Goal: Task Accomplishment & Management: Manage account settings

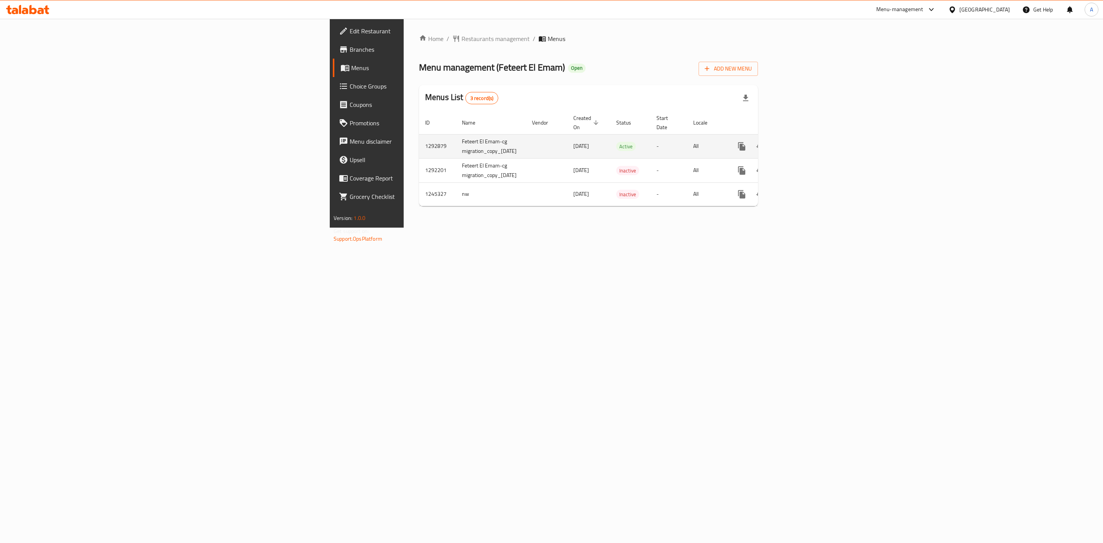
click at [419, 137] on td "1292879" at bounding box center [437, 146] width 37 height 24
copy td "1292879"
click at [672, 227] on div "Home / Restaurants management / Menus Menu management ( Feteert El Emam ) Open …" at bounding box center [589, 123] width 370 height 209
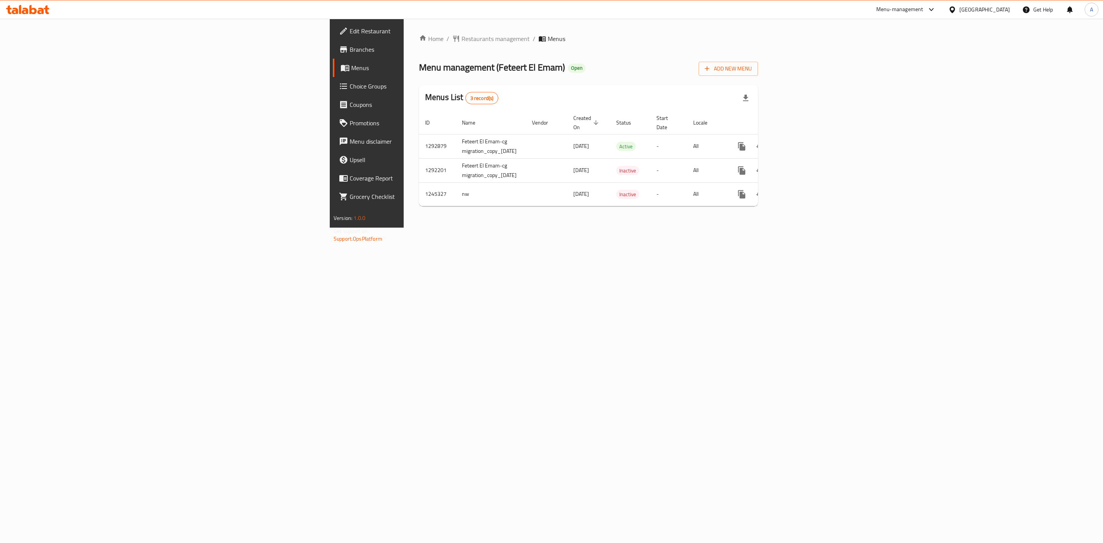
click at [672, 227] on div "Home / Restaurants management / Menus Menu management ( Feteert El Emam ) Open …" at bounding box center [589, 123] width 370 height 209
drag, startPoint x: 690, startPoint y: 327, endPoint x: 679, endPoint y: 326, distance: 10.7
click at [690, 227] on div "Home / Restaurants management / Menus Menu management ( Feteert El Emam ) Open …" at bounding box center [589, 123] width 370 height 209
click at [801, 142] on icon "enhanced table" at bounding box center [796, 146] width 9 height 9
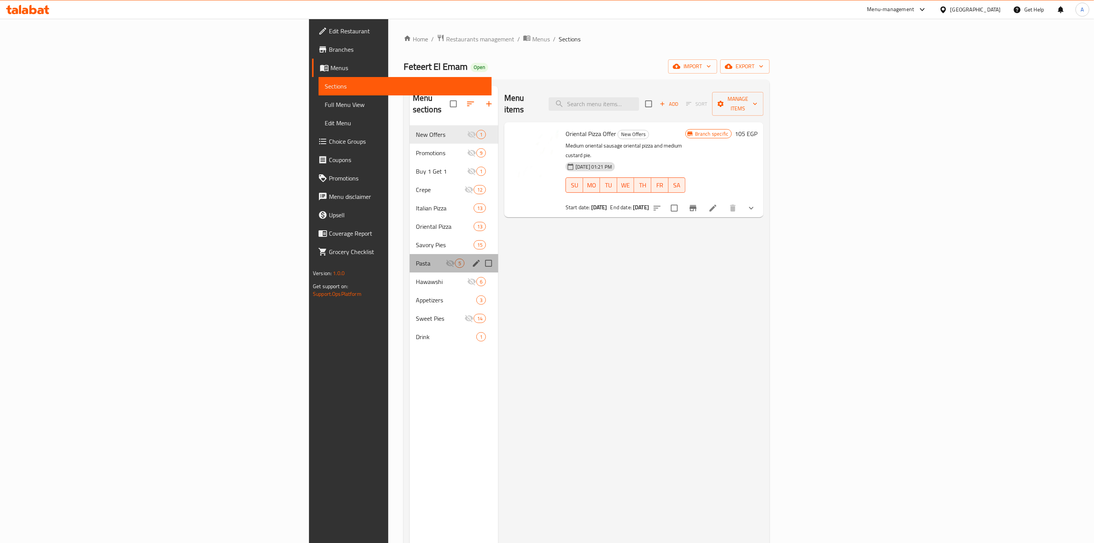
click at [416, 258] on span "Pasta" at bounding box center [431, 262] width 30 height 9
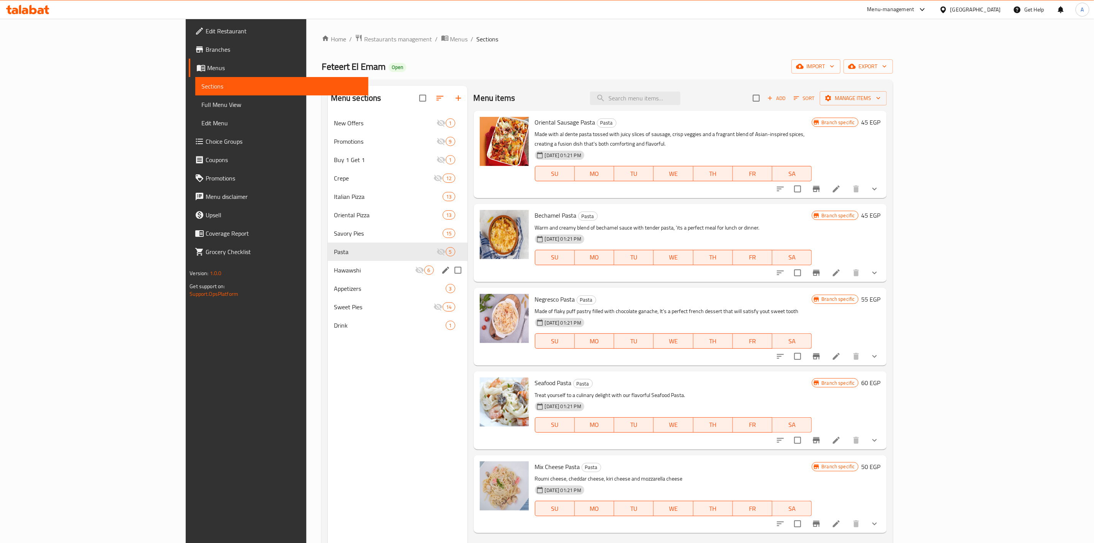
click at [328, 263] on div "Hawawshi 6" at bounding box center [398, 270] width 140 height 18
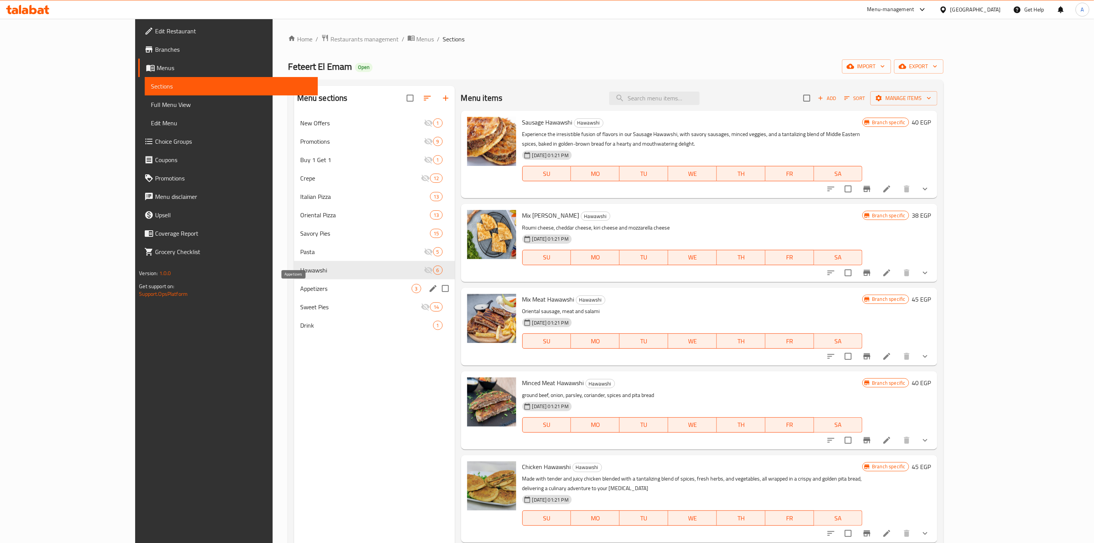
click at [300, 293] on span "Appetizers" at bounding box center [355, 288] width 111 height 9
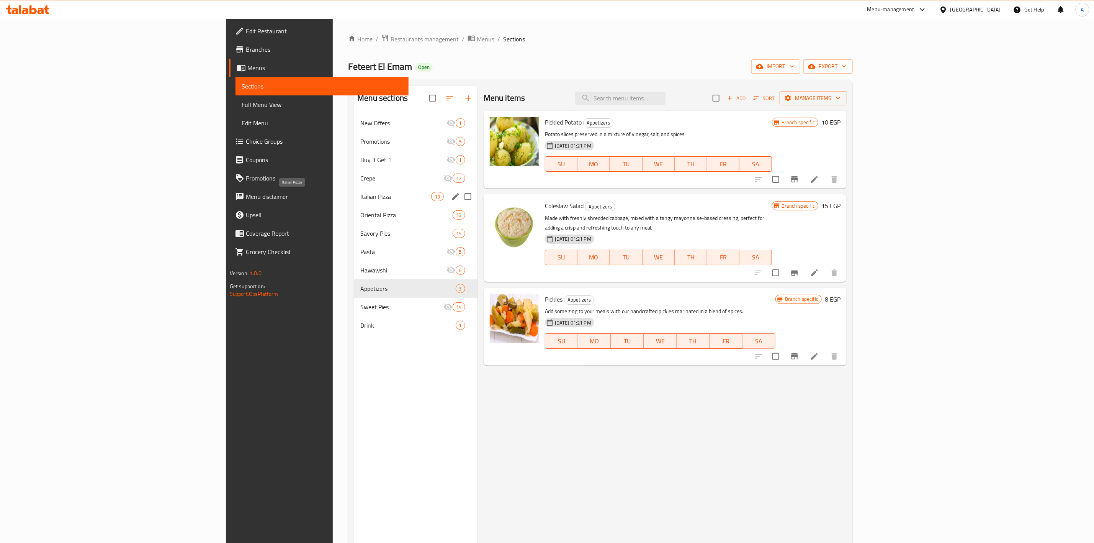
click at [360, 193] on span "Italian Pizza" at bounding box center [395, 196] width 71 height 9
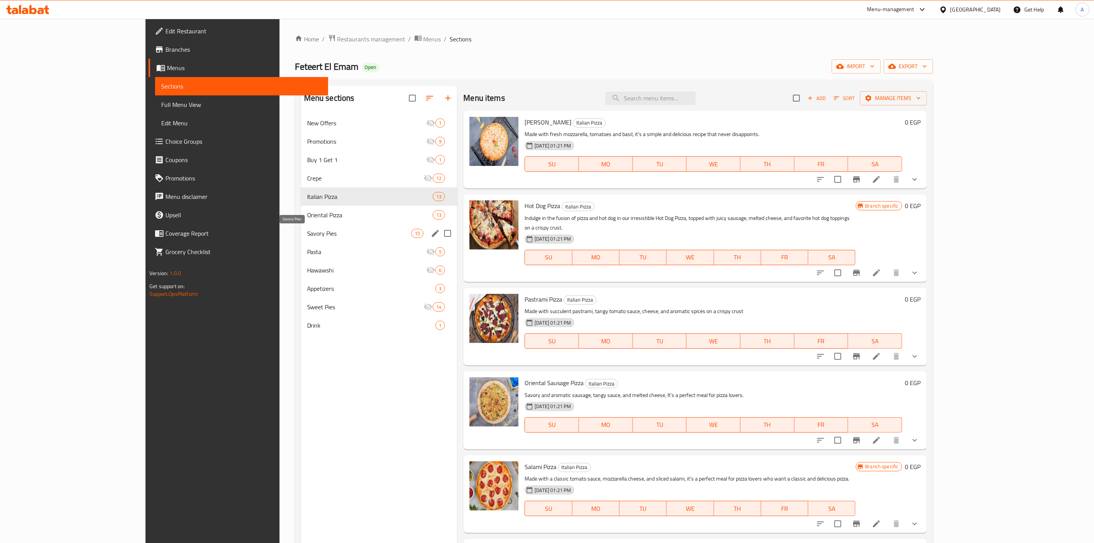
click at [307, 235] on span "Savory Pies" at bounding box center [359, 233] width 104 height 9
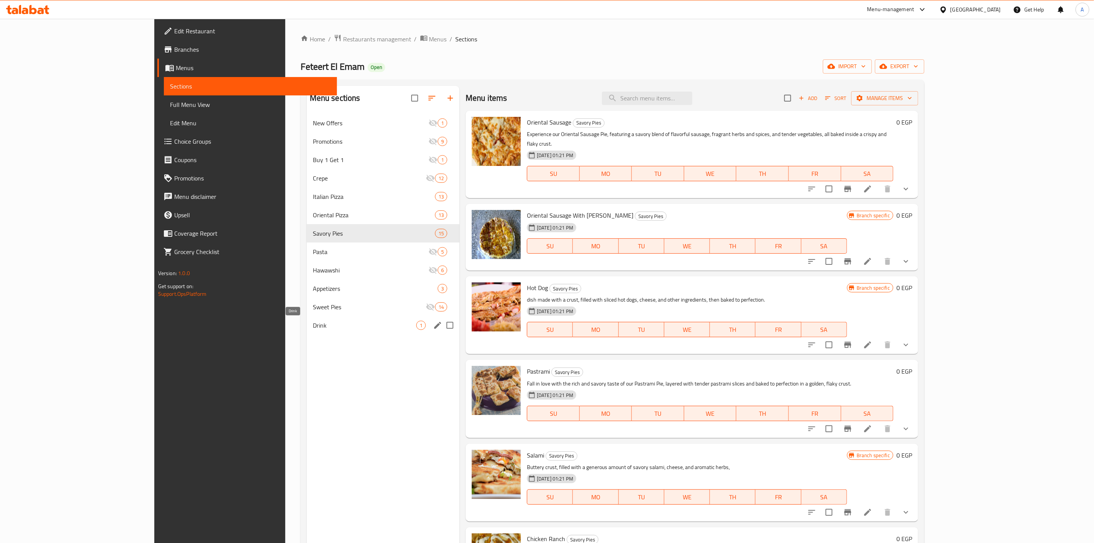
click at [313, 325] on span "Drink" at bounding box center [364, 325] width 103 height 9
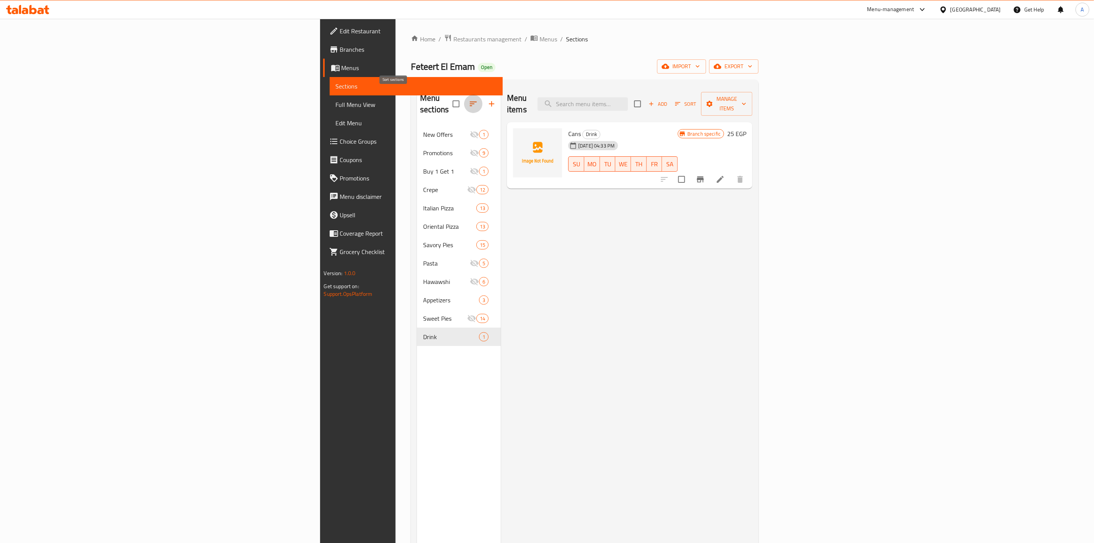
click at [469, 101] on icon "button" at bounding box center [473, 103] width 9 height 9
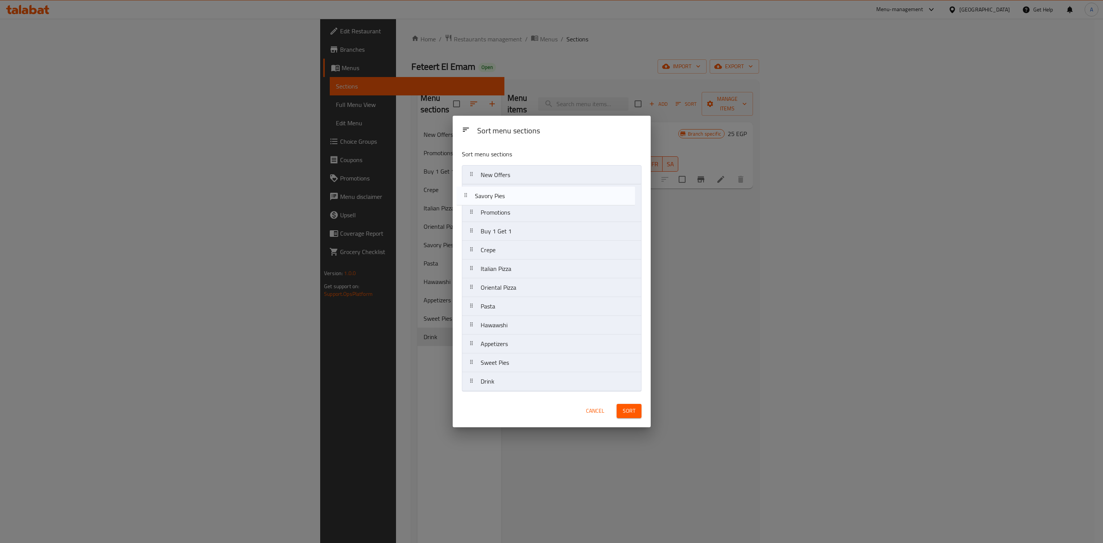
drag, startPoint x: 504, startPoint y: 292, endPoint x: 499, endPoint y: 161, distance: 130.7
click at [498, 182] on nav "New Offers Promotions Buy 1 Get 1 Crepe Italian Pizza Oriental Pizza Savory Pie…" at bounding box center [552, 278] width 180 height 226
click at [499, 160] on div "Sort menu sections" at bounding box center [533, 154] width 149 height 16
drag, startPoint x: 496, startPoint y: 198, endPoint x: 497, endPoint y: 169, distance: 29.1
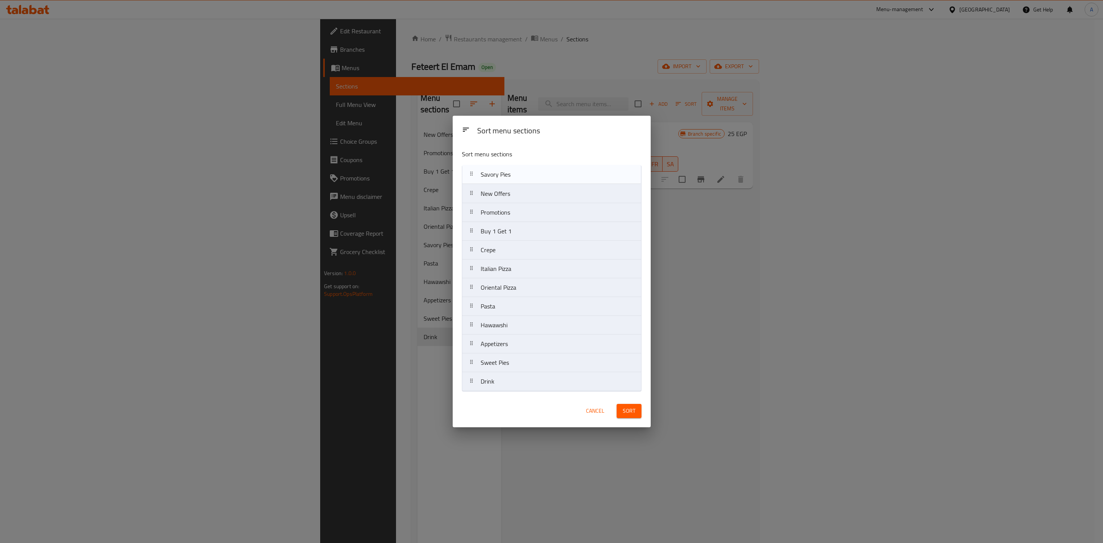
click at [497, 169] on nav "New Offers Savory Pies Promotions Buy 1 Get 1 Crepe Italian Pizza Oriental Pizz…" at bounding box center [552, 278] width 180 height 226
drag, startPoint x: 496, startPoint y: 293, endPoint x: 502, endPoint y: 190, distance: 103.6
click at [502, 190] on nav "Savory Pies New Offers Promotions Buy 1 Get 1 Crepe Italian Pizza Oriental Pizz…" at bounding box center [552, 278] width 180 height 226
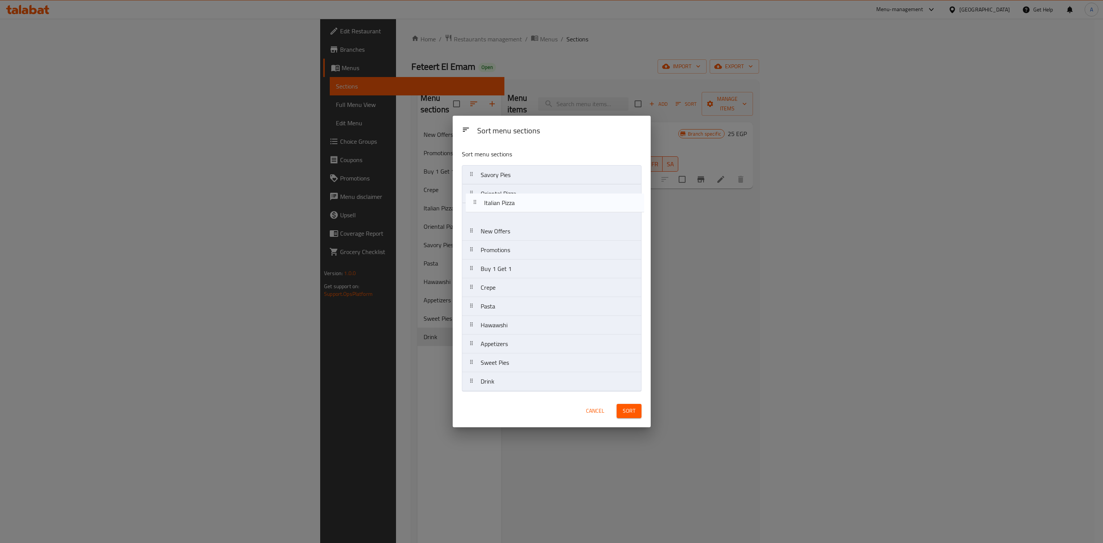
drag, startPoint x: 500, startPoint y: 292, endPoint x: 504, endPoint y: 202, distance: 89.7
click at [504, 202] on nav "Savory Pies Oriental Pizza New Offers Promotions Buy 1 Get 1 Crepe Italian Pizz…" at bounding box center [552, 278] width 180 height 226
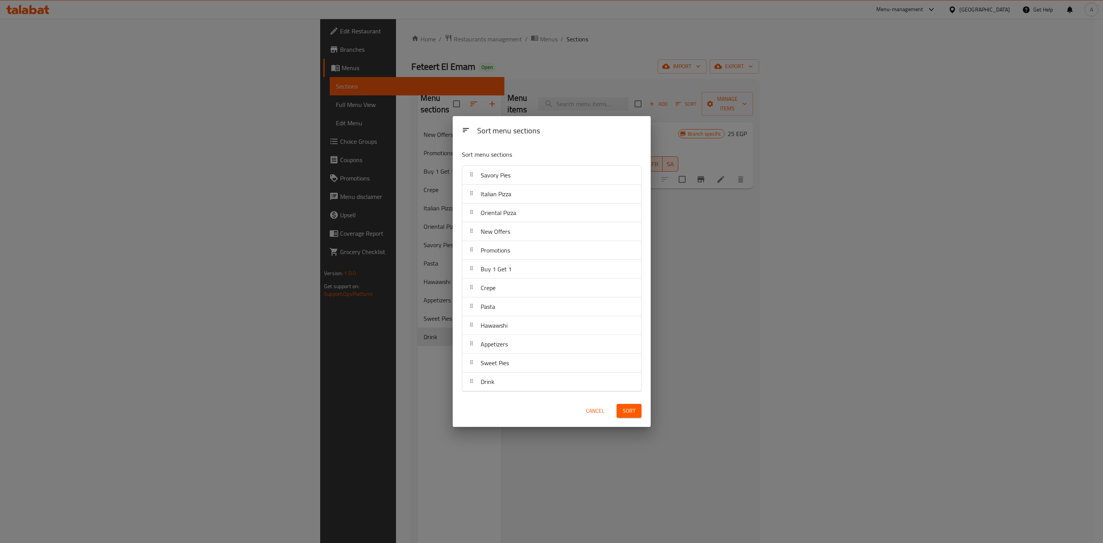
click at [505, 205] on div "Oriental Pizza" at bounding box center [499, 212] width 42 height 18
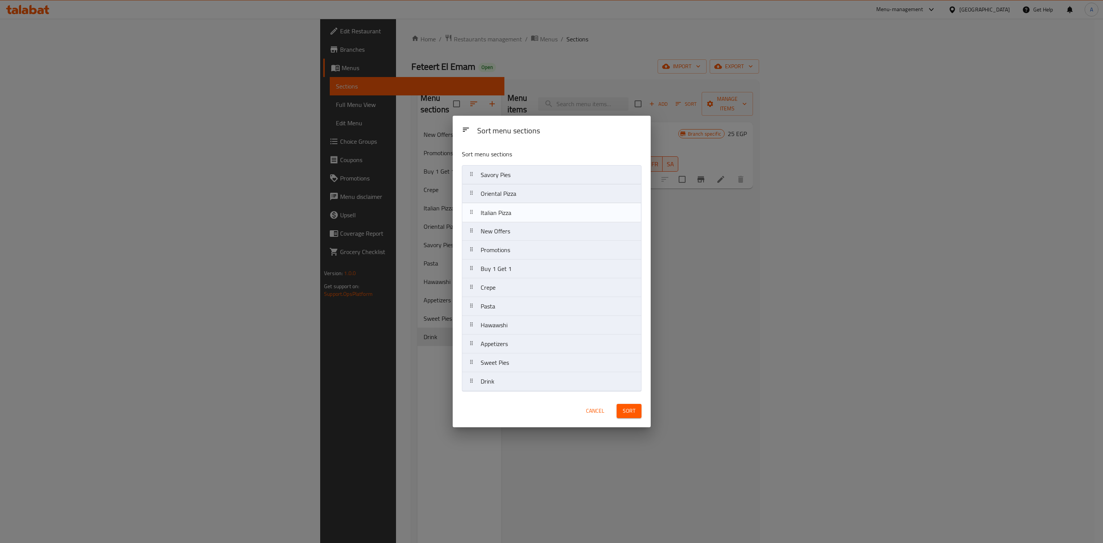
drag, startPoint x: 515, startPoint y: 192, endPoint x: 515, endPoint y: 214, distance: 21.8
click at [515, 214] on nav "Savory Pies Italian Pizza Oriental Pizza New Offers Promotions Buy 1 Get 1 Crep…" at bounding box center [552, 278] width 180 height 226
drag, startPoint x: 507, startPoint y: 350, endPoint x: 510, endPoint y: 250, distance: 100.0
click at [507, 273] on nav "Savory Pies Oriental Pizza Italian Pizza New Offers Promotions Buy 1 Get 1 Crep…" at bounding box center [552, 278] width 180 height 226
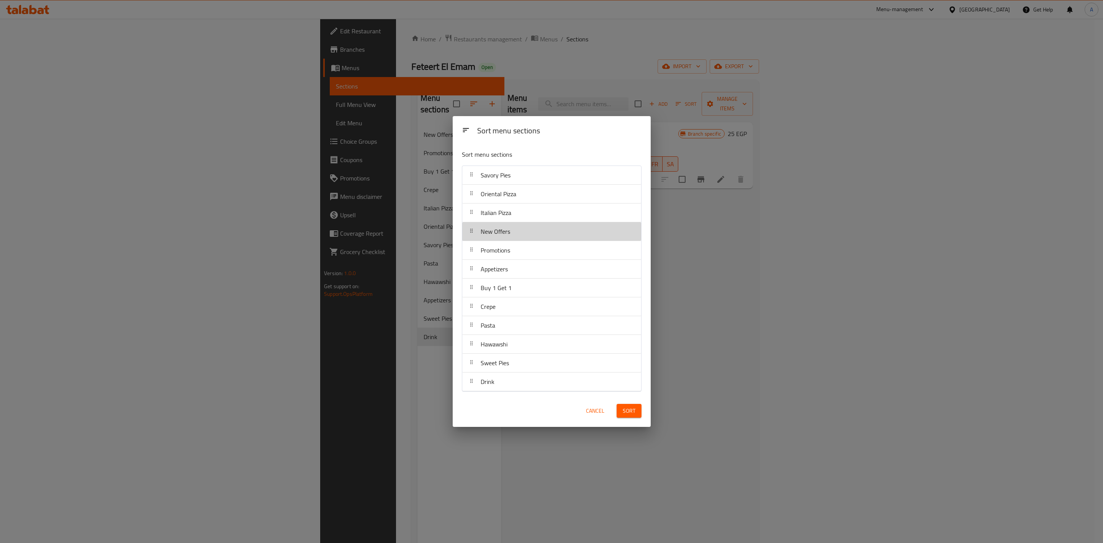
click at [515, 231] on div "New Offers" at bounding box center [551, 231] width 173 height 18
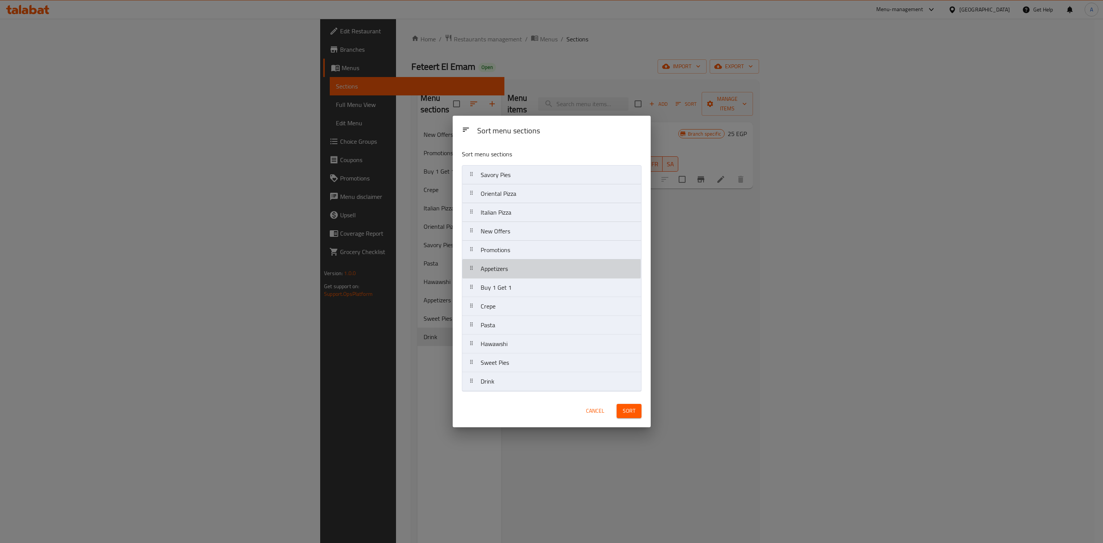
drag, startPoint x: 510, startPoint y: 275, endPoint x: 510, endPoint y: 247, distance: 27.2
click at [510, 252] on nav "Savory Pies Oriental Pizza Italian Pizza New Offers Promotions Appetizers Buy 1…" at bounding box center [552, 278] width 180 height 226
drag, startPoint x: 510, startPoint y: 237, endPoint x: 507, endPoint y: 232, distance: 5.4
click at [507, 232] on nav "Savory Pies Oriental Pizza Italian Pizza New Offers Appetizers Promotions Buy 1…" at bounding box center [552, 278] width 180 height 226
click at [507, 230] on nav "Savory Pies Oriental Pizza Italian Pizza New Offers Appetizers Promotions Buy 1…" at bounding box center [552, 278] width 180 height 226
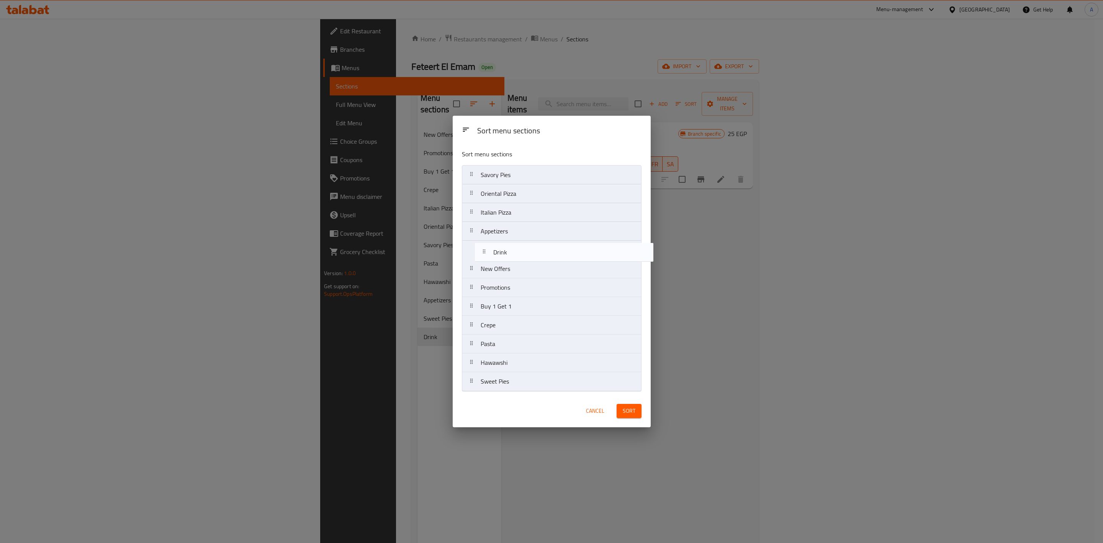
drag, startPoint x: 523, startPoint y: 387, endPoint x: 536, endPoint y: 250, distance: 137.3
click at [536, 250] on nav "Savory Pies Oriental Pizza Italian Pizza Appetizers New Offers Promotions Buy 1…" at bounding box center [552, 278] width 180 height 226
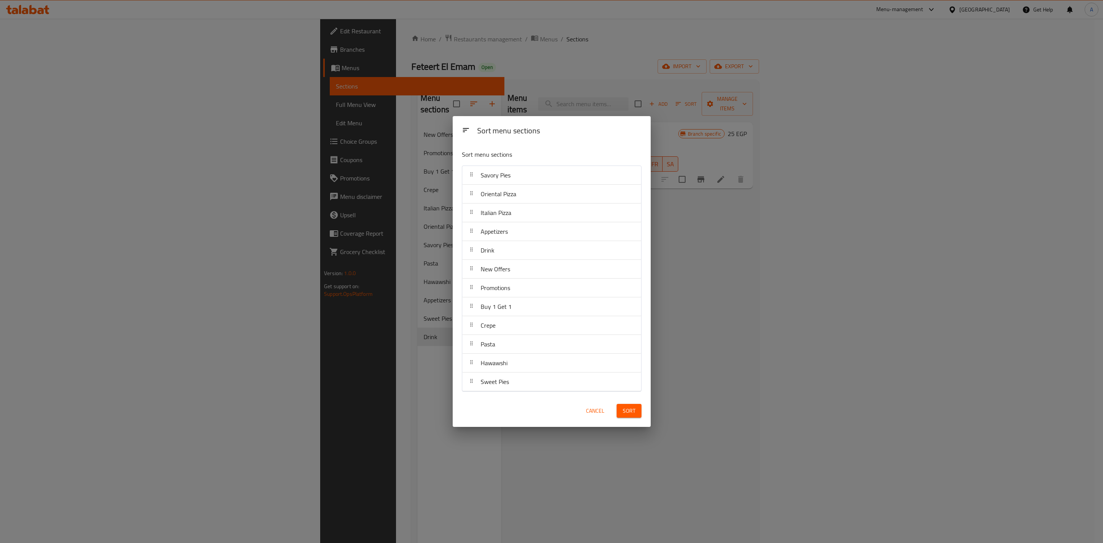
click at [626, 410] on span "Sort" at bounding box center [629, 411] width 13 height 10
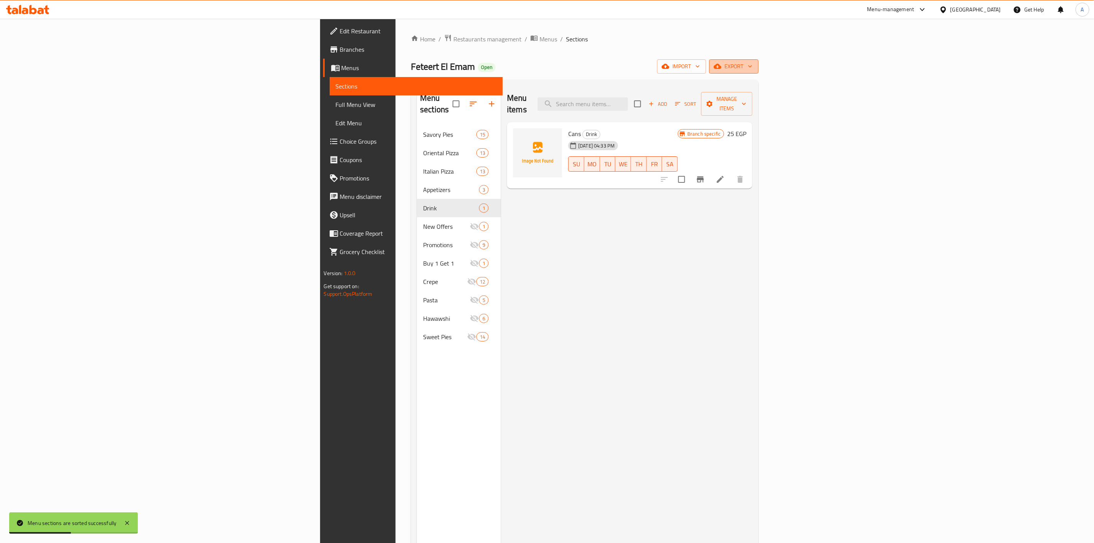
click at [752, 66] on span "export" at bounding box center [733, 67] width 37 height 10
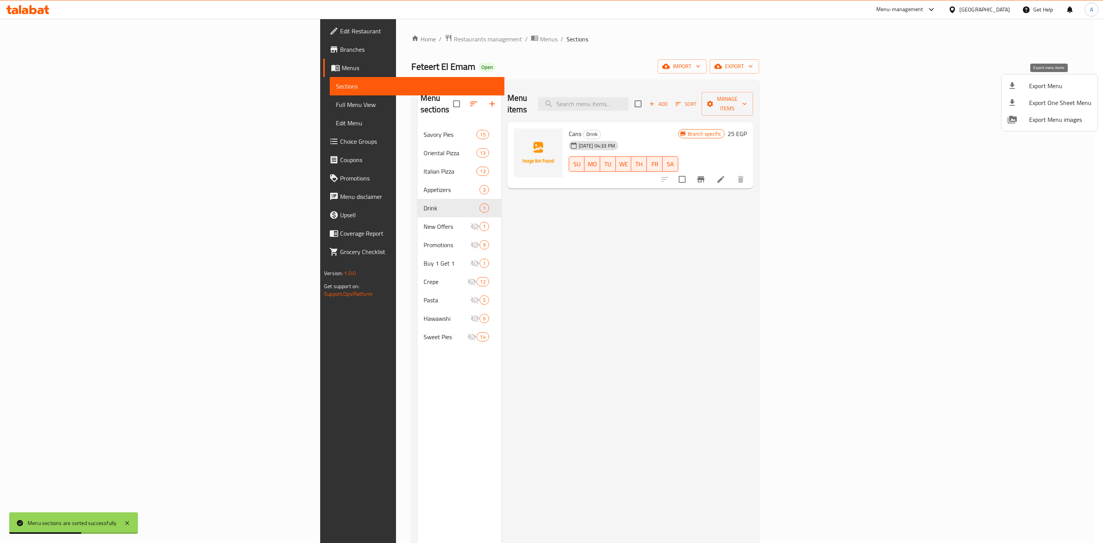
click at [1018, 83] on div at bounding box center [1017, 85] width 21 height 9
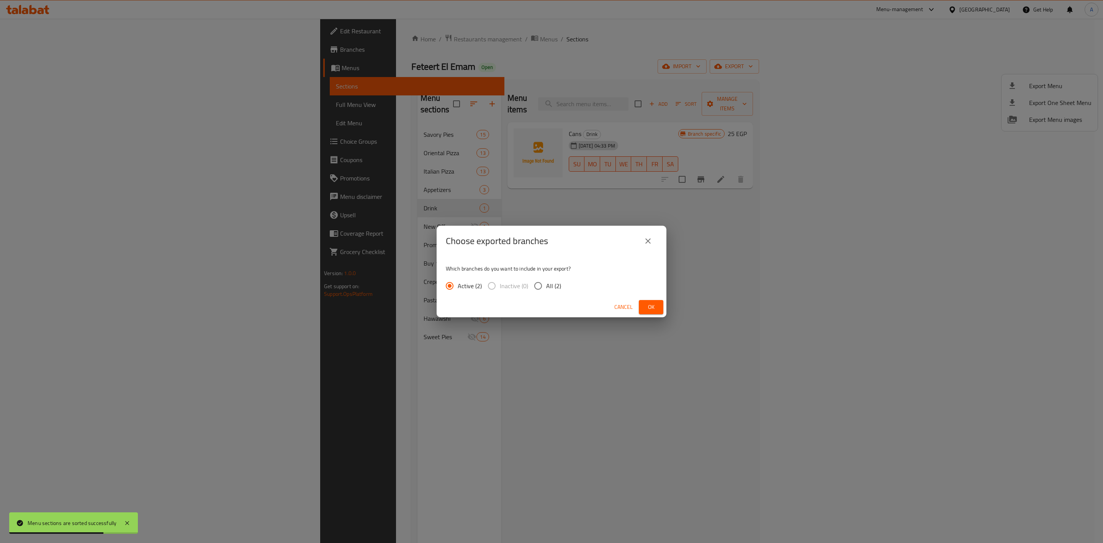
click at [535, 285] on input "All (2)" at bounding box center [538, 286] width 16 height 16
radio input "true"
click at [649, 306] on span "Ok" at bounding box center [651, 307] width 12 height 10
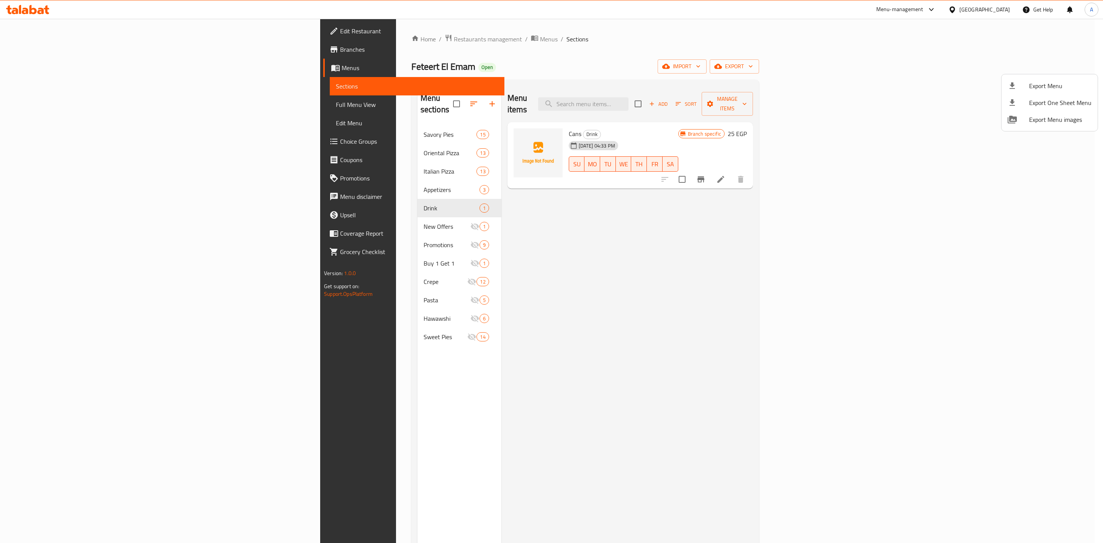
click at [831, 108] on div at bounding box center [551, 271] width 1103 height 543
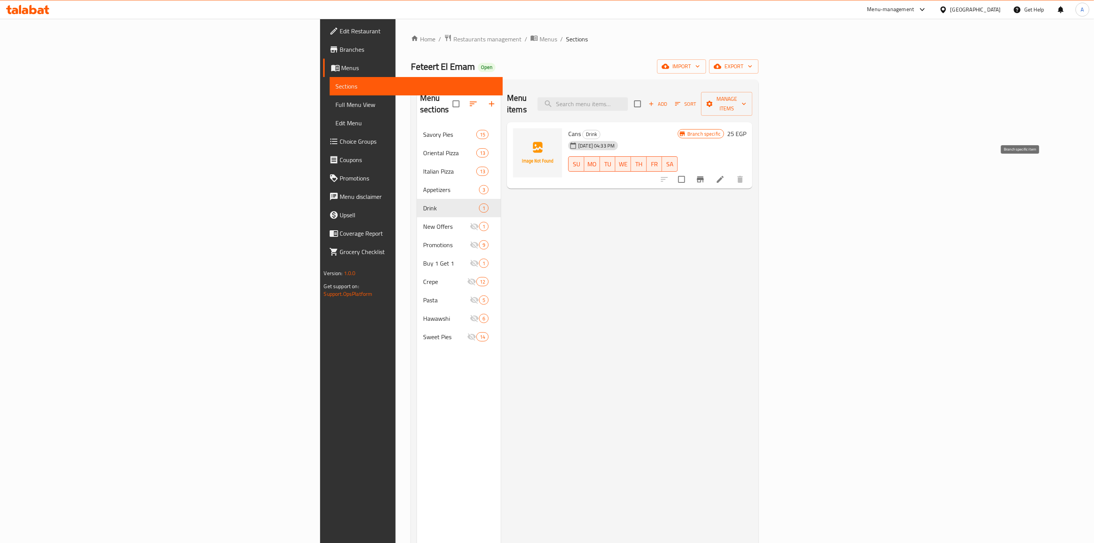
click at [705, 175] on icon "Branch-specific-item" at bounding box center [700, 179] width 9 height 9
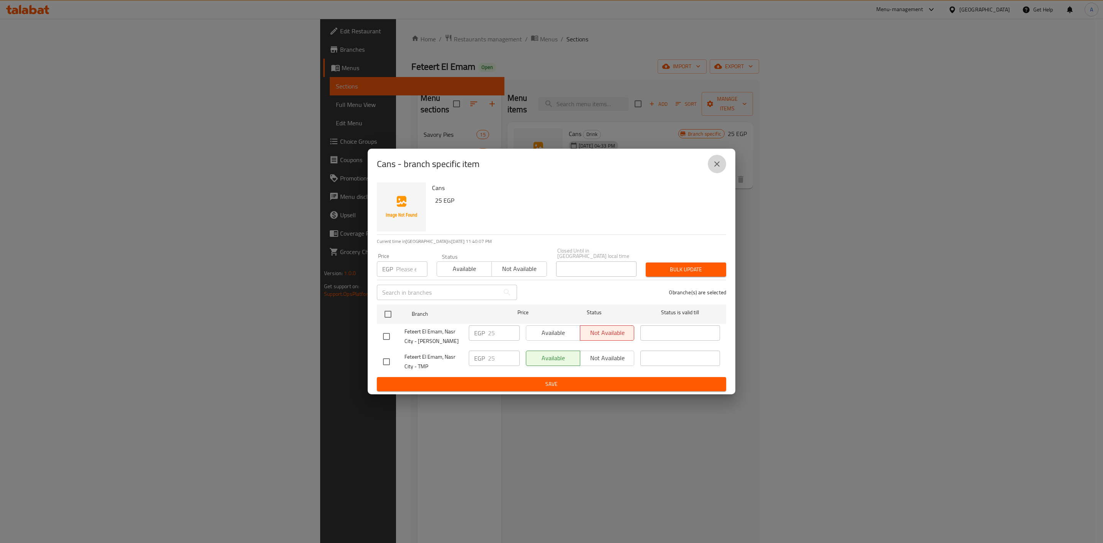
click at [723, 167] on button "close" at bounding box center [717, 164] width 18 height 18
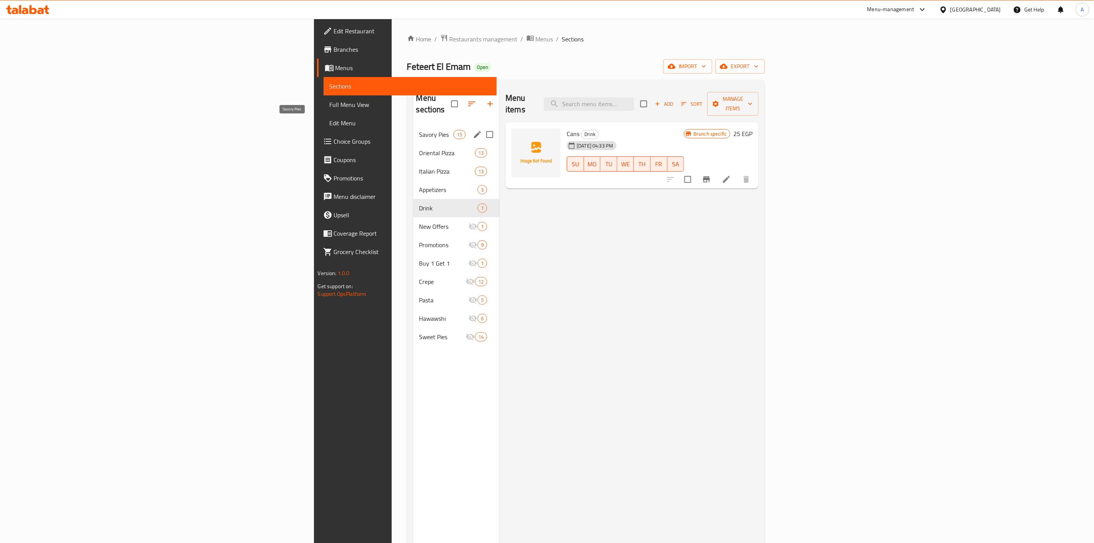
click at [419, 130] on span "Savory Pies" at bounding box center [436, 134] width 34 height 9
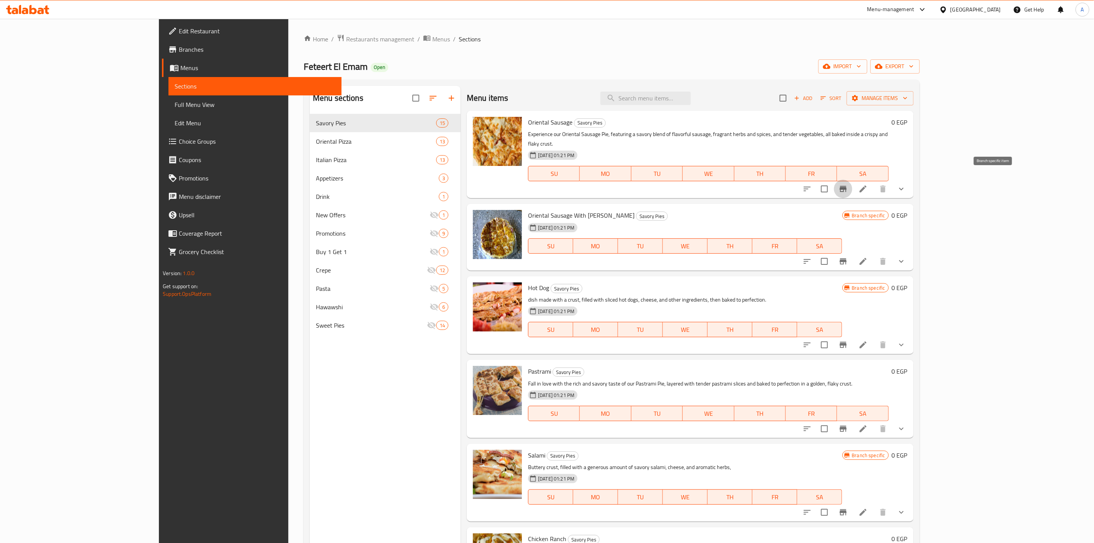
click at [852, 182] on button "Branch-specific-item" at bounding box center [843, 189] width 18 height 18
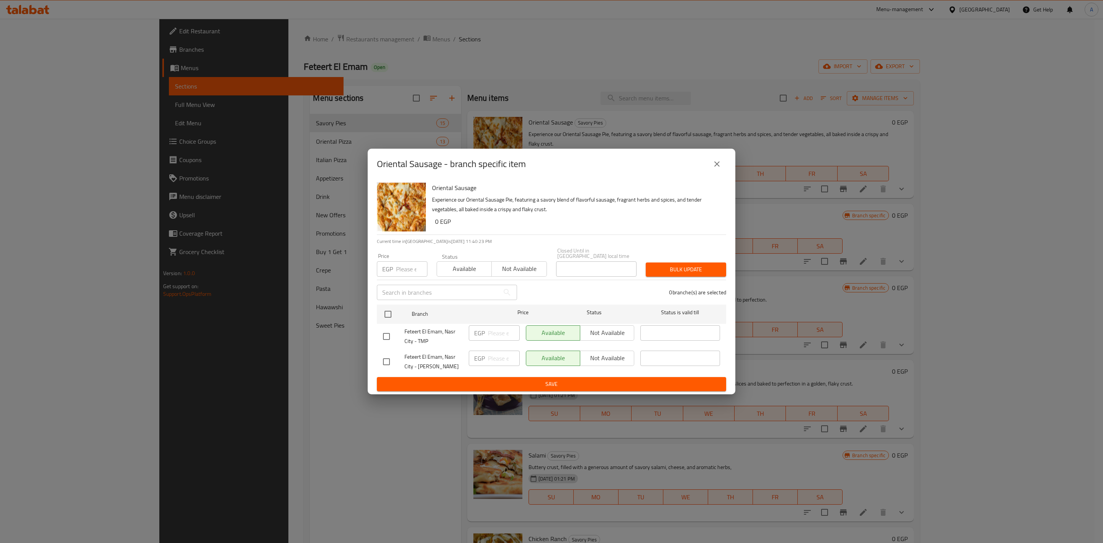
click at [716, 166] on icon "close" at bounding box center [716, 163] width 5 height 5
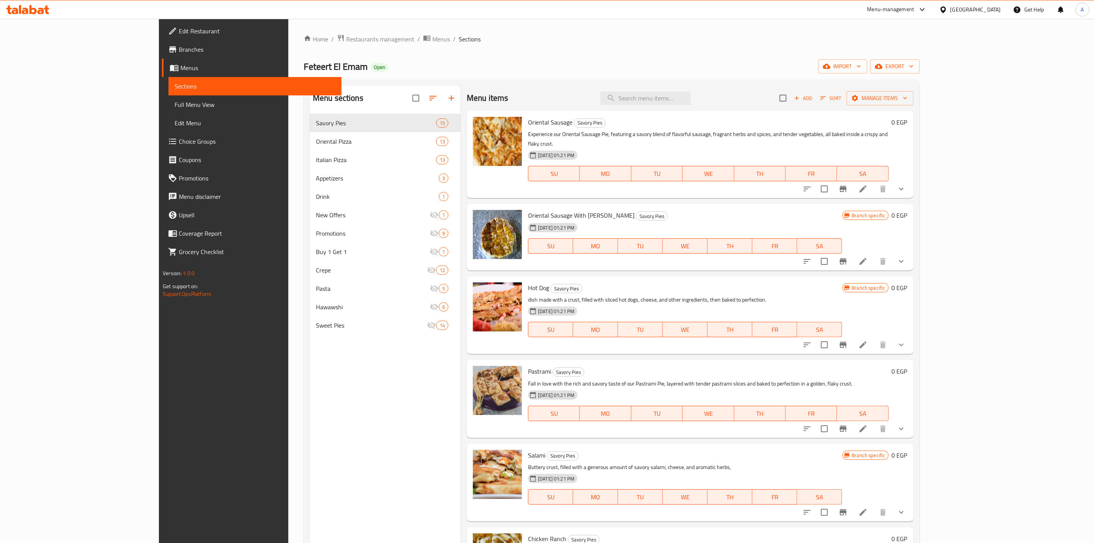
click at [179, 53] on span "Branches" at bounding box center [257, 49] width 157 height 9
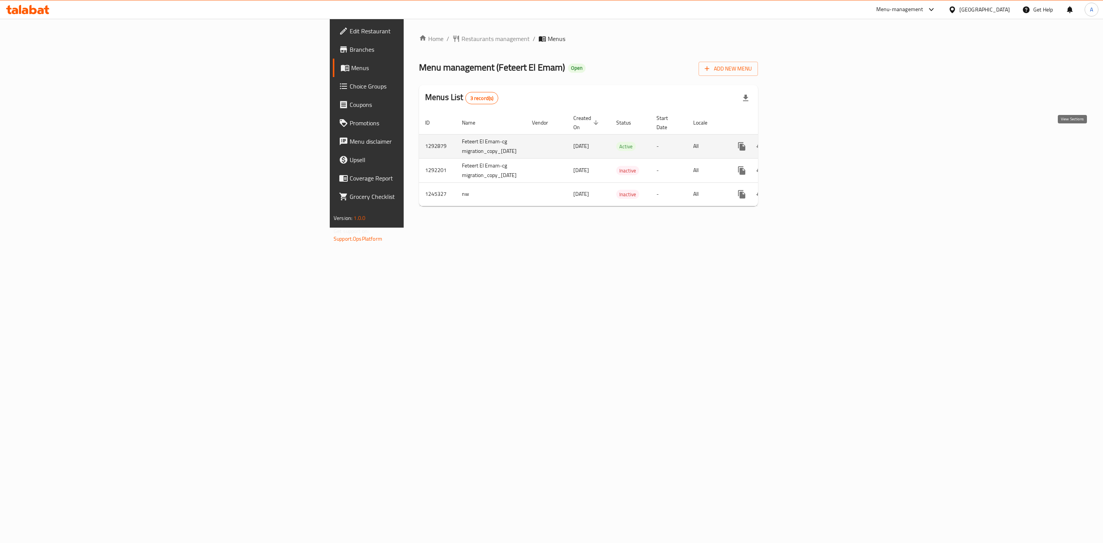
click at [801, 142] on icon "enhanced table" at bounding box center [796, 146] width 9 height 9
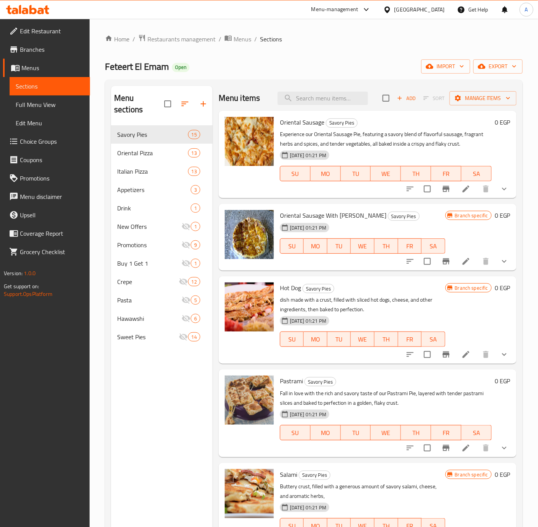
click at [374, 68] on div "Feteert El Emam Open import export" at bounding box center [314, 66] width 418 height 14
click at [169, 384] on div "Menu sections Savory Pies 15 Oriental Pizza 13 Italian Pizza 13 Appetizers 3 Dr…" at bounding box center [161, 349] width 101 height 527
drag, startPoint x: 144, startPoint y: 139, endPoint x: 137, endPoint y: 133, distance: 9.2
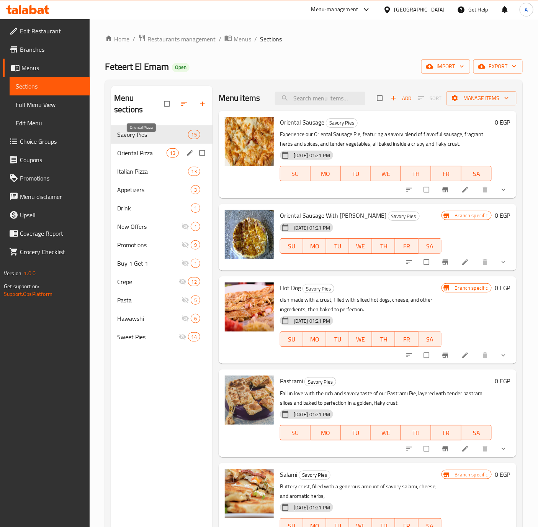
click at [144, 148] on span "Oriental Pizza" at bounding box center [141, 152] width 49 height 9
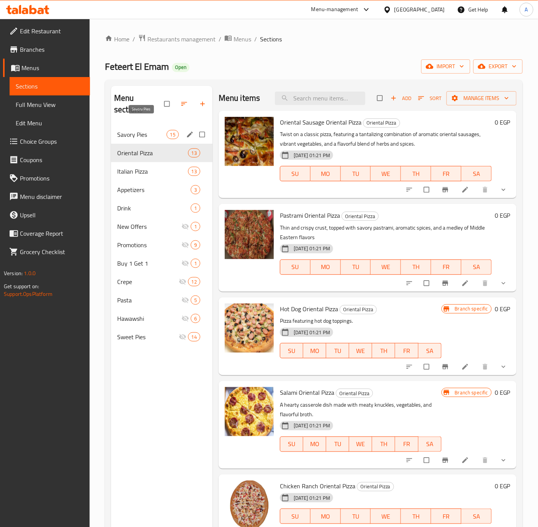
click at [140, 130] on span "Savory Pies" at bounding box center [141, 134] width 49 height 9
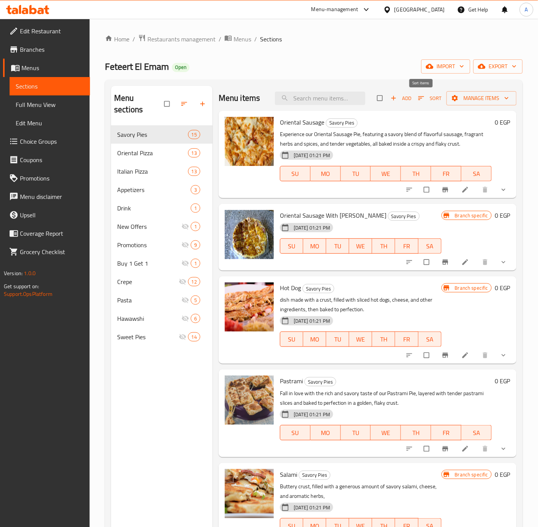
click at [417, 99] on icon "button" at bounding box center [421, 98] width 8 height 8
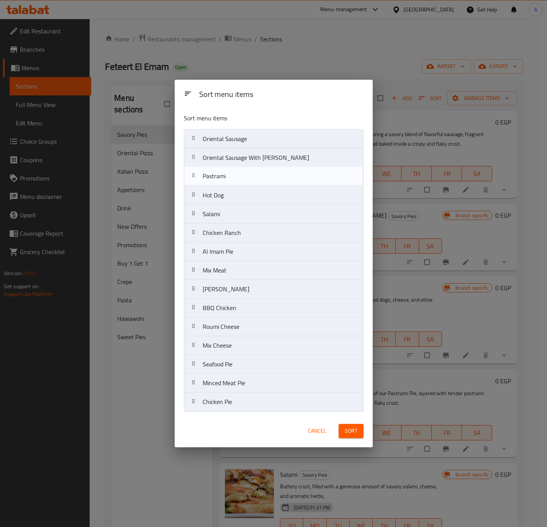
drag, startPoint x: 230, startPoint y: 197, endPoint x: 230, endPoint y: 173, distance: 23.4
click at [230, 173] on nav "Oriental Sausage Oriental Sausage With Kiri Hot Dog Pastrami Salami Chicken Ran…" at bounding box center [274, 270] width 180 height 282
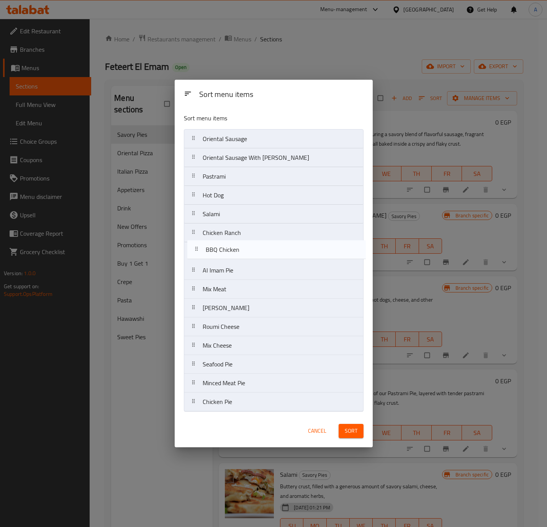
drag, startPoint x: 246, startPoint y: 311, endPoint x: 249, endPoint y: 247, distance: 64.0
click at [249, 247] on nav "Oriental Sausage Oriental Sausage With Kiri Pastrami Hot Dog Salami Chicken Ran…" at bounding box center [274, 270] width 180 height 282
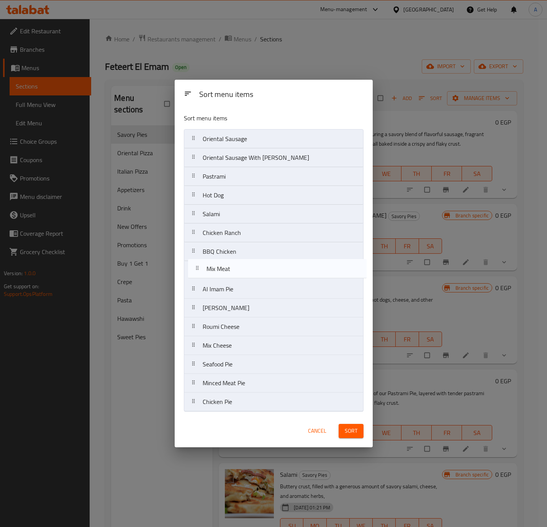
drag, startPoint x: 241, startPoint y: 295, endPoint x: 245, endPoint y: 271, distance: 24.0
click at [245, 271] on nav "Oriental Sausage Oriental Sausage With Kiri Pastrami Hot Dog Salami Chicken Ran…" at bounding box center [274, 270] width 180 height 282
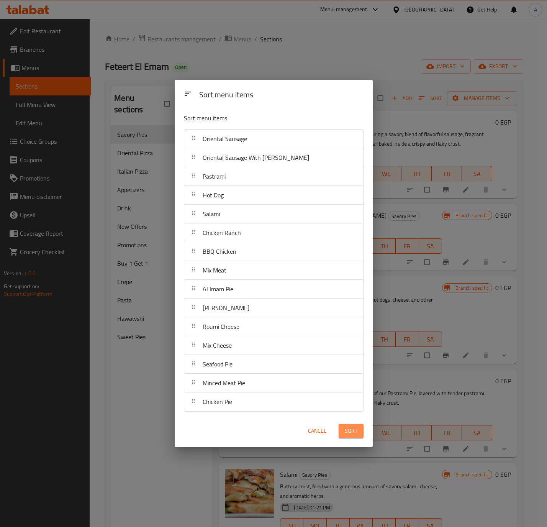
click at [350, 435] on span "Sort" at bounding box center [351, 431] width 13 height 10
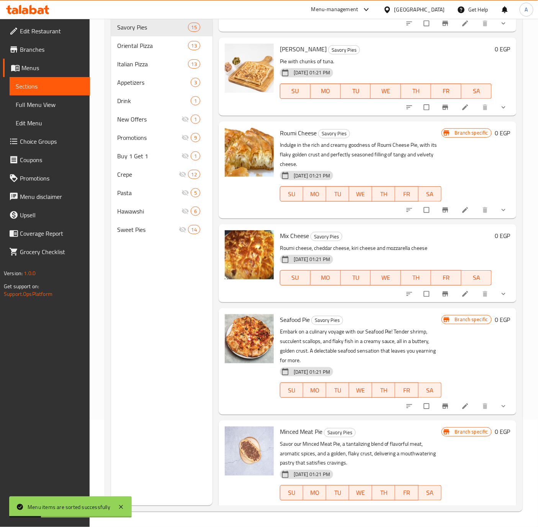
scroll to position [850, 0]
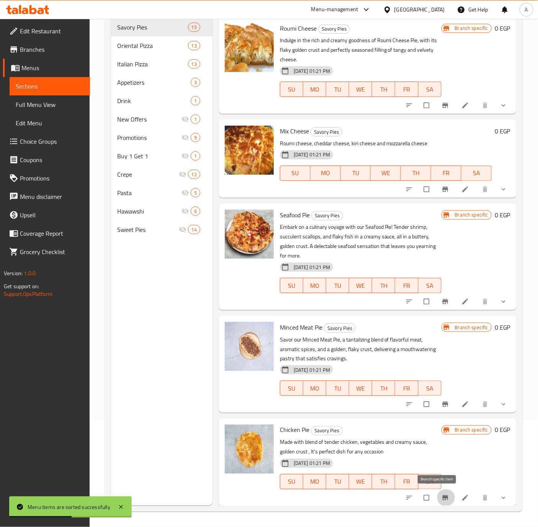
click at [442, 497] on icon "Branch-specific-item" at bounding box center [445, 497] width 6 height 5
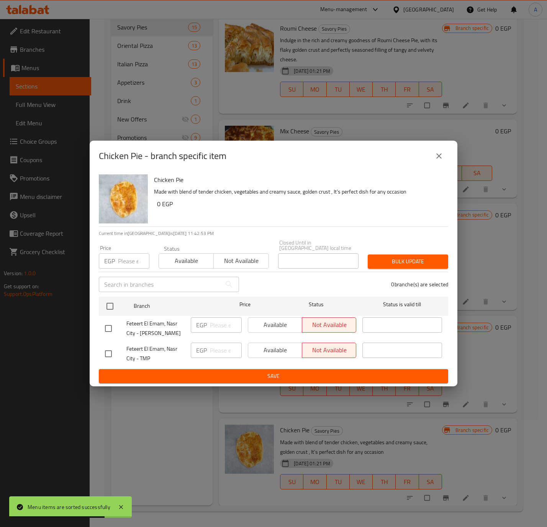
click at [437, 160] on icon "close" at bounding box center [438, 155] width 9 height 9
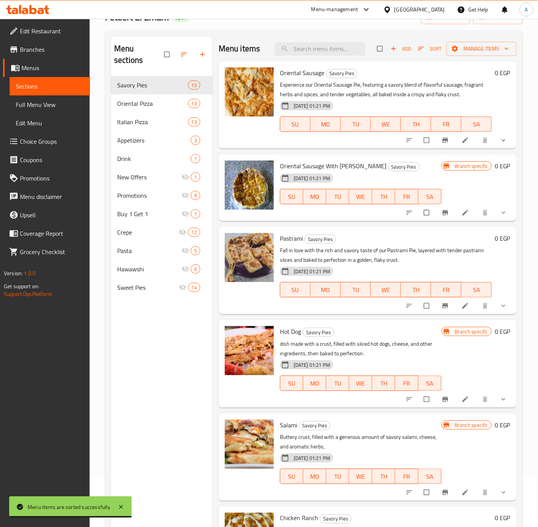
scroll to position [0, 0]
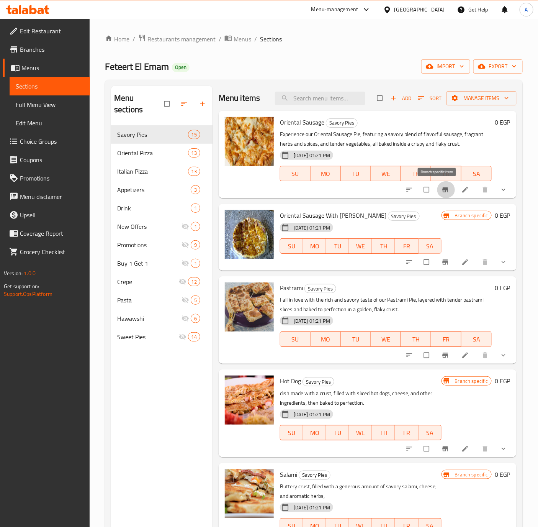
click at [442, 189] on icon "Branch-specific-item" at bounding box center [445, 189] width 6 height 5
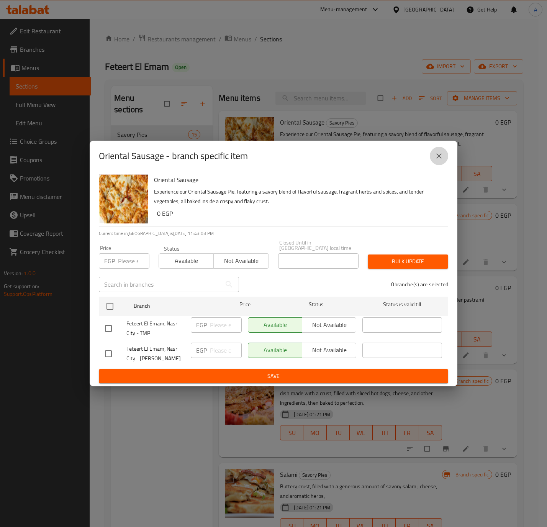
click at [436, 152] on button "close" at bounding box center [439, 156] width 18 height 18
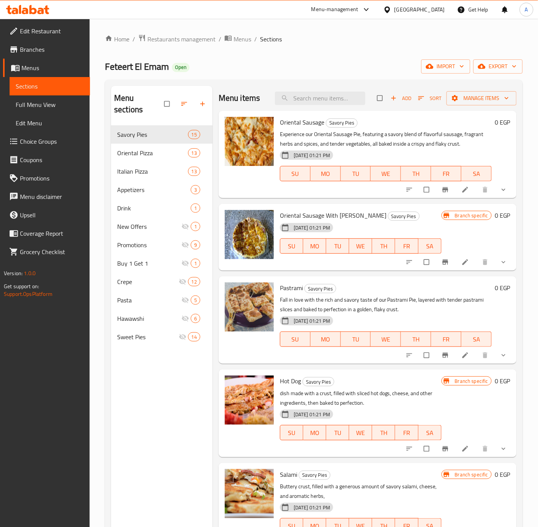
click at [495, 188] on button "show more" at bounding box center [504, 189] width 18 height 17
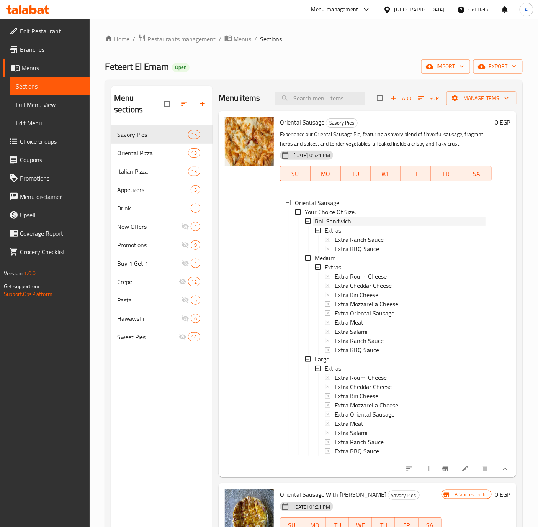
click at [324, 219] on span "Roll Sandwich" at bounding box center [333, 220] width 36 height 9
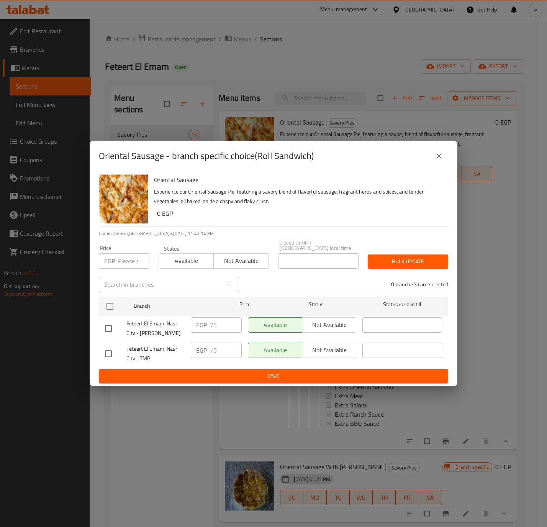
click at [438, 157] on icon "close" at bounding box center [438, 155] width 9 height 9
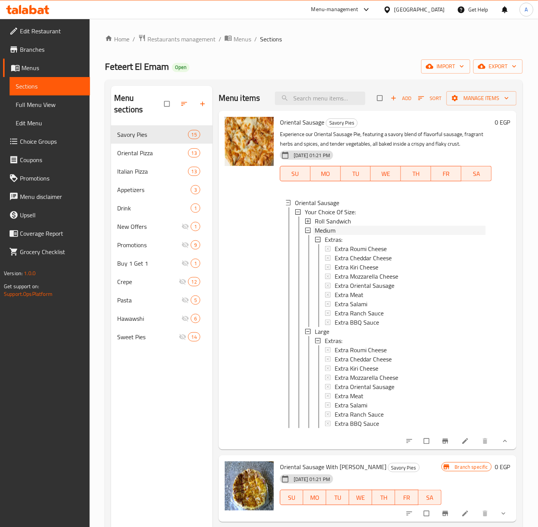
click at [332, 230] on span "Medium" at bounding box center [325, 230] width 21 height 9
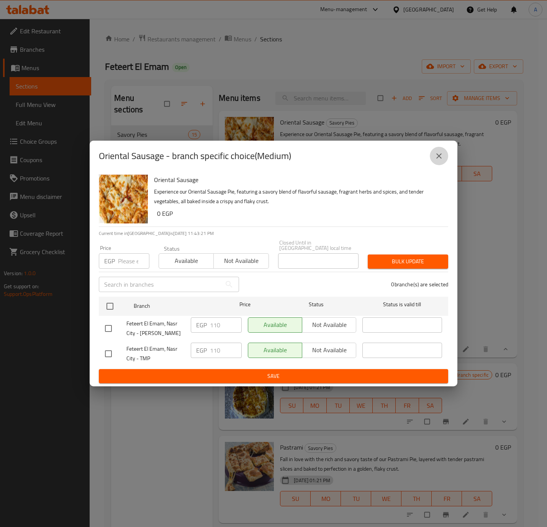
click at [435, 155] on icon "close" at bounding box center [438, 155] width 9 height 9
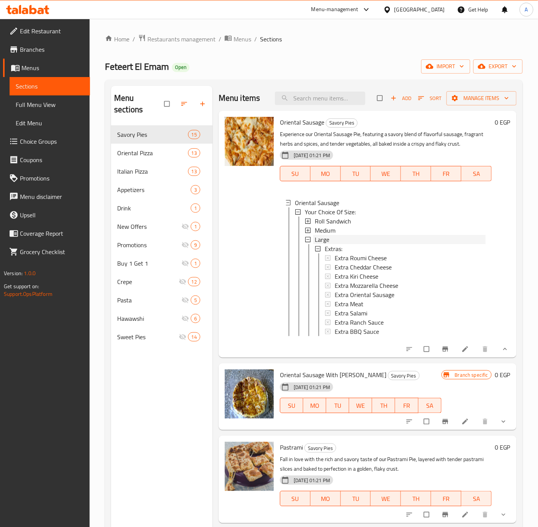
click at [323, 239] on span "Large" at bounding box center [322, 239] width 15 height 9
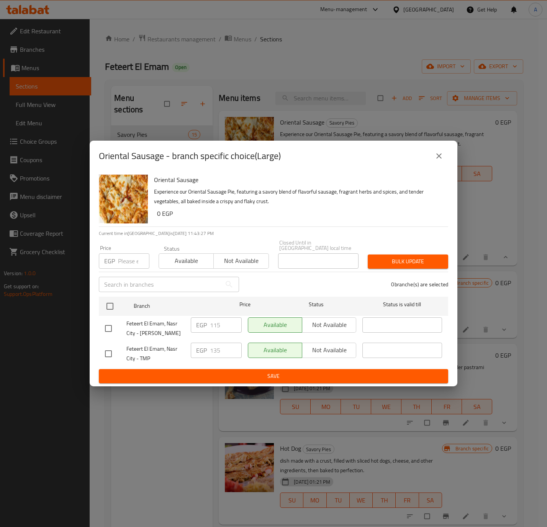
click at [108, 323] on input "checkbox" at bounding box center [108, 328] width 16 height 16
checkbox input "true"
click at [439, 160] on icon "close" at bounding box center [438, 155] width 9 height 9
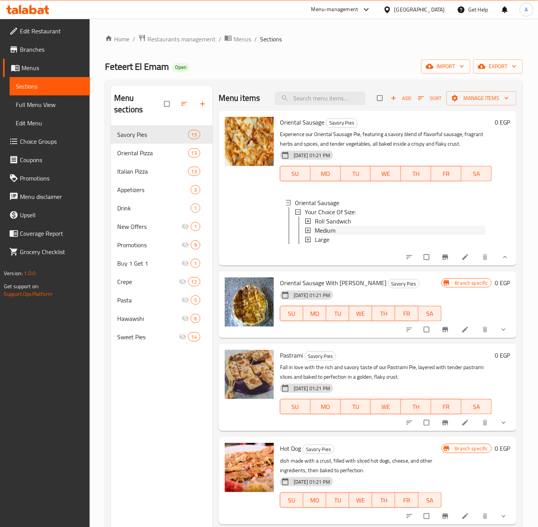
click at [329, 227] on span "Medium" at bounding box center [325, 230] width 21 height 9
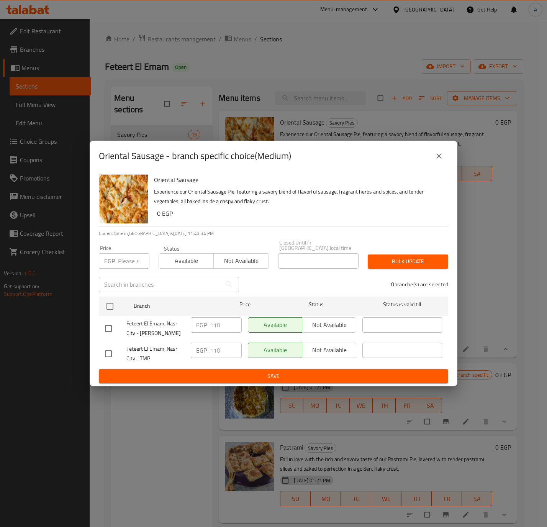
click at [438, 159] on icon "close" at bounding box center [438, 155] width 5 height 5
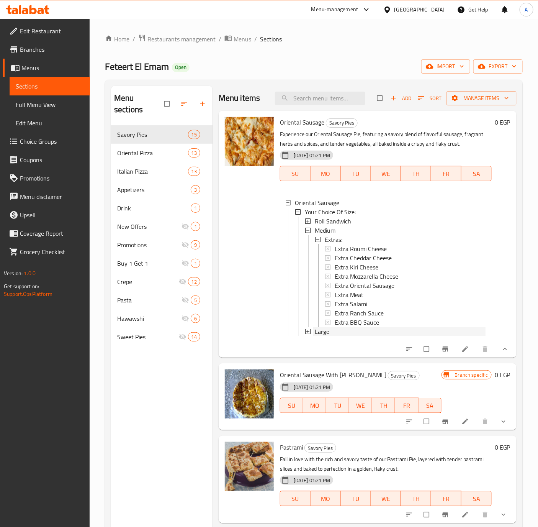
click at [320, 329] on span "Large" at bounding box center [322, 331] width 15 height 9
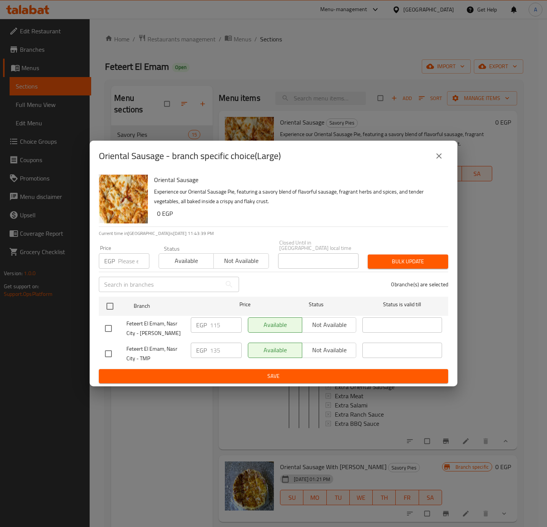
click at [107, 322] on input "checkbox" at bounding box center [108, 328] width 16 height 16
checkbox input "true"
click at [436, 159] on icon "close" at bounding box center [438, 155] width 9 height 9
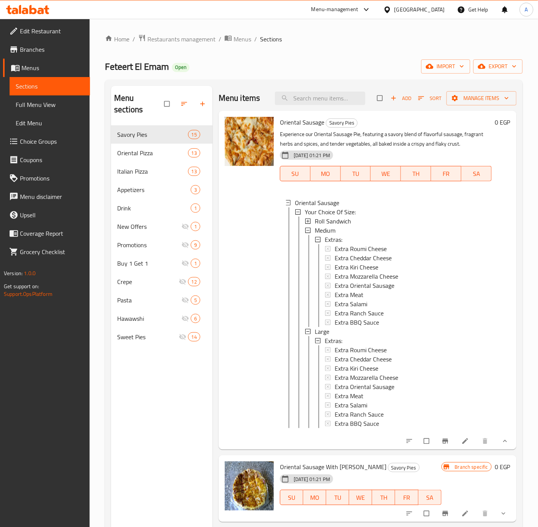
drag, startPoint x: 39, startPoint y: 46, endPoint x: 38, endPoint y: 56, distance: 9.3
click at [39, 46] on span "Branches" at bounding box center [52, 49] width 64 height 9
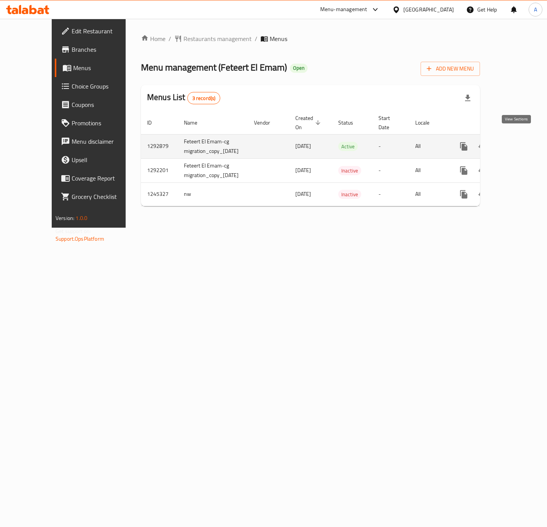
click at [515, 142] on icon "enhanced table" at bounding box center [518, 146] width 9 height 9
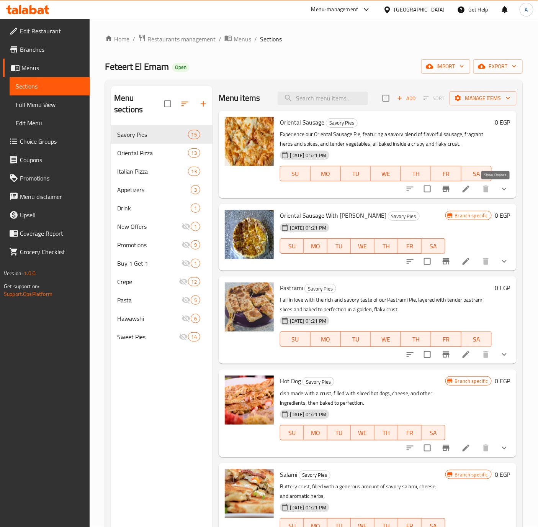
click at [500, 184] on icon "show more" at bounding box center [504, 188] width 9 height 9
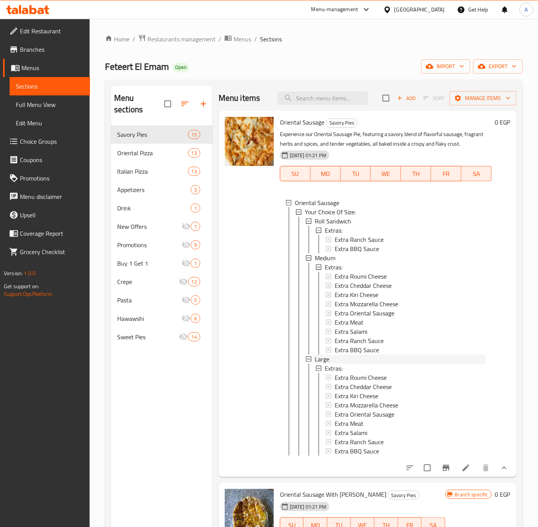
click at [325, 358] on span "Large" at bounding box center [322, 358] width 15 height 9
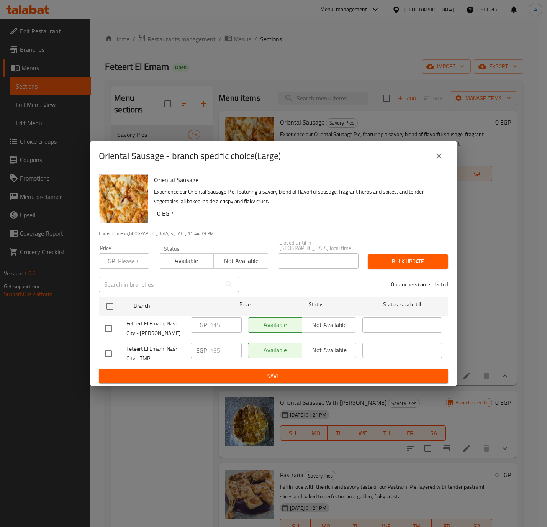
click at [105, 320] on input "checkbox" at bounding box center [108, 328] width 16 height 16
checkbox input "true"
click at [222, 319] on input "115" at bounding box center [226, 324] width 32 height 15
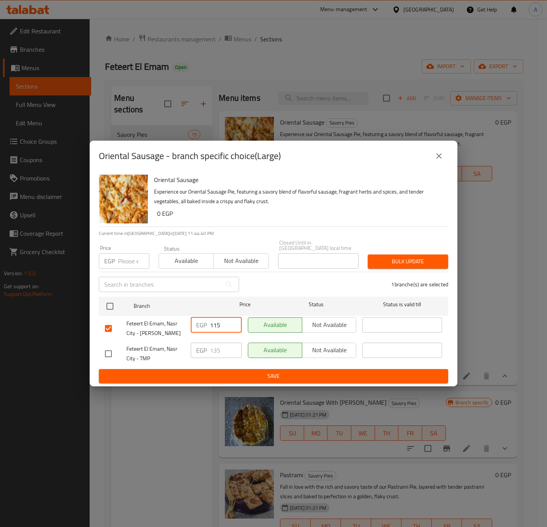
click at [222, 319] on input "115" at bounding box center [226, 324] width 32 height 15
type input "135"
click at [227, 369] on button "Save" at bounding box center [273, 376] width 349 height 14
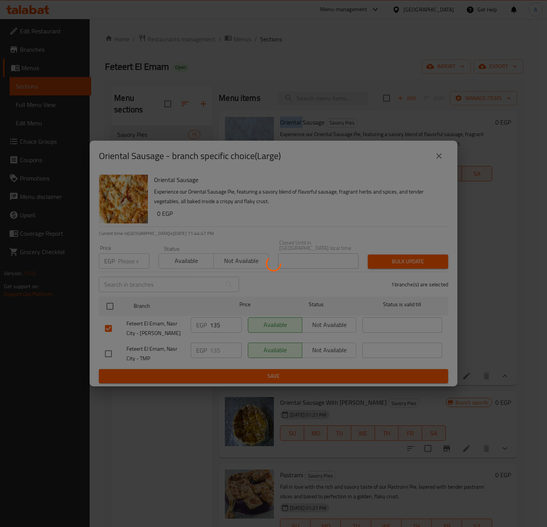
click at [227, 366] on div at bounding box center [273, 263] width 547 height 527
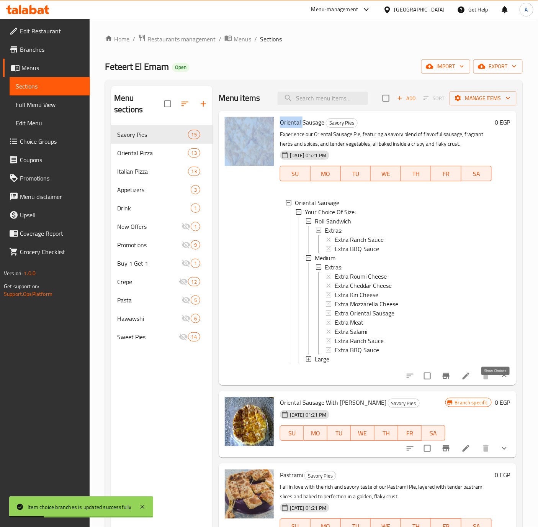
click at [500, 380] on icon "show more" at bounding box center [504, 375] width 9 height 9
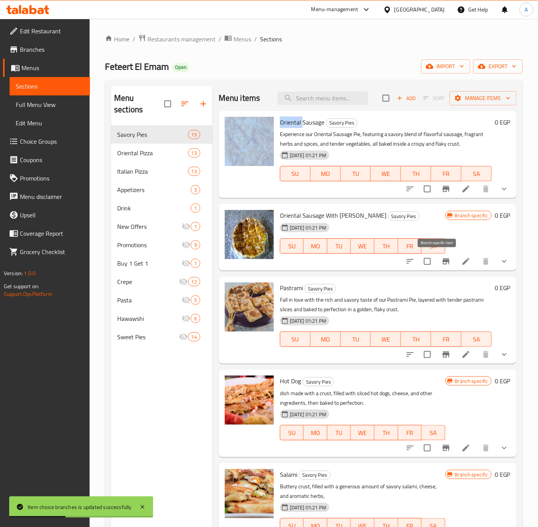
click at [442, 263] on icon "Branch-specific-item" at bounding box center [446, 261] width 9 height 9
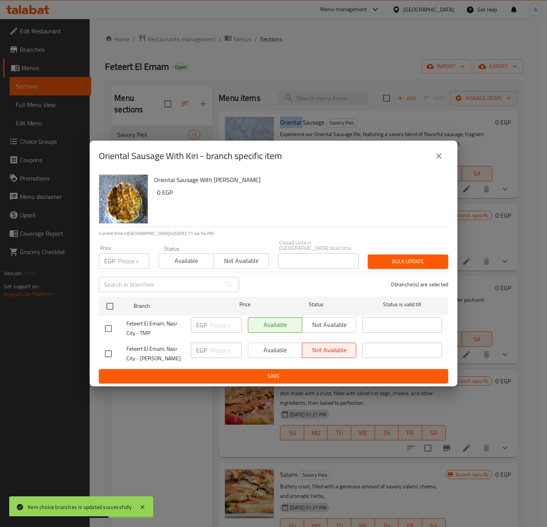
click at [110, 346] on input "checkbox" at bounding box center [108, 353] width 16 height 16
checkbox input "true"
click at [270, 347] on span "Available" at bounding box center [275, 349] width 48 height 11
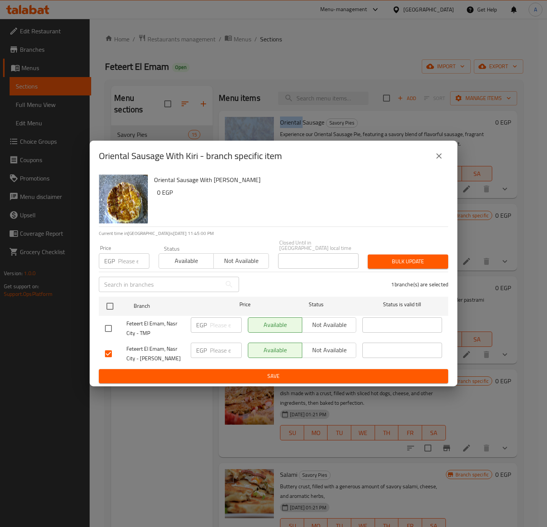
click at [198, 375] on span "Save" at bounding box center [273, 376] width 337 height 10
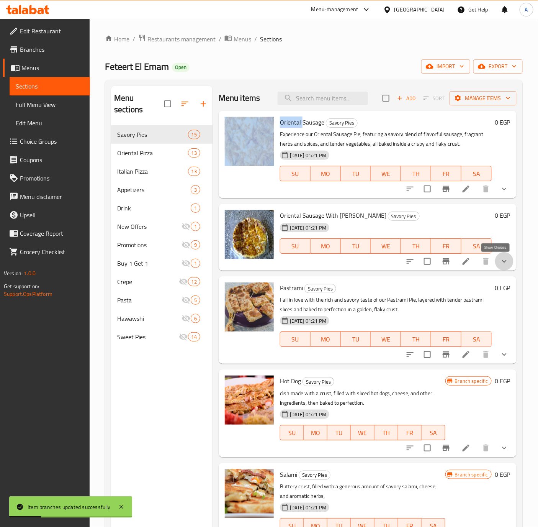
click at [500, 258] on icon "show more" at bounding box center [504, 261] width 9 height 9
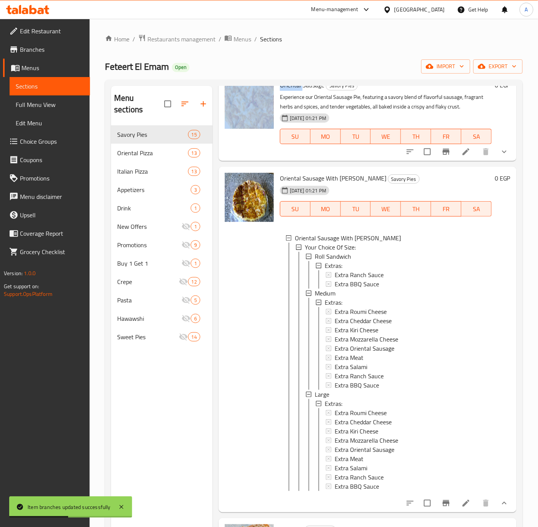
scroll to position [57, 0]
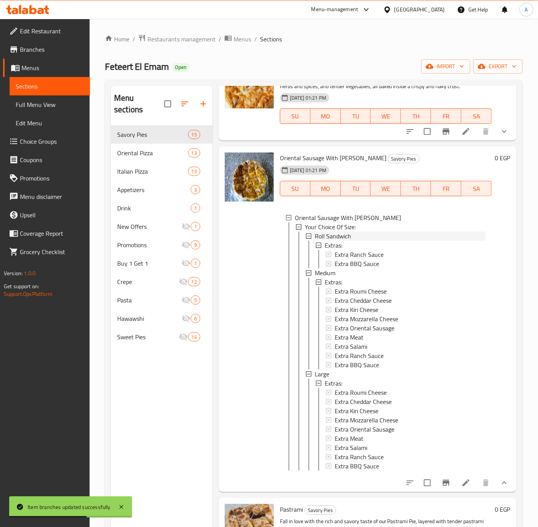
click at [331, 237] on span "Roll Sandwich" at bounding box center [333, 235] width 36 height 9
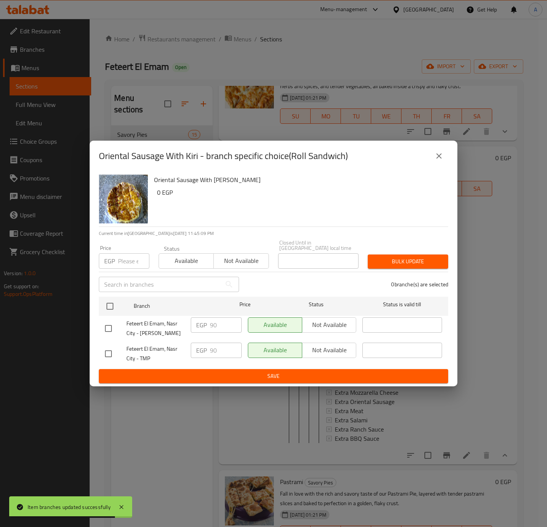
click at [435, 160] on icon "close" at bounding box center [438, 155] width 9 height 9
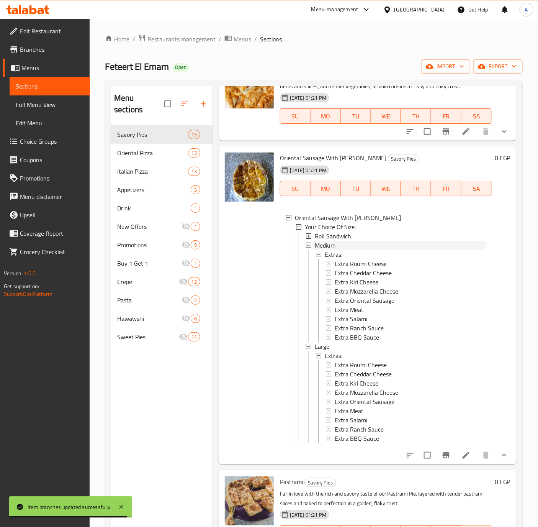
click at [327, 246] on span "Medium" at bounding box center [325, 244] width 21 height 9
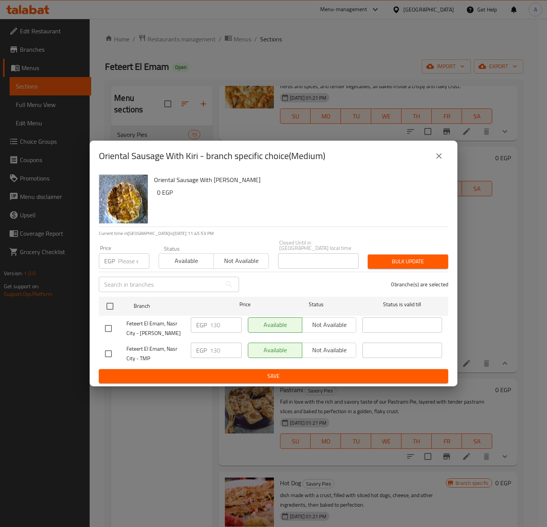
click at [285, 371] on span "Save" at bounding box center [273, 376] width 337 height 10
click at [252, 373] on span "Save" at bounding box center [273, 376] width 337 height 10
click at [443, 155] on icon "close" at bounding box center [438, 155] width 9 height 9
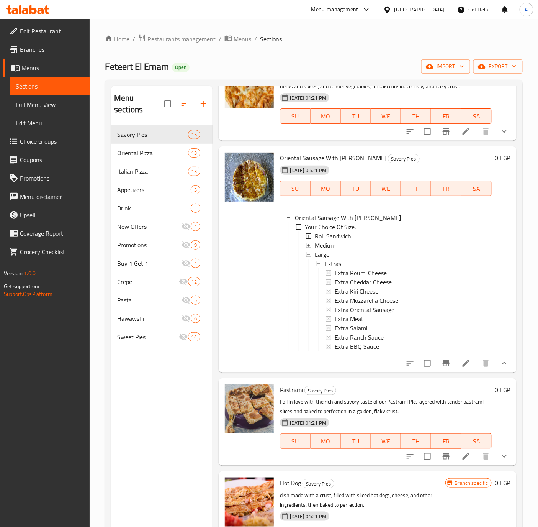
click at [332, 243] on span "Medium" at bounding box center [325, 244] width 21 height 9
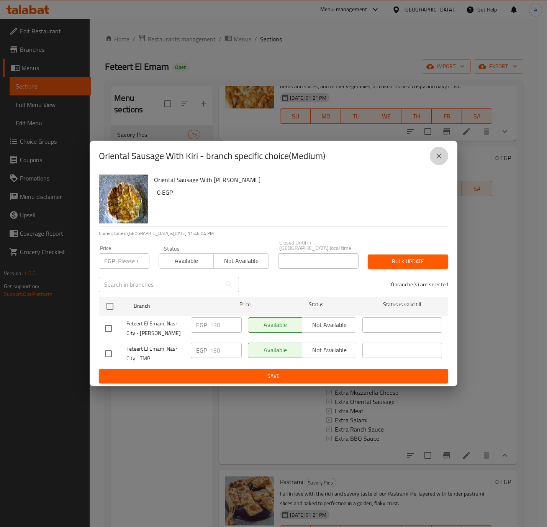
click at [437, 159] on icon "close" at bounding box center [438, 155] width 9 height 9
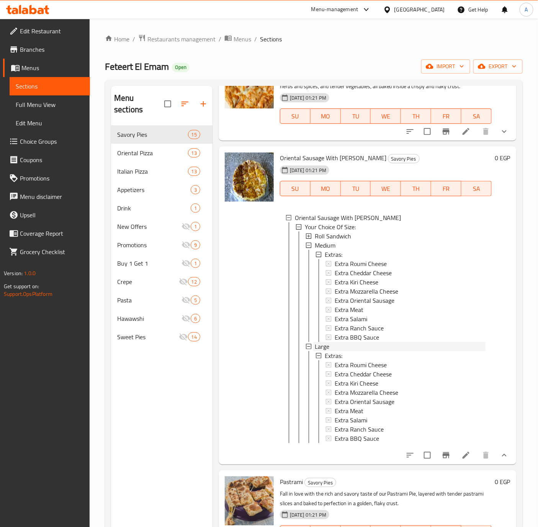
click at [327, 343] on span "Large" at bounding box center [322, 346] width 15 height 9
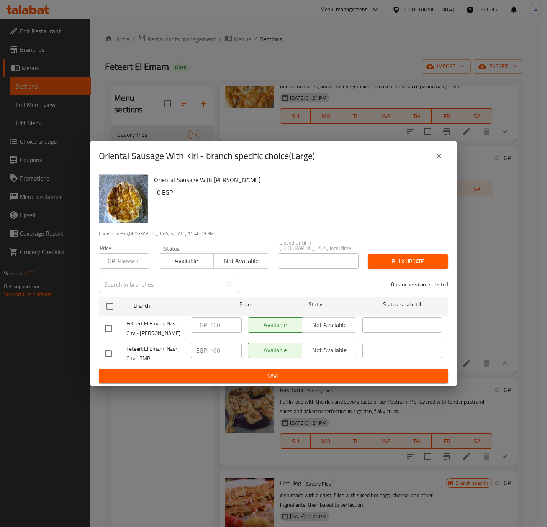
click at [442, 154] on icon "close" at bounding box center [438, 155] width 9 height 9
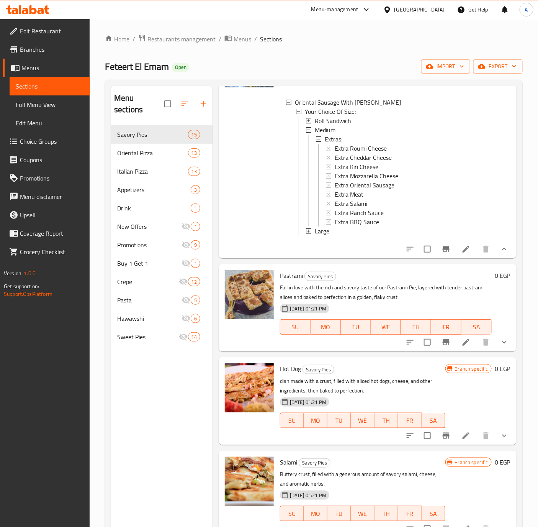
scroll to position [172, 0]
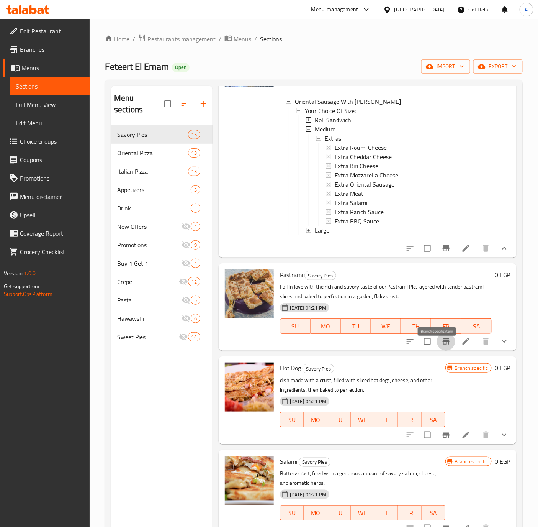
click at [443, 344] on icon "Branch-specific-item" at bounding box center [446, 341] width 7 height 6
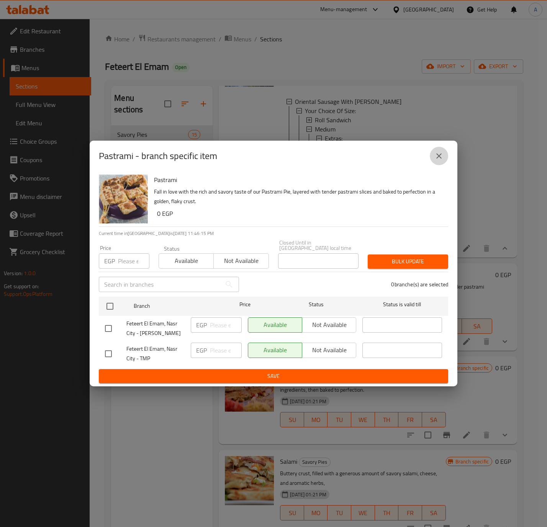
click at [437, 156] on icon "close" at bounding box center [438, 155] width 5 height 5
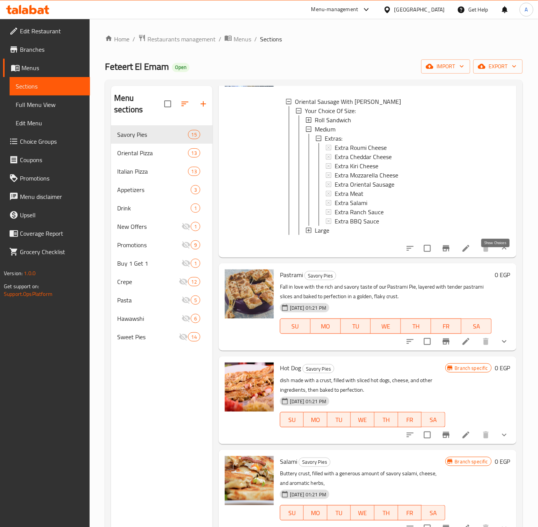
click at [500, 253] on icon "show more" at bounding box center [504, 248] width 9 height 9
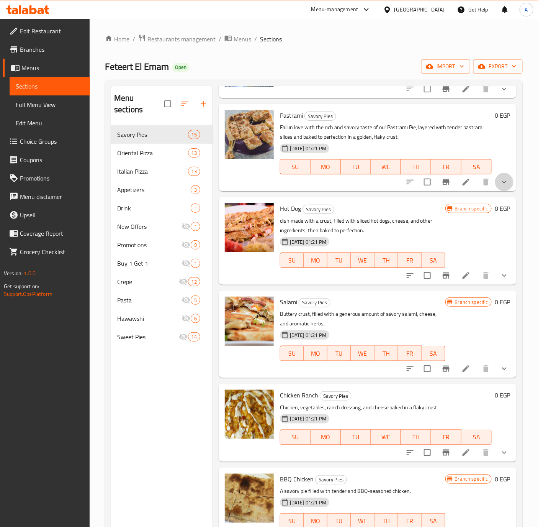
click at [495, 183] on button "show more" at bounding box center [504, 182] width 18 height 18
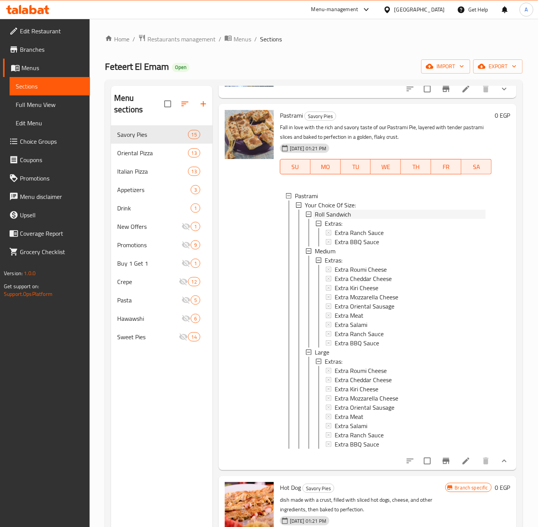
click at [319, 212] on span "Roll Sandwich" at bounding box center [333, 213] width 36 height 9
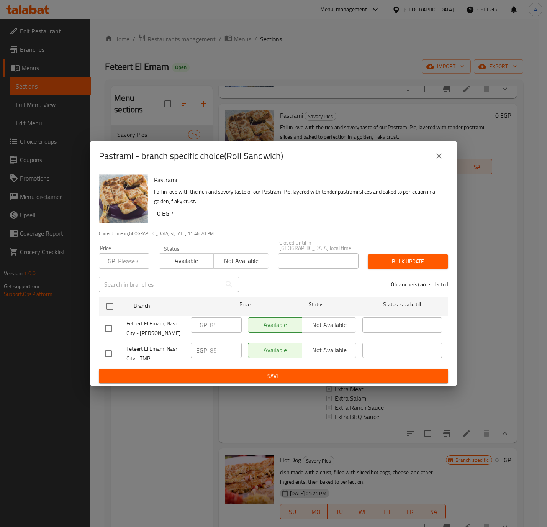
click at [432, 155] on button "close" at bounding box center [439, 156] width 18 height 18
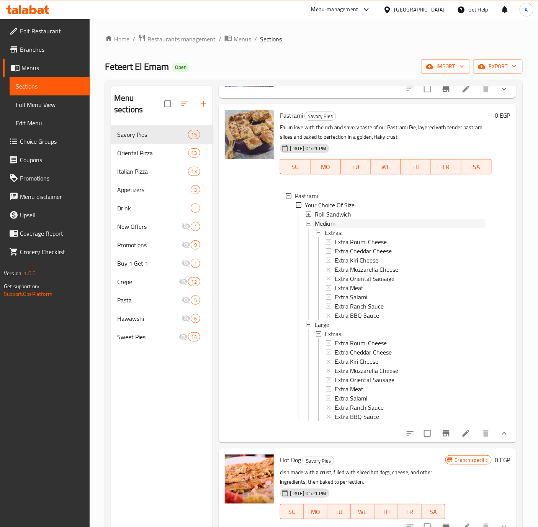
click at [323, 223] on span "Medium" at bounding box center [325, 223] width 21 height 9
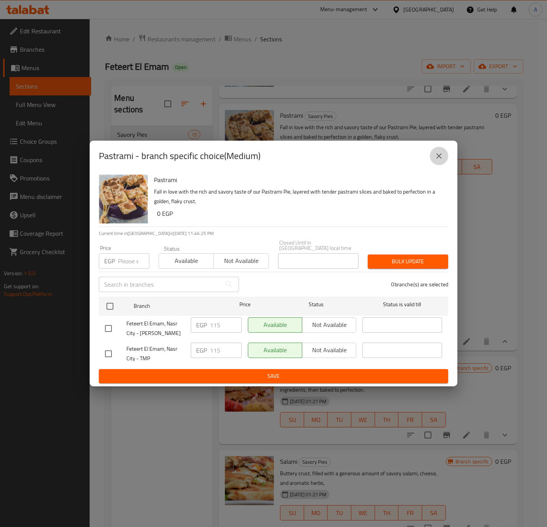
click at [437, 154] on icon "close" at bounding box center [438, 155] width 9 height 9
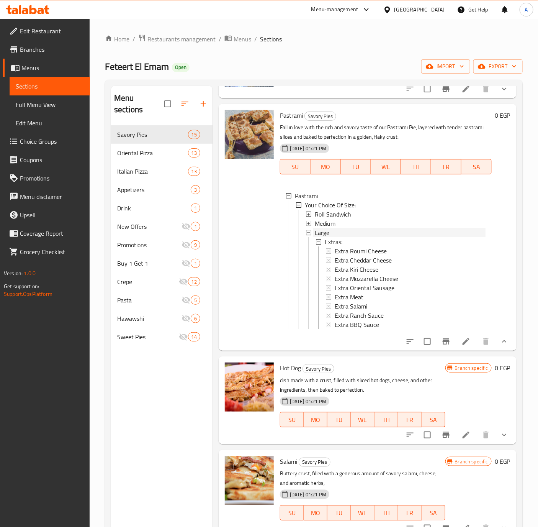
click at [328, 232] on span "Large" at bounding box center [322, 232] width 15 height 9
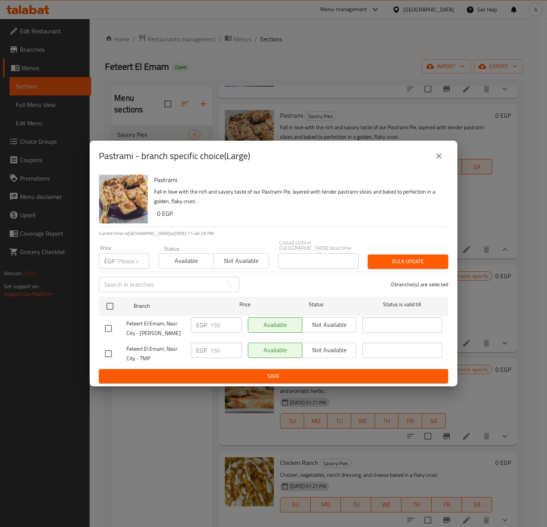
click at [438, 158] on icon "close" at bounding box center [438, 155] width 5 height 5
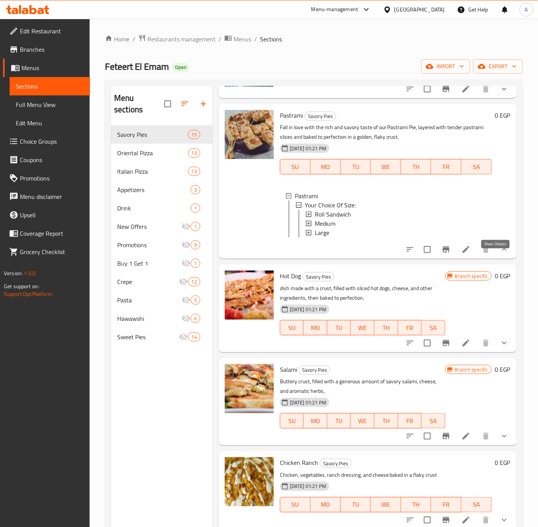
click at [500, 254] on icon "show more" at bounding box center [504, 249] width 9 height 9
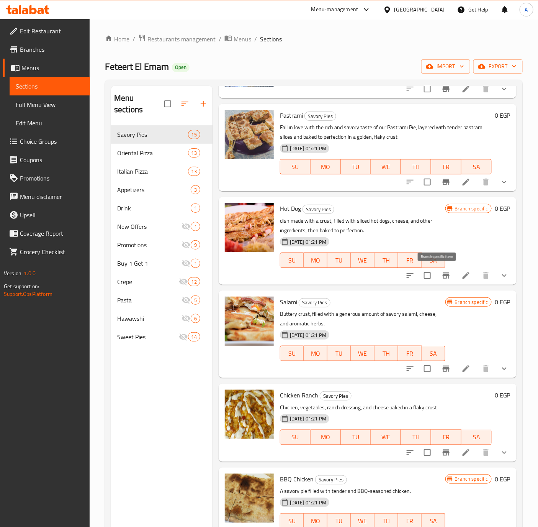
click at [442, 276] on icon "Branch-specific-item" at bounding box center [446, 275] width 9 height 9
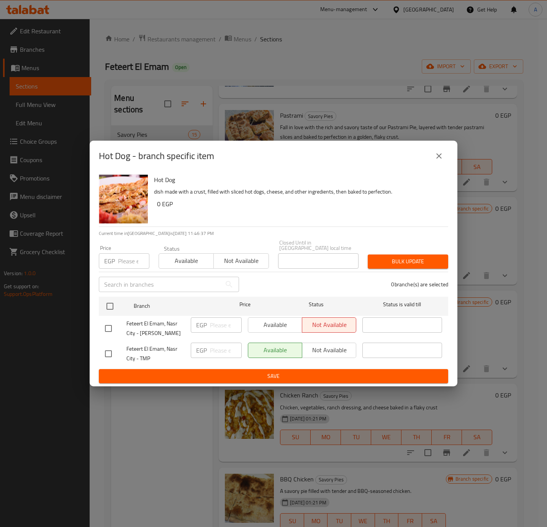
click at [107, 327] on input "checkbox" at bounding box center [108, 328] width 16 height 16
checkbox input "true"
click at [276, 322] on span "Available" at bounding box center [275, 324] width 48 height 11
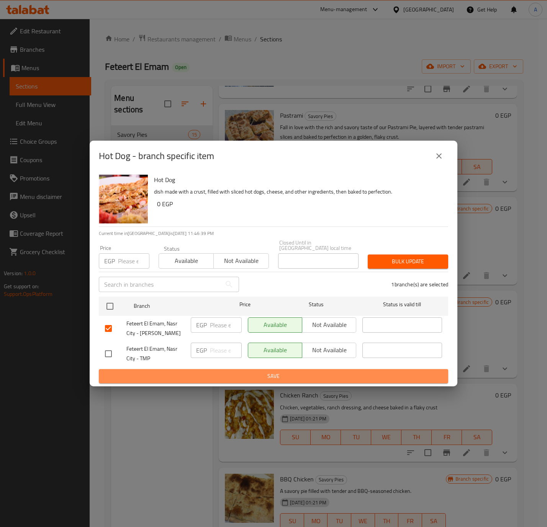
click at [240, 371] on span "Save" at bounding box center [273, 376] width 337 height 10
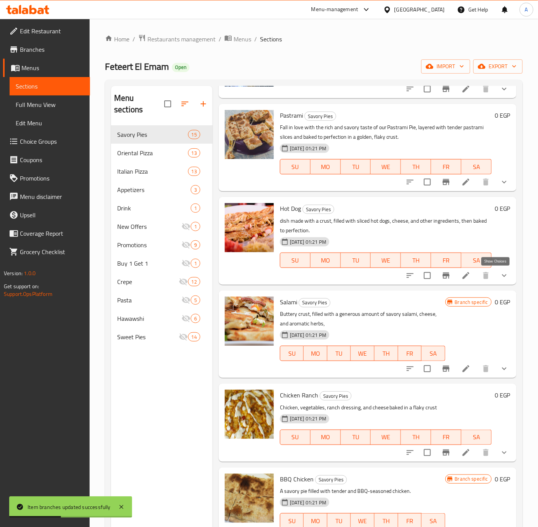
click at [500, 276] on icon "show more" at bounding box center [504, 275] width 9 height 9
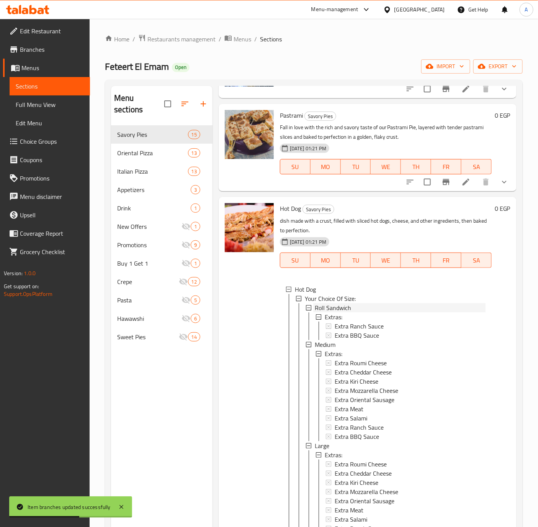
click at [332, 308] on span "Roll Sandwich" at bounding box center [333, 307] width 36 height 9
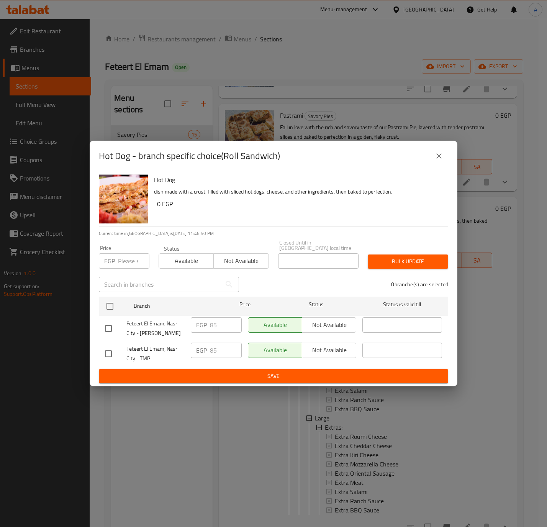
click at [442, 159] on icon "close" at bounding box center [438, 155] width 9 height 9
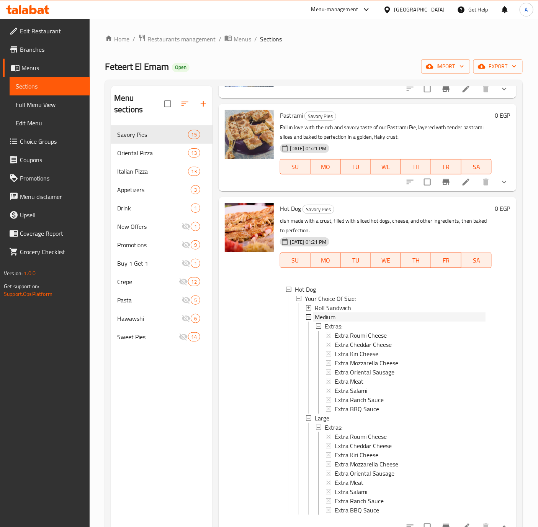
click at [333, 316] on span "Medium" at bounding box center [325, 316] width 21 height 9
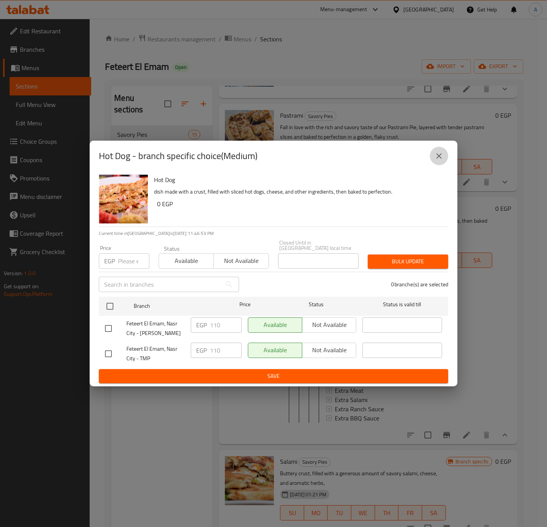
click at [440, 160] on icon "close" at bounding box center [438, 155] width 9 height 9
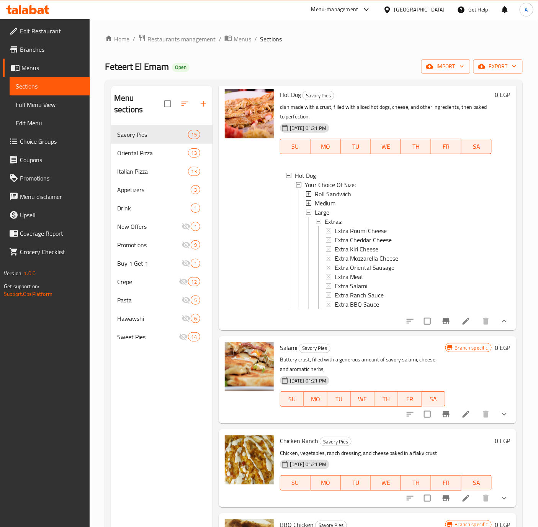
scroll to position [287, 0]
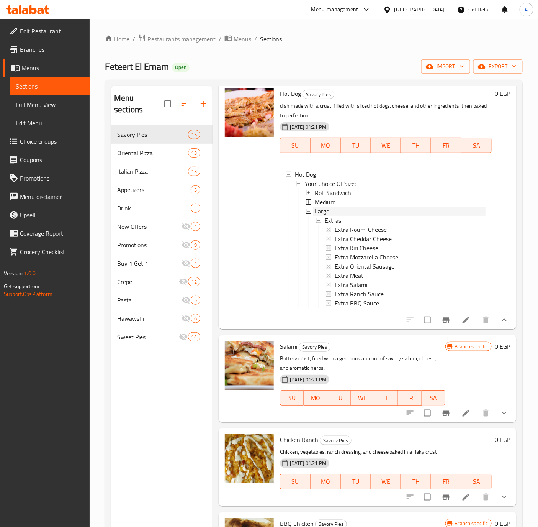
click at [326, 209] on span "Large" at bounding box center [322, 210] width 15 height 9
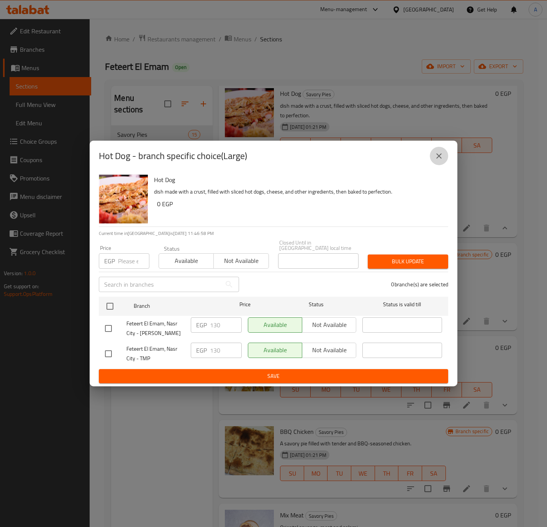
click at [440, 159] on icon "close" at bounding box center [438, 155] width 5 height 5
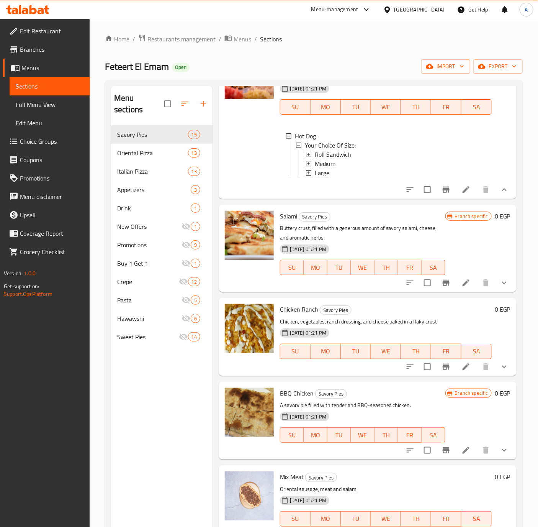
scroll to position [345, 0]
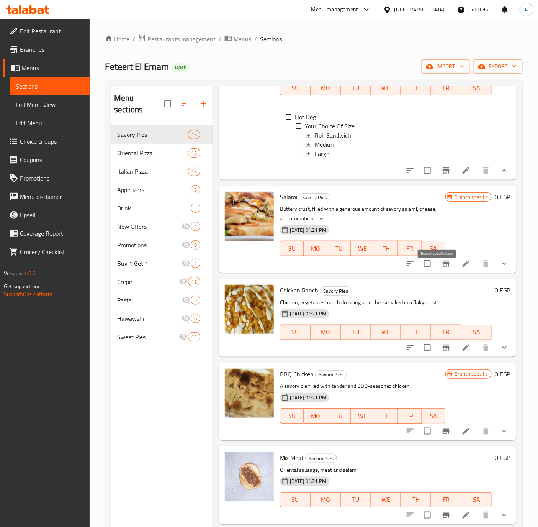
click at [443, 267] on icon "Branch-specific-item" at bounding box center [446, 263] width 7 height 6
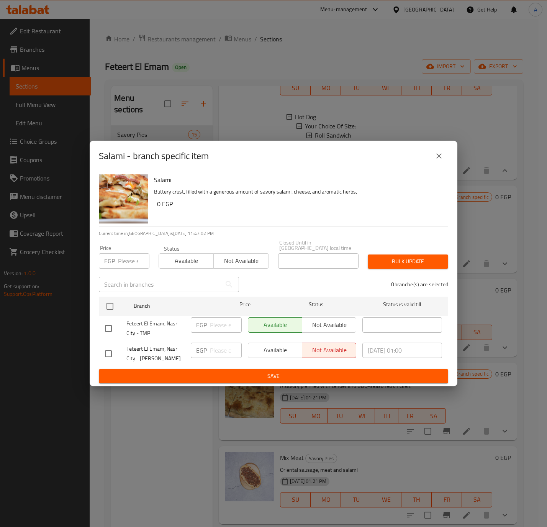
click at [106, 347] on input "checkbox" at bounding box center [108, 353] width 16 height 16
checkbox input "true"
click at [272, 344] on span "Available" at bounding box center [275, 349] width 48 height 11
click at [246, 371] on span "Save" at bounding box center [273, 376] width 337 height 10
click at [246, 371] on div at bounding box center [273, 263] width 547 height 527
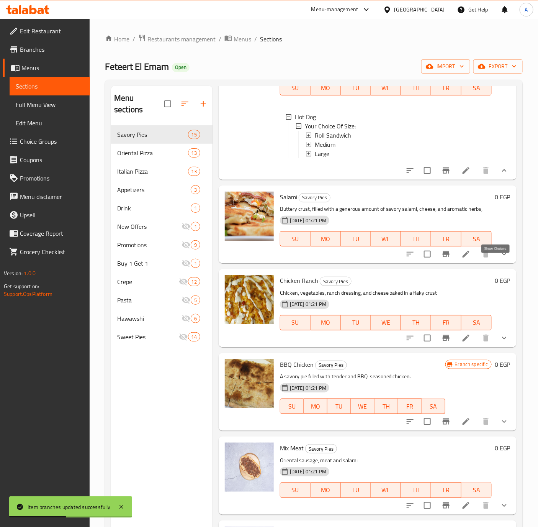
click at [502, 255] on icon "show more" at bounding box center [504, 254] width 5 height 3
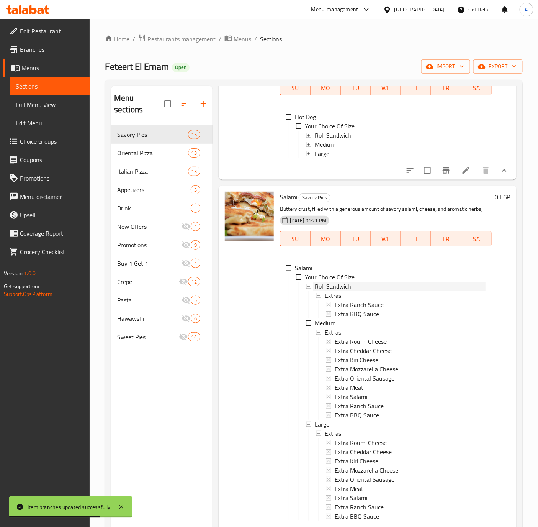
click at [339, 291] on span "Roll Sandwich" at bounding box center [333, 285] width 36 height 9
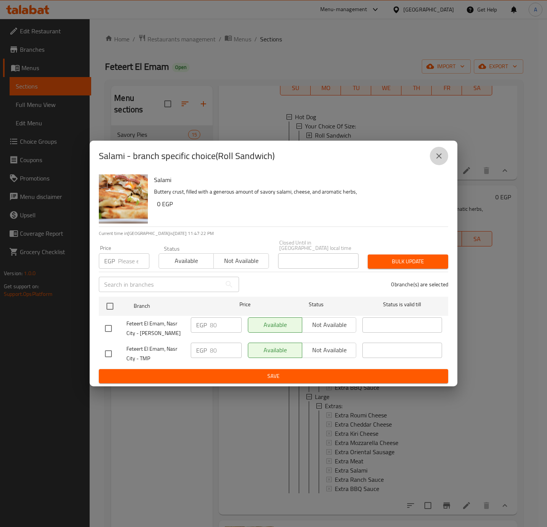
click at [436, 160] on icon "close" at bounding box center [438, 155] width 9 height 9
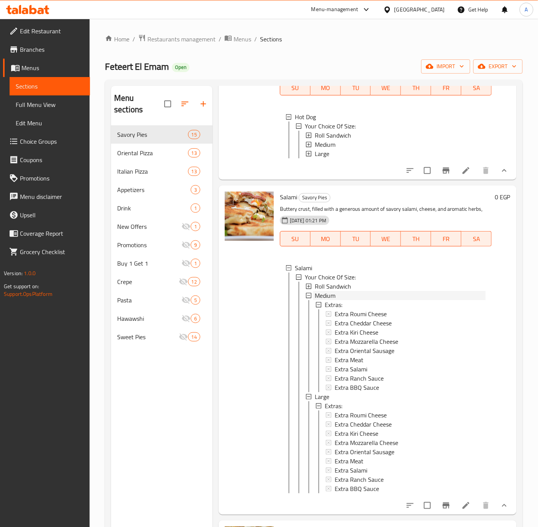
click at [323, 300] on span "Medium" at bounding box center [325, 295] width 21 height 9
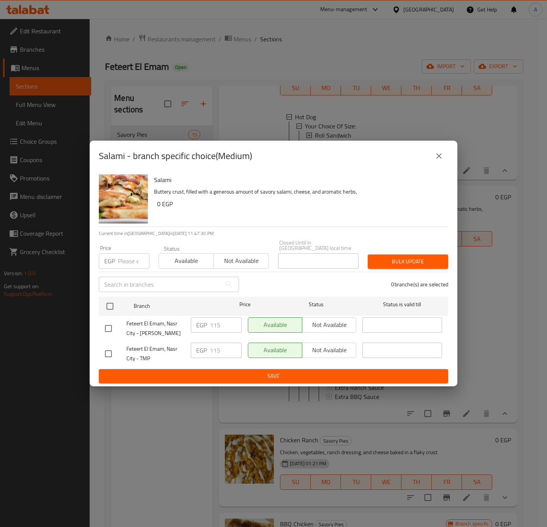
click at [442, 157] on icon "close" at bounding box center [438, 155] width 9 height 9
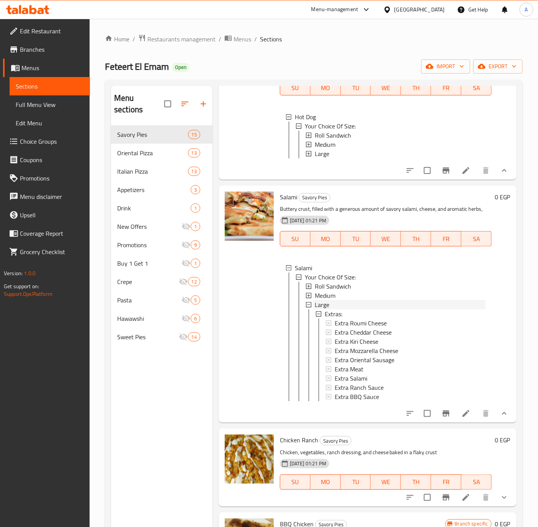
click at [323, 309] on span "Large" at bounding box center [322, 304] width 15 height 9
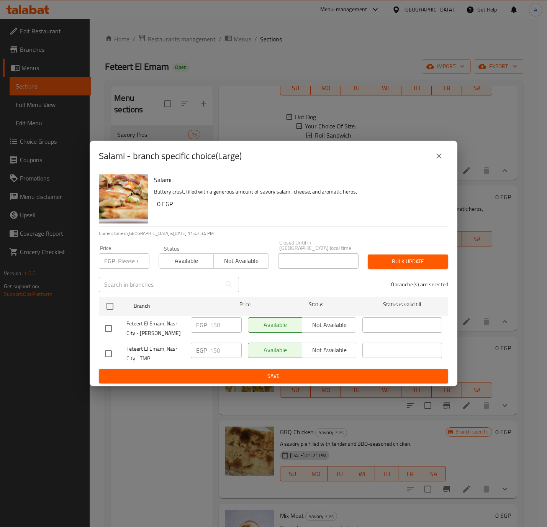
click at [442, 158] on icon "close" at bounding box center [438, 155] width 9 height 9
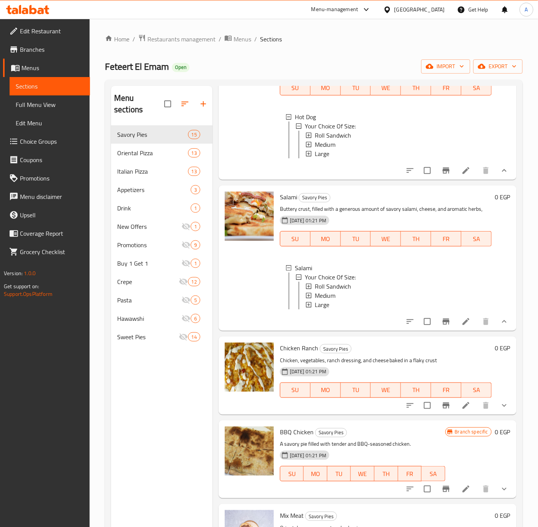
scroll to position [402, 0]
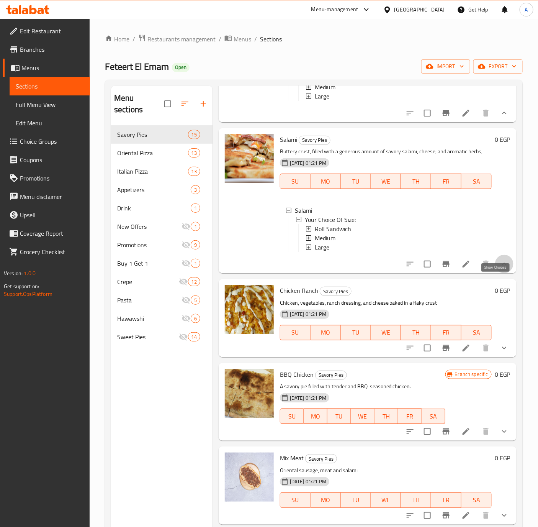
click at [500, 268] on icon "show more" at bounding box center [504, 263] width 9 height 9
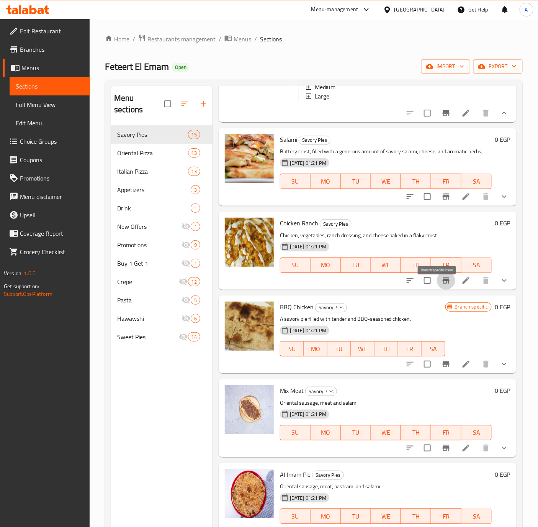
click at [443, 283] on icon "Branch-specific-item" at bounding box center [446, 280] width 7 height 6
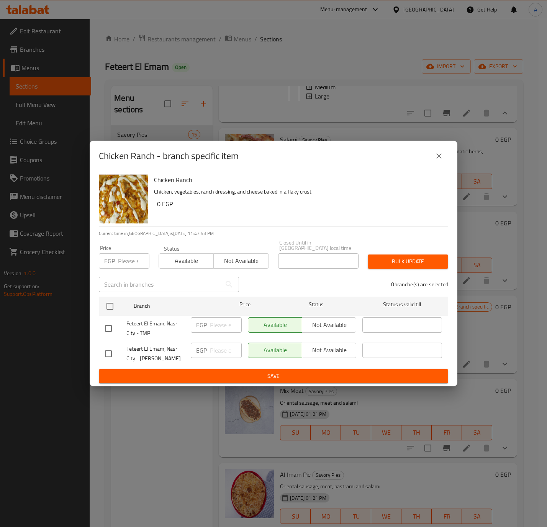
click at [438, 159] on icon "close" at bounding box center [438, 155] width 9 height 9
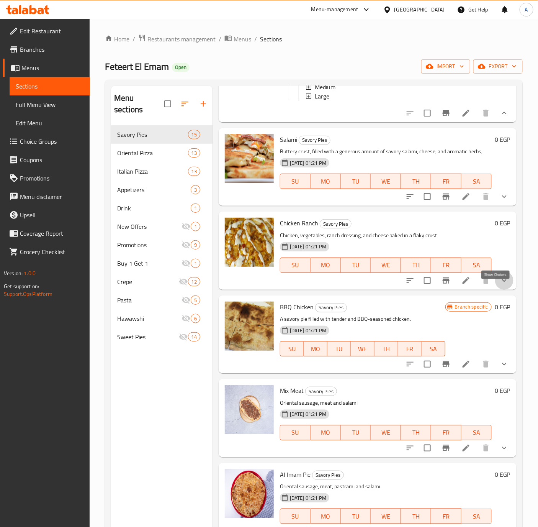
click at [500, 285] on icon "show more" at bounding box center [504, 280] width 9 height 9
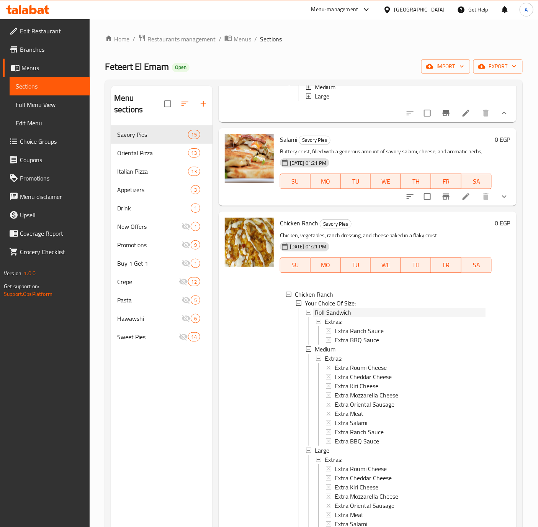
click at [350, 317] on span "Roll Sandwich" at bounding box center [333, 312] width 36 height 9
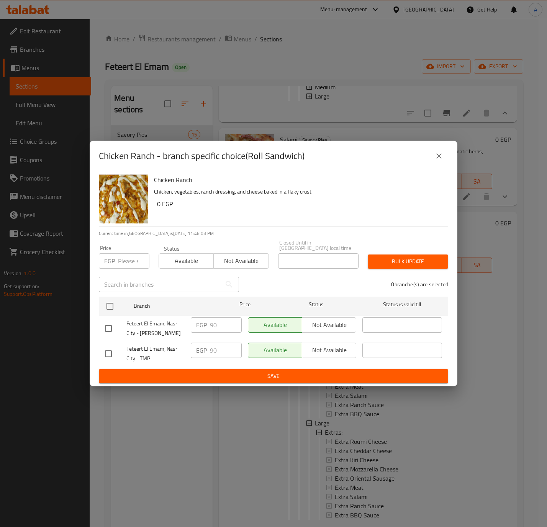
click at [438, 158] on icon "close" at bounding box center [438, 155] width 9 height 9
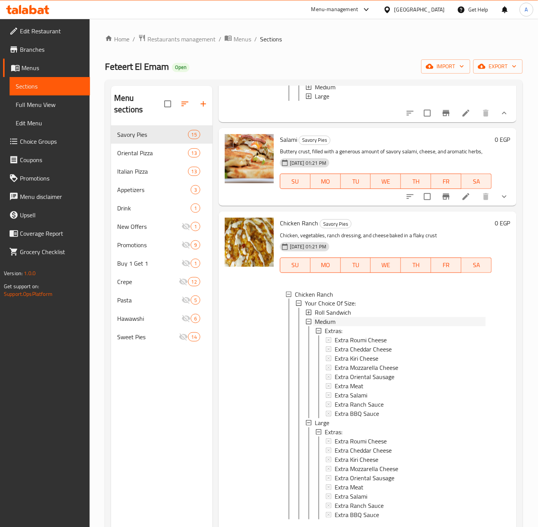
click at [335, 326] on span "Medium" at bounding box center [325, 321] width 21 height 9
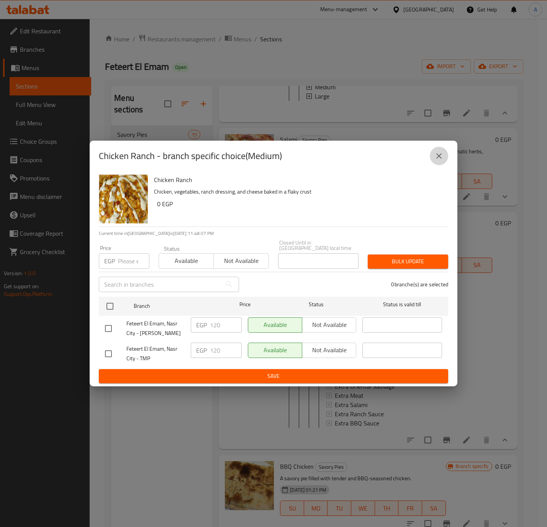
click at [440, 154] on icon "close" at bounding box center [438, 155] width 9 height 9
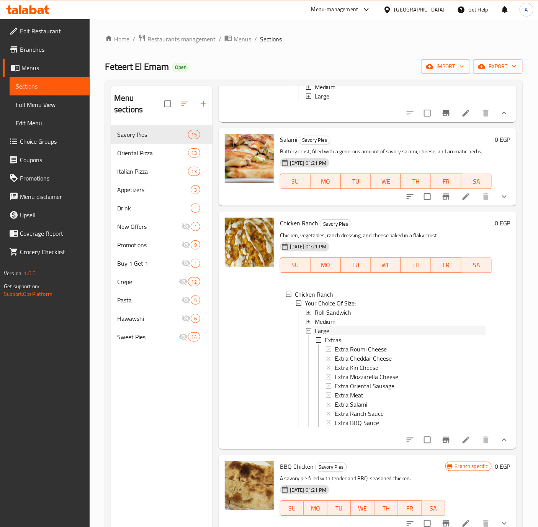
click at [321, 335] on span "Large" at bounding box center [322, 330] width 15 height 9
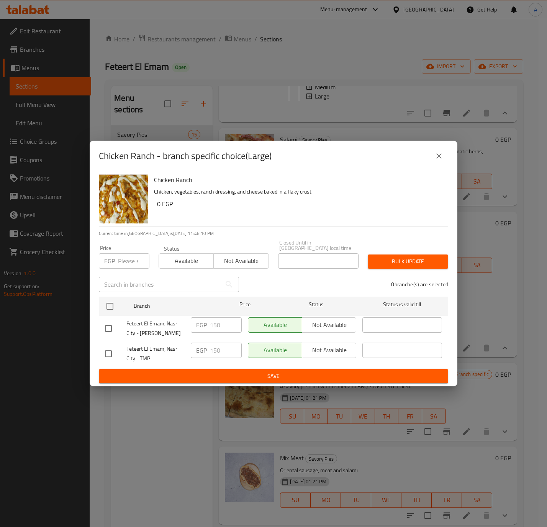
click at [440, 154] on icon "close" at bounding box center [438, 155] width 9 height 9
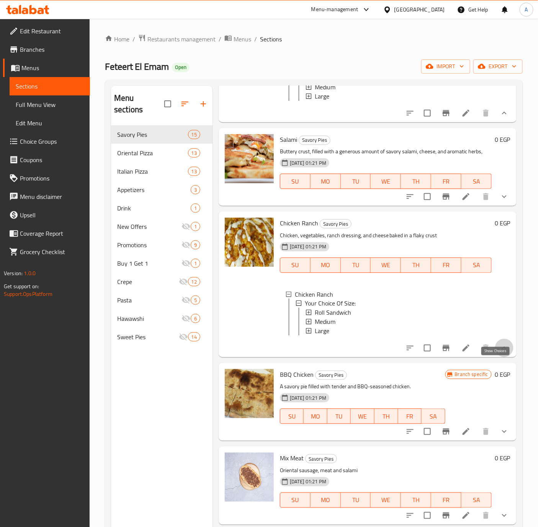
click at [500, 352] on icon "show more" at bounding box center [504, 347] width 9 height 9
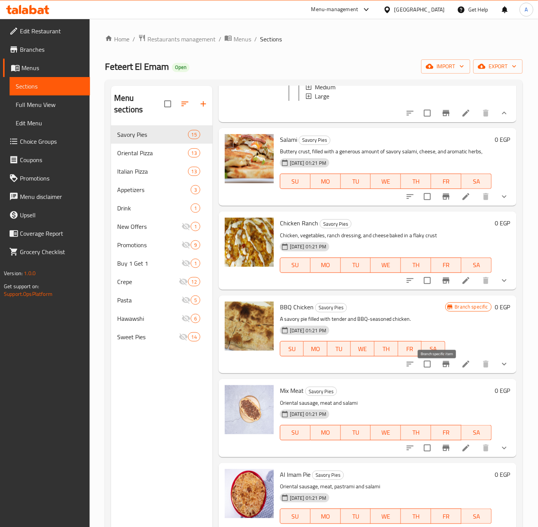
click at [443, 373] on button "Branch-specific-item" at bounding box center [446, 364] width 18 height 18
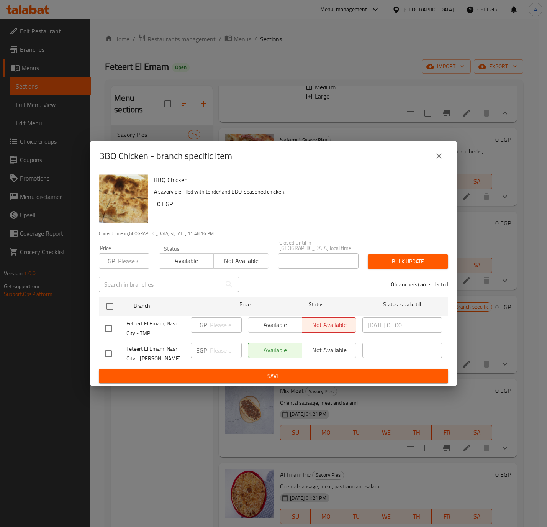
click at [442, 159] on icon "close" at bounding box center [438, 155] width 9 height 9
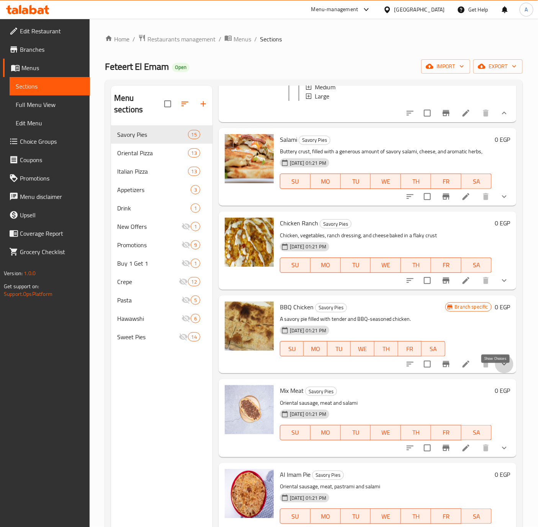
click at [500, 368] on icon "show more" at bounding box center [504, 363] width 9 height 9
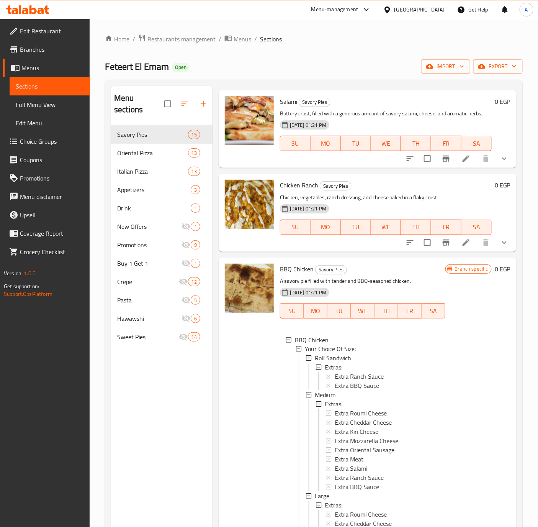
scroll to position [460, 0]
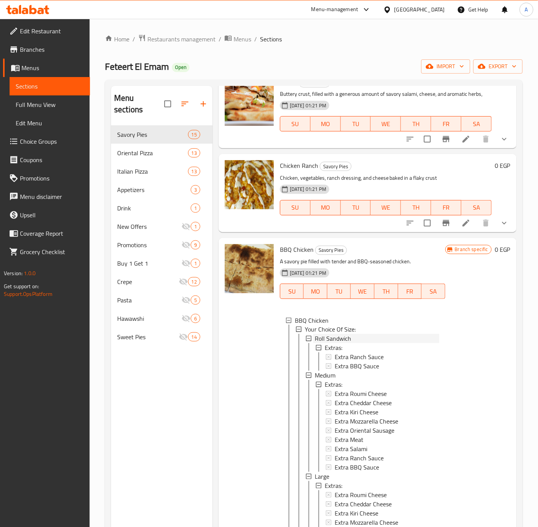
click at [332, 343] on span "Roll Sandwich" at bounding box center [333, 338] width 36 height 9
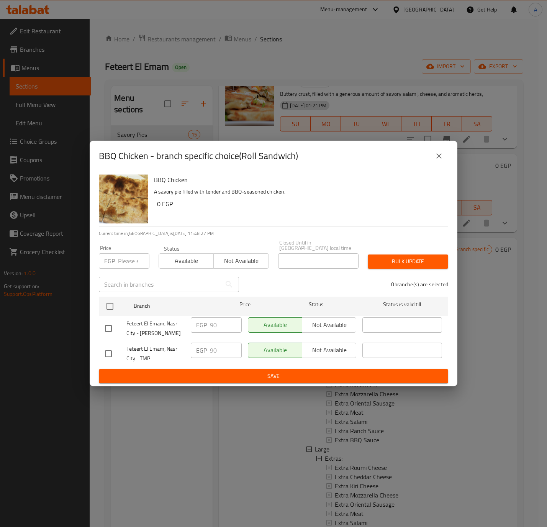
click at [438, 154] on icon "close" at bounding box center [438, 155] width 9 height 9
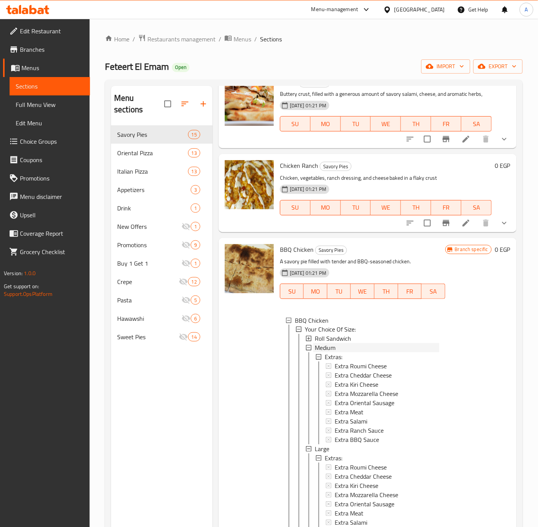
click at [321, 352] on span "Medium" at bounding box center [325, 347] width 21 height 9
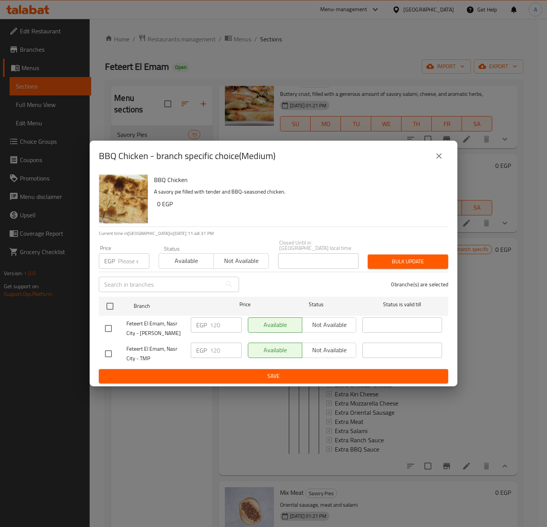
click at [438, 159] on icon "close" at bounding box center [438, 155] width 9 height 9
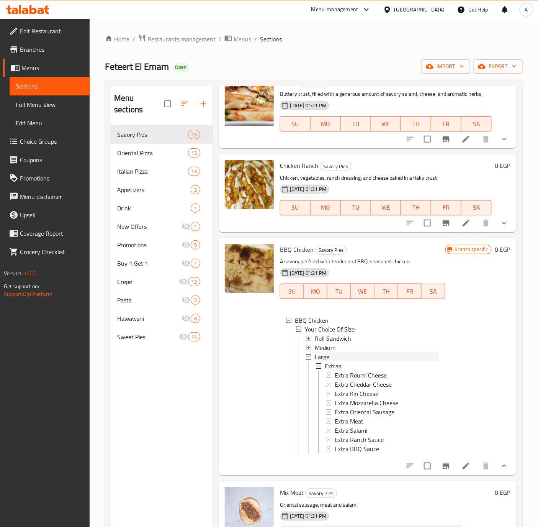
click at [327, 361] on span "Large" at bounding box center [322, 356] width 15 height 9
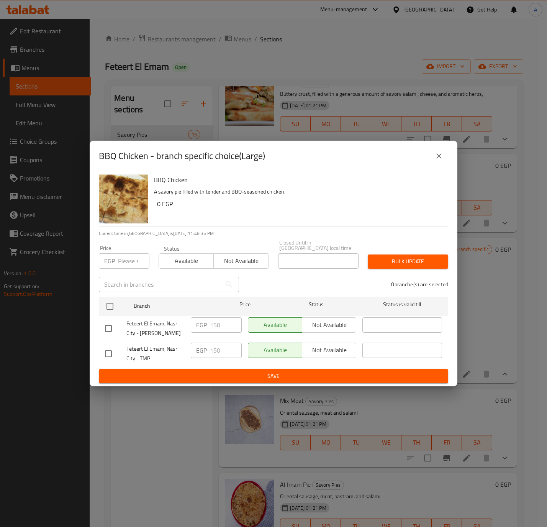
click at [436, 160] on icon "close" at bounding box center [438, 155] width 9 height 9
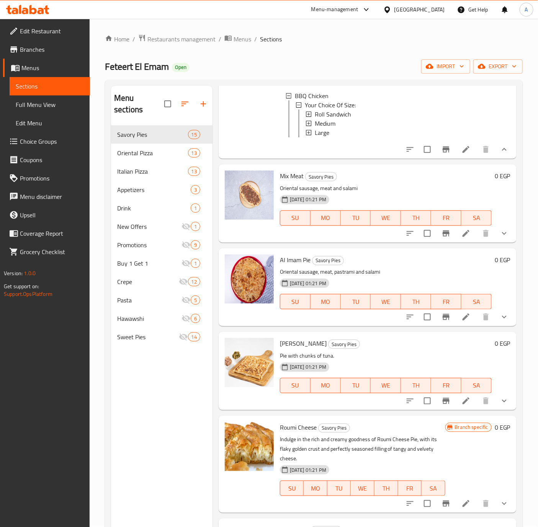
scroll to position [689, 0]
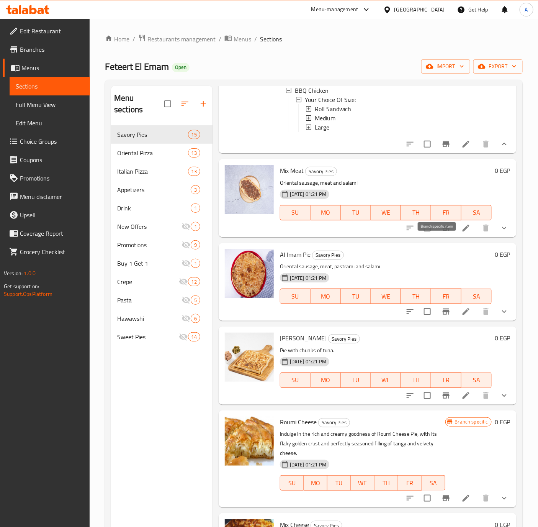
click at [442, 232] on icon "Branch-specific-item" at bounding box center [446, 227] width 9 height 9
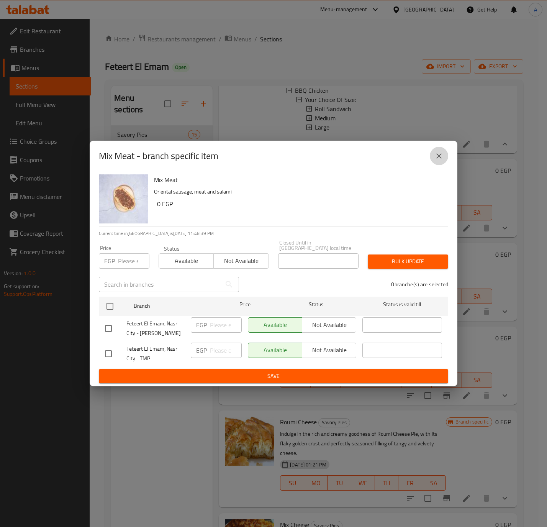
click at [435, 158] on icon "close" at bounding box center [438, 155] width 9 height 9
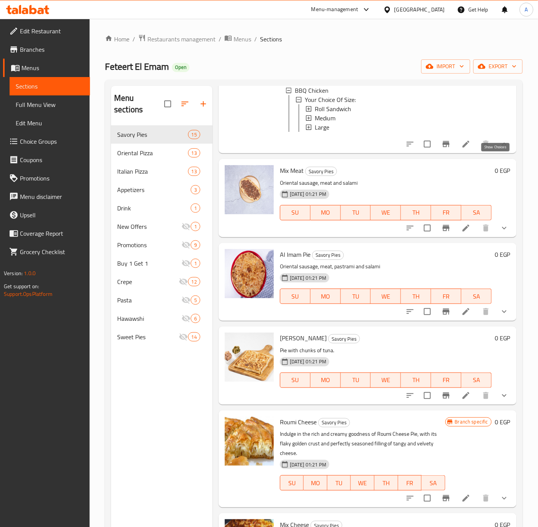
click at [500, 149] on icon "show more" at bounding box center [504, 143] width 9 height 9
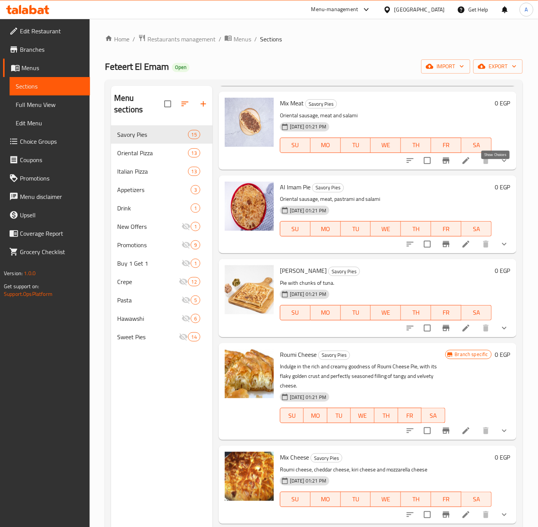
click at [500, 165] on icon "show more" at bounding box center [504, 160] width 9 height 9
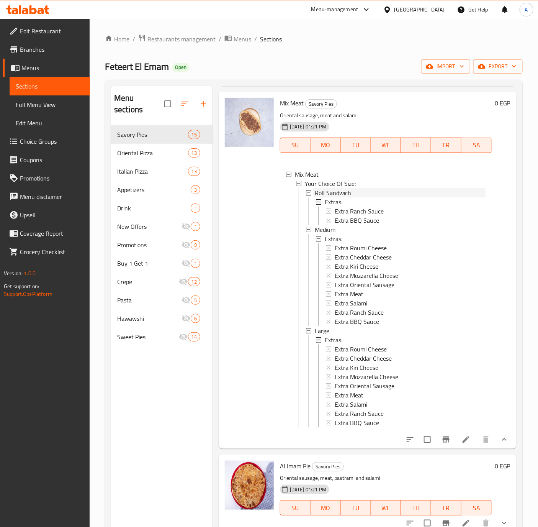
click at [334, 197] on span "Roll Sandwich" at bounding box center [333, 192] width 36 height 9
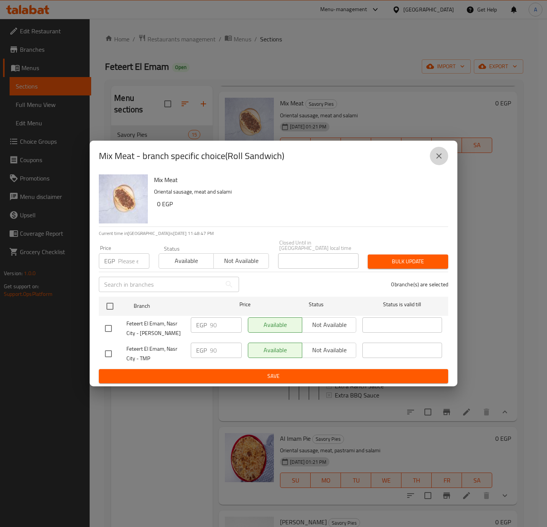
click at [435, 157] on icon "close" at bounding box center [438, 155] width 9 height 9
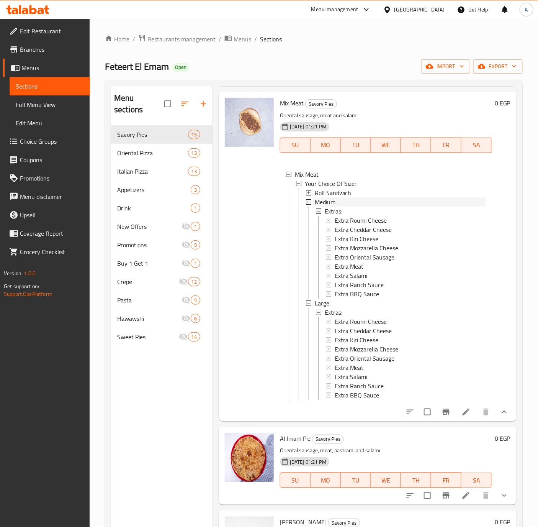
click at [323, 206] on span "Medium" at bounding box center [325, 201] width 21 height 9
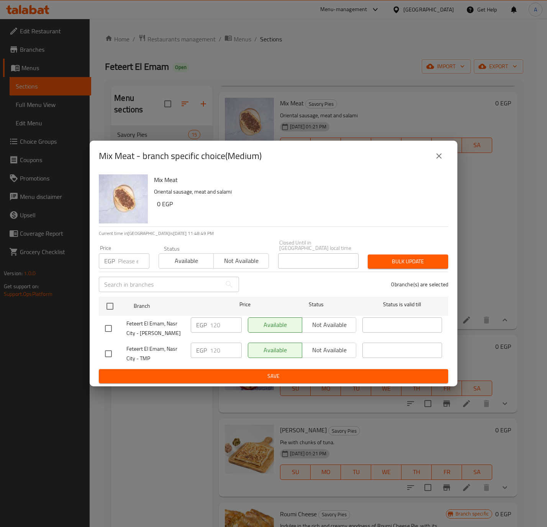
drag, startPoint x: 435, startPoint y: 158, endPoint x: 410, endPoint y: 172, distance: 28.8
click at [435, 157] on icon "close" at bounding box center [438, 155] width 9 height 9
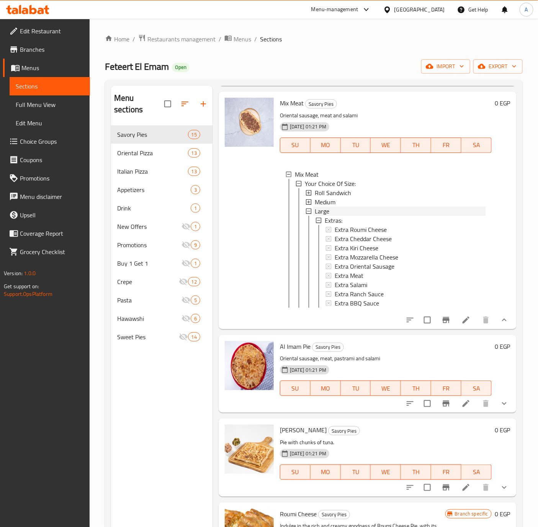
click at [332, 216] on div "Large" at bounding box center [400, 210] width 171 height 9
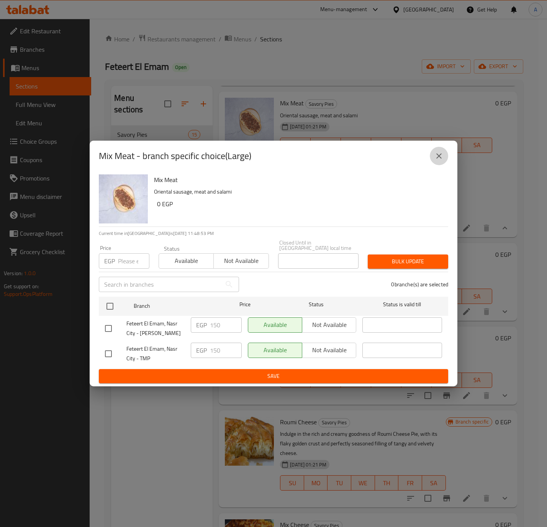
click at [435, 158] on icon "close" at bounding box center [438, 155] width 9 height 9
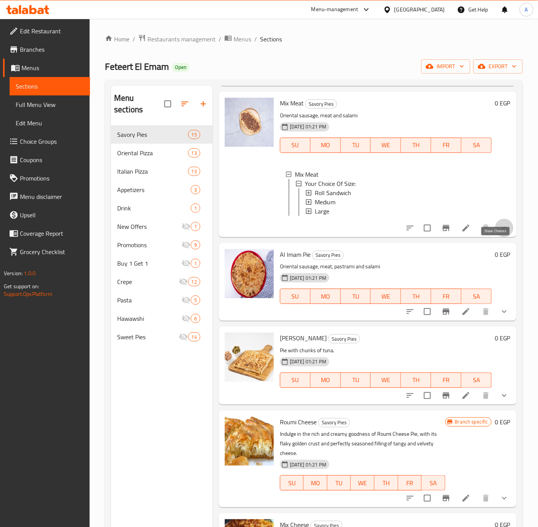
click at [500, 232] on icon "show more" at bounding box center [504, 227] width 9 height 9
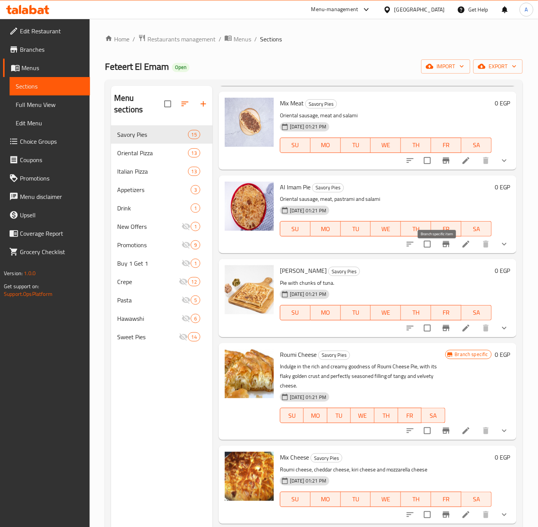
click at [443, 247] on icon "Branch-specific-item" at bounding box center [446, 244] width 7 height 6
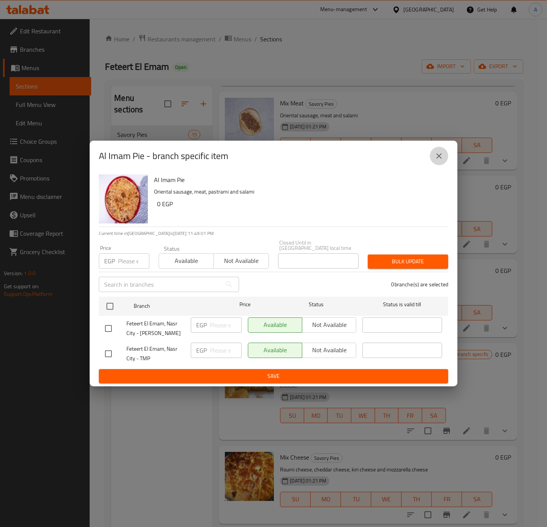
click at [440, 160] on icon "close" at bounding box center [438, 155] width 9 height 9
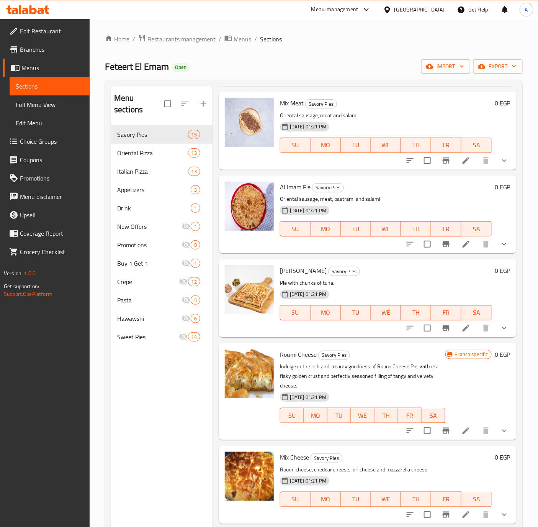
click at [495, 250] on button "show more" at bounding box center [504, 244] width 18 height 18
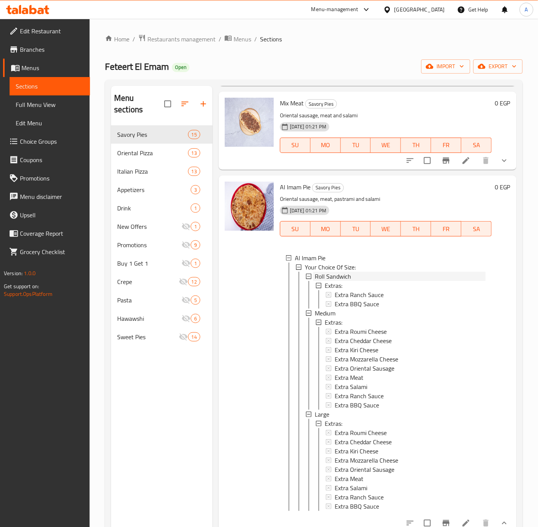
click at [345, 281] on span "Roll Sandwich" at bounding box center [333, 275] width 36 height 9
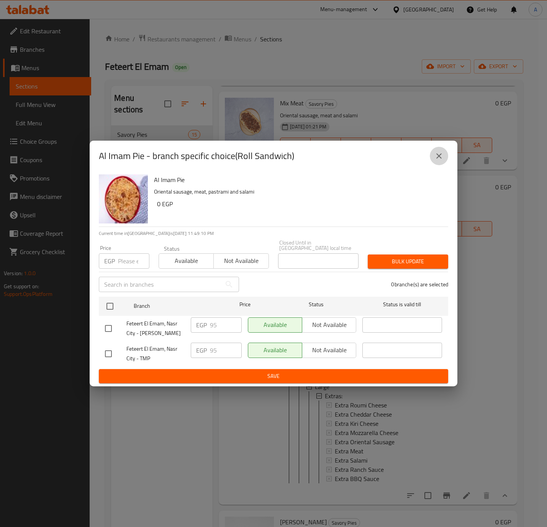
click at [439, 160] on icon "close" at bounding box center [438, 155] width 9 height 9
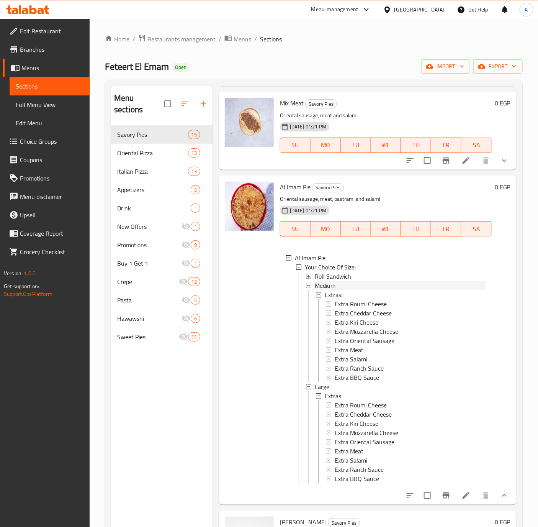
click at [335, 290] on span "Medium" at bounding box center [325, 285] width 21 height 9
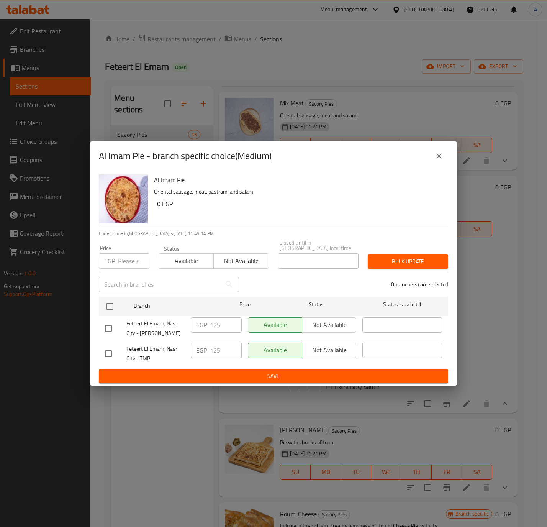
click at [439, 160] on icon "close" at bounding box center [438, 155] width 9 height 9
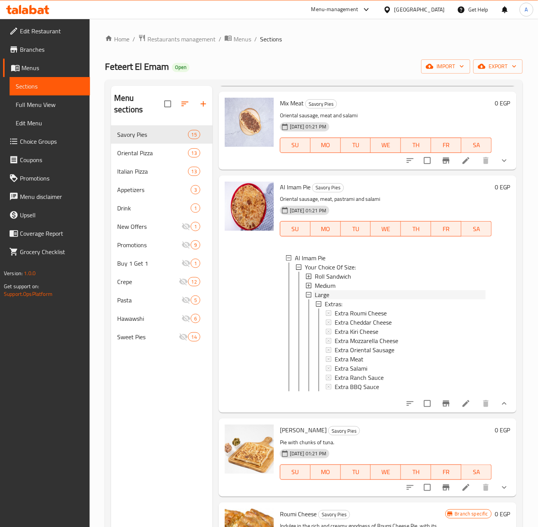
click at [320, 299] on span "Large" at bounding box center [322, 294] width 15 height 9
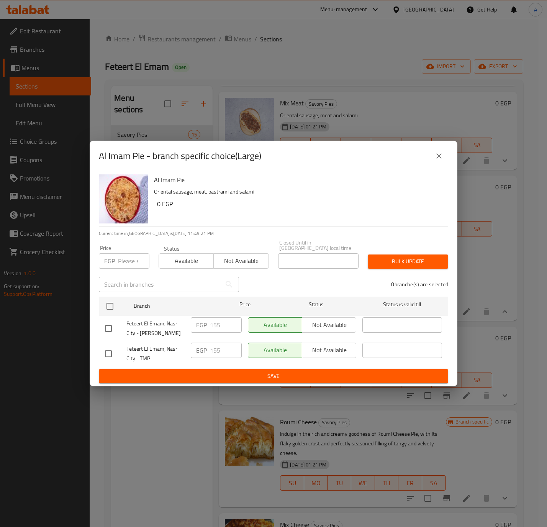
click at [438, 158] on icon "close" at bounding box center [438, 155] width 9 height 9
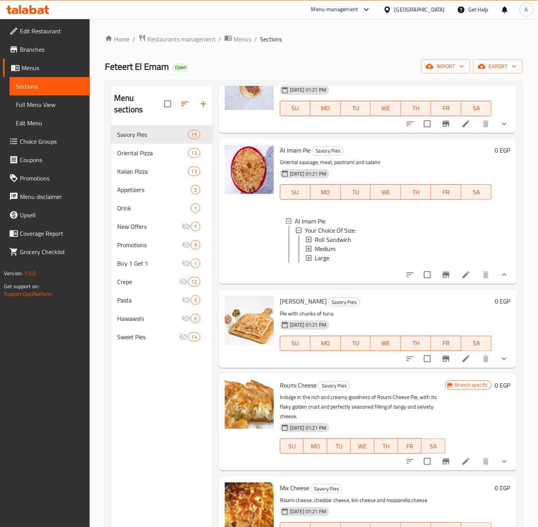
scroll to position [747, 0]
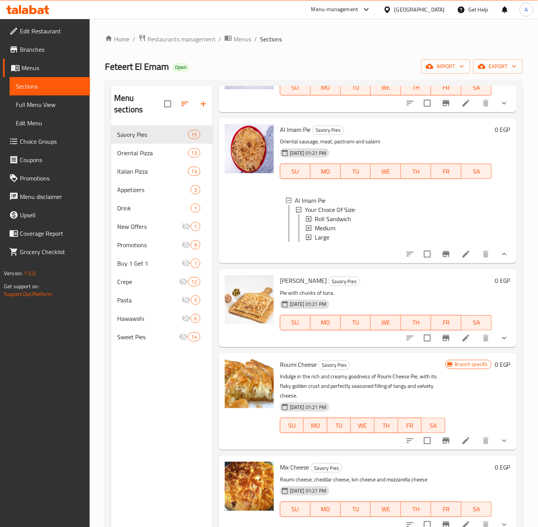
click at [500, 263] on button "show more" at bounding box center [504, 254] width 18 height 18
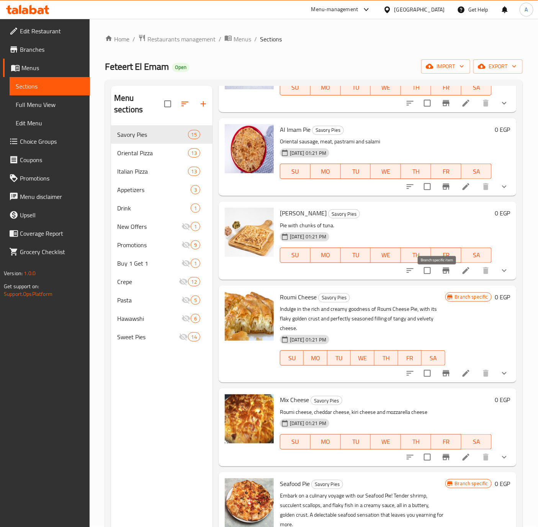
click at [443, 273] on icon "Branch-specific-item" at bounding box center [446, 270] width 7 height 6
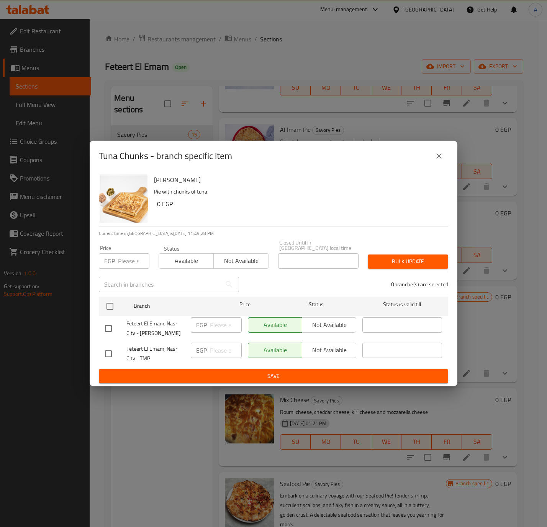
click at [435, 160] on icon "close" at bounding box center [438, 155] width 9 height 9
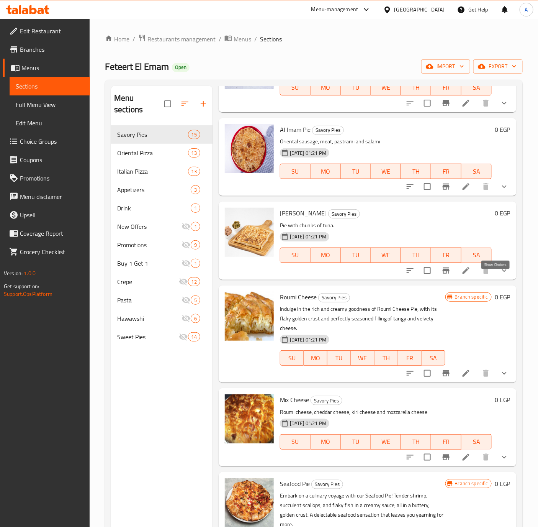
click at [500, 275] on icon "show more" at bounding box center [504, 270] width 9 height 9
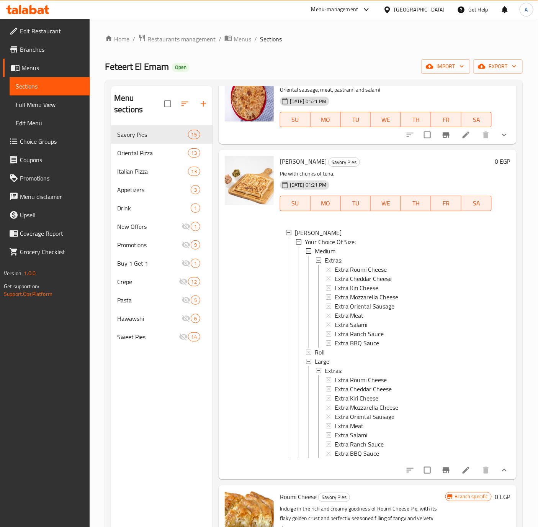
scroll to position [862, 0]
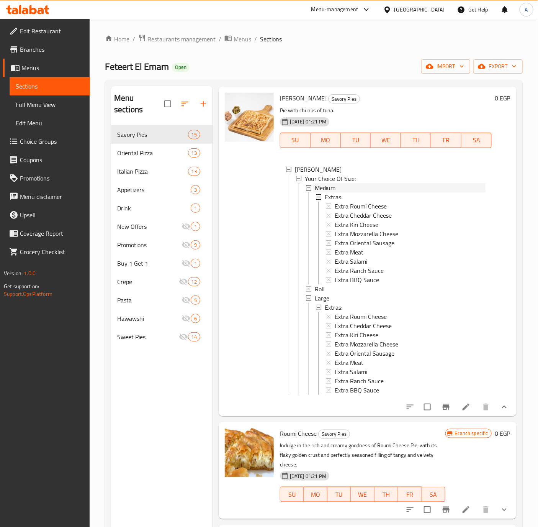
click at [322, 192] on span "Medium" at bounding box center [325, 187] width 21 height 9
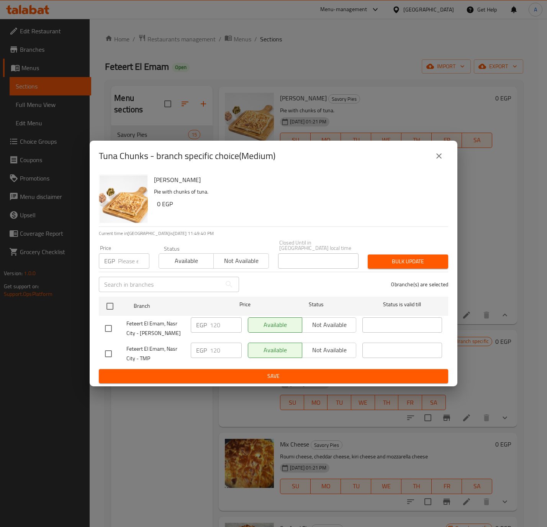
click at [437, 159] on icon "close" at bounding box center [438, 155] width 9 height 9
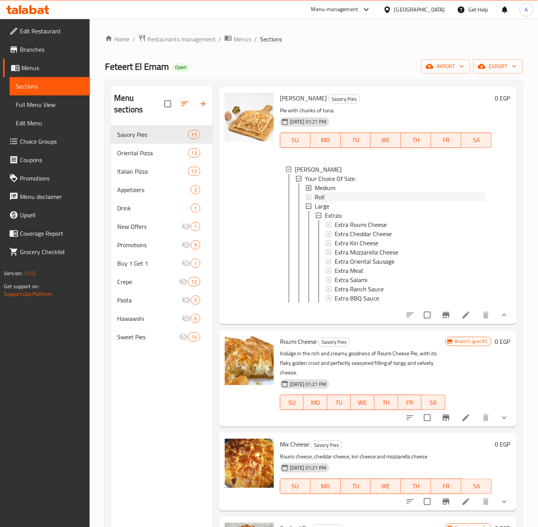
click at [322, 201] on span "Roll" at bounding box center [320, 196] width 10 height 9
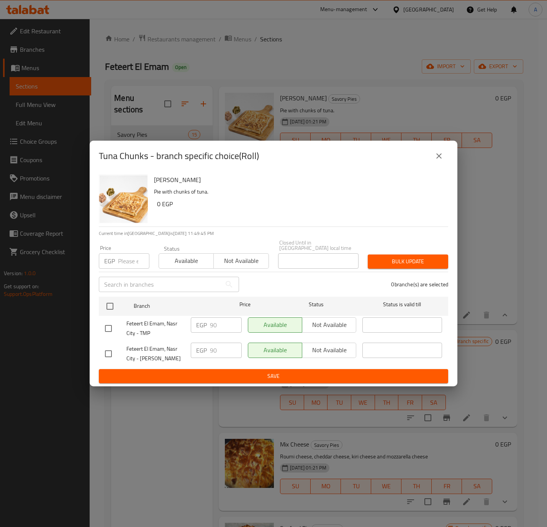
click at [437, 160] on icon "close" at bounding box center [438, 155] width 9 height 9
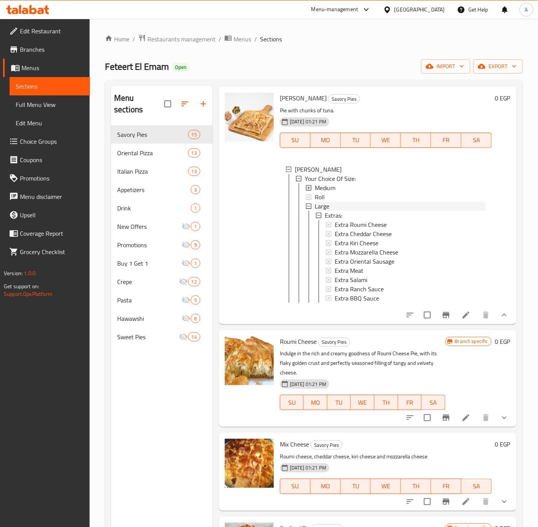
click at [326, 211] on span "Large" at bounding box center [322, 205] width 15 height 9
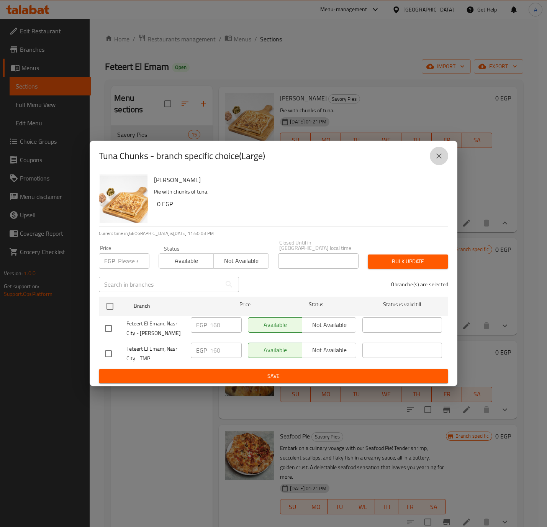
click at [438, 157] on icon "close" at bounding box center [438, 155] width 9 height 9
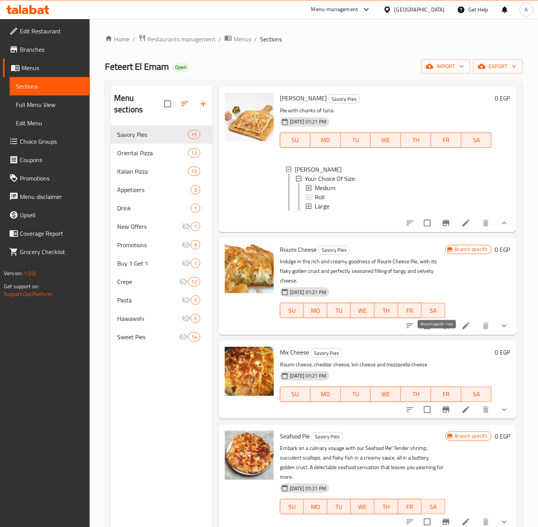
click at [442, 330] on icon "Branch-specific-item" at bounding box center [446, 325] width 9 height 9
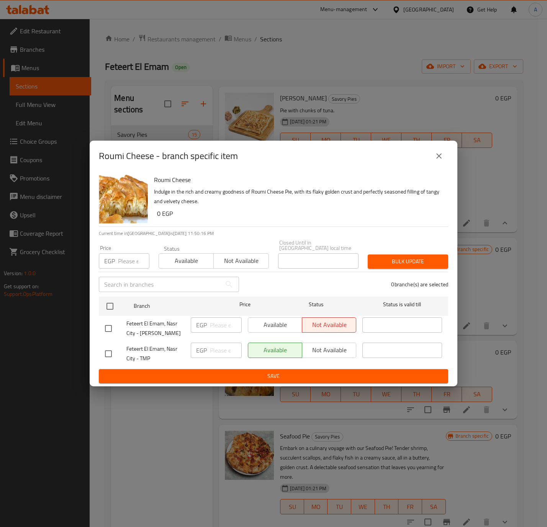
click at [112, 327] on input "checkbox" at bounding box center [108, 328] width 16 height 16
checkbox input "true"
click at [266, 321] on span "Available" at bounding box center [275, 324] width 48 height 11
click at [252, 374] on span "Save" at bounding box center [273, 376] width 337 height 10
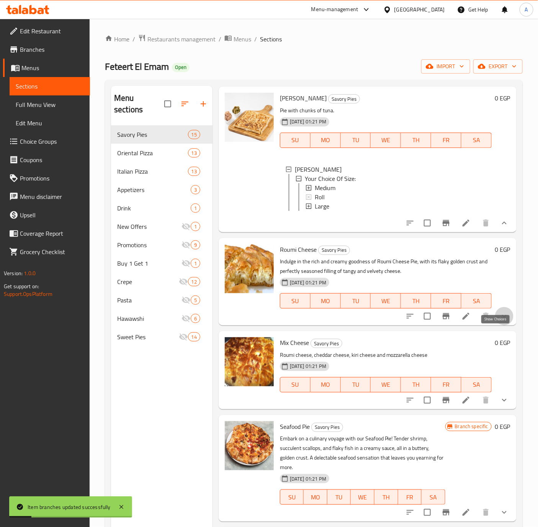
click at [502, 317] on icon "show more" at bounding box center [504, 316] width 5 height 3
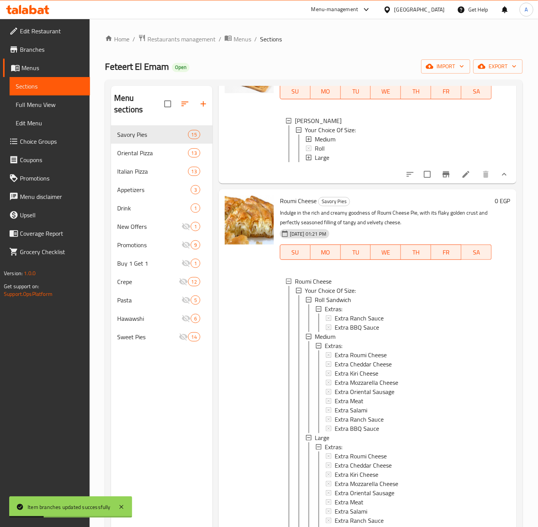
scroll to position [976, 0]
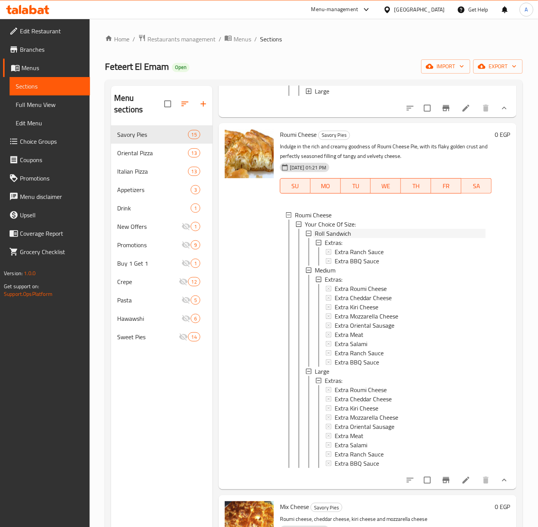
click at [332, 238] on span "Roll Sandwich" at bounding box center [333, 233] width 36 height 9
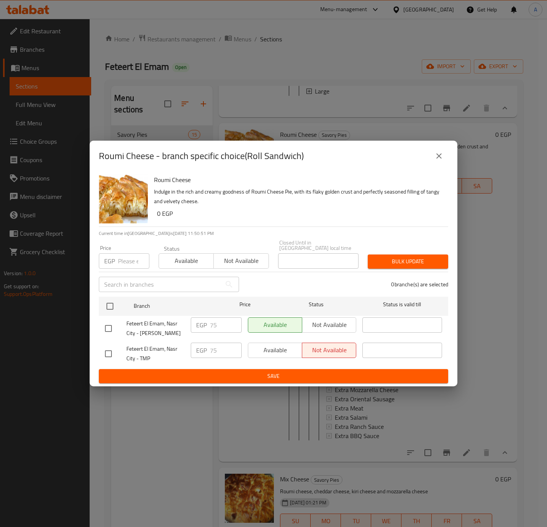
click at [435, 155] on icon "close" at bounding box center [438, 155] width 9 height 9
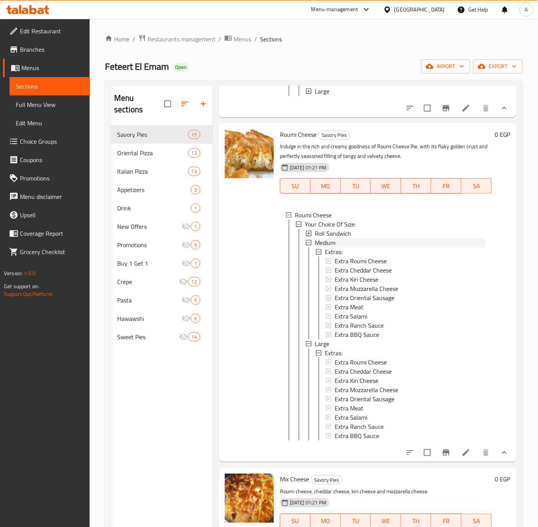
click at [324, 247] on span "Medium" at bounding box center [325, 242] width 21 height 9
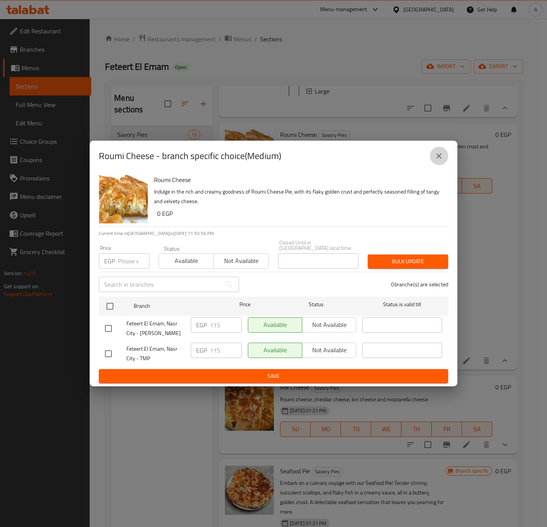
click at [439, 156] on icon "close" at bounding box center [438, 155] width 9 height 9
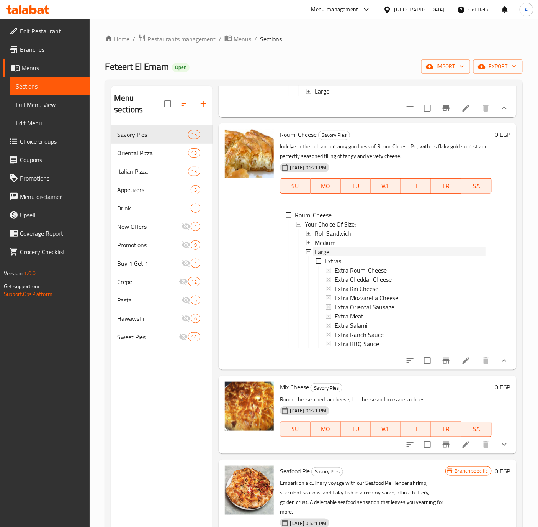
click at [328, 256] on span "Large" at bounding box center [322, 251] width 15 height 9
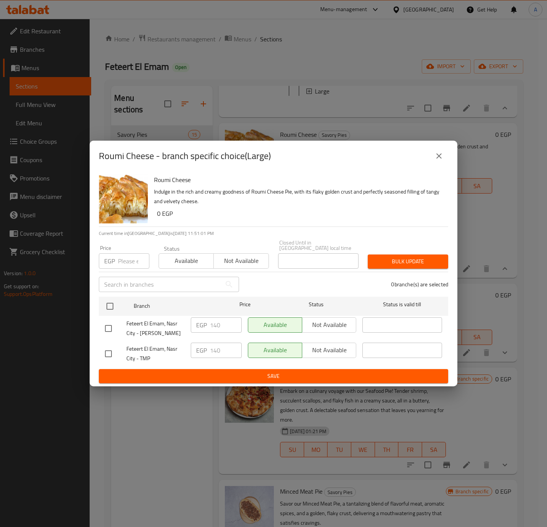
click at [442, 157] on icon "close" at bounding box center [438, 155] width 9 height 9
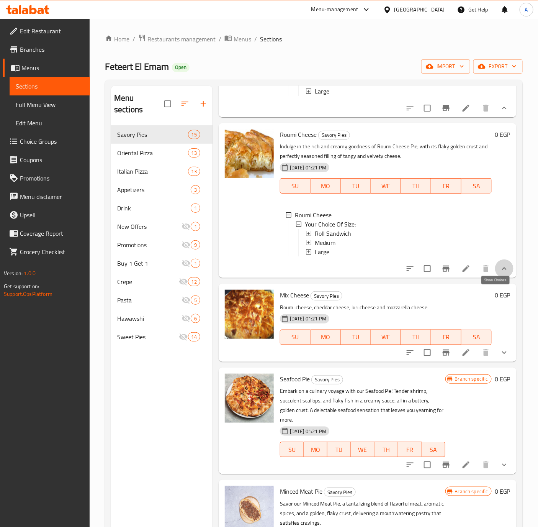
click at [500, 273] on icon "show more" at bounding box center [504, 268] width 9 height 9
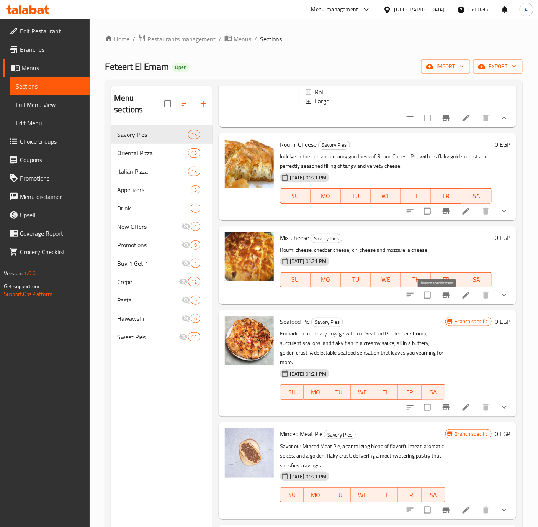
click at [437, 302] on button "Branch-specific-item" at bounding box center [446, 295] width 18 height 18
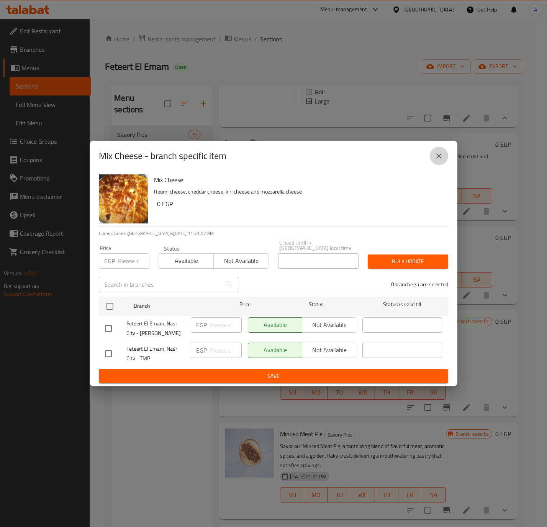
click at [432, 159] on button "close" at bounding box center [439, 156] width 18 height 18
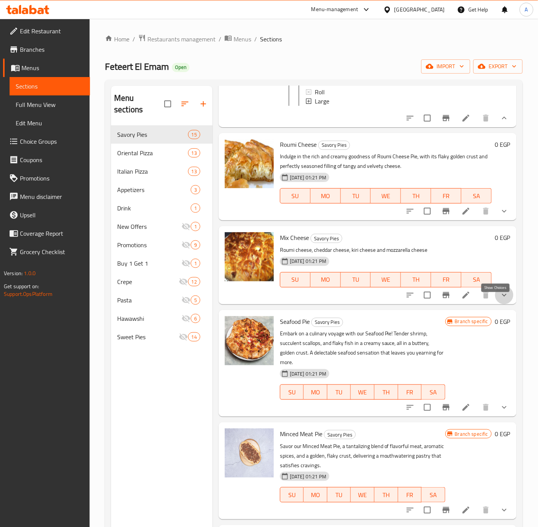
click at [500, 299] on icon "show more" at bounding box center [504, 294] width 9 height 9
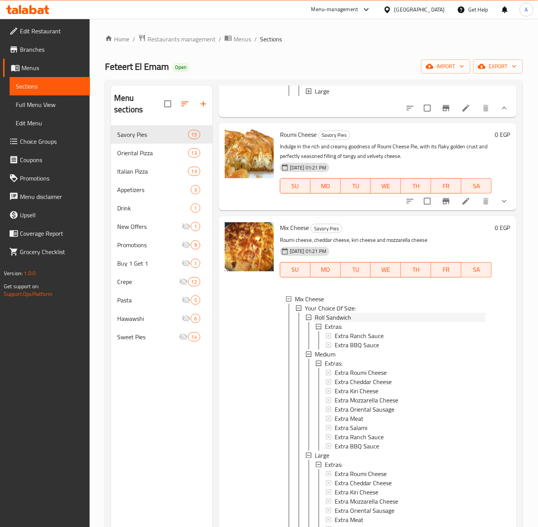
click at [333, 322] on span "Roll Sandwich" at bounding box center [333, 316] width 36 height 9
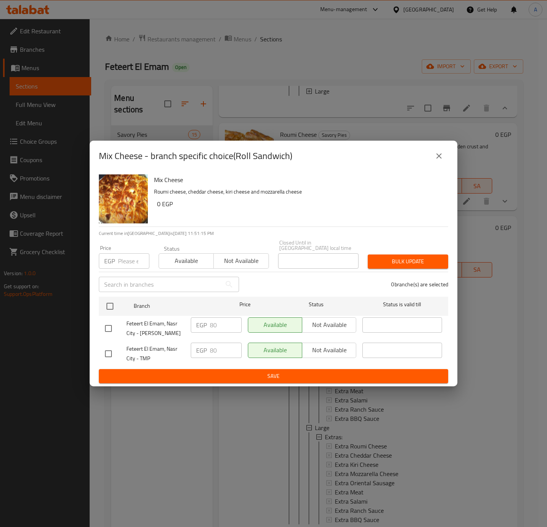
click at [439, 159] on icon "close" at bounding box center [438, 155] width 5 height 5
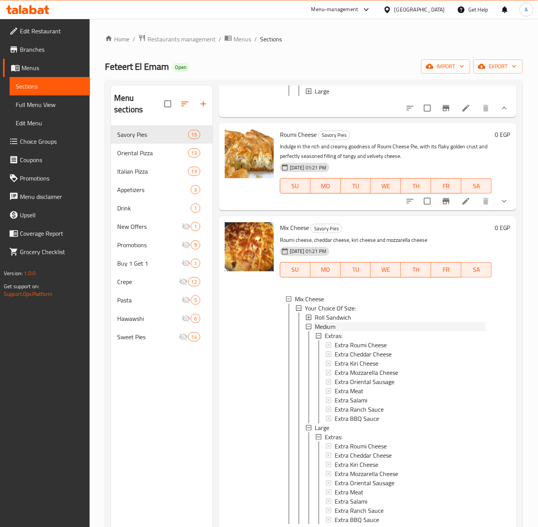
click at [331, 331] on span "Medium" at bounding box center [325, 326] width 21 height 9
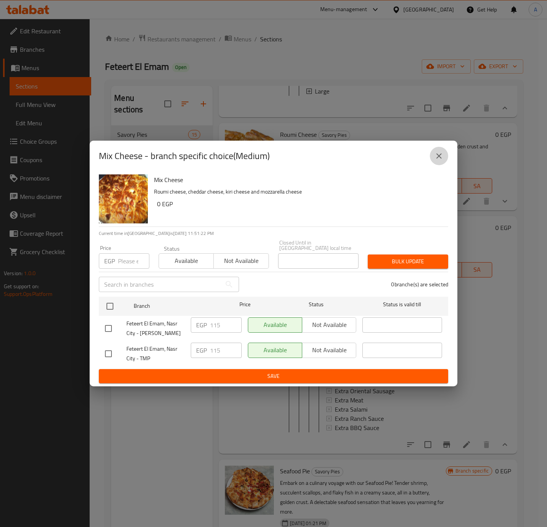
click at [440, 154] on icon "close" at bounding box center [438, 155] width 9 height 9
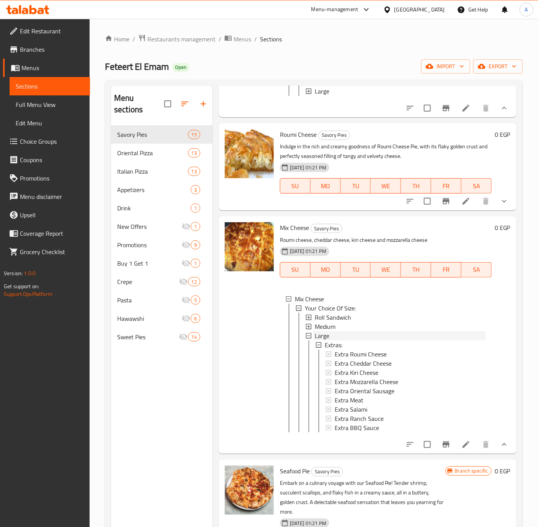
click at [322, 340] on span "Large" at bounding box center [322, 335] width 15 height 9
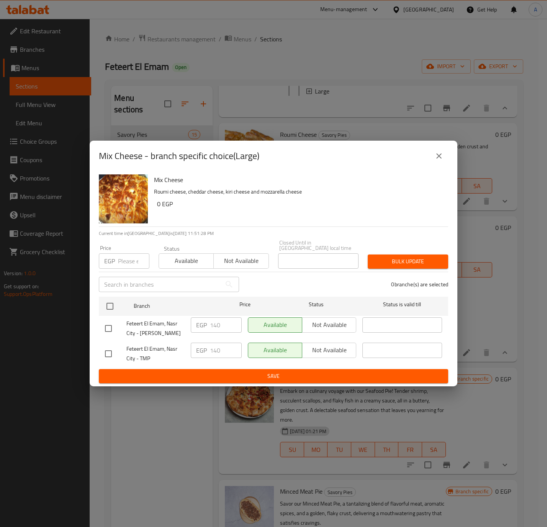
click at [440, 159] on icon "close" at bounding box center [438, 155] width 9 height 9
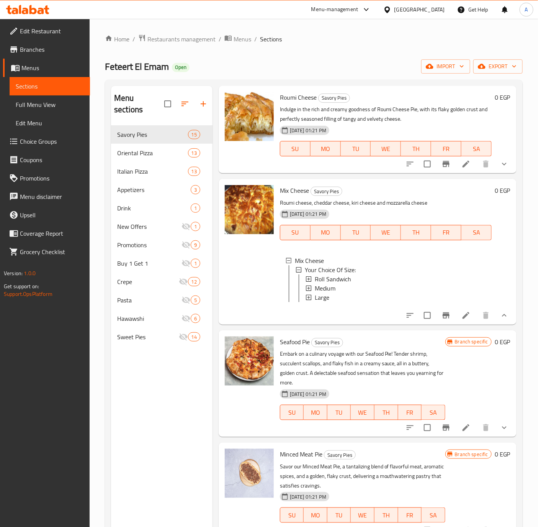
scroll to position [1034, 0]
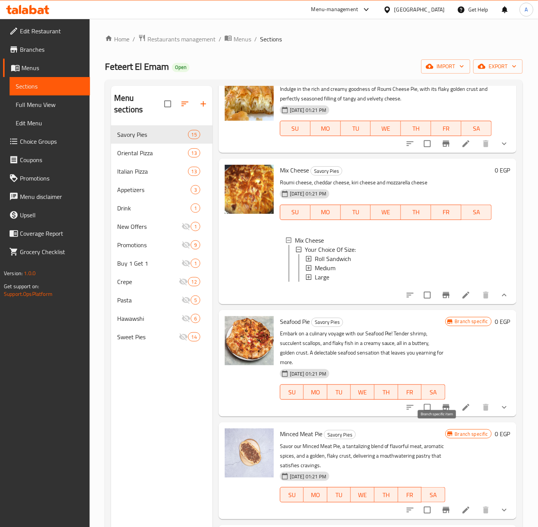
click at [443, 410] on icon "Branch-specific-item" at bounding box center [446, 407] width 7 height 6
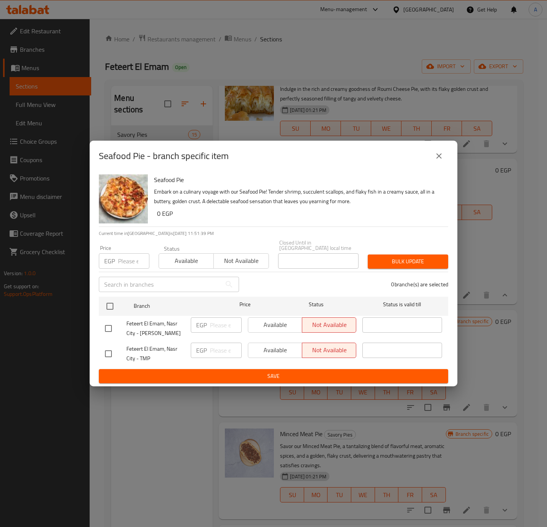
click at [106, 327] on input "checkbox" at bounding box center [108, 328] width 16 height 16
checkbox input "true"
click at [271, 324] on span "Available" at bounding box center [275, 324] width 48 height 11
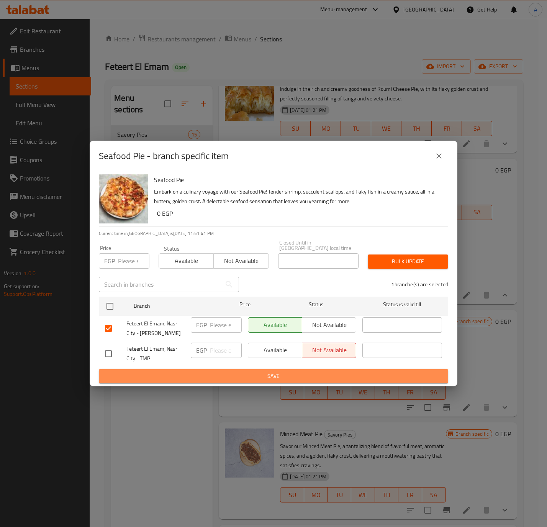
click at [258, 371] on span "Save" at bounding box center [273, 376] width 337 height 10
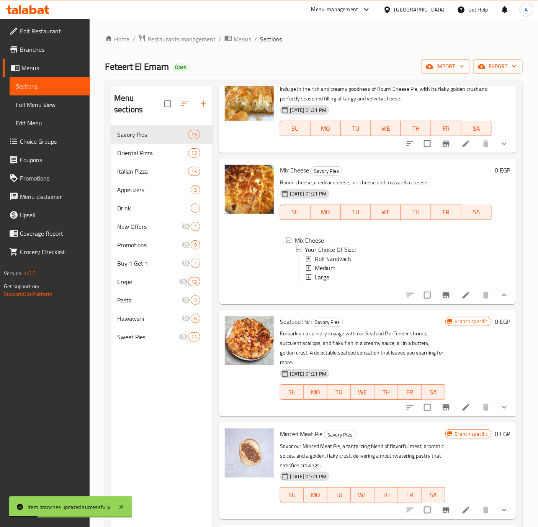
scroll to position [1058, 0]
click at [500, 405] on icon "show more" at bounding box center [504, 406] width 9 height 9
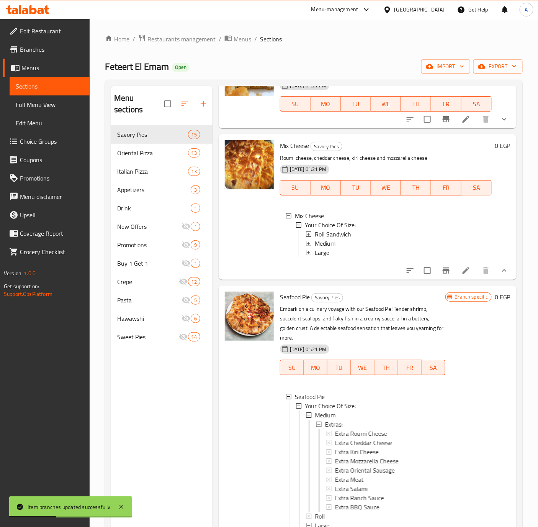
scroll to position [1173, 0]
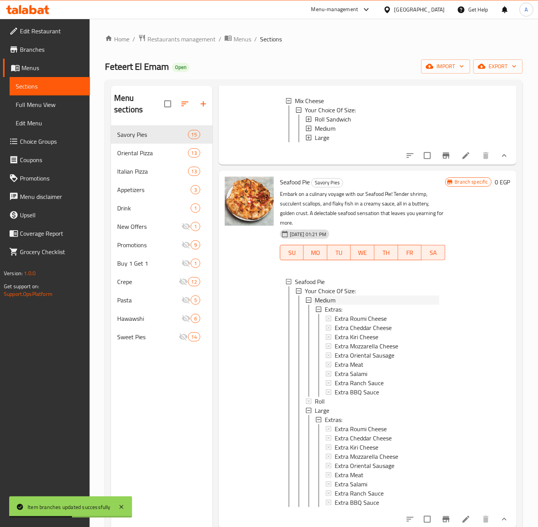
click at [315, 304] on span "Medium" at bounding box center [325, 299] width 21 height 9
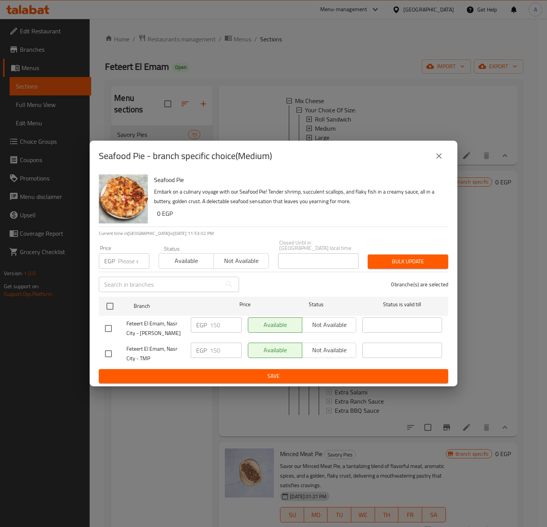
click at [30, 447] on div "Seafood Pie - branch specific choice(Medium) Seafood Pie Embark on a culinary v…" at bounding box center [273, 263] width 547 height 527
click at [100, 445] on div "Seafood Pie - branch specific choice(Medium) Seafood Pie Embark on a culinary v…" at bounding box center [273, 263] width 547 height 527
click at [435, 159] on icon "close" at bounding box center [438, 155] width 9 height 9
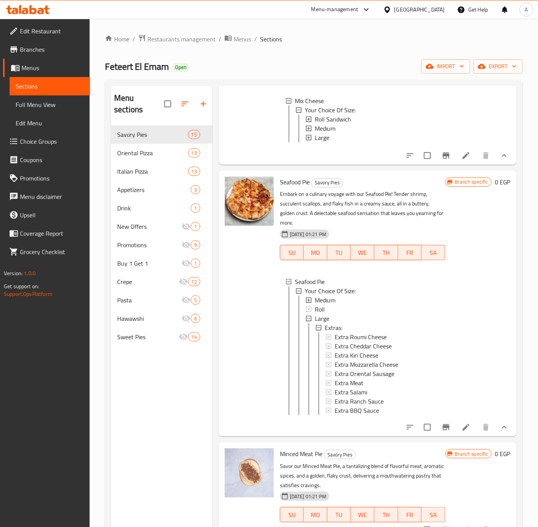
click at [322, 304] on span "Medium" at bounding box center [325, 299] width 21 height 9
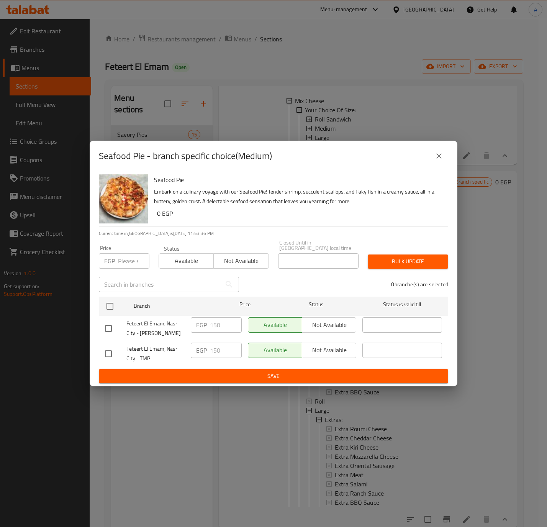
click at [434, 153] on button "close" at bounding box center [439, 156] width 18 height 18
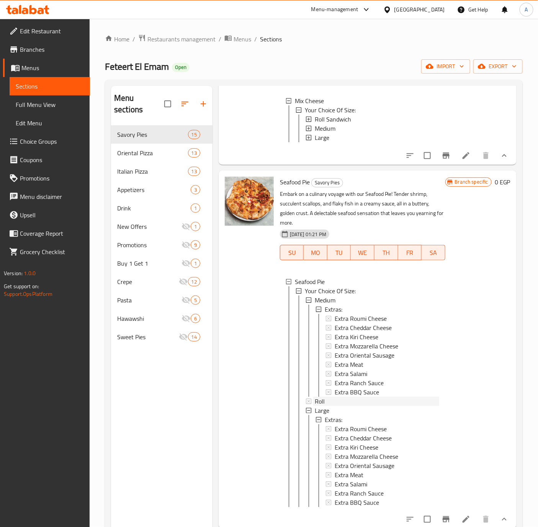
click at [324, 406] on span "Roll" at bounding box center [320, 400] width 10 height 9
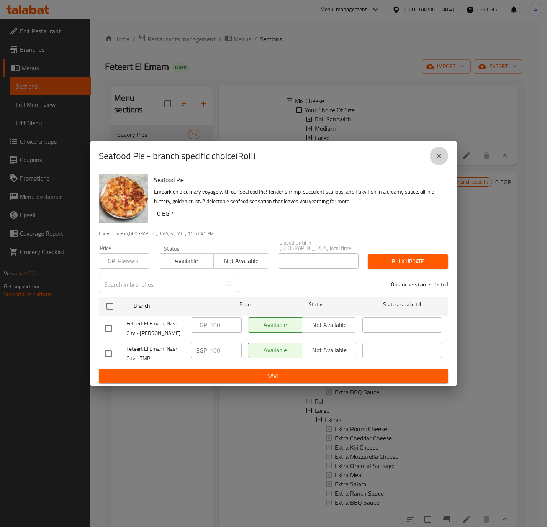
click at [435, 159] on icon "close" at bounding box center [438, 155] width 9 height 9
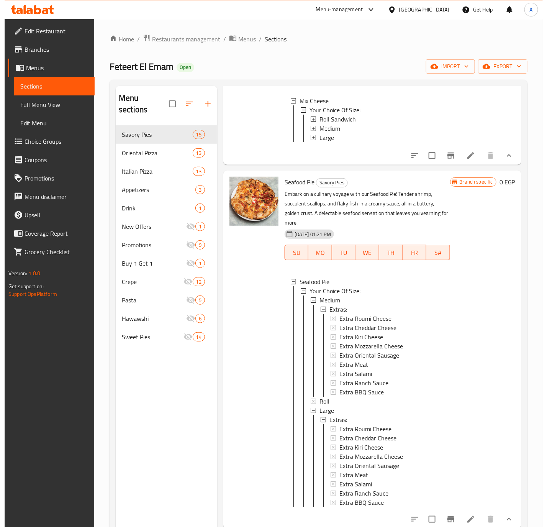
scroll to position [1, 0]
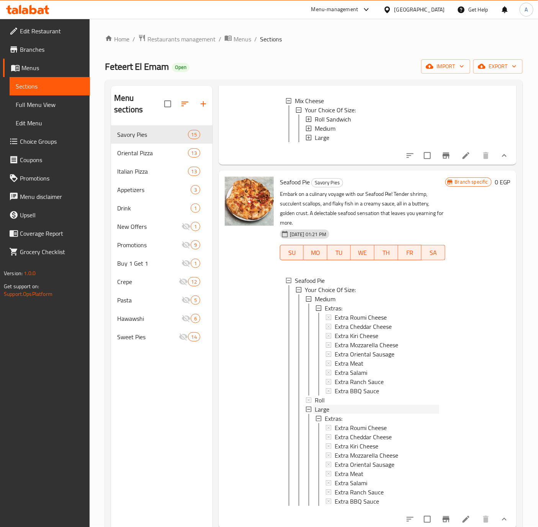
click at [325, 414] on span "Large" at bounding box center [322, 408] width 15 height 9
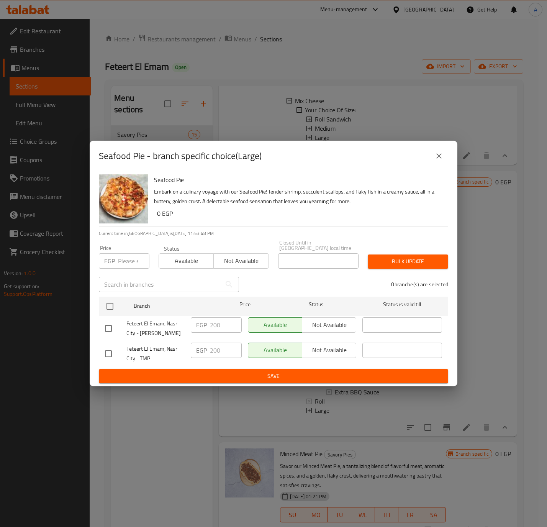
click at [439, 160] on icon "close" at bounding box center [438, 155] width 9 height 9
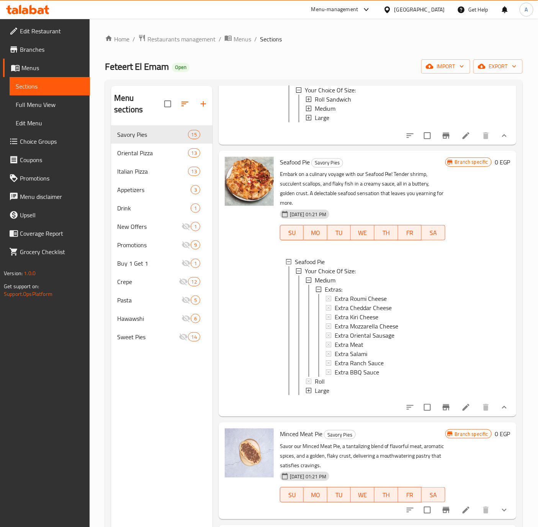
scroll to position [1227, 0]
click at [495, 402] on button "show more" at bounding box center [504, 407] width 18 height 18
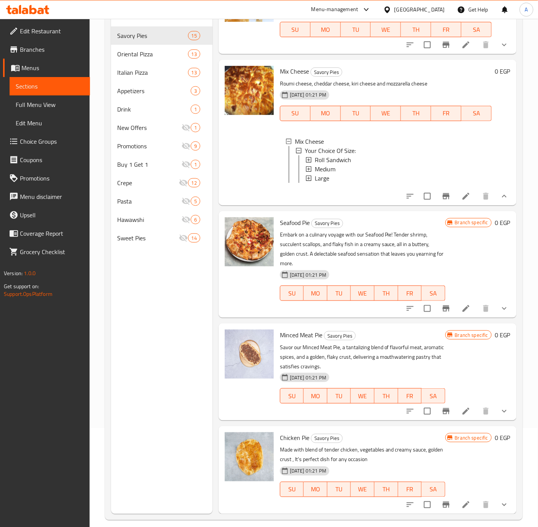
scroll to position [107, 0]
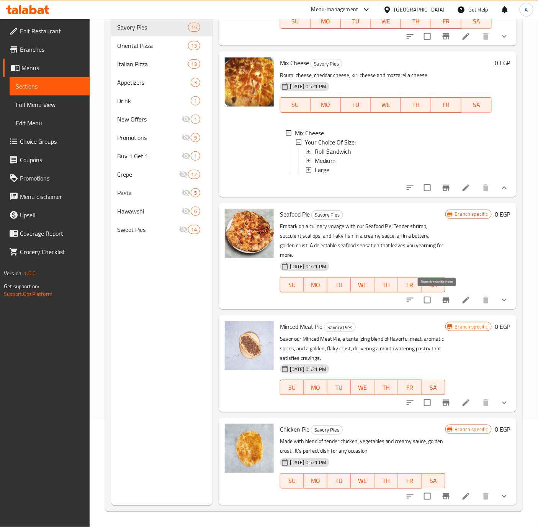
click at [442, 301] on icon "Branch-specific-item" at bounding box center [446, 299] width 9 height 9
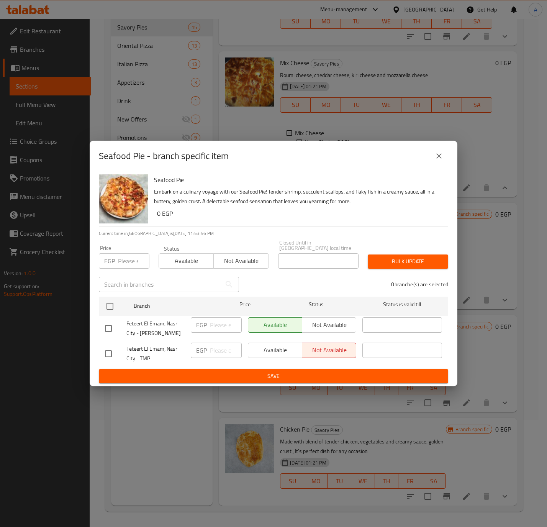
click at [443, 153] on button "close" at bounding box center [439, 156] width 18 height 18
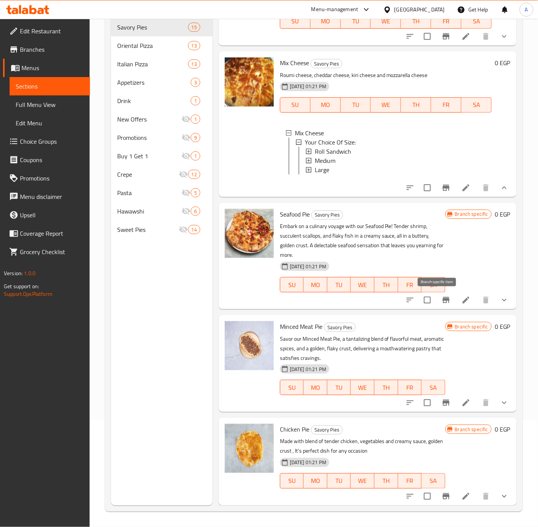
click at [443, 300] on icon "Branch-specific-item" at bounding box center [446, 300] width 7 height 6
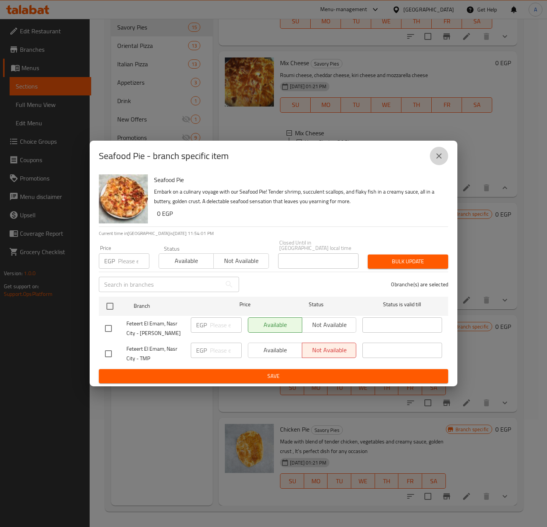
click at [435, 160] on icon "close" at bounding box center [438, 155] width 9 height 9
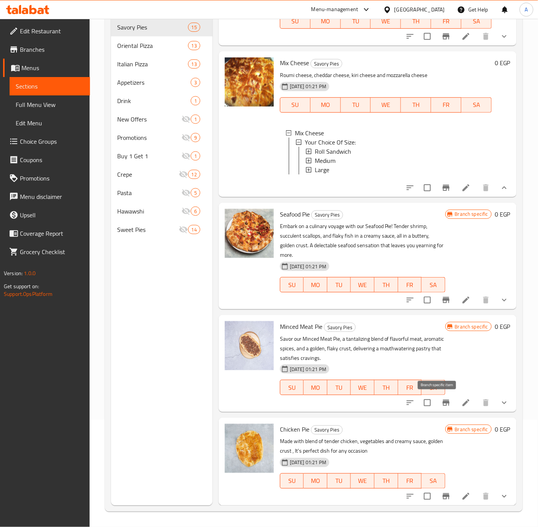
click at [443, 403] on icon "Branch-specific-item" at bounding box center [446, 402] width 7 height 6
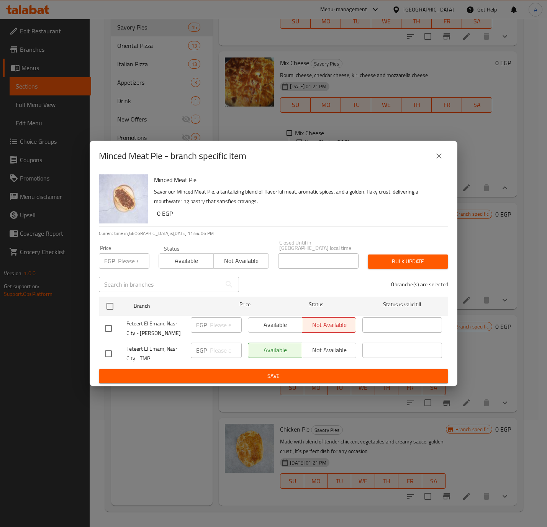
click at [105, 322] on input "checkbox" at bounding box center [108, 328] width 16 height 16
checkbox input "true"
click at [252, 322] on span "Available" at bounding box center [275, 324] width 48 height 11
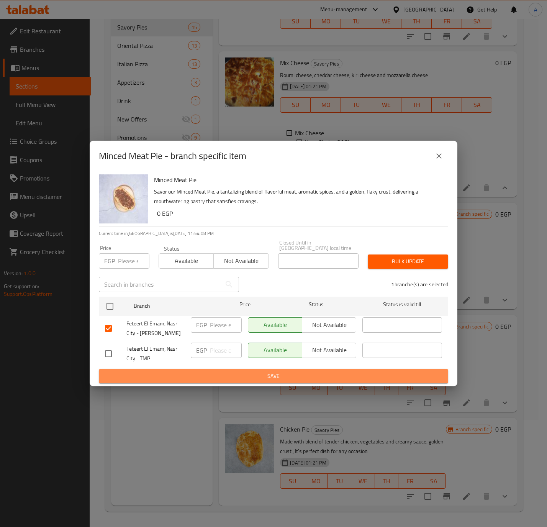
click at [208, 369] on button "Save" at bounding box center [273, 376] width 349 height 14
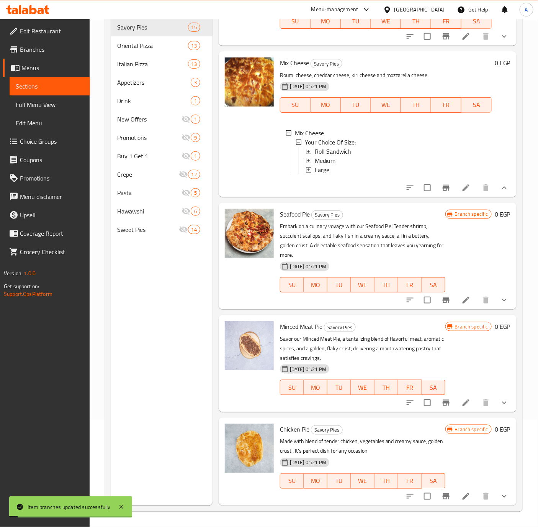
scroll to position [1049, 0]
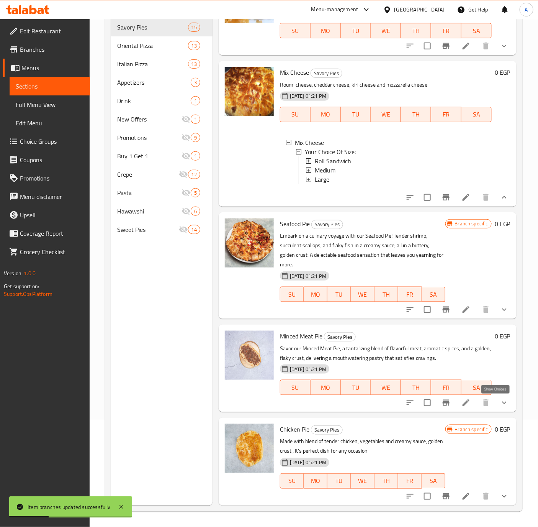
click at [500, 405] on icon "show more" at bounding box center [504, 402] width 9 height 9
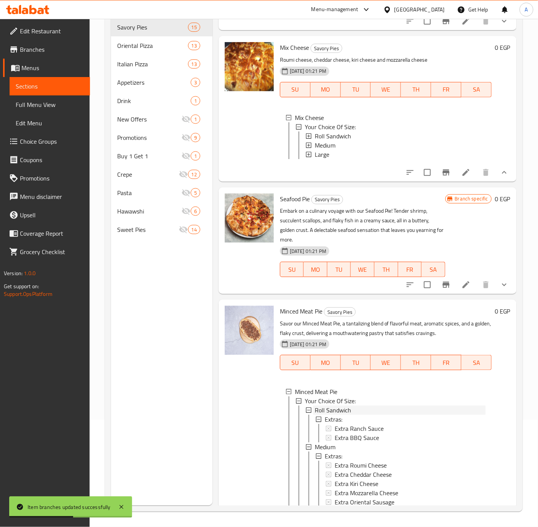
click at [333, 414] on span "Roll Sandwich" at bounding box center [333, 409] width 36 height 9
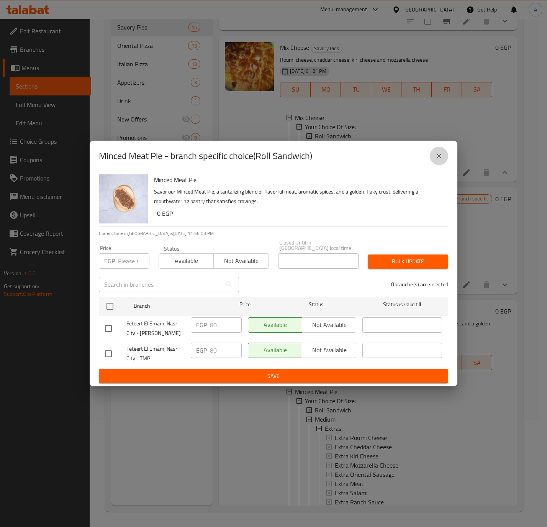
click at [436, 160] on icon "close" at bounding box center [438, 155] width 9 height 9
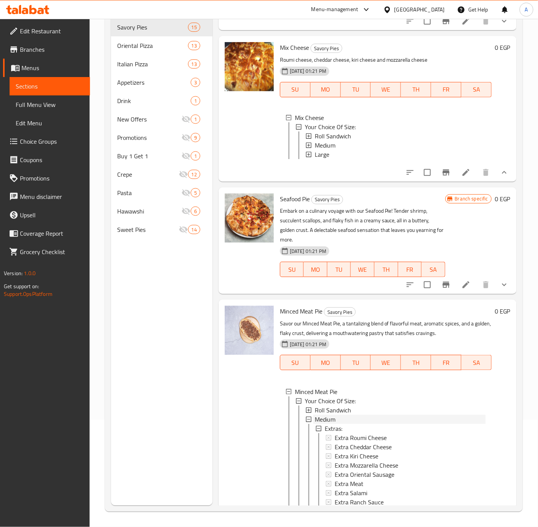
click at [325, 424] on span "Medium" at bounding box center [325, 418] width 21 height 9
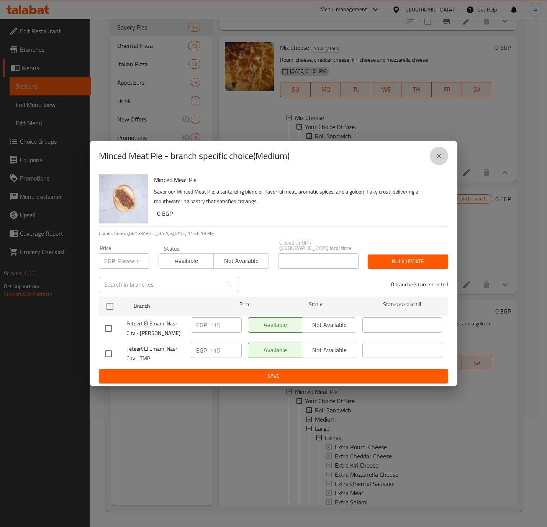
click at [440, 156] on icon "close" at bounding box center [438, 155] width 9 height 9
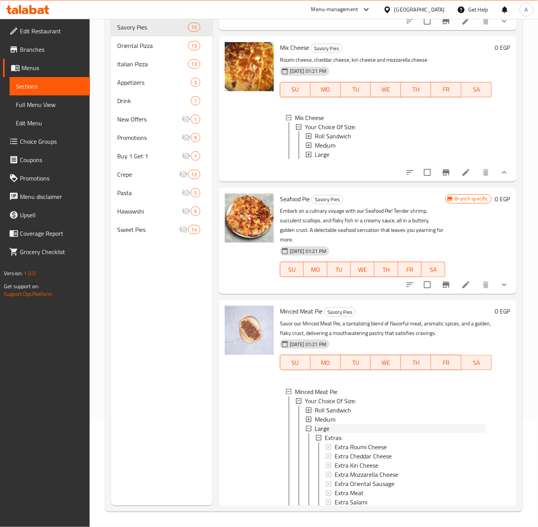
click at [322, 433] on span "Large" at bounding box center [322, 428] width 15 height 9
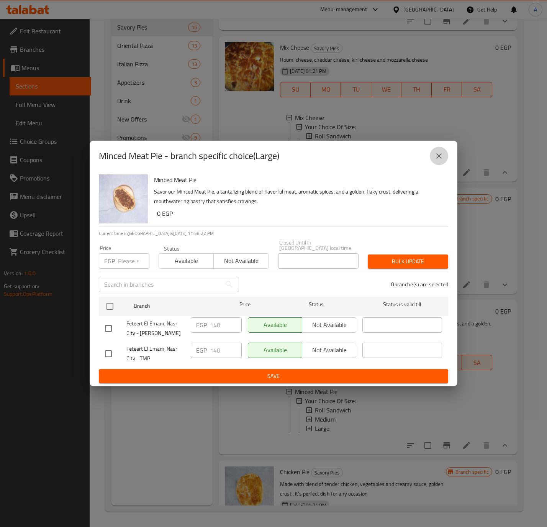
click at [442, 160] on icon "close" at bounding box center [438, 155] width 9 height 9
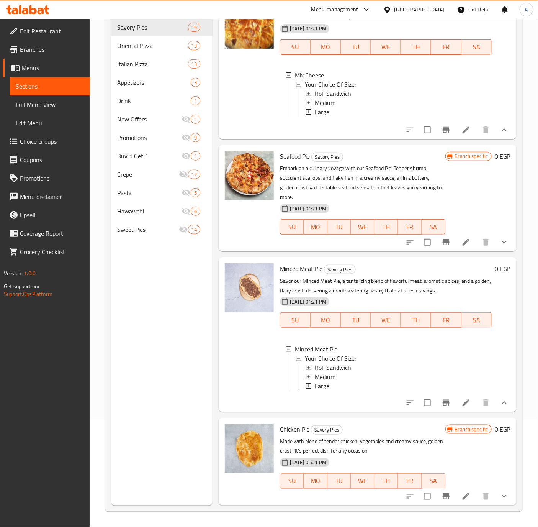
scroll to position [1125, 0]
click at [500, 402] on icon "show more" at bounding box center [504, 402] width 9 height 9
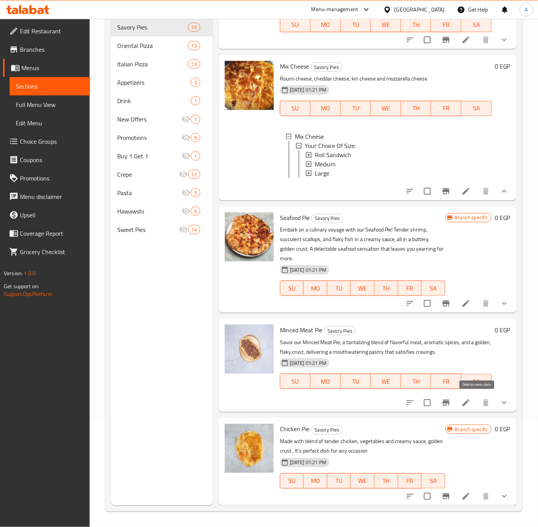
scroll to position [1049, 0]
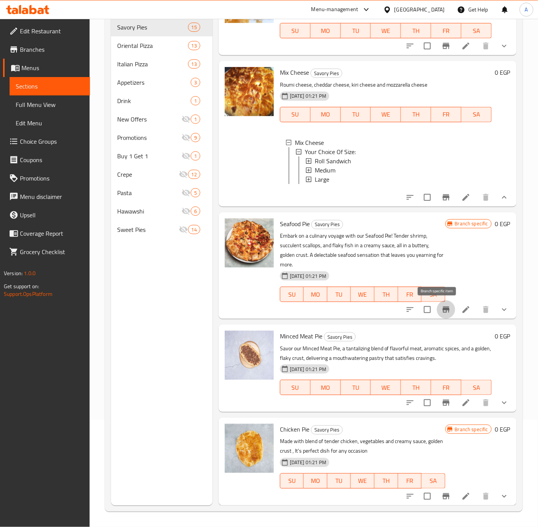
click at [443, 311] on icon "Branch-specific-item" at bounding box center [446, 309] width 7 height 6
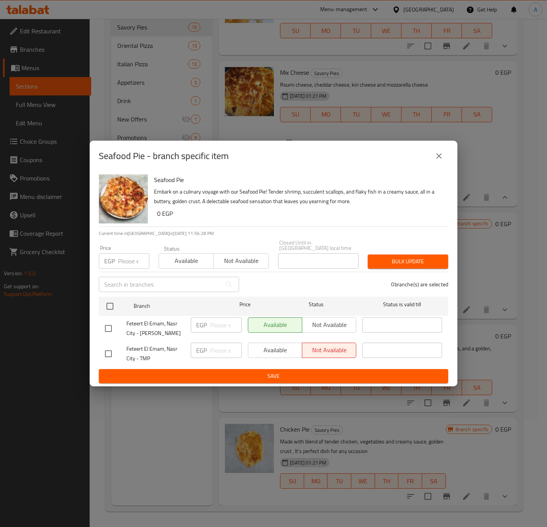
click at [439, 160] on icon "close" at bounding box center [438, 155] width 9 height 9
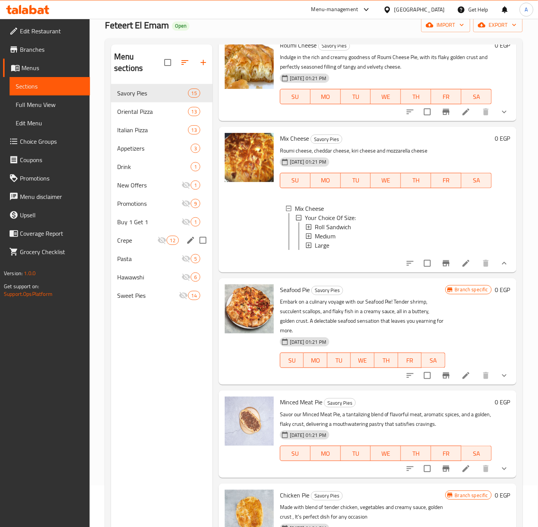
scroll to position [0, 0]
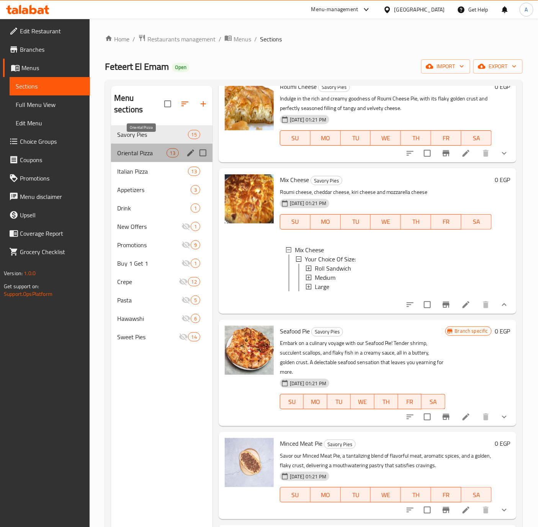
click at [124, 148] on span "Oriental Pizza" at bounding box center [141, 152] width 49 height 9
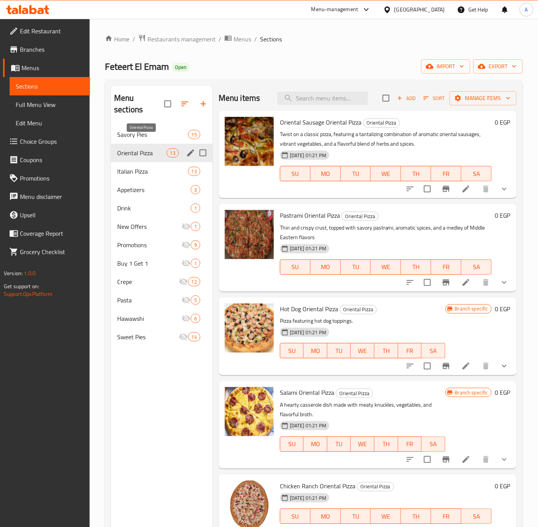
drag, startPoint x: 155, startPoint y: 137, endPoint x: 158, endPoint y: 144, distance: 7.4
click at [155, 148] on span "Oriental Pizza" at bounding box center [141, 152] width 49 height 9
click at [443, 189] on icon "Branch-specific-item" at bounding box center [446, 189] width 7 height 6
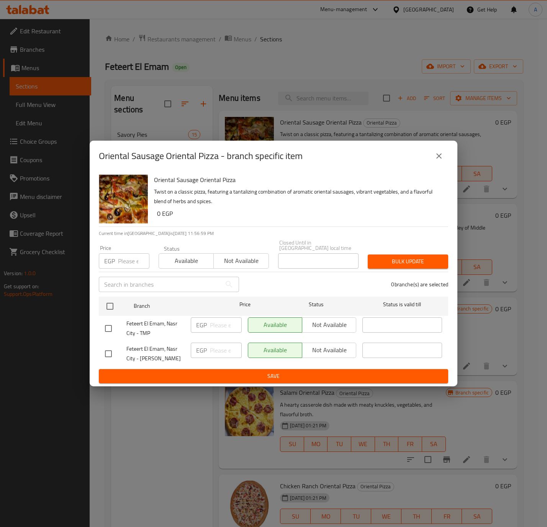
click at [435, 159] on icon "close" at bounding box center [438, 155] width 9 height 9
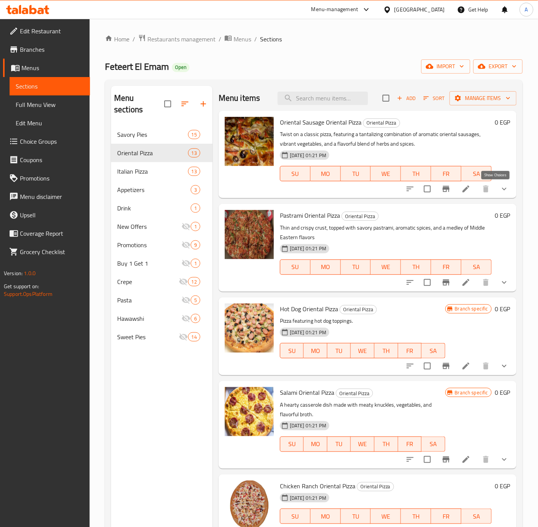
click at [500, 185] on icon "show more" at bounding box center [504, 188] width 9 height 9
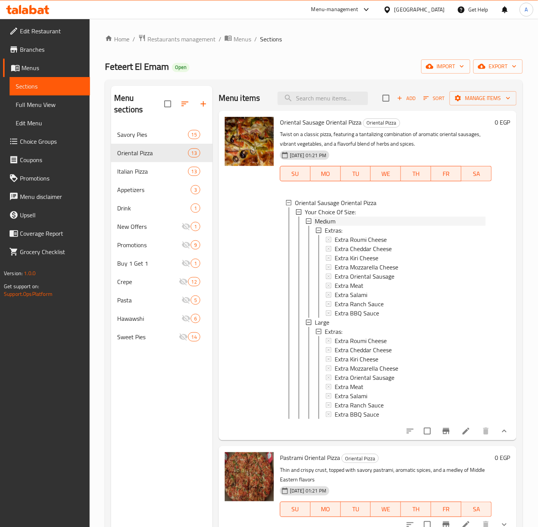
click at [326, 219] on span "Medium" at bounding box center [325, 220] width 21 height 9
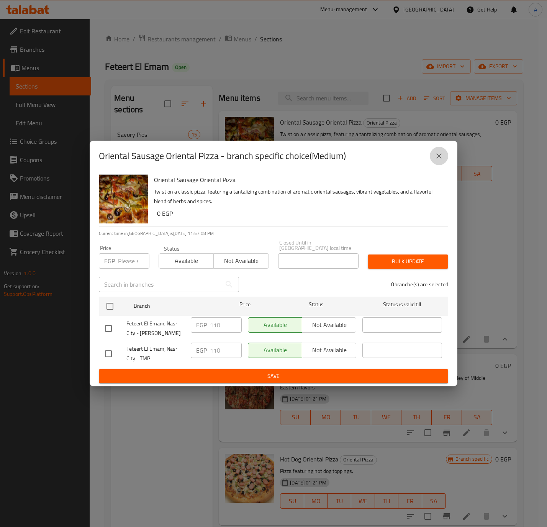
click at [442, 153] on button "close" at bounding box center [439, 156] width 18 height 18
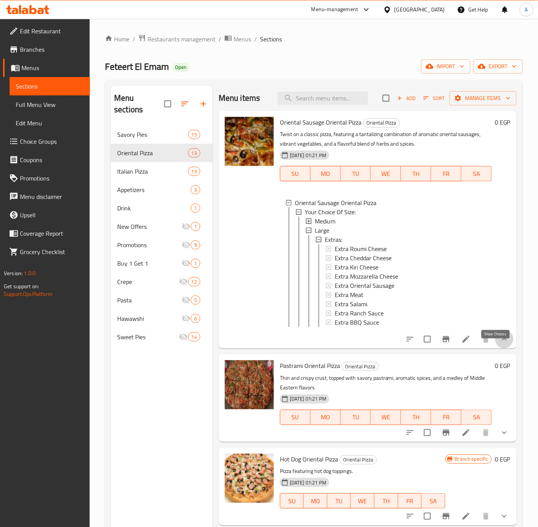
click at [500, 343] on icon "show more" at bounding box center [504, 338] width 9 height 9
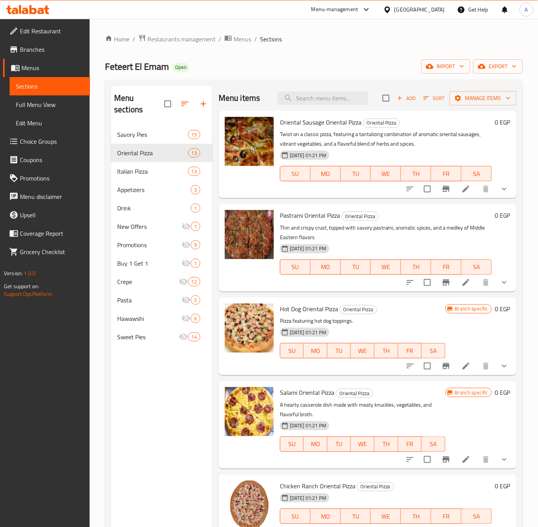
click at [20, 138] on span "Choice Groups" at bounding box center [52, 141] width 64 height 9
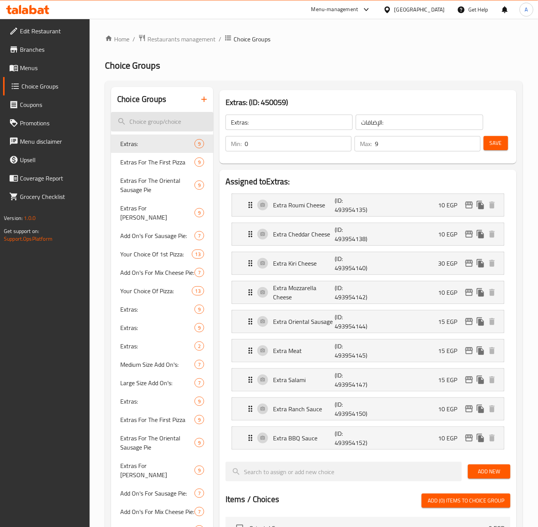
click at [153, 122] on input "search" at bounding box center [162, 122] width 102 height 20
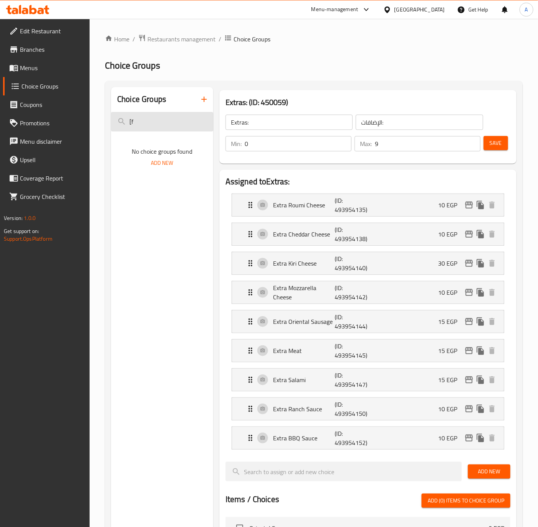
type input "["
type input "ج"
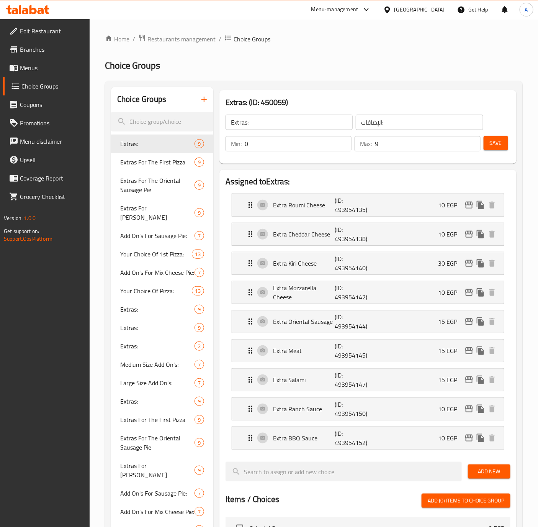
click at [21, 68] on span "Menus" at bounding box center [52, 67] width 64 height 9
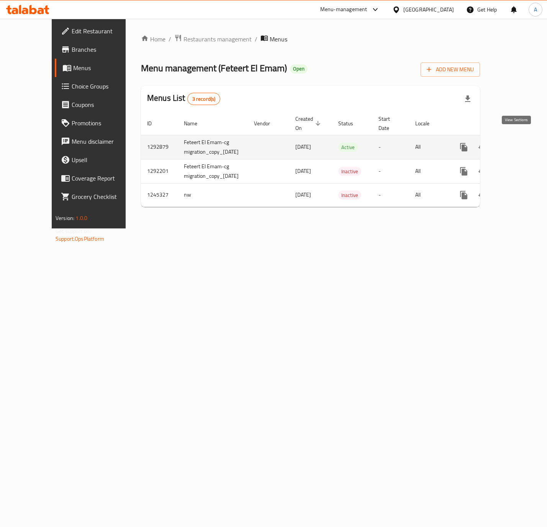
click at [514, 142] on icon "enhanced table" at bounding box center [518, 146] width 9 height 9
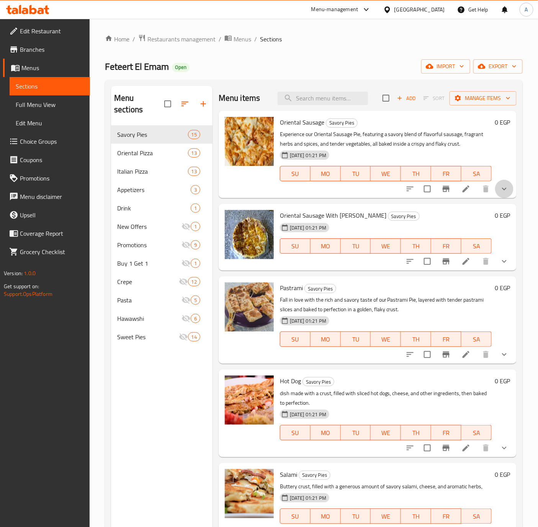
click at [495, 186] on button "show more" at bounding box center [504, 189] width 18 height 18
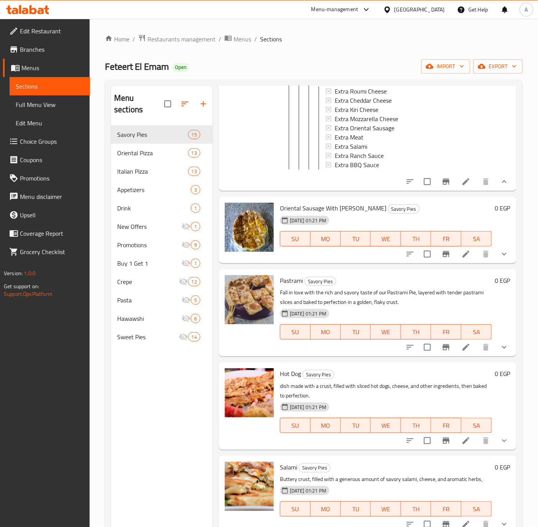
scroll to position [287, 0]
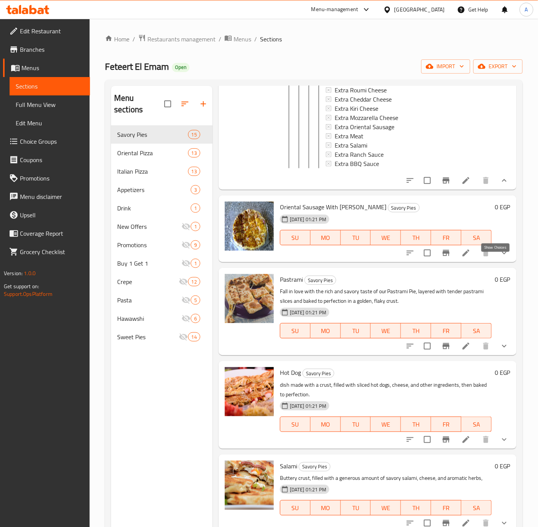
click at [500, 257] on icon "show more" at bounding box center [504, 252] width 9 height 9
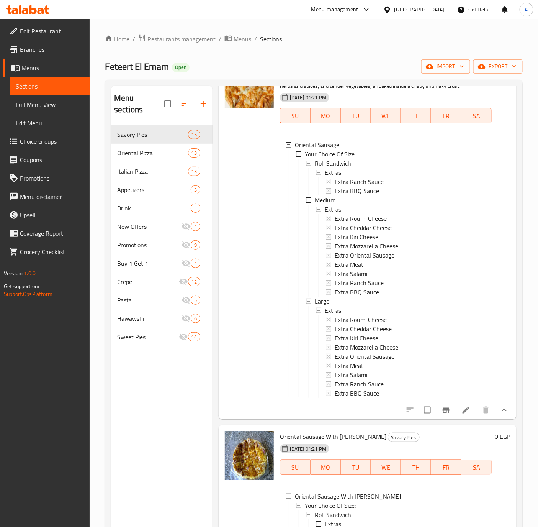
scroll to position [57, 0]
drag, startPoint x: 29, startPoint y: 139, endPoint x: 69, endPoint y: 137, distance: 40.6
click at [29, 139] on span "Choice Groups" at bounding box center [52, 141] width 64 height 9
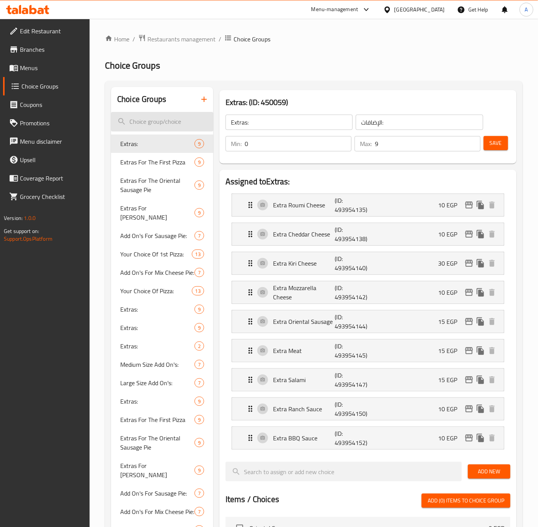
click at [154, 121] on input "search" at bounding box center [162, 122] width 102 height 20
type input "ق"
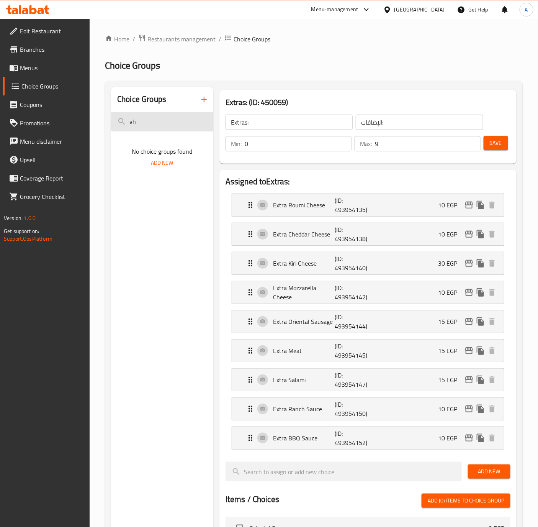
type input "v"
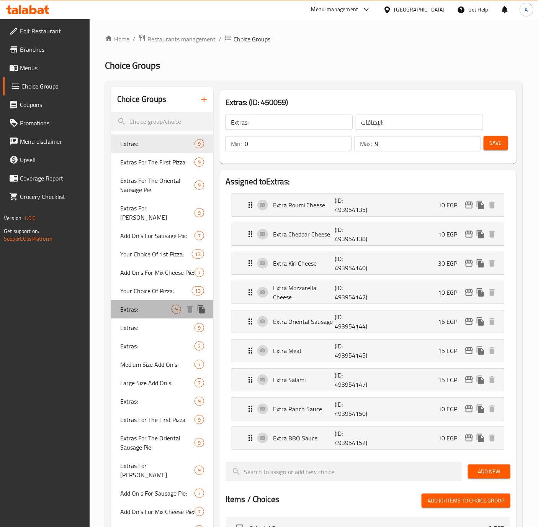
click at [130, 311] on span "Extras:" at bounding box center [145, 308] width 51 height 9
click at [143, 146] on span "Extras:" at bounding box center [145, 143] width 51 height 9
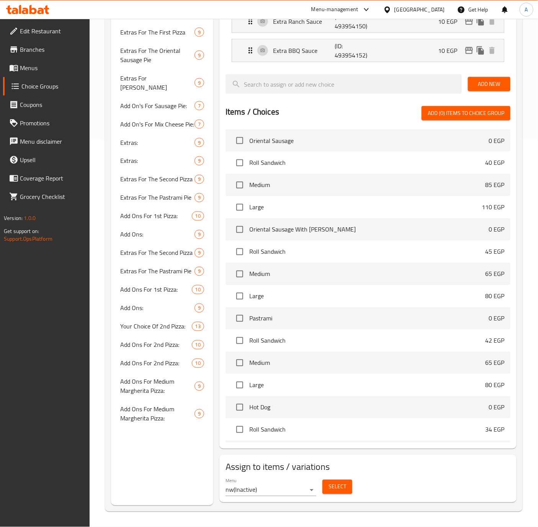
scroll to position [390, 0]
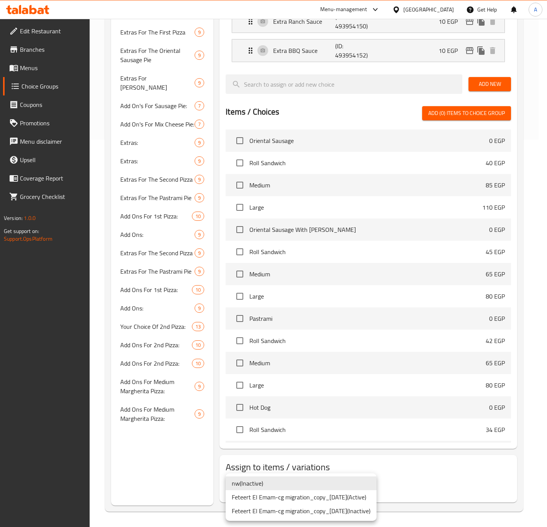
drag, startPoint x: 319, startPoint y: 497, endPoint x: 319, endPoint y: 492, distance: 5.4
click at [320, 497] on li "Feteert El Emam-cg migration_copy_10/06/2025 ( Active )" at bounding box center [301, 497] width 151 height 14
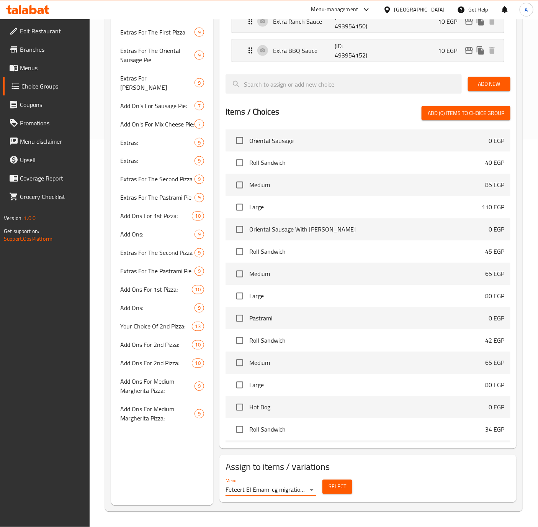
click at [330, 487] on span "Select" at bounding box center [338, 487] width 18 height 10
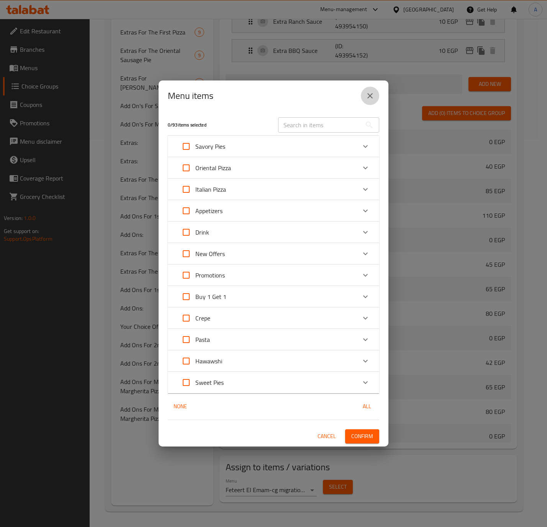
click at [367, 93] on icon "close" at bounding box center [369, 95] width 9 height 9
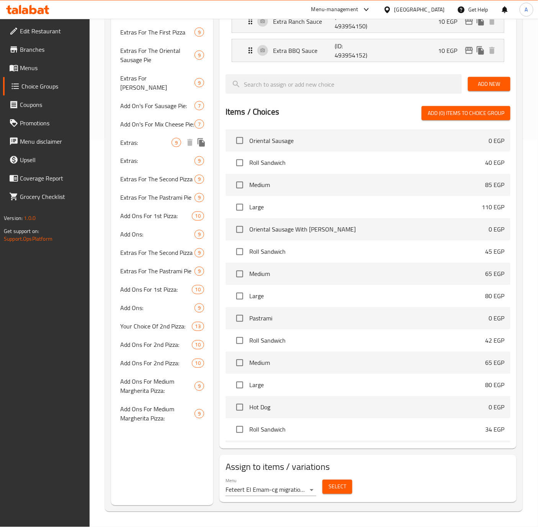
drag, startPoint x: 141, startPoint y: 137, endPoint x: 142, endPoint y: 182, distance: 45.2
click at [141, 138] on span "Extras:" at bounding box center [145, 142] width 51 height 9
type input "0"
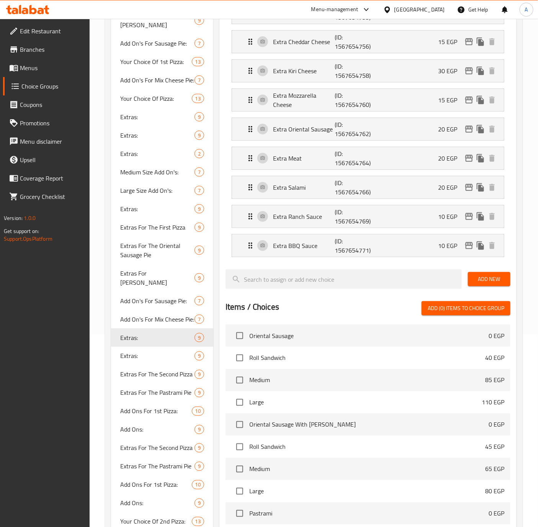
scroll to position [160, 0]
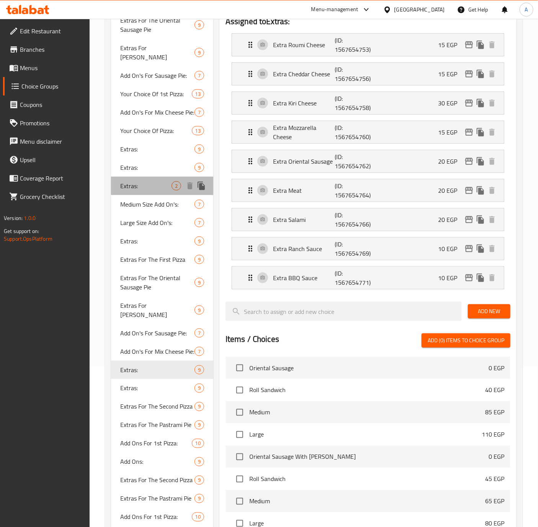
click at [143, 190] on div "Extras: 2" at bounding box center [162, 186] width 102 height 18
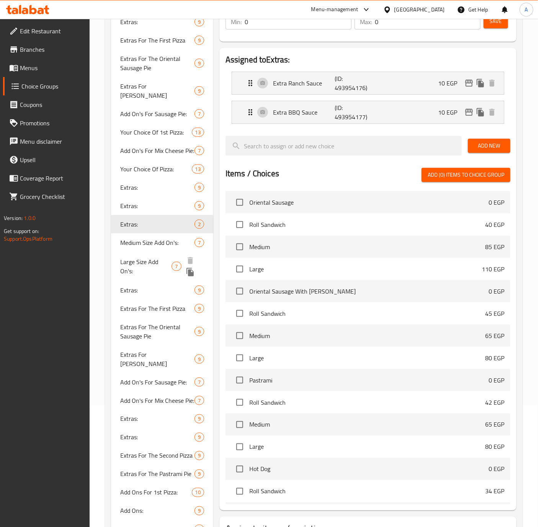
scroll to position [103, 0]
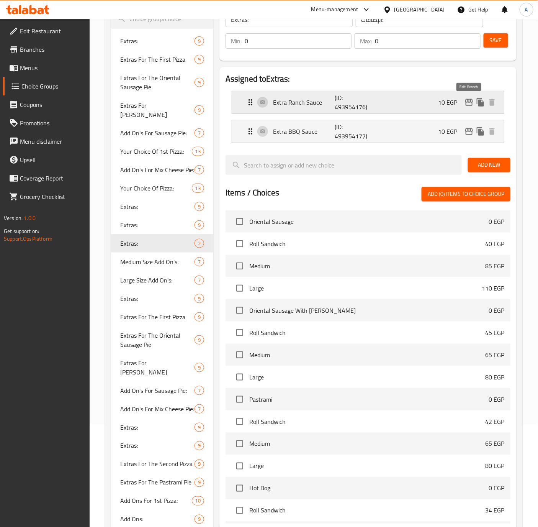
click at [470, 103] on icon "edit" at bounding box center [468, 102] width 9 height 9
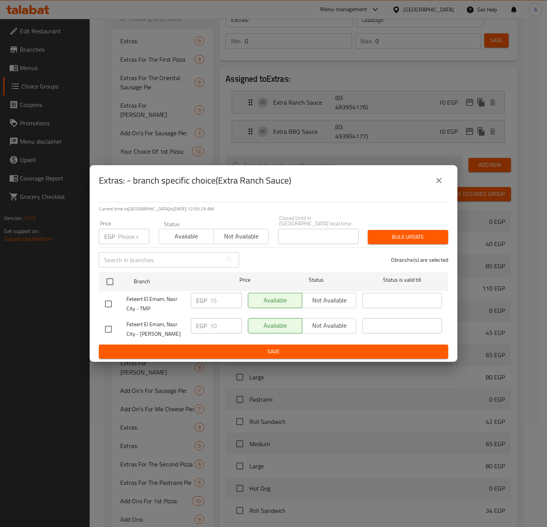
click at [110, 323] on input "checkbox" at bounding box center [108, 329] width 16 height 16
checkbox input "true"
click at [216, 327] on input "10" at bounding box center [226, 325] width 32 height 15
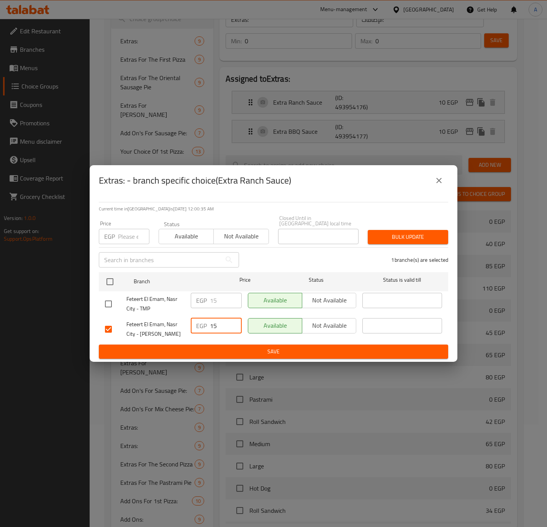
type input "15"
click at [173, 347] on span "Save" at bounding box center [273, 352] width 337 height 10
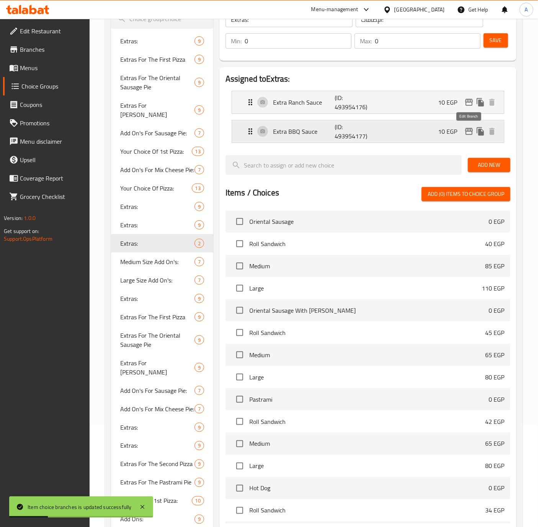
click at [470, 132] on icon "edit" at bounding box center [468, 131] width 9 height 9
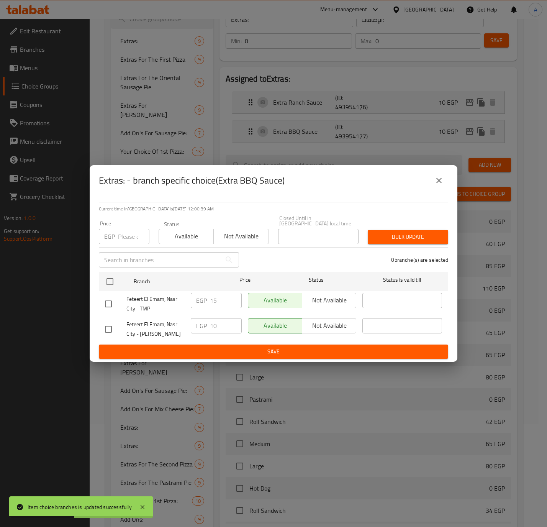
click at [112, 326] on input "checkbox" at bounding box center [108, 329] width 16 height 16
checkbox input "true"
click at [212, 318] on input "10" at bounding box center [226, 325] width 32 height 15
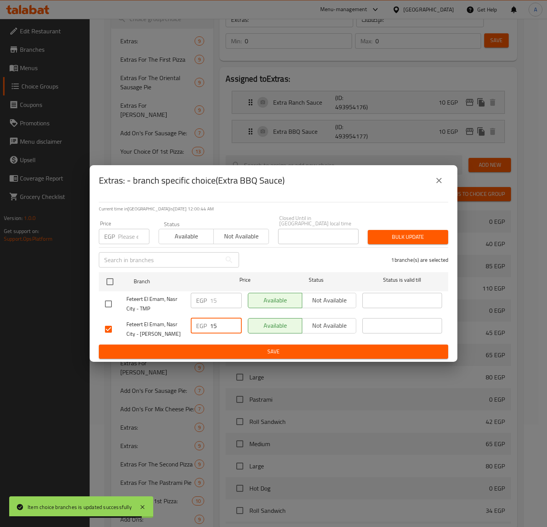
type input "15"
click at [178, 341] on ul "Branch Price Status Status is valid till Feteert El Emam, Nasr City - TMP EGP 1…" at bounding box center [273, 307] width 349 height 76
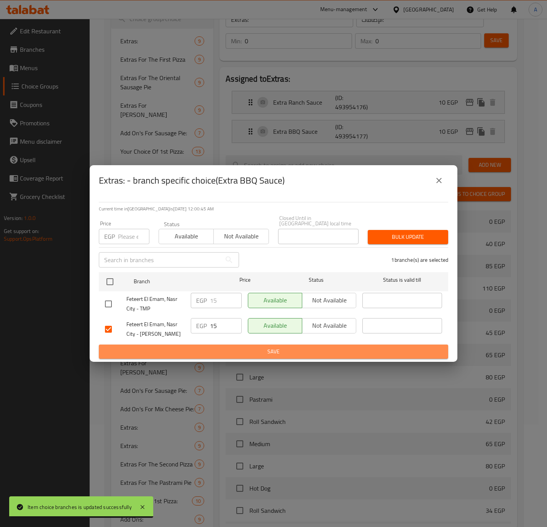
click at [175, 347] on span "Save" at bounding box center [273, 352] width 337 height 10
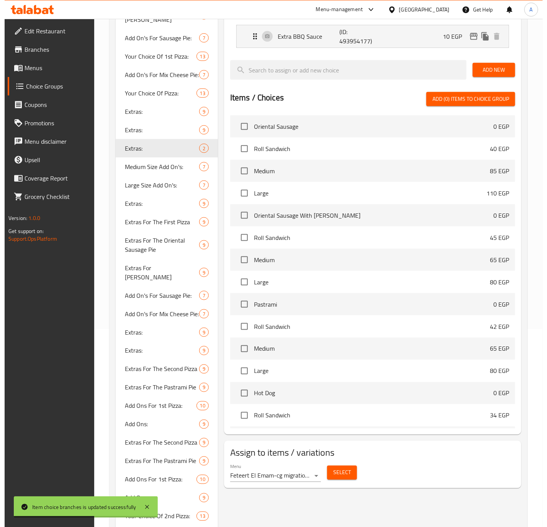
scroll to position [218, 0]
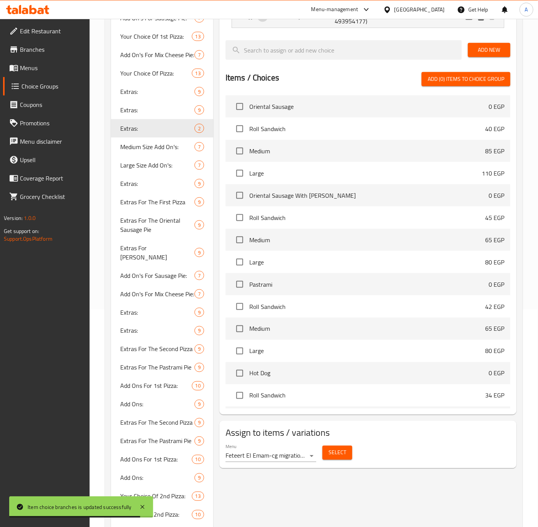
click at [337, 448] on span "Select" at bounding box center [338, 453] width 18 height 10
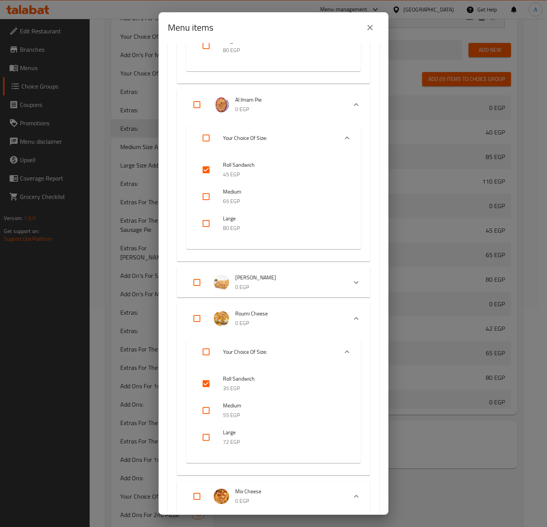
scroll to position [1436, 0]
click at [347, 275] on div "Expand" at bounding box center [356, 281] width 18 height 18
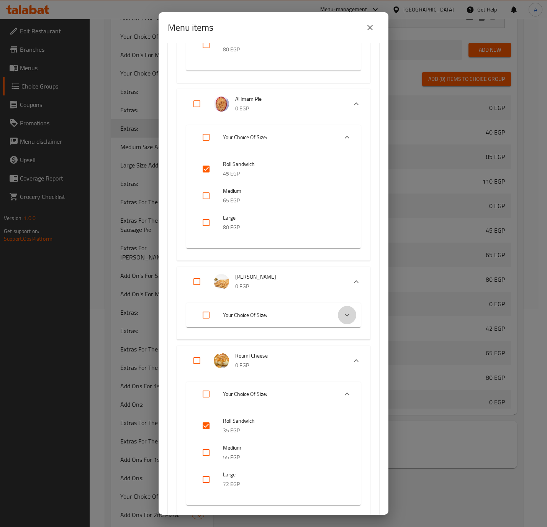
click at [342, 314] on icon "Expand" at bounding box center [346, 314] width 9 height 9
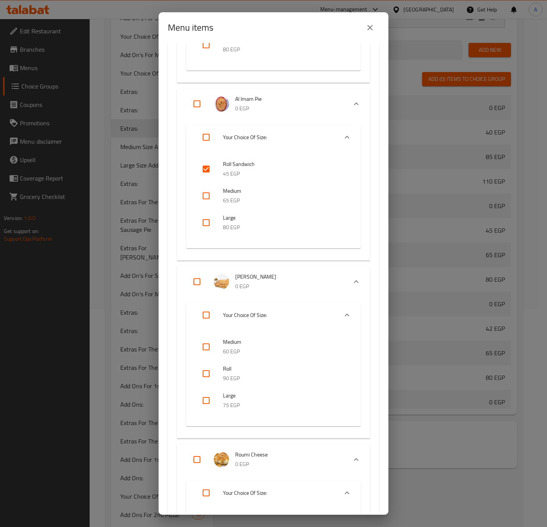
click at [207, 368] on input "checkbox" at bounding box center [206, 373] width 18 height 18
checkbox input "true"
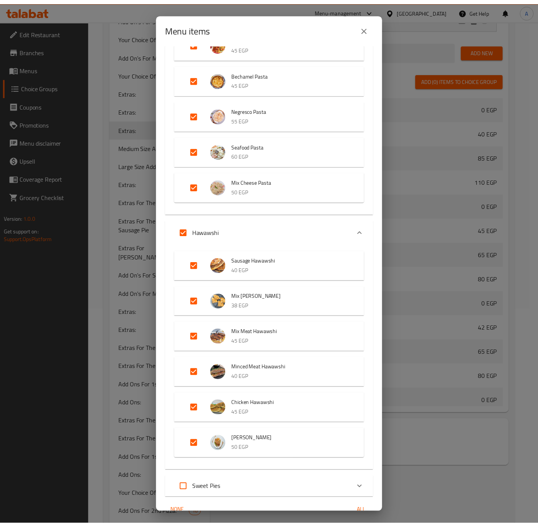
scroll to position [2713, 0]
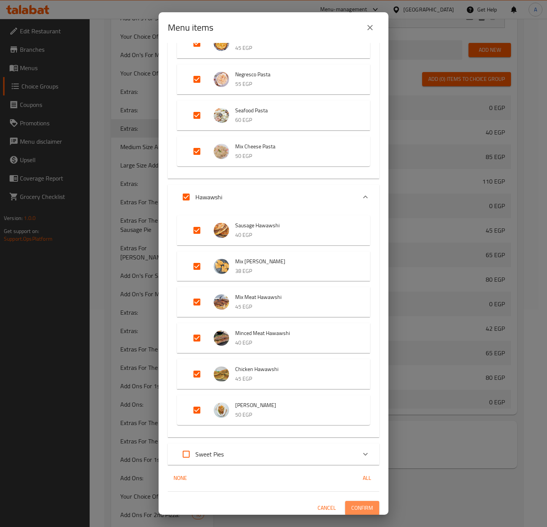
click at [351, 503] on span "Confirm" at bounding box center [362, 508] width 22 height 10
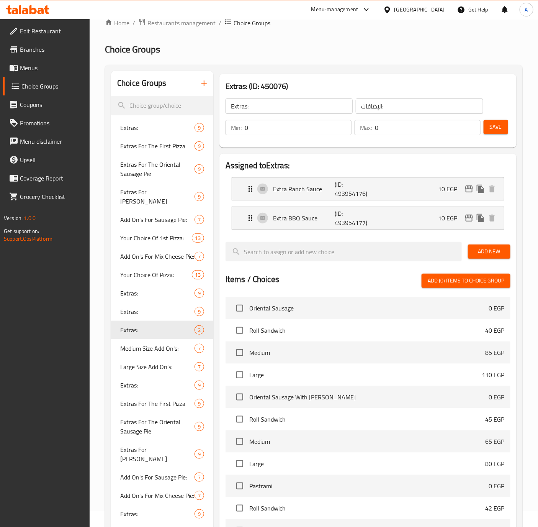
scroll to position [0, 0]
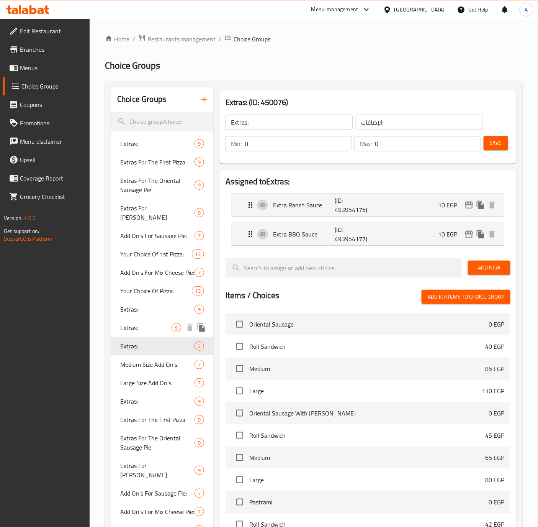
click at [157, 327] on span "Extras:" at bounding box center [145, 327] width 51 height 9
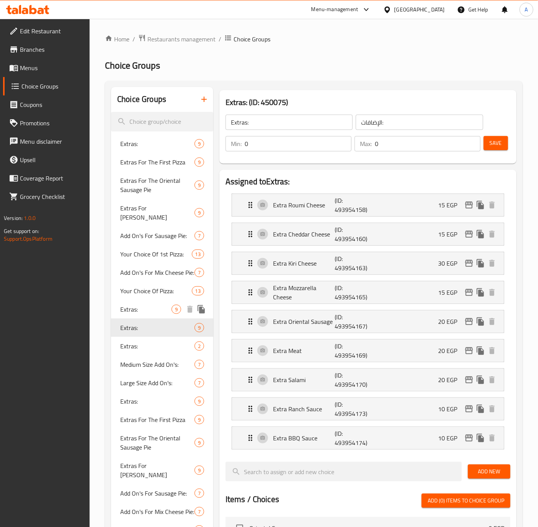
click at [150, 308] on span "Extras:" at bounding box center [145, 308] width 51 height 9
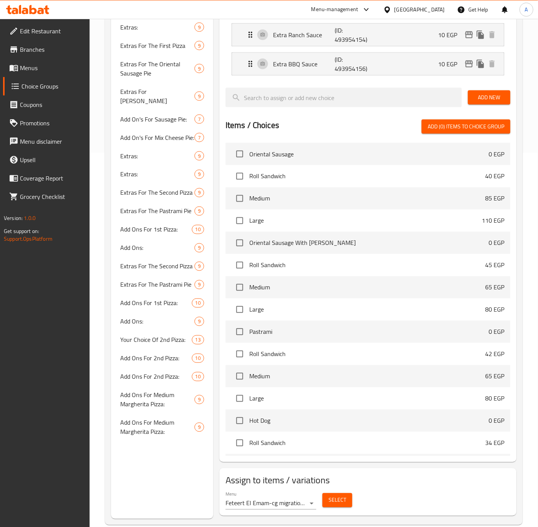
scroll to position [390, 0]
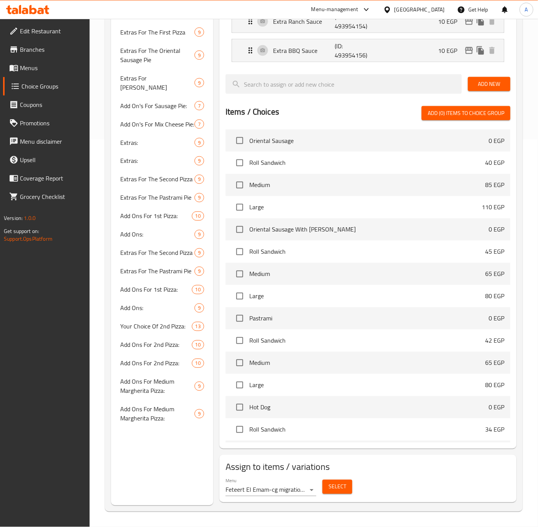
click at [333, 485] on span "Select" at bounding box center [338, 487] width 18 height 10
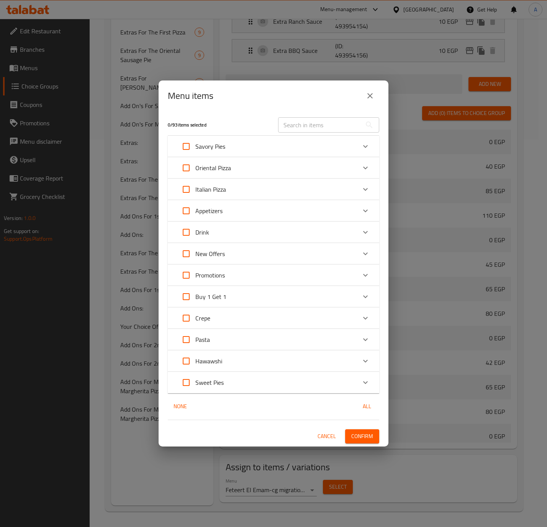
click at [370, 95] on icon "close" at bounding box center [369, 95] width 9 height 9
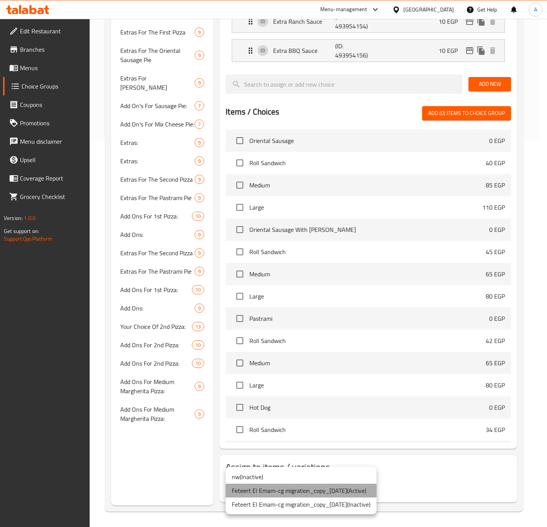
click at [252, 486] on li "Feteert El Emam-cg migration_copy_10/06/2025 ( Active )" at bounding box center [301, 490] width 151 height 14
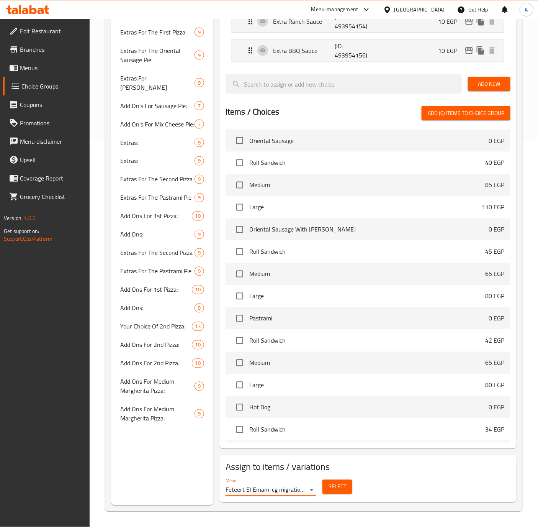
click at [339, 485] on span "Select" at bounding box center [338, 487] width 18 height 10
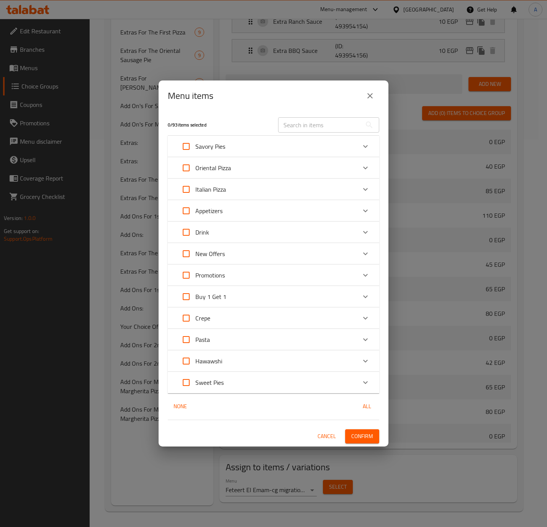
click at [365, 92] on icon "close" at bounding box center [369, 95] width 9 height 9
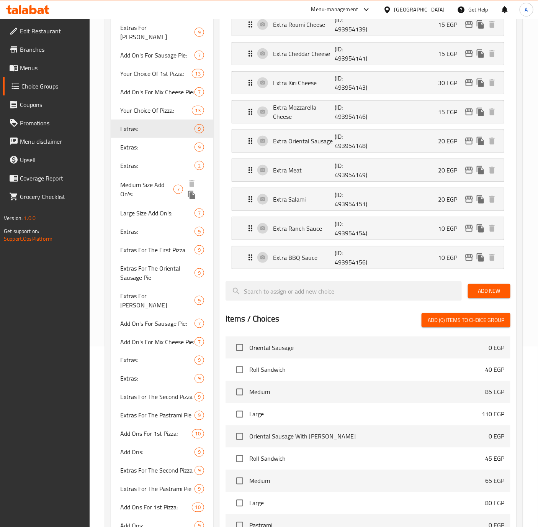
scroll to position [160, 0]
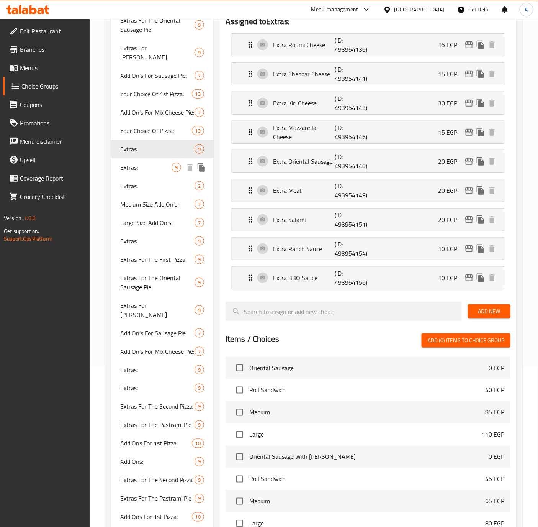
click at [137, 171] on span "Extras:" at bounding box center [145, 167] width 51 height 9
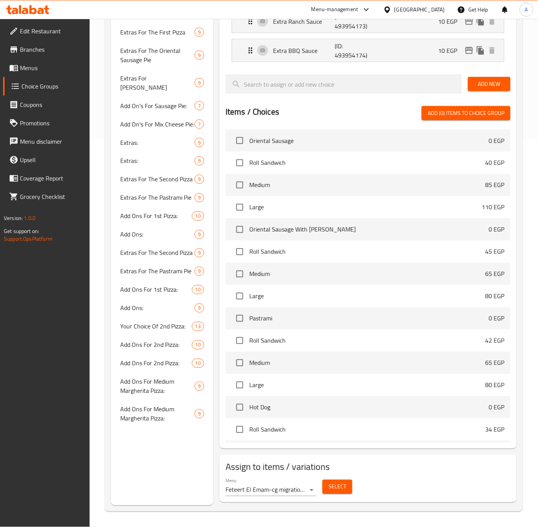
scroll to position [390, 0]
click at [334, 482] on span "Select" at bounding box center [338, 487] width 18 height 10
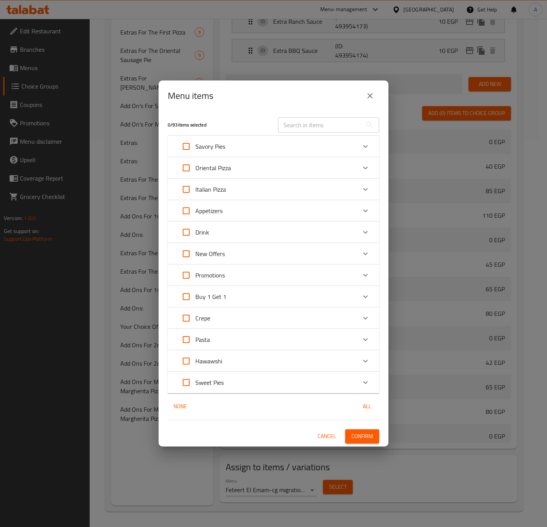
click at [371, 97] on icon "close" at bounding box center [369, 95] width 5 height 5
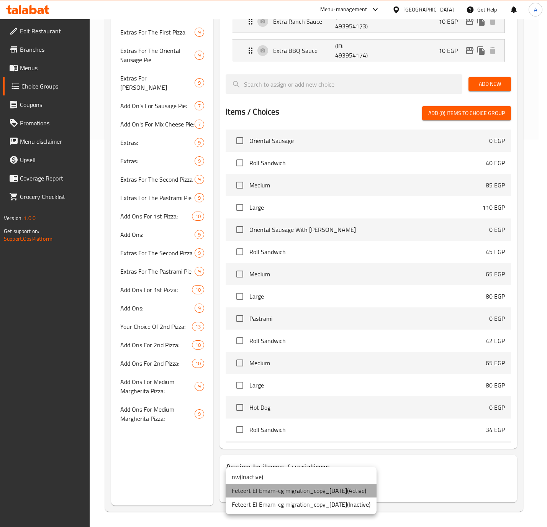
click at [312, 489] on li "Feteert El Emam-cg migration_copy_10/06/2025 ( Active )" at bounding box center [301, 490] width 151 height 14
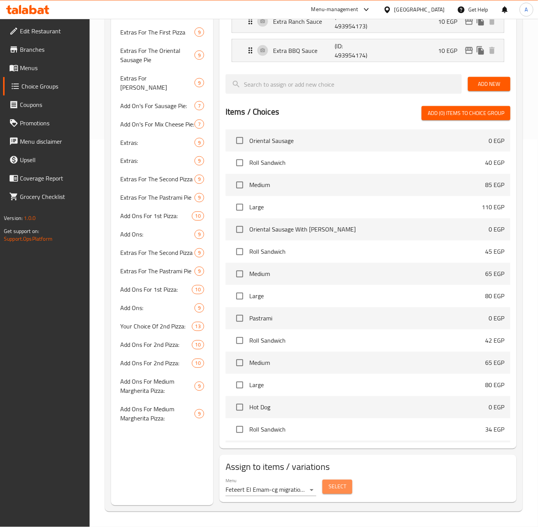
click at [342, 487] on span "Select" at bounding box center [338, 487] width 18 height 10
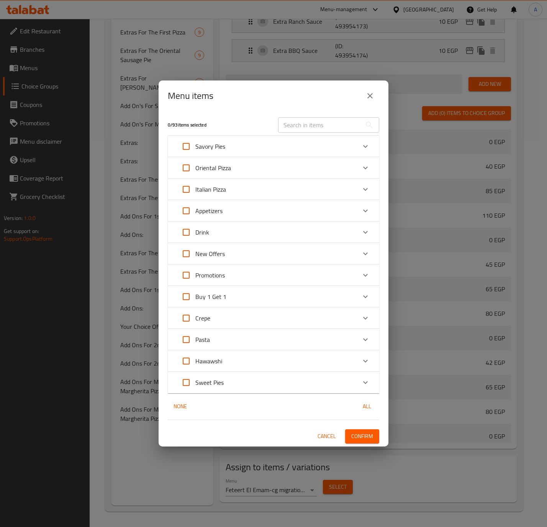
click at [373, 99] on icon "close" at bounding box center [369, 95] width 9 height 9
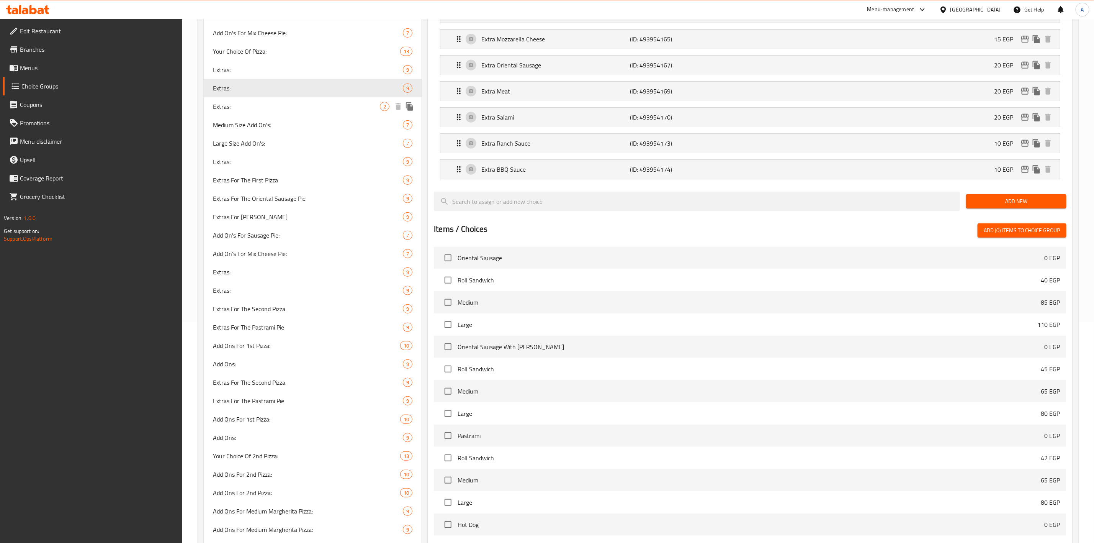
scroll to position [105, 0]
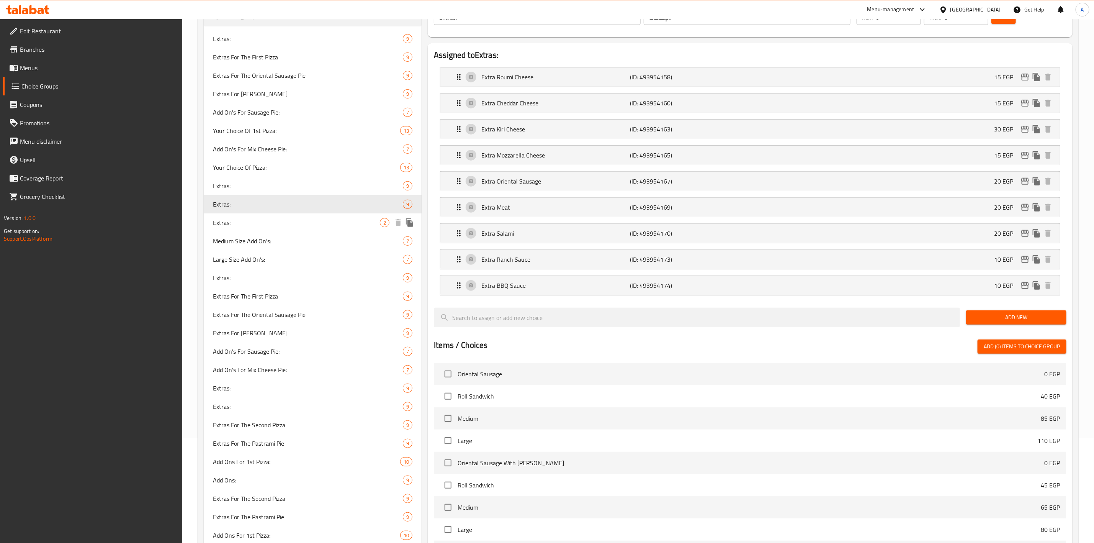
click at [220, 222] on span "Extras:" at bounding box center [296, 222] width 167 height 9
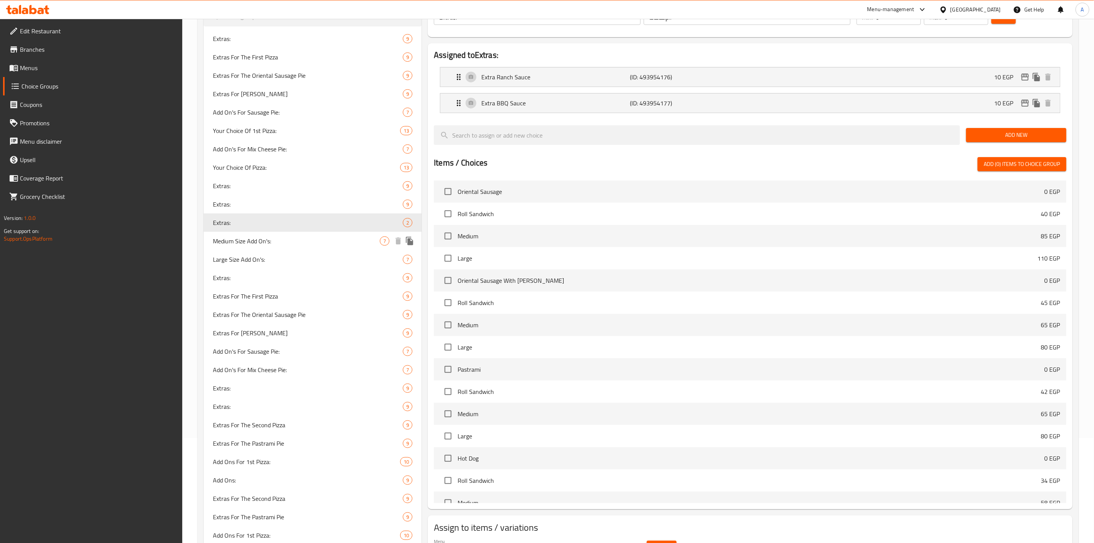
click at [230, 239] on span "Medium Size Add On's:" at bounding box center [296, 240] width 167 height 9
type input "Medium Size Add On's:"
type input "الأضافات للحجم الوسط:"
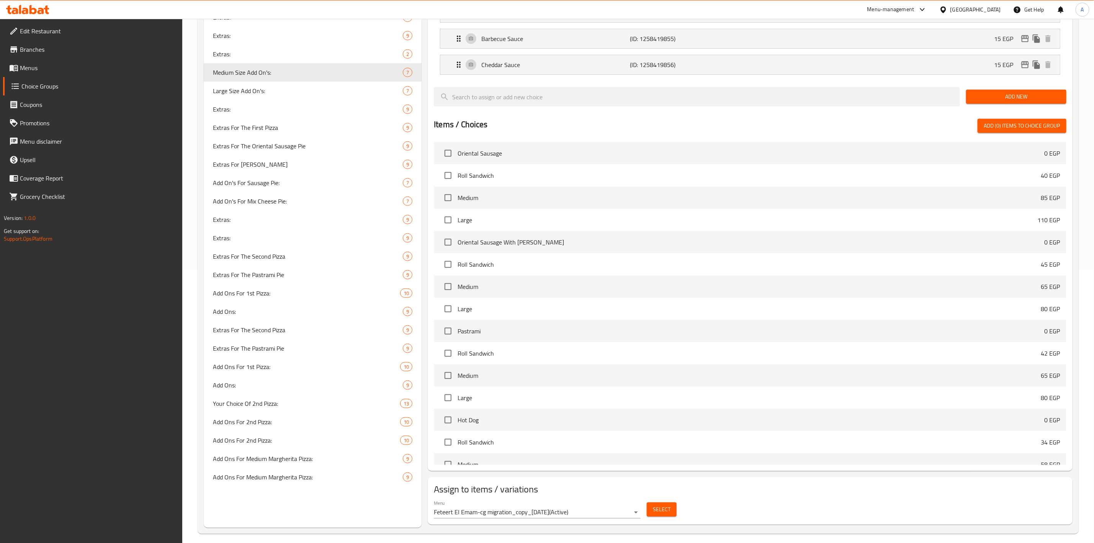
scroll to position [277, 0]
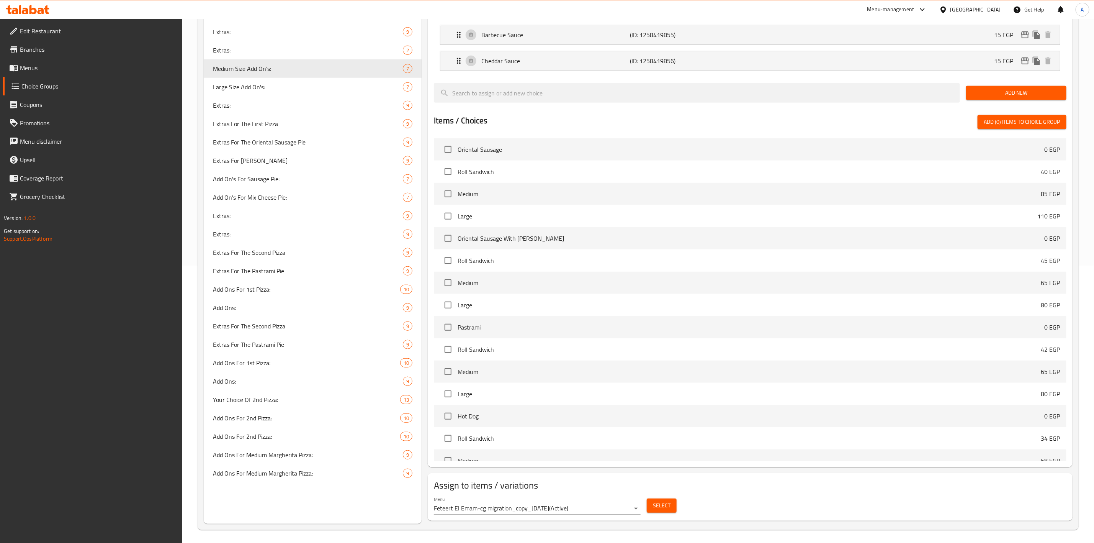
click at [546, 503] on span "Select" at bounding box center [662, 505] width 18 height 10
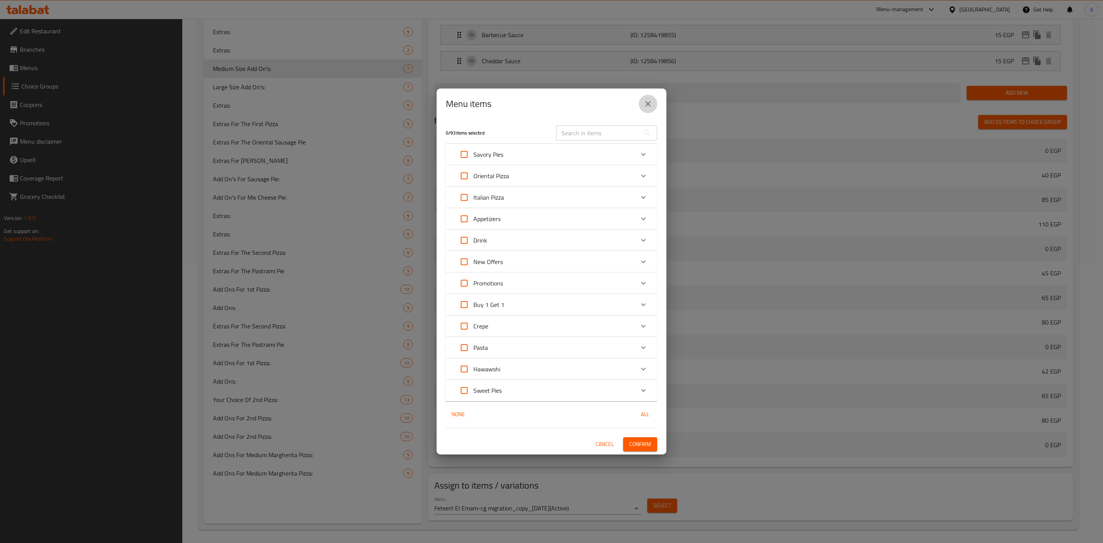
click at [546, 104] on button "close" at bounding box center [648, 104] width 18 height 18
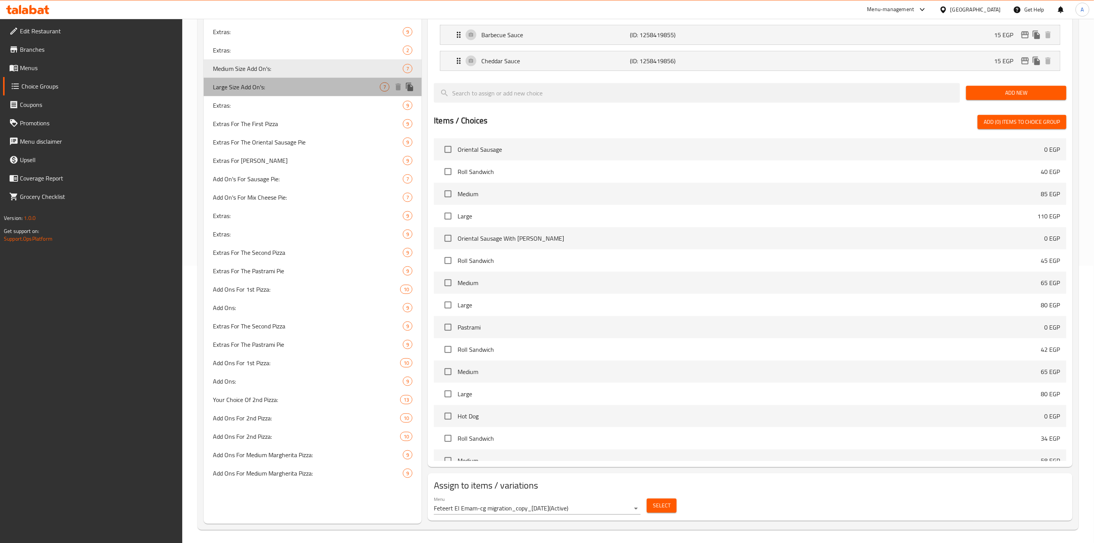
click at [255, 88] on span "Large Size Add On's:" at bounding box center [296, 86] width 167 height 9
type input "Large Size Add On's:"
type input "إضافات الحجم الكبير:"
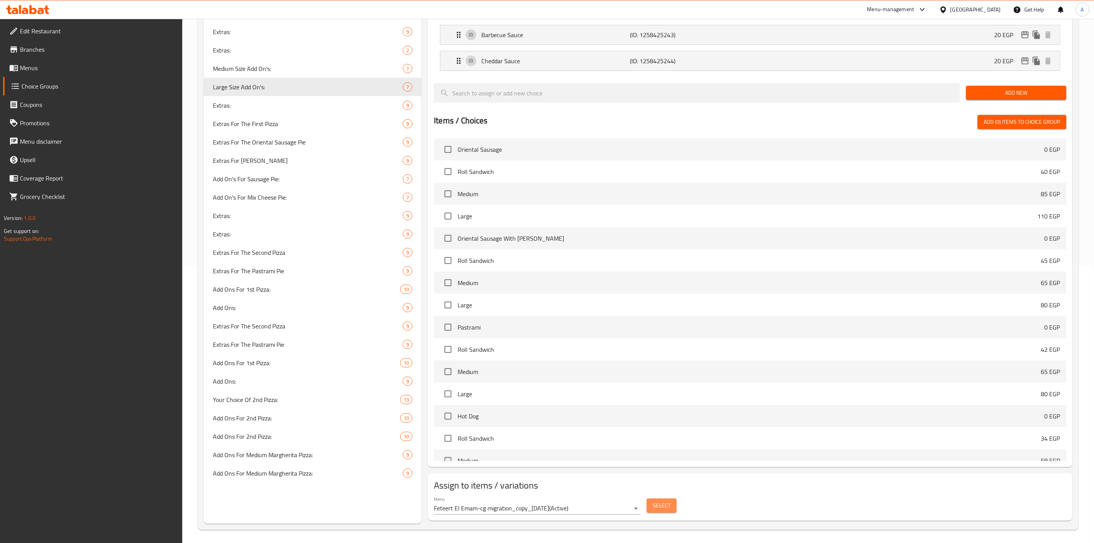
click at [546, 509] on span "Select" at bounding box center [662, 505] width 18 height 10
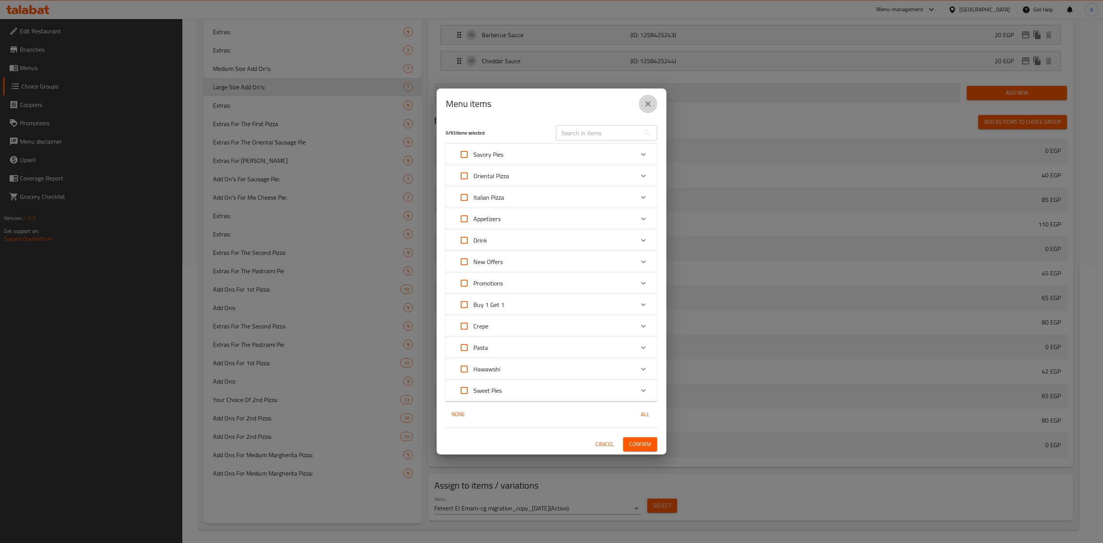
click at [546, 101] on icon "close" at bounding box center [647, 103] width 9 height 9
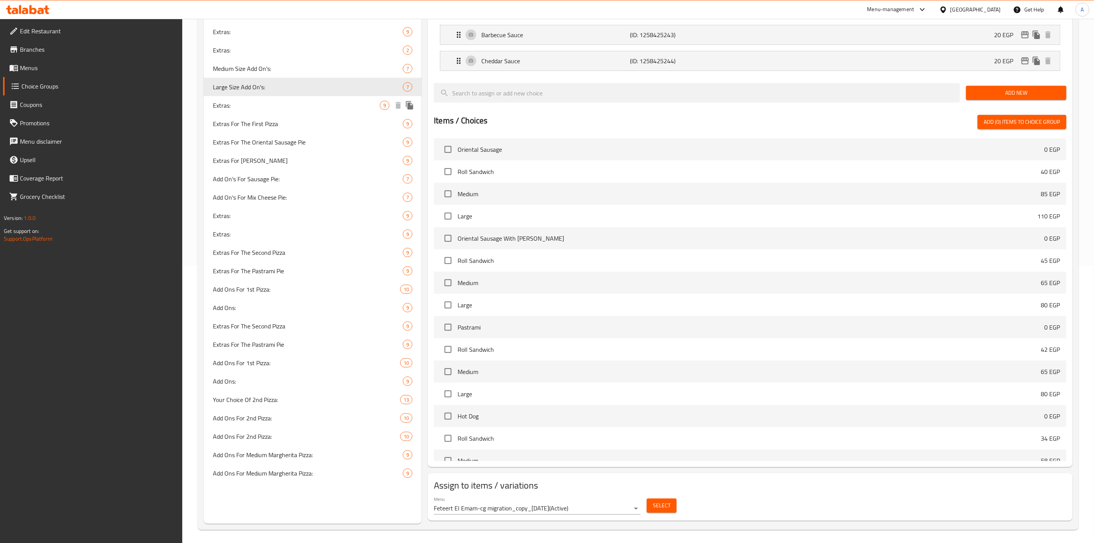
click at [230, 103] on span "Extras:" at bounding box center [296, 105] width 167 height 9
type input "Extras:"
type input "الإضافات:"
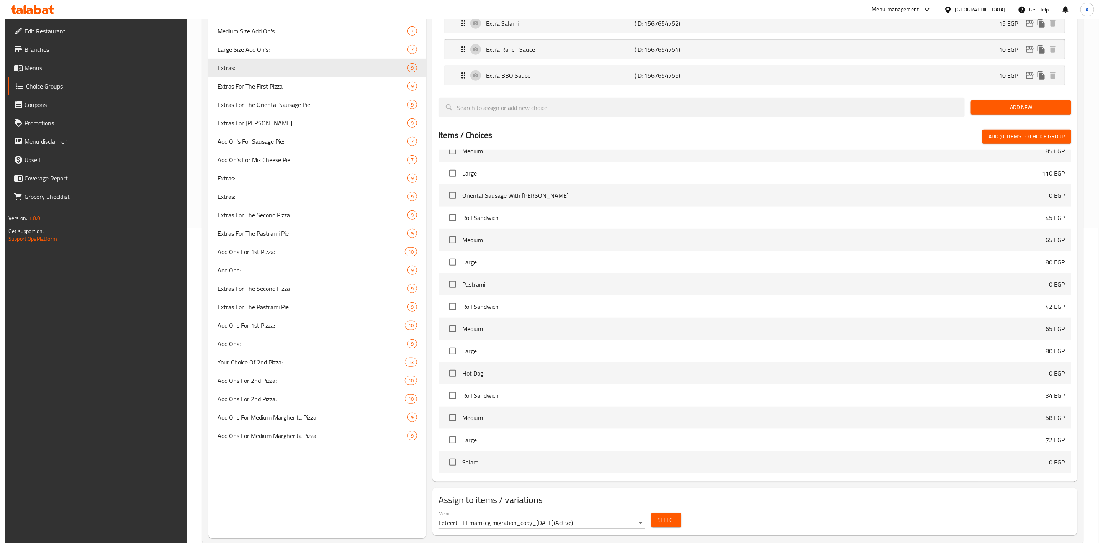
scroll to position [335, 0]
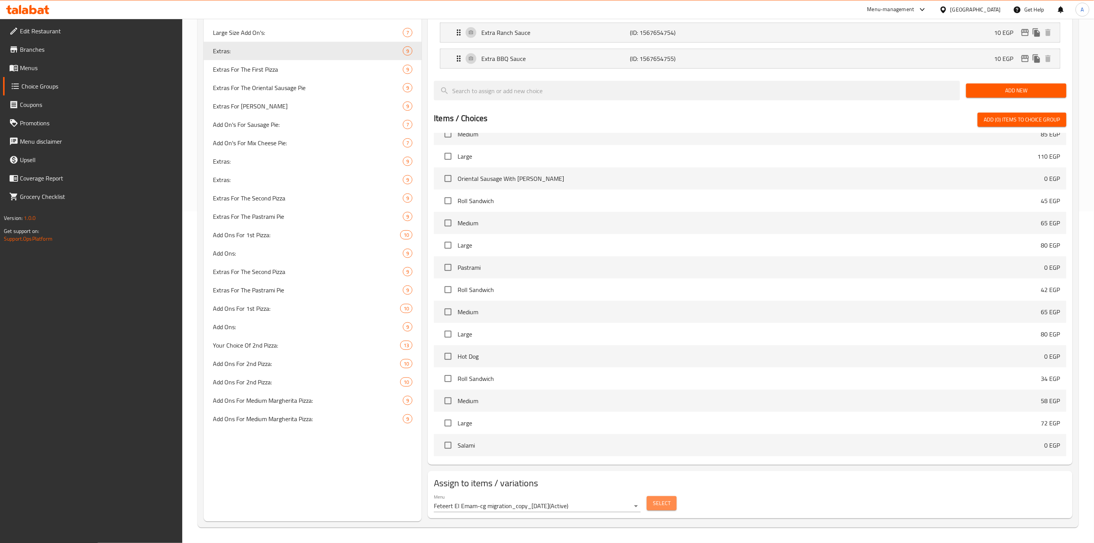
click at [546, 496] on button "Select" at bounding box center [662, 503] width 30 height 14
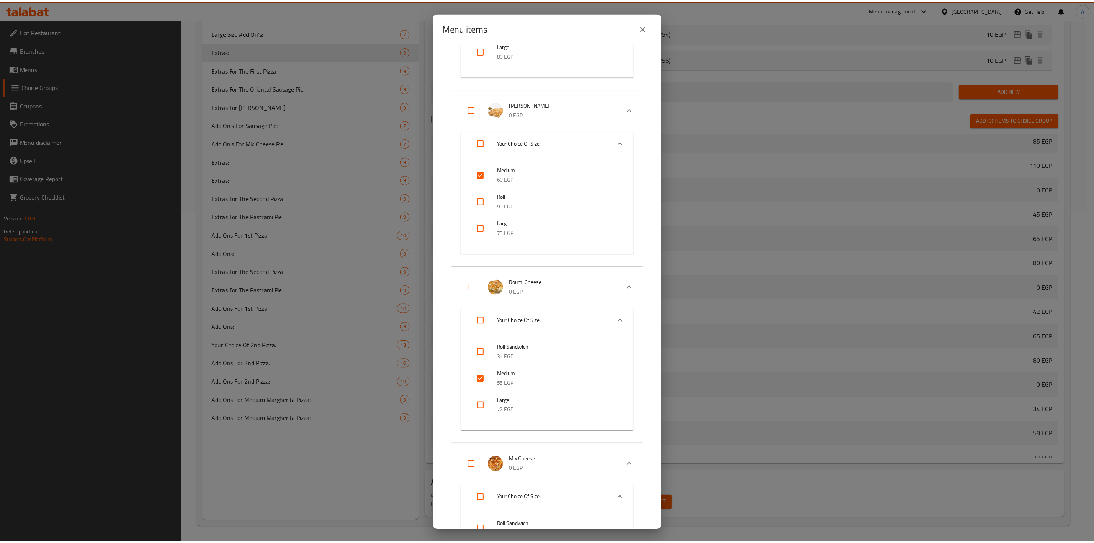
scroll to position [1781, 0]
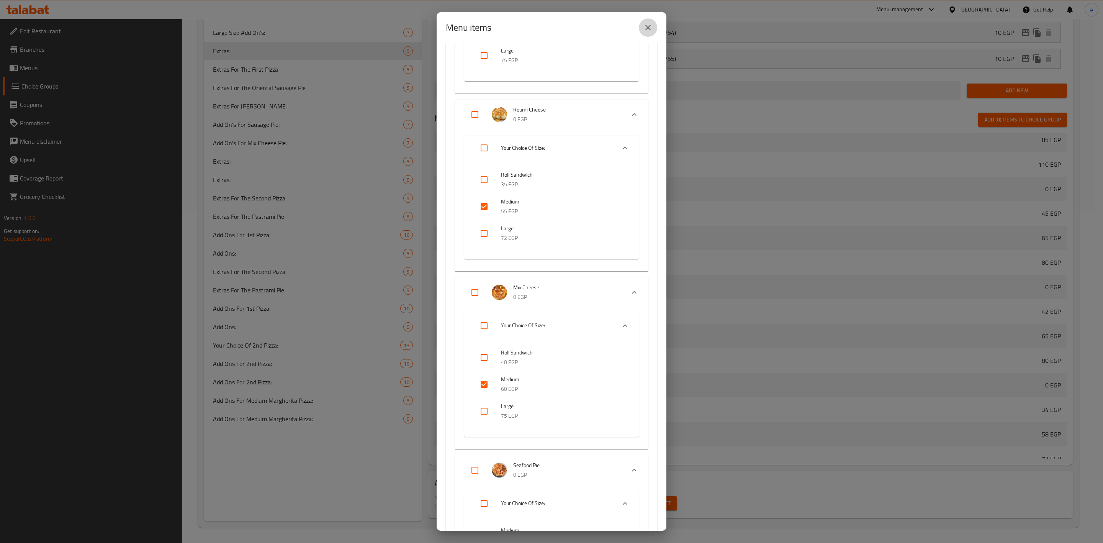
click at [546, 29] on icon "close" at bounding box center [647, 27] width 9 height 9
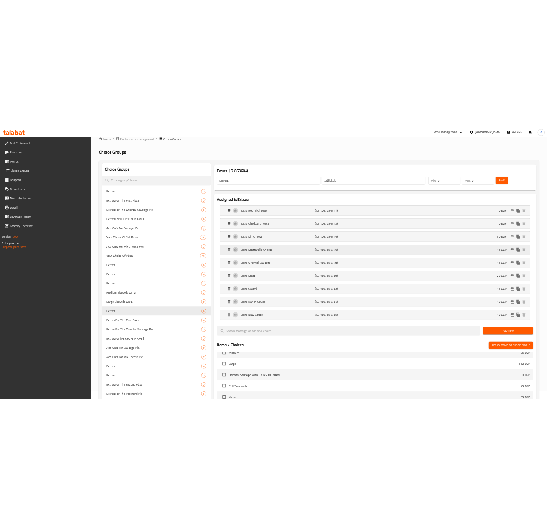
scroll to position [0, 0]
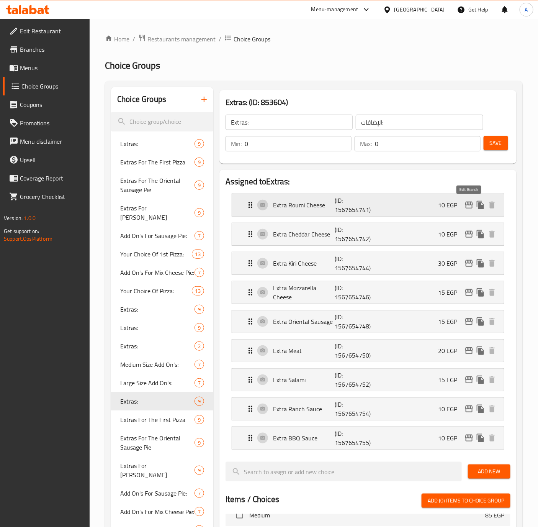
click at [468, 202] on icon "edit" at bounding box center [469, 204] width 8 height 7
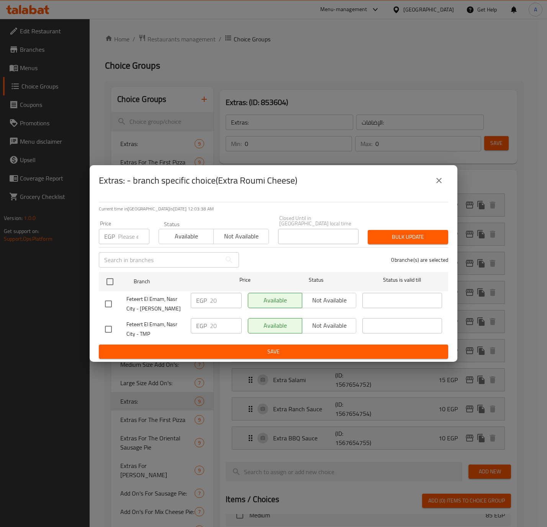
click at [434, 182] on icon "close" at bounding box center [438, 180] width 9 height 9
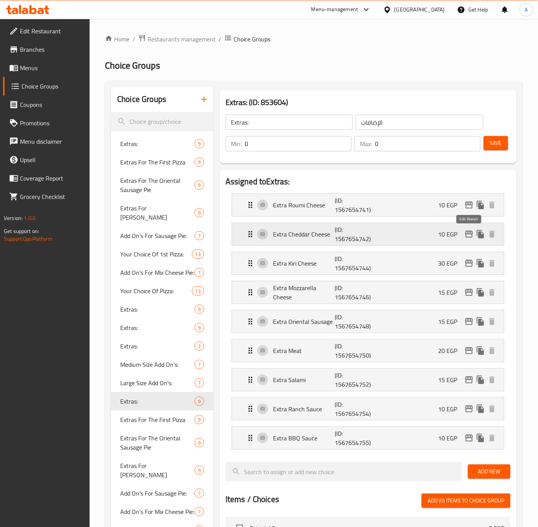
click at [466, 232] on icon "edit" at bounding box center [469, 234] width 8 height 7
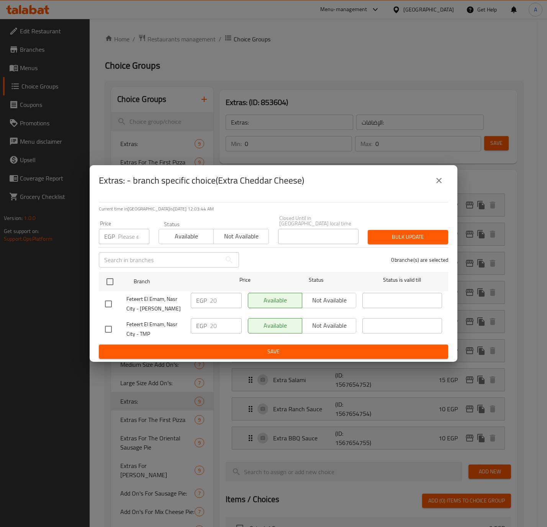
click at [442, 181] on icon "close" at bounding box center [438, 180] width 9 height 9
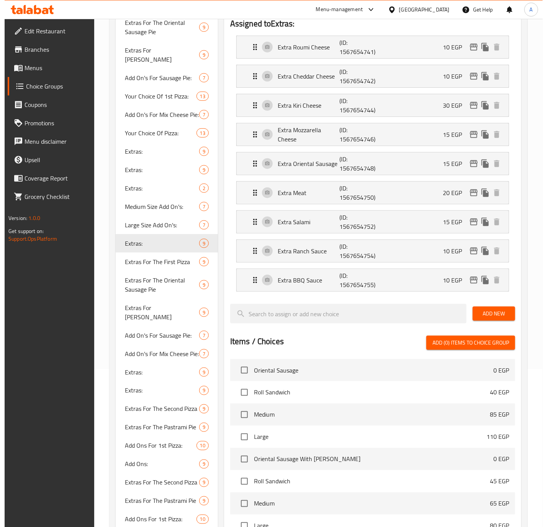
scroll to position [45, 0]
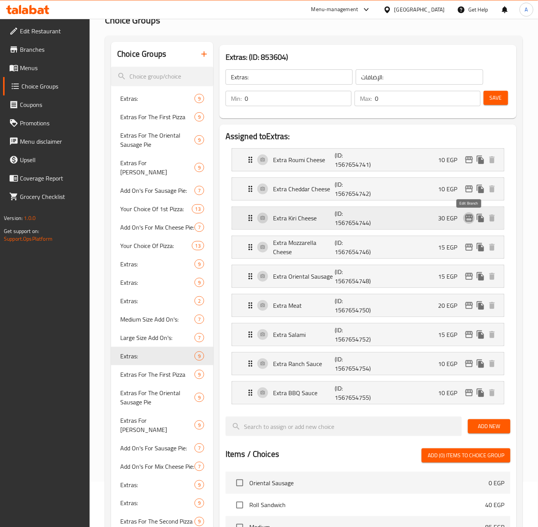
click at [468, 215] on icon "edit" at bounding box center [469, 217] width 8 height 7
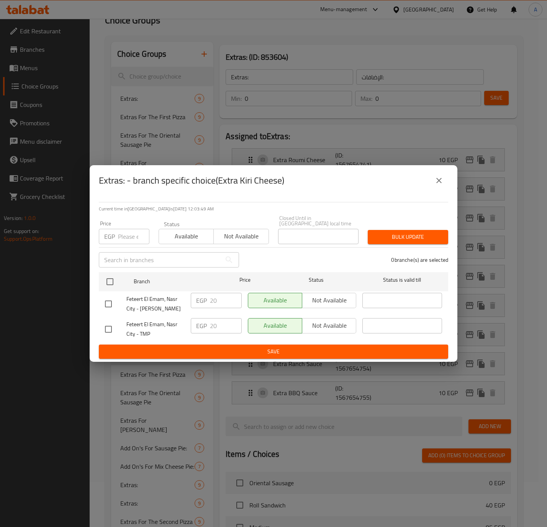
click at [437, 183] on icon "close" at bounding box center [438, 180] width 5 height 5
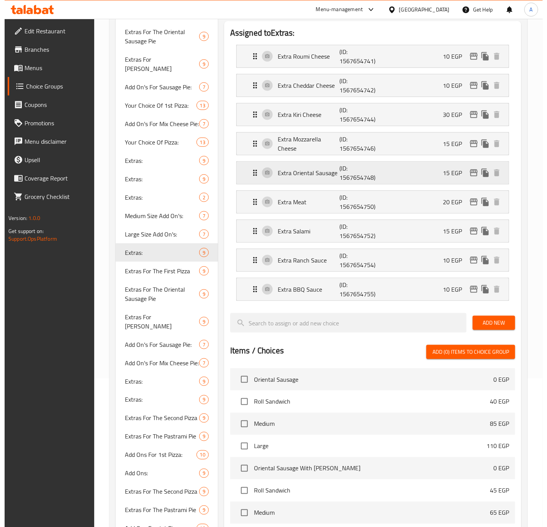
scroll to position [0, 0]
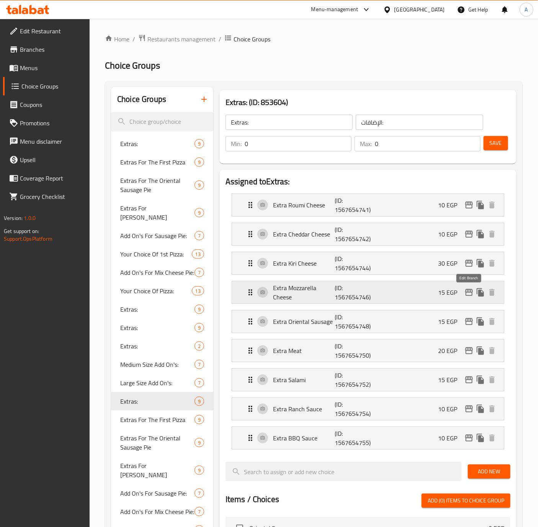
click at [468, 292] on icon "edit" at bounding box center [469, 292] width 8 height 7
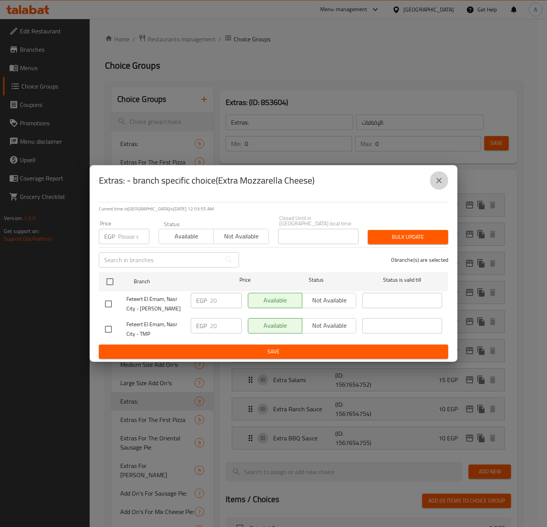
click at [440, 183] on icon "close" at bounding box center [438, 180] width 5 height 5
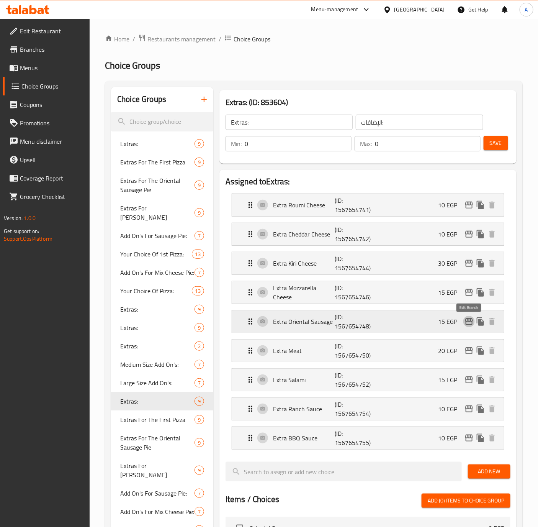
click at [466, 321] on icon "edit" at bounding box center [469, 321] width 8 height 7
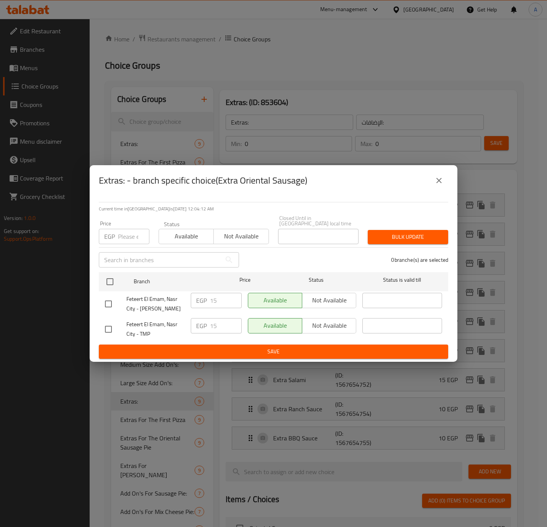
click at [111, 300] on input "checkbox" at bounding box center [108, 304] width 16 height 16
checkbox input "true"
click at [213, 294] on input "15" at bounding box center [226, 300] width 32 height 15
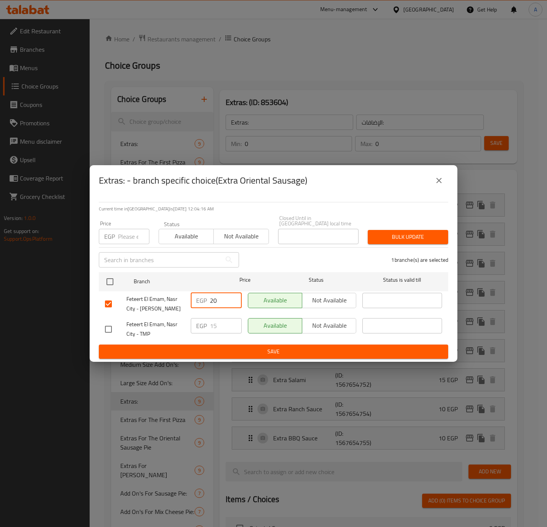
type input "20"
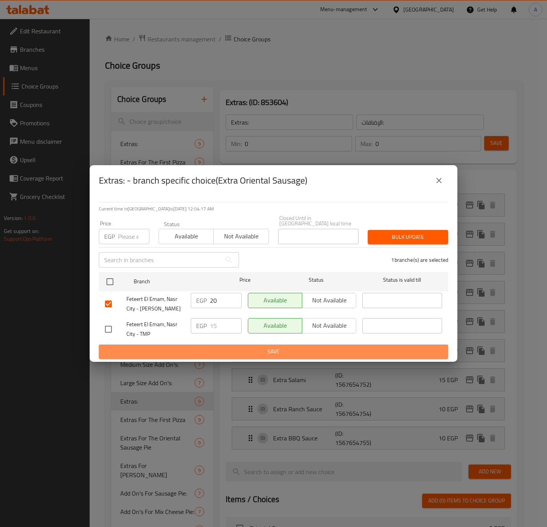
click at [209, 347] on span "Save" at bounding box center [273, 352] width 337 height 10
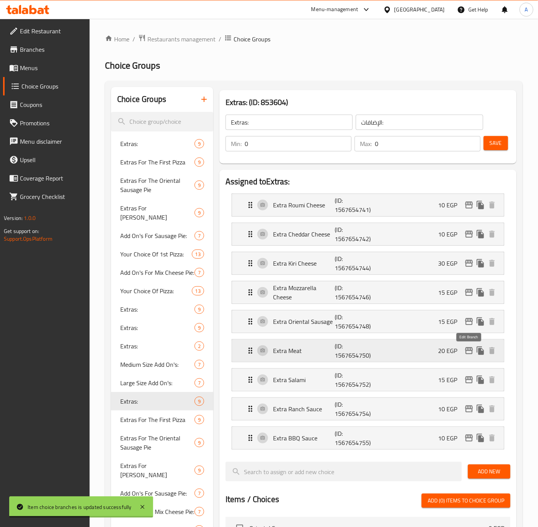
click at [469, 352] on icon "edit" at bounding box center [469, 350] width 8 height 7
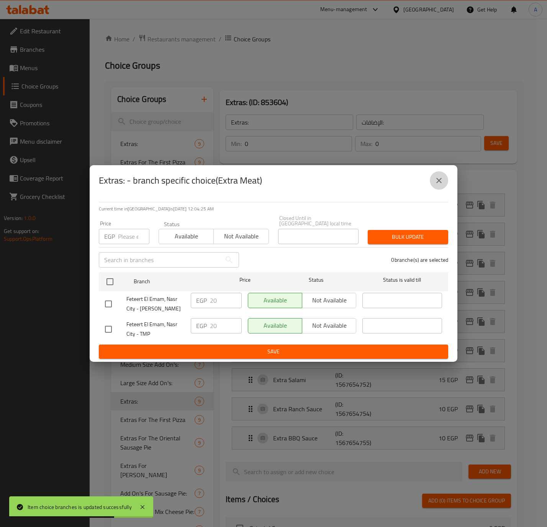
click at [439, 183] on icon "close" at bounding box center [438, 180] width 5 height 5
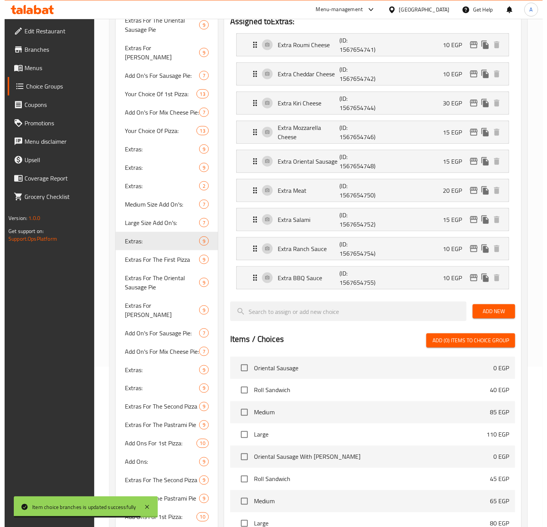
scroll to position [103, 0]
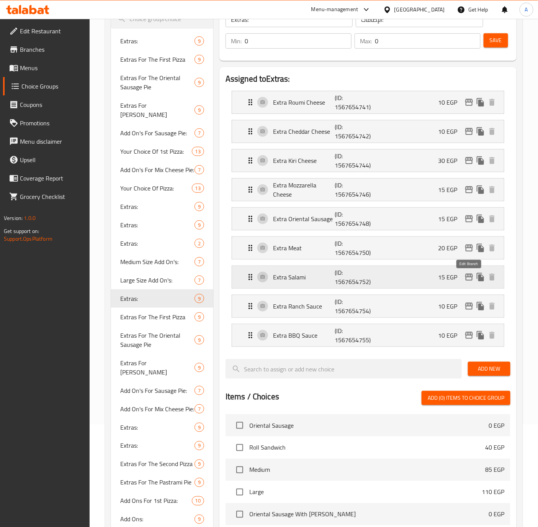
click at [466, 280] on icon "edit" at bounding box center [469, 276] width 8 height 7
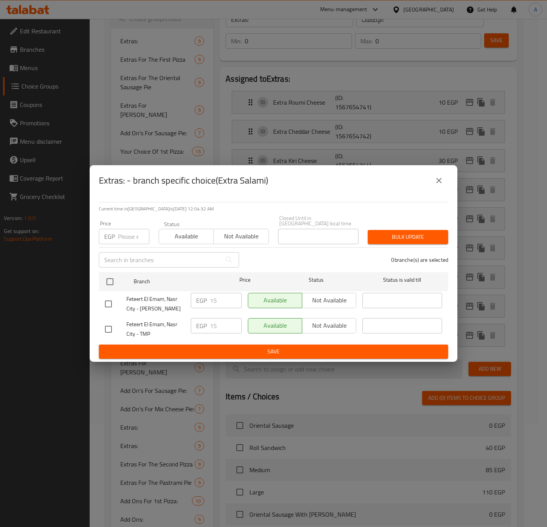
click at [113, 299] on input "checkbox" at bounding box center [108, 304] width 16 height 16
checkbox input "true"
click at [216, 296] on input "15" at bounding box center [226, 300] width 32 height 15
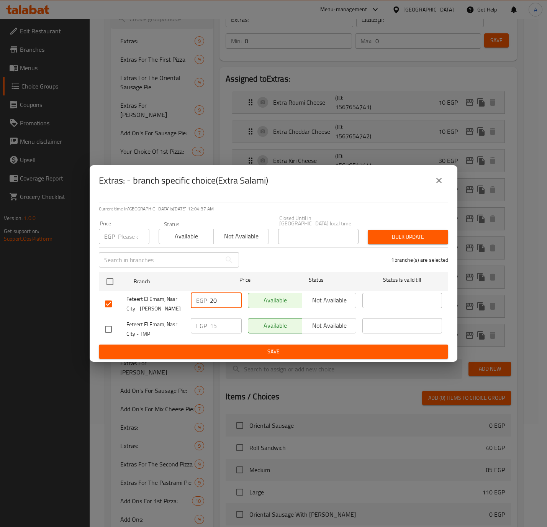
type input "20"
click at [150, 354] on button "Save" at bounding box center [273, 351] width 349 height 14
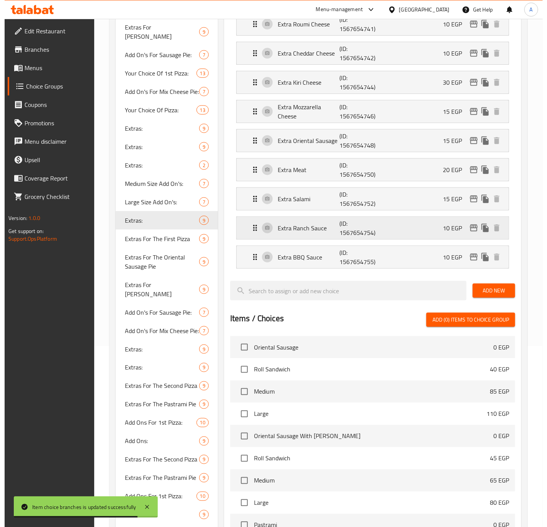
scroll to position [160, 0]
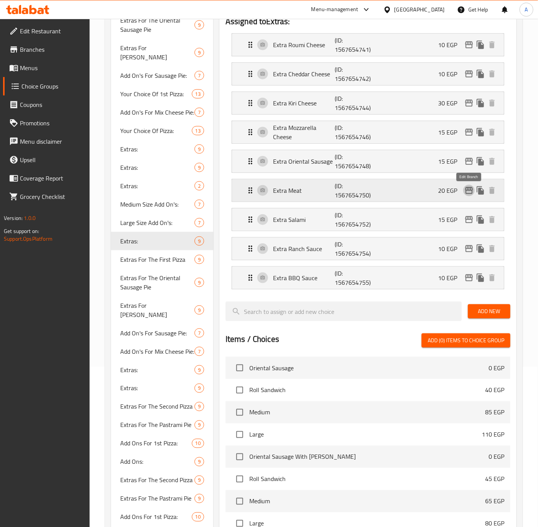
click at [470, 189] on icon "edit" at bounding box center [469, 190] width 8 height 7
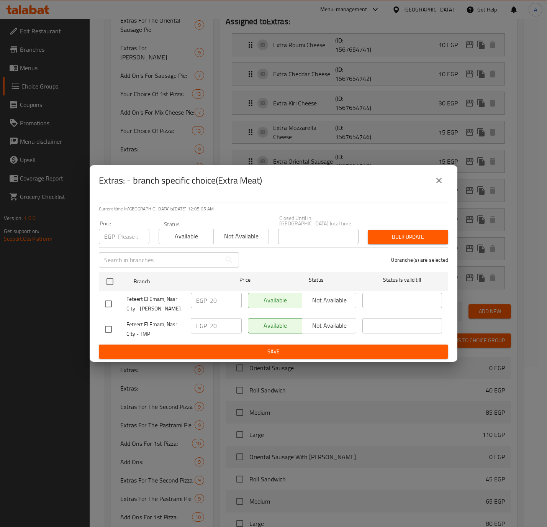
click at [438, 185] on icon "close" at bounding box center [438, 180] width 9 height 9
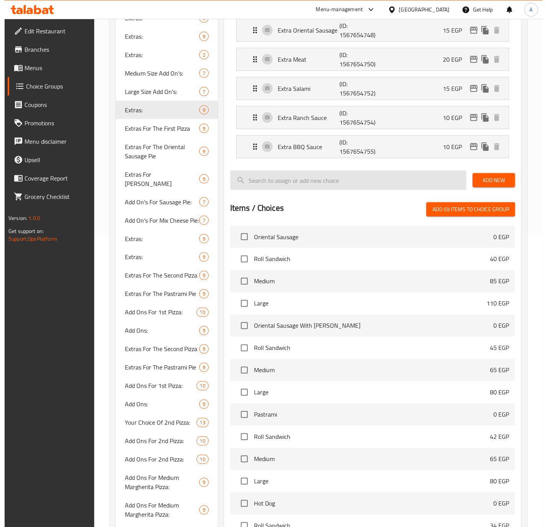
scroll to position [218, 0]
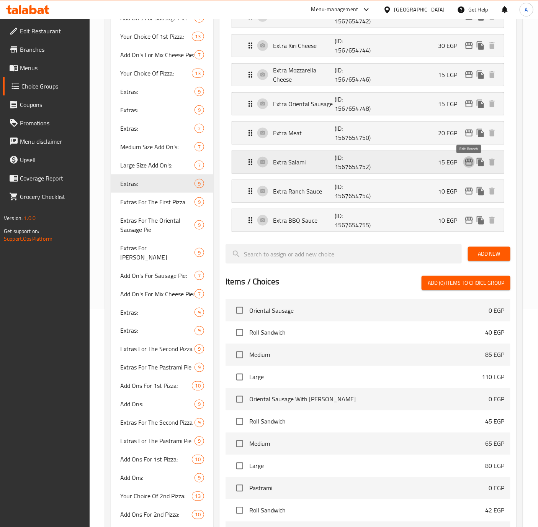
click at [465, 164] on icon "edit" at bounding box center [468, 161] width 9 height 9
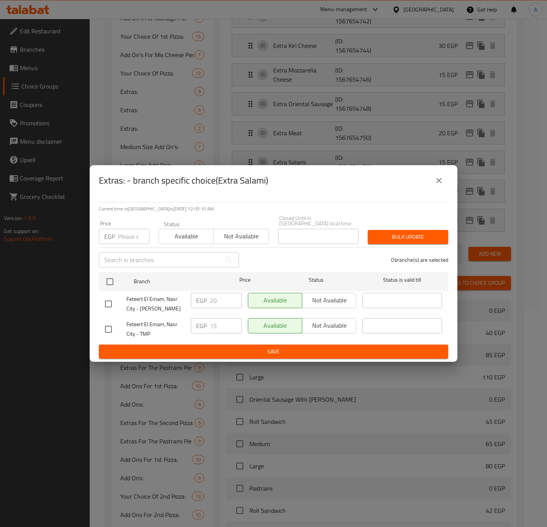
click at [439, 183] on icon "close" at bounding box center [438, 180] width 5 height 5
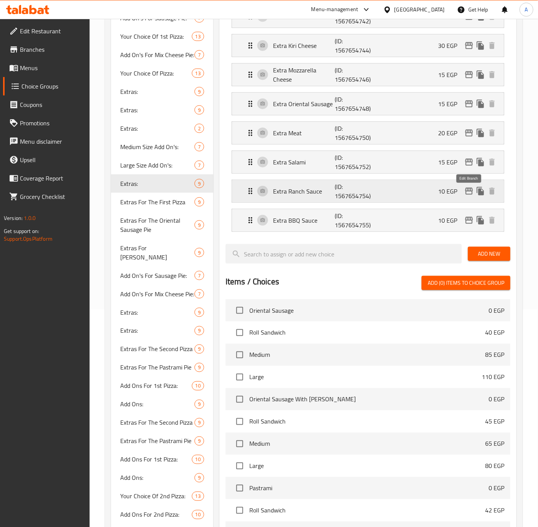
click at [465, 193] on icon "edit" at bounding box center [468, 190] width 9 height 9
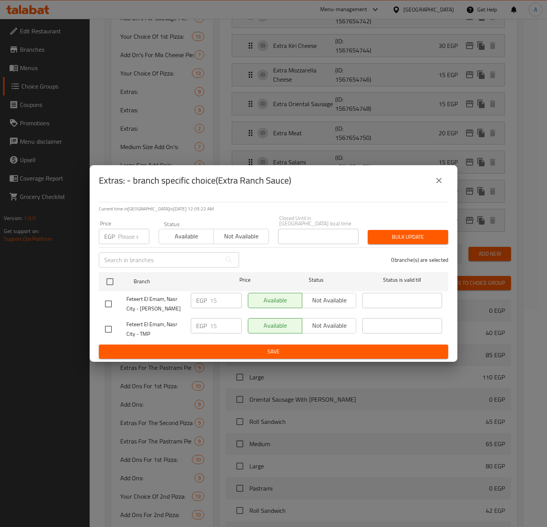
click at [437, 184] on icon "close" at bounding box center [438, 180] width 9 height 9
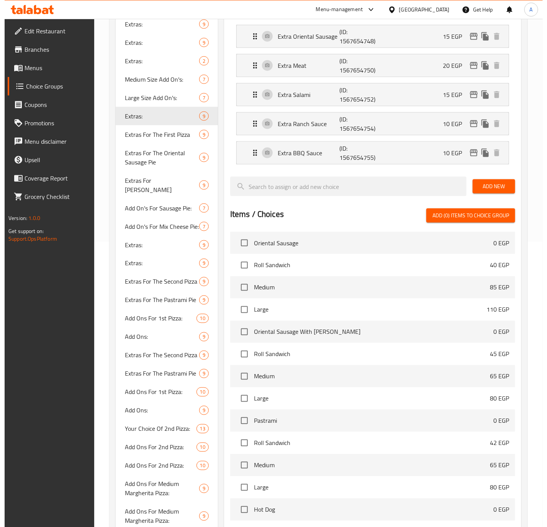
scroll to position [275, 0]
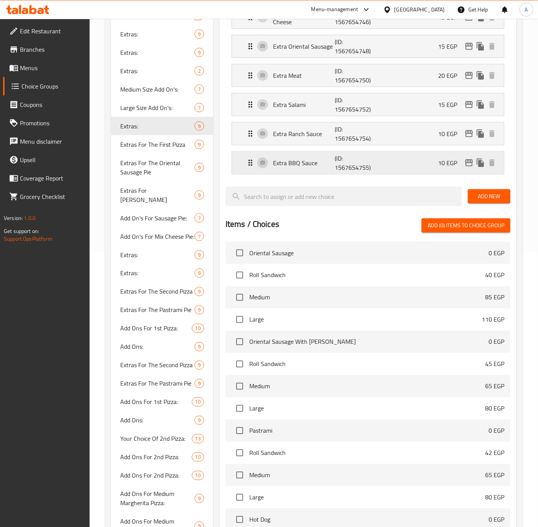
click at [466, 162] on icon "edit" at bounding box center [469, 162] width 8 height 7
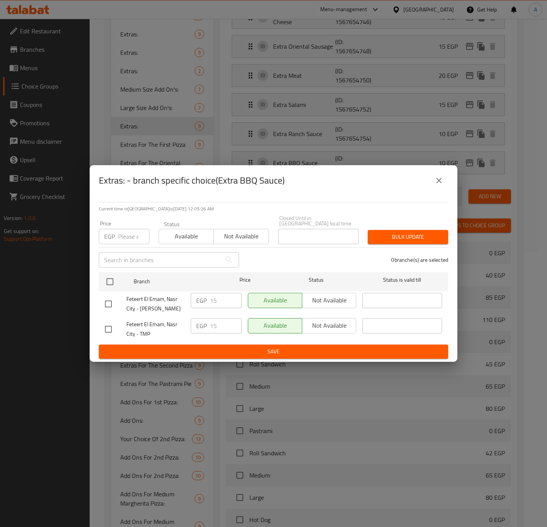
click at [437, 183] on icon "close" at bounding box center [438, 180] width 5 height 5
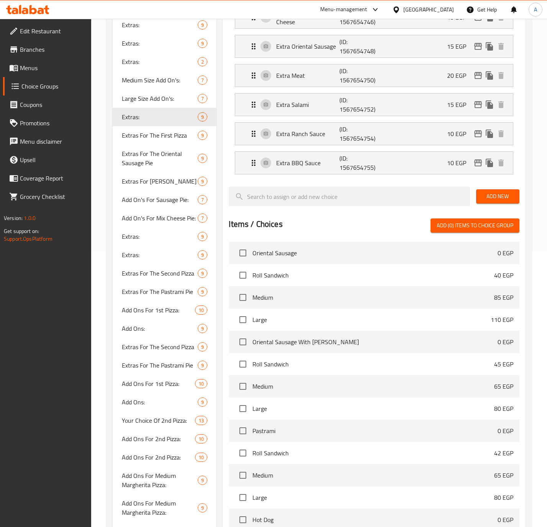
scroll to position [390, 0]
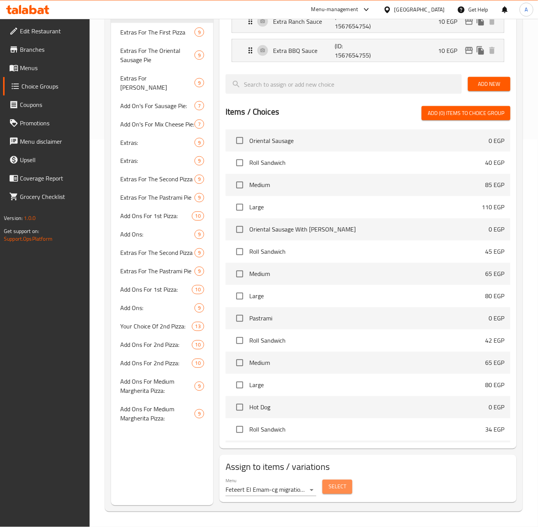
click at [340, 486] on span "Select" at bounding box center [338, 487] width 18 height 10
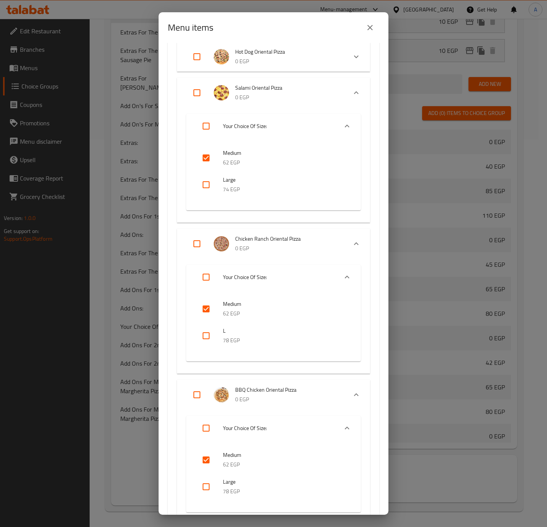
scroll to position [2814, 0]
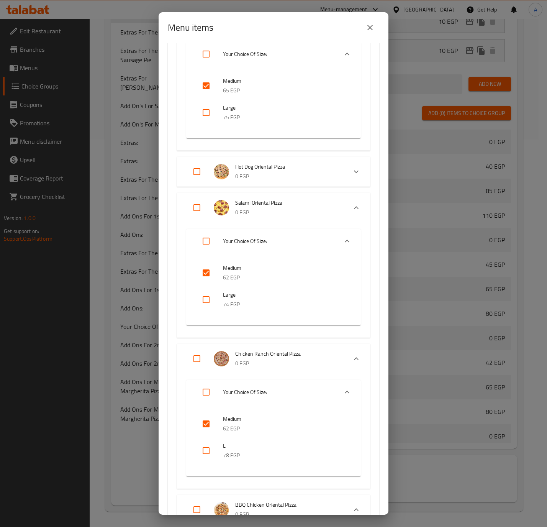
click at [352, 167] on icon "Expand" at bounding box center [356, 171] width 9 height 9
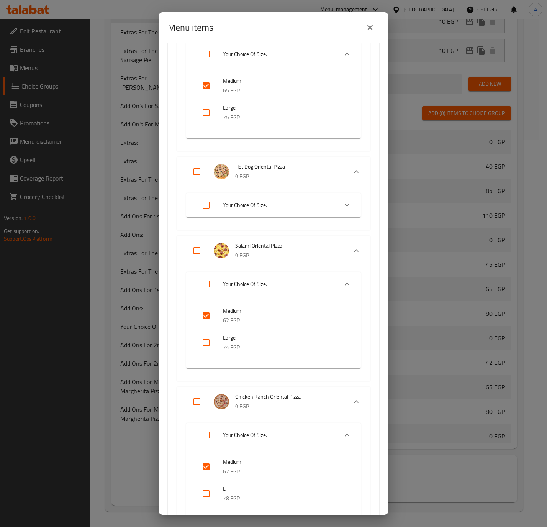
click at [342, 200] on icon "Expand" at bounding box center [346, 204] width 9 height 9
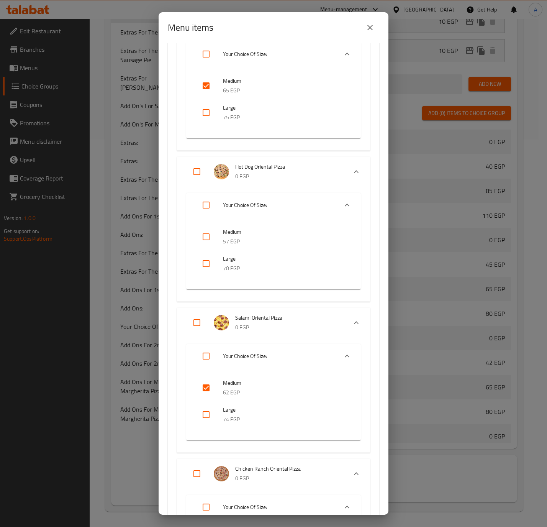
click at [206, 230] on input "checkbox" at bounding box center [206, 236] width 18 height 18
checkbox input "true"
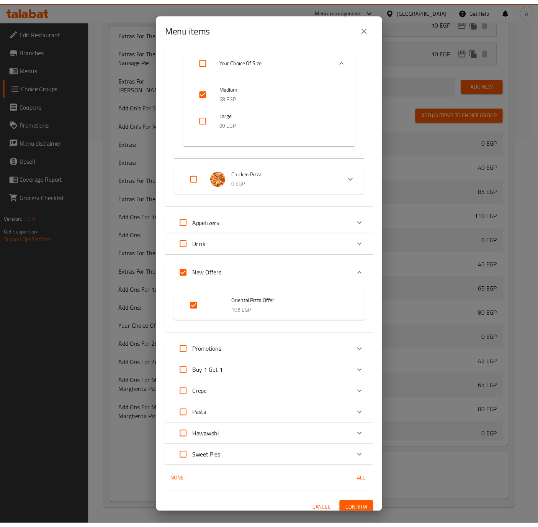
scroll to position [6206, 0]
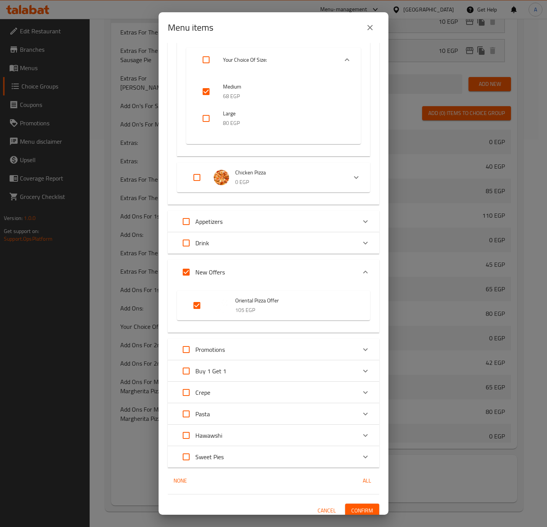
click at [351, 505] on span "Confirm" at bounding box center [362, 510] width 22 height 10
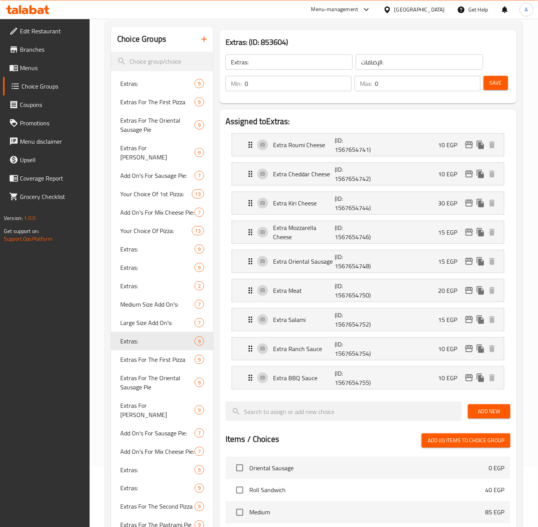
scroll to position [103, 0]
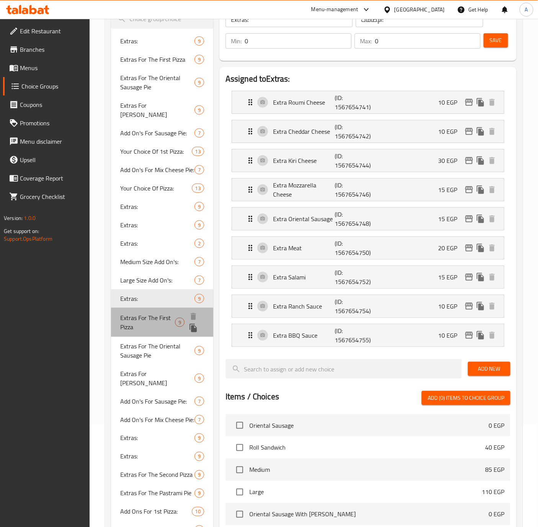
click at [123, 323] on span "Extras For The First Pizza" at bounding box center [147, 322] width 55 height 18
type input "Extras For The First Pizza"
type input "الإضافات للبيتزا الأولي"
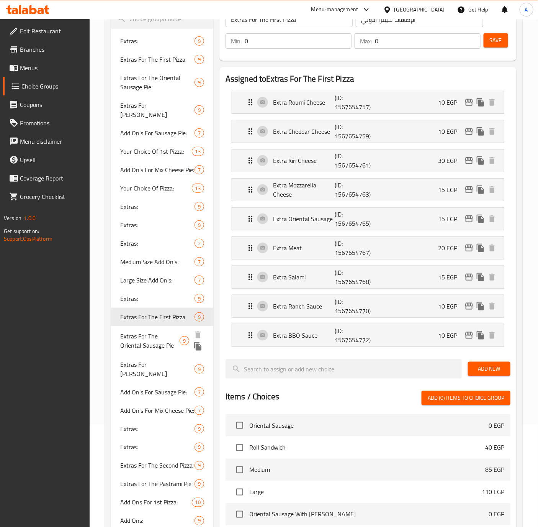
click at [130, 342] on span "Extras For The Oriental Sausage Pie" at bounding box center [149, 340] width 59 height 18
type input "Extras For The Oriental Sausage Pie"
type input "الإضافات لفطيرة السجق"
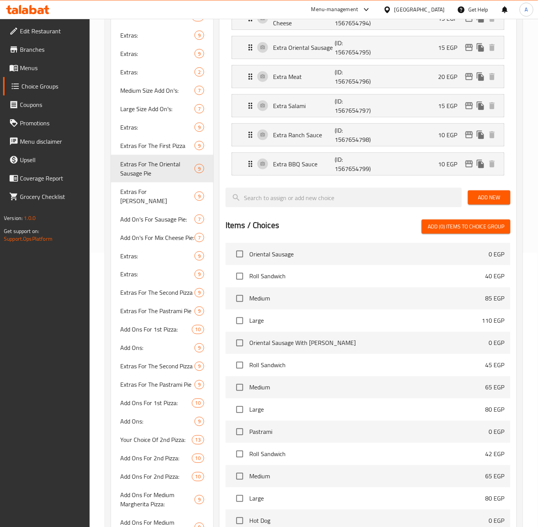
scroll to position [390, 0]
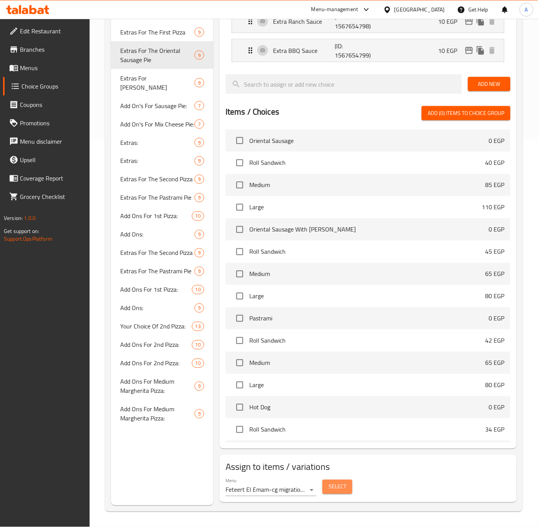
click at [338, 489] on span "Select" at bounding box center [338, 487] width 18 height 10
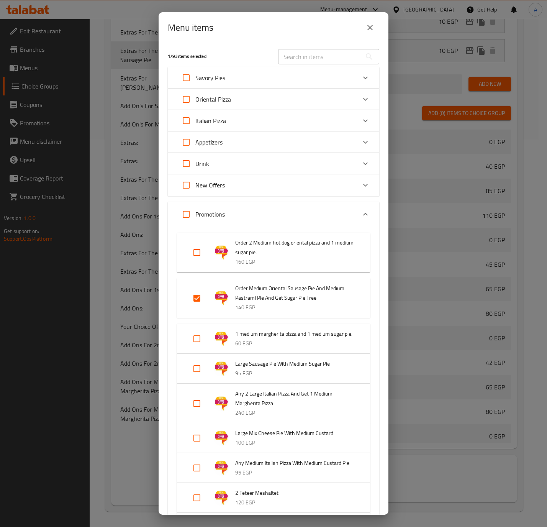
click at [373, 23] on icon "close" at bounding box center [369, 27] width 9 height 9
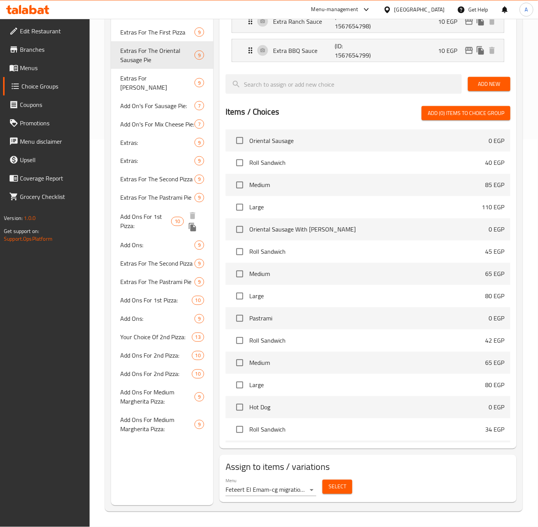
scroll to position [275, 0]
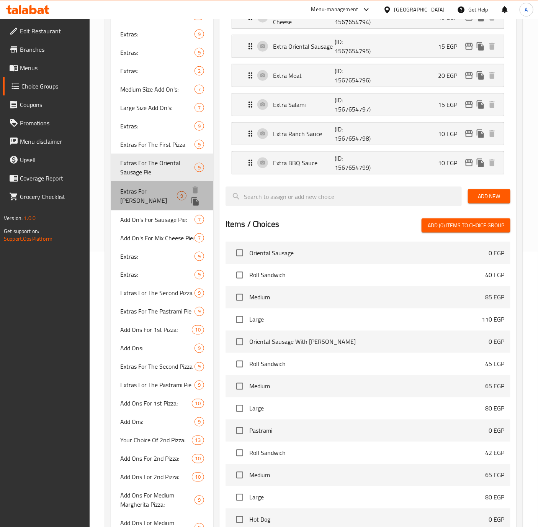
click at [134, 196] on span "Extras For Margherita Pizza" at bounding box center [148, 195] width 57 height 18
type input "Extras For Margherita Pizza"
type input "الإضافات للبيتزا المارجريتا"
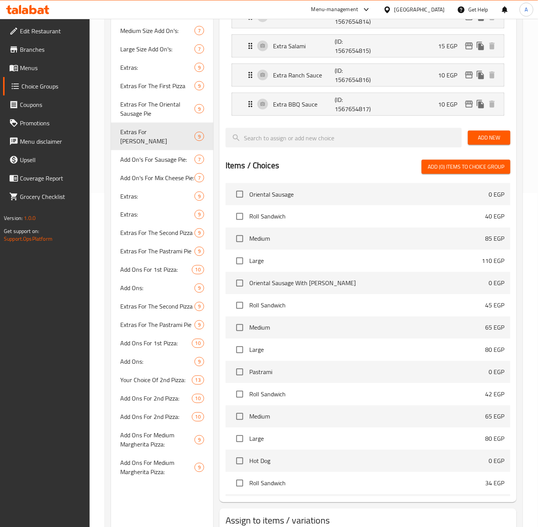
scroll to position [390, 0]
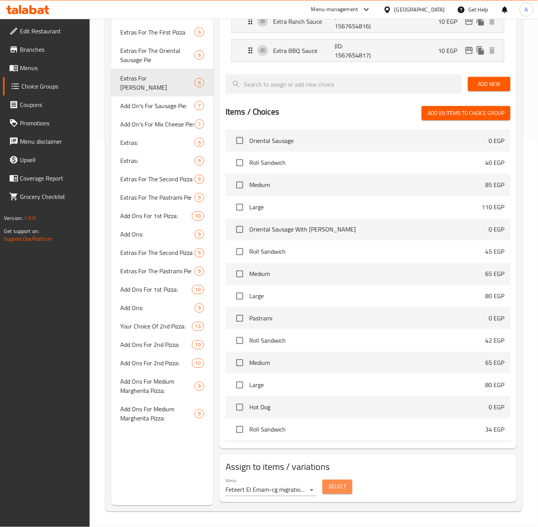
click at [333, 481] on button "Select" at bounding box center [337, 486] width 30 height 14
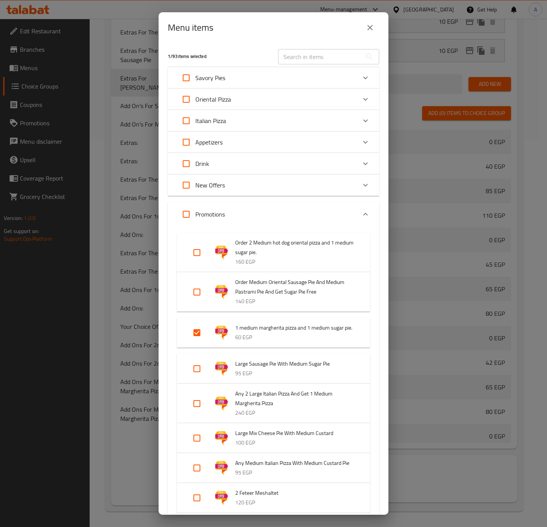
click at [369, 30] on icon "close" at bounding box center [369, 27] width 9 height 9
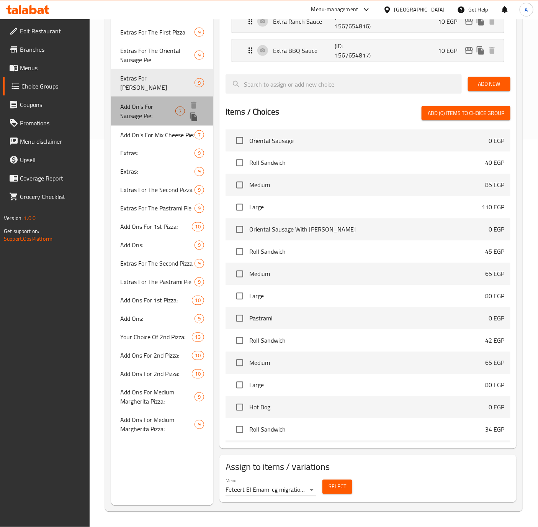
click at [137, 102] on span "Add On's For Sausage Pie:" at bounding box center [147, 111] width 55 height 18
type input "Add On's For Sausage Pie:"
type input "الإضافات لفطيرة السجق:"
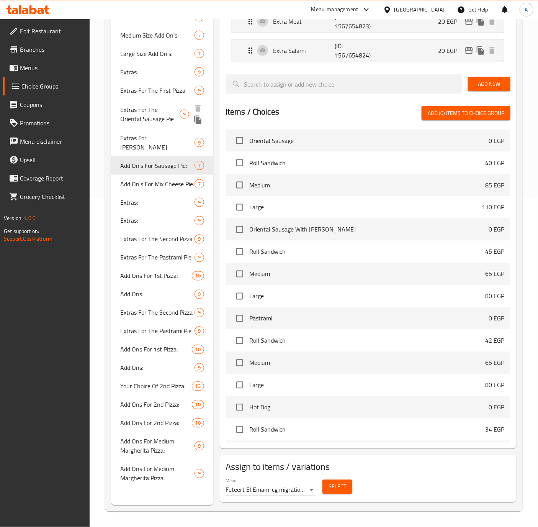
scroll to position [331, 0]
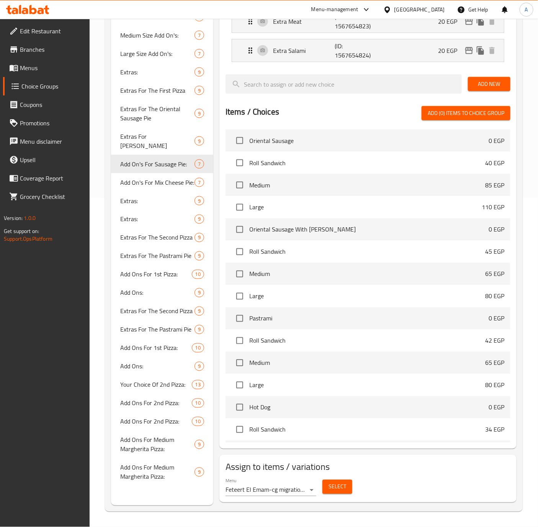
click at [329, 482] on span "Select" at bounding box center [338, 487] width 18 height 10
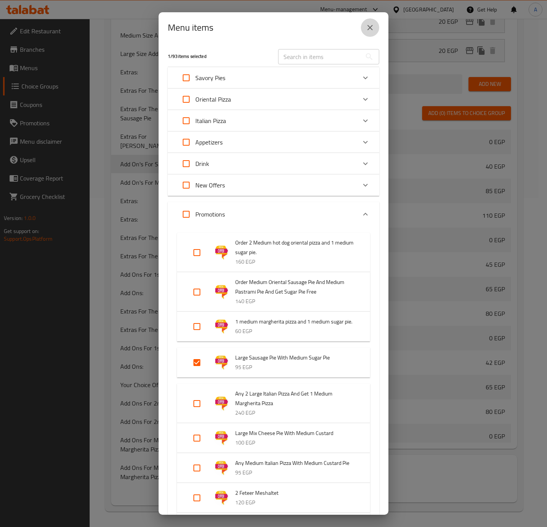
click at [364, 26] on button "close" at bounding box center [370, 27] width 18 height 18
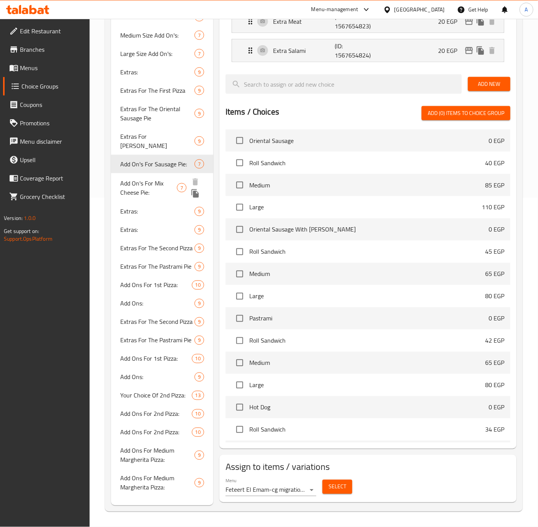
click at [152, 178] on span "Add On's For Mix Cheese Pie:" at bounding box center [148, 187] width 57 height 18
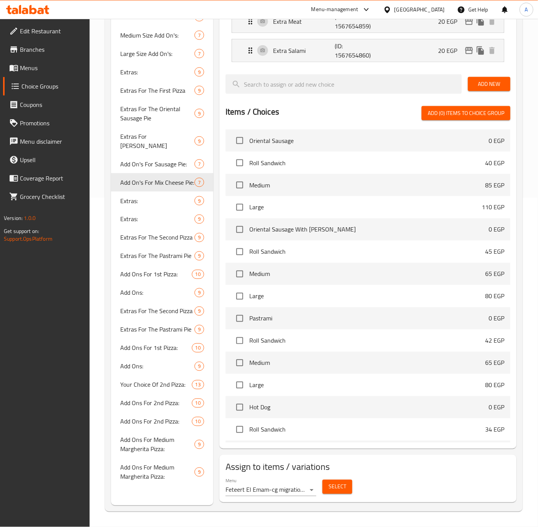
type input "Add On's For Mix Cheese Pie:"
type input "الإضافات لفطيرة مشكل الجبن:"
click at [340, 487] on span "Select" at bounding box center [338, 487] width 18 height 10
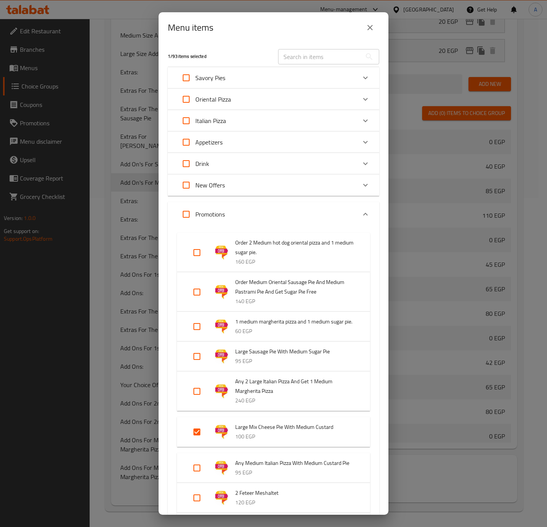
click at [373, 28] on icon "close" at bounding box center [369, 27] width 9 height 9
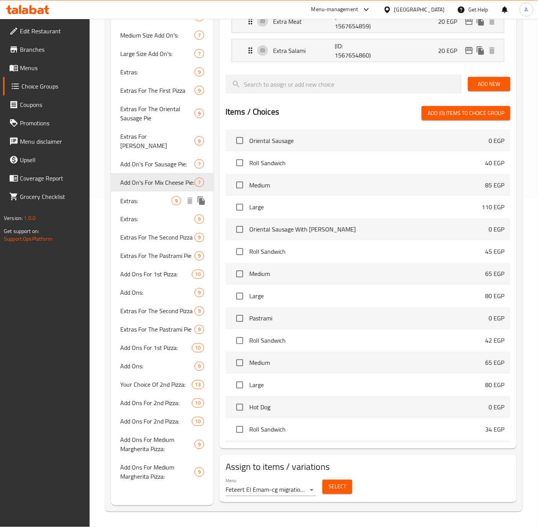
click at [122, 199] on span "Extras:" at bounding box center [145, 200] width 51 height 9
type input "Extras:"
type input "الإضافات:"
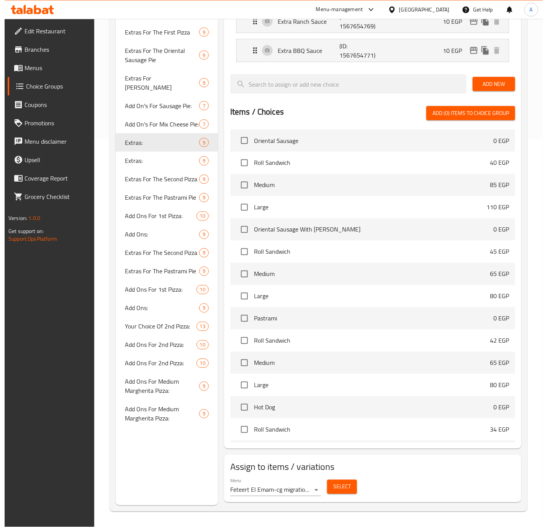
scroll to position [390, 0]
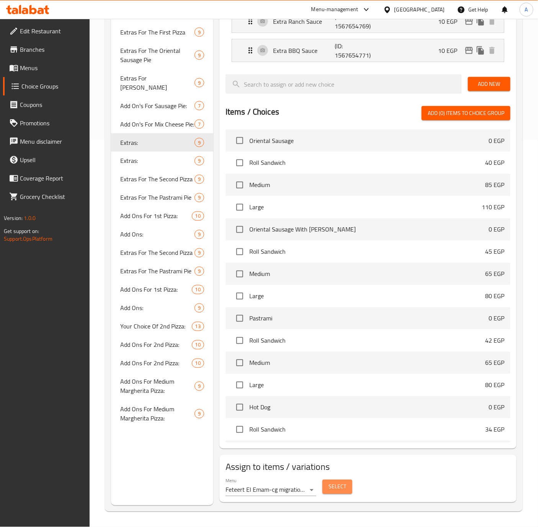
click at [339, 486] on span "Select" at bounding box center [338, 487] width 18 height 10
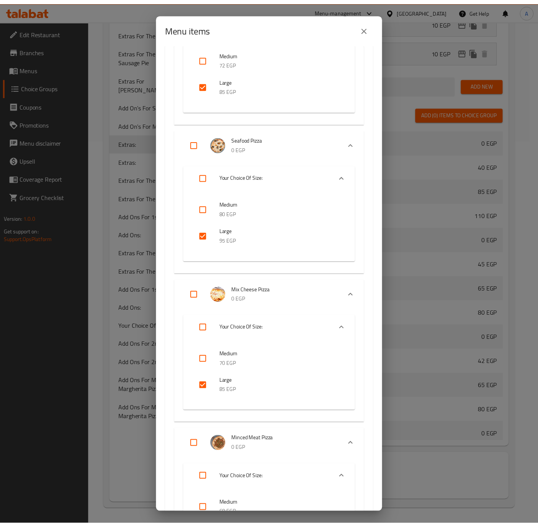
scroll to position [5859, 0]
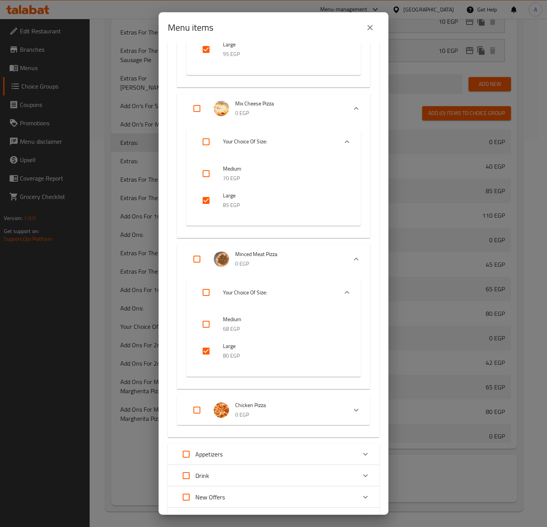
click at [366, 29] on icon "close" at bounding box center [369, 27] width 9 height 9
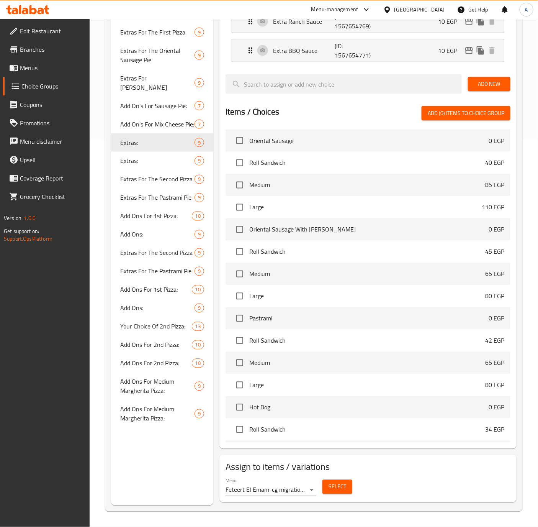
click at [338, 487] on span "Select" at bounding box center [338, 487] width 18 height 10
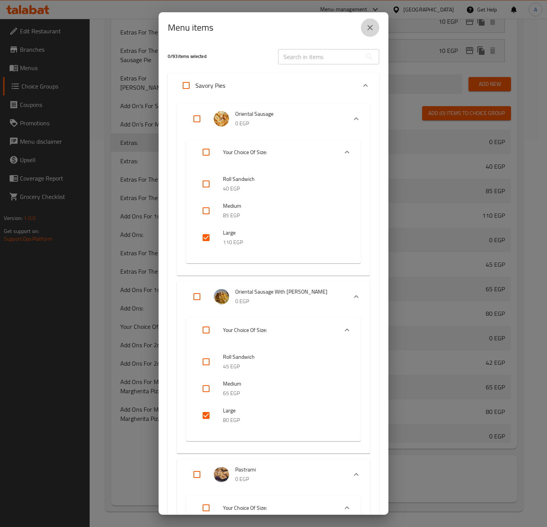
click at [371, 28] on icon "close" at bounding box center [369, 27] width 9 height 9
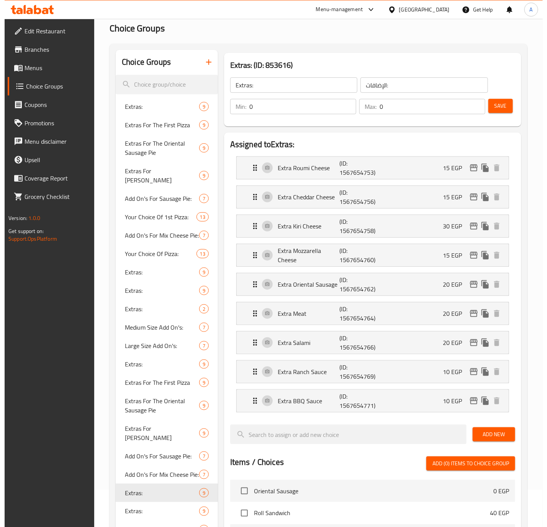
scroll to position [0, 0]
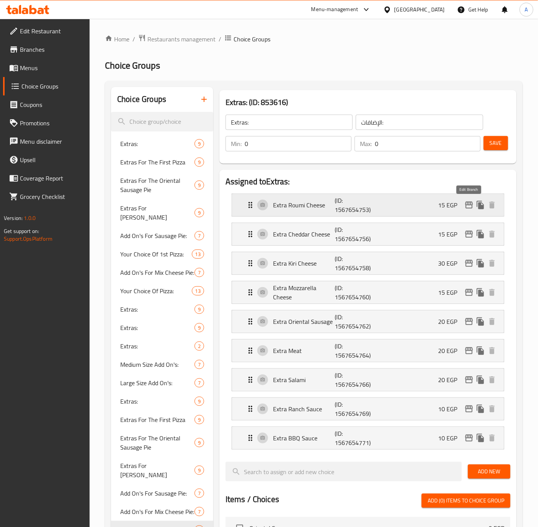
click at [471, 201] on icon "edit" at bounding box center [469, 204] width 8 height 7
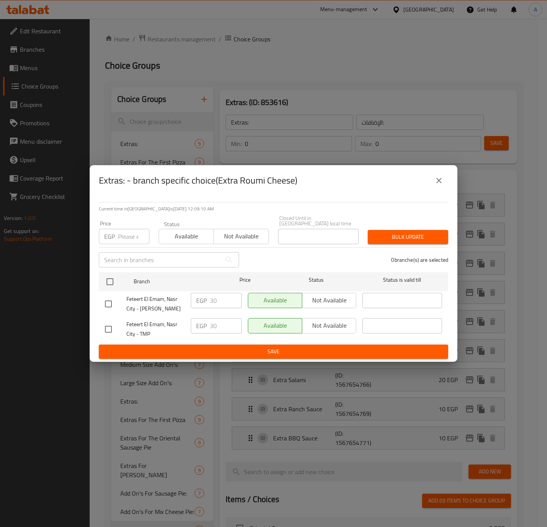
click at [440, 177] on button "close" at bounding box center [439, 180] width 18 height 18
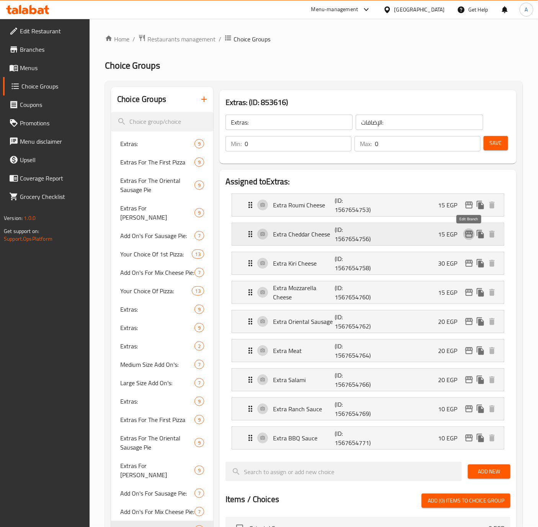
click at [464, 238] on icon "edit" at bounding box center [468, 233] width 9 height 9
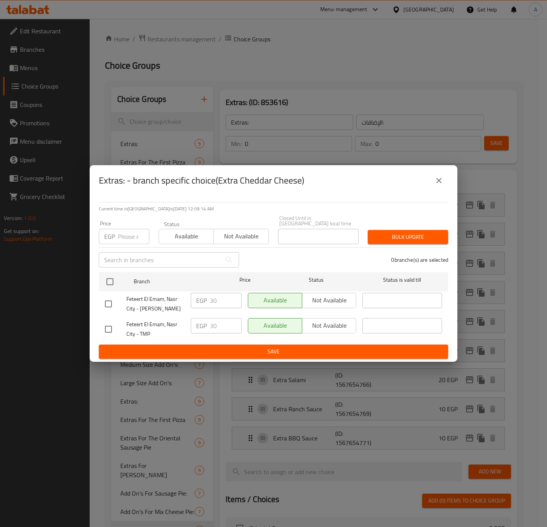
click at [441, 181] on icon "close" at bounding box center [438, 180] width 5 height 5
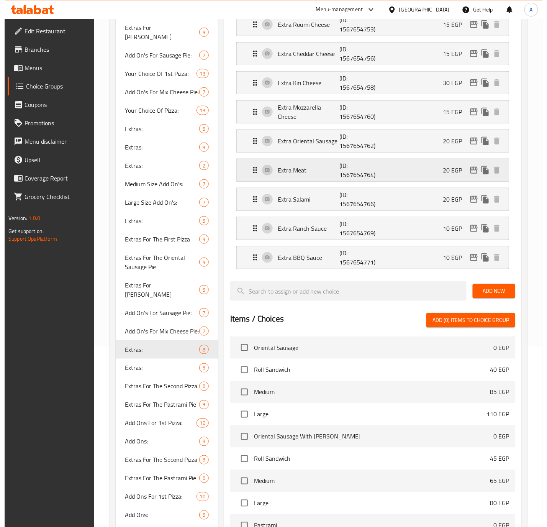
scroll to position [160, 0]
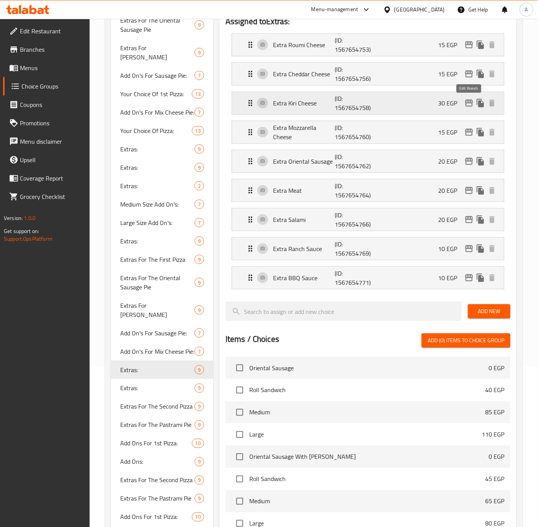
click at [471, 104] on icon "edit" at bounding box center [468, 102] width 9 height 9
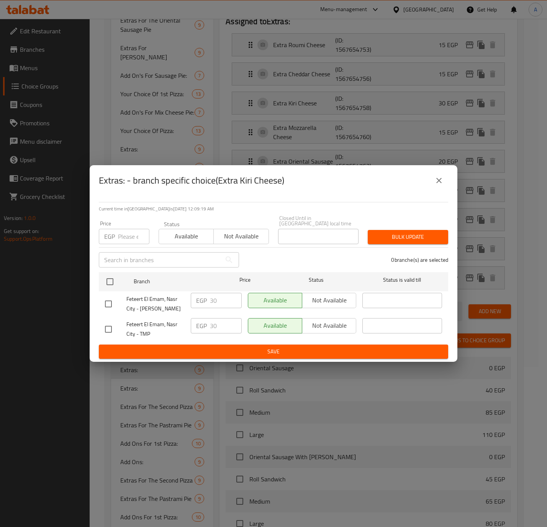
click at [439, 183] on icon "close" at bounding box center [438, 180] width 5 height 5
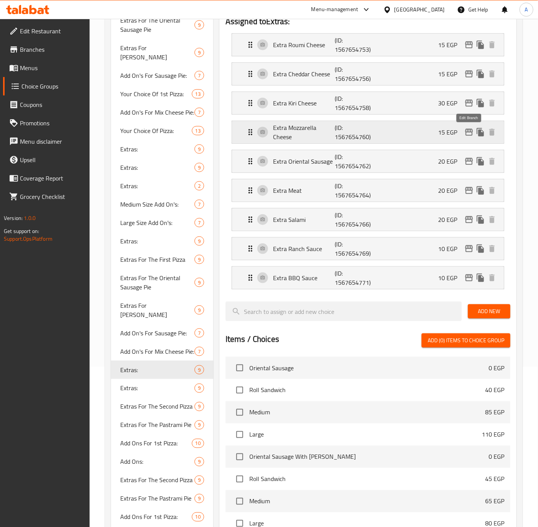
click at [466, 133] on icon "edit" at bounding box center [469, 132] width 8 height 7
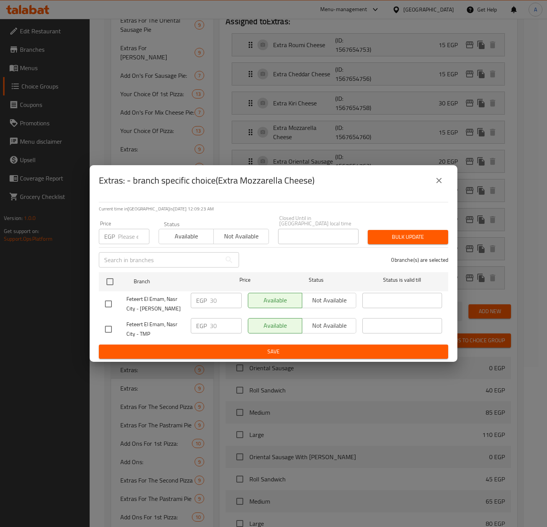
click at [435, 181] on icon "close" at bounding box center [438, 180] width 9 height 9
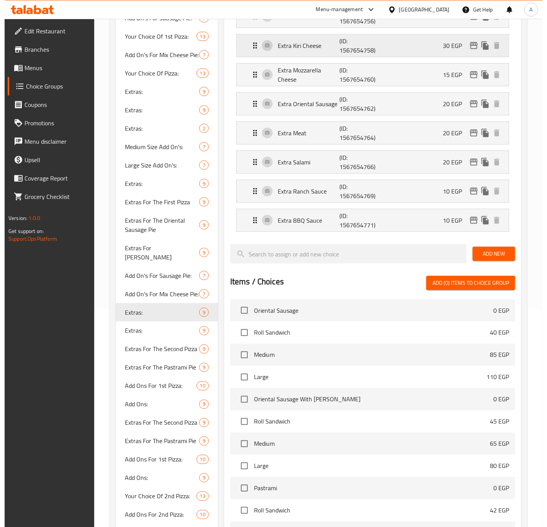
scroll to position [103, 0]
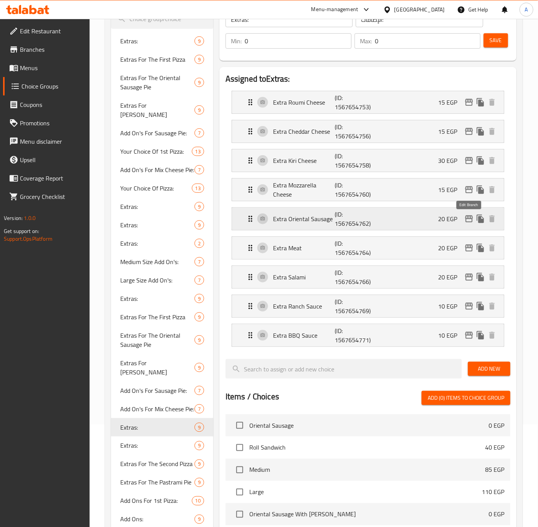
click at [471, 219] on icon "edit" at bounding box center [469, 218] width 8 height 7
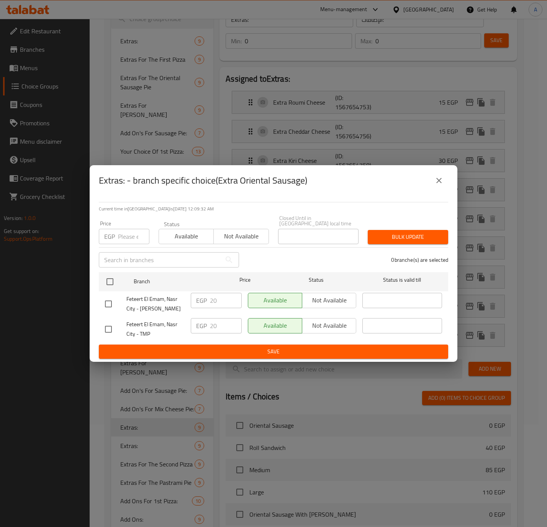
click at [105, 299] on input "checkbox" at bounding box center [108, 304] width 16 height 16
checkbox input "true"
click at [216, 293] on input "20" at bounding box center [226, 300] width 32 height 15
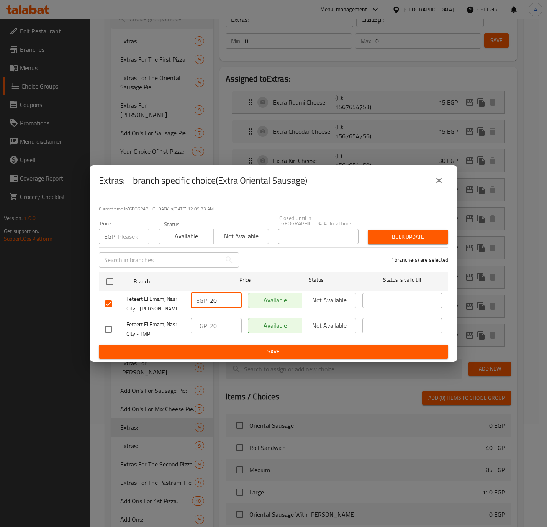
click at [216, 293] on input "20" at bounding box center [226, 300] width 32 height 15
type input "30"
click at [204, 347] on span "Save" at bounding box center [273, 352] width 337 height 10
click at [204, 347] on div at bounding box center [273, 263] width 547 height 527
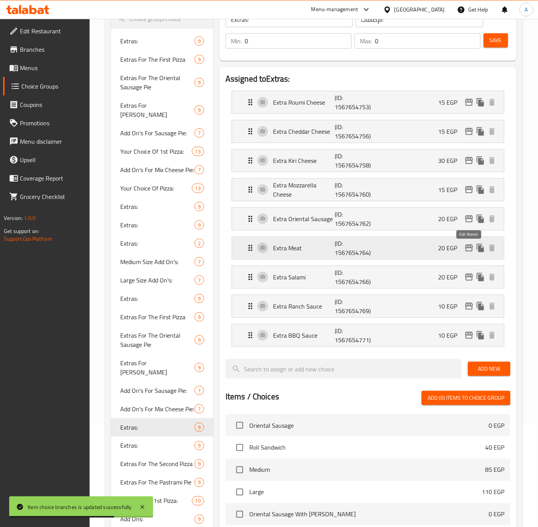
click at [468, 249] on icon "edit" at bounding box center [469, 247] width 8 height 7
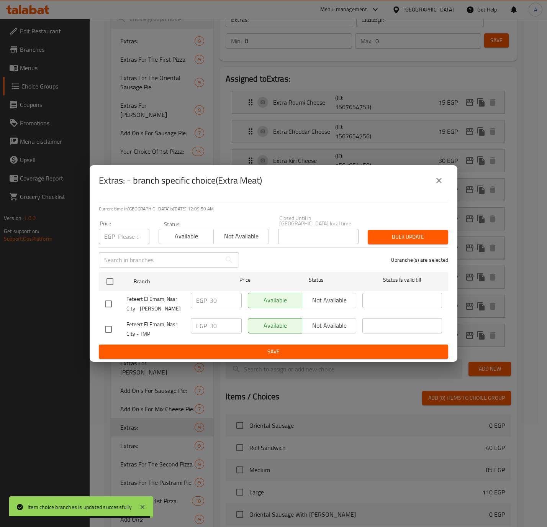
click at [115, 303] on input "checkbox" at bounding box center [108, 304] width 16 height 16
checkbox input "true"
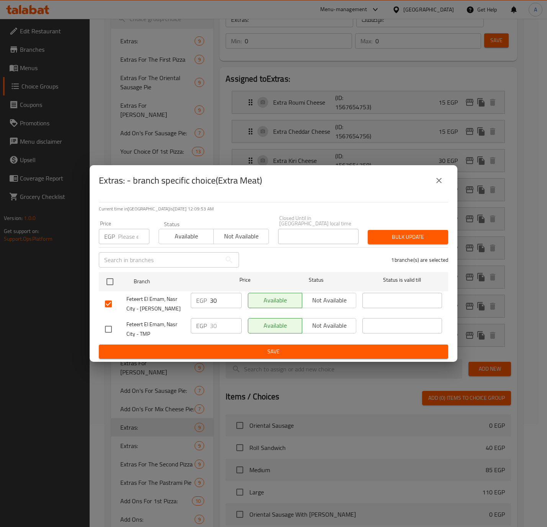
click at [433, 179] on button "close" at bounding box center [439, 180] width 18 height 18
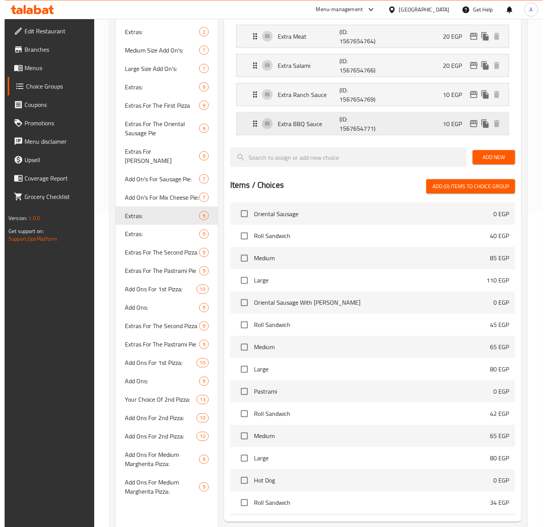
scroll to position [218, 0]
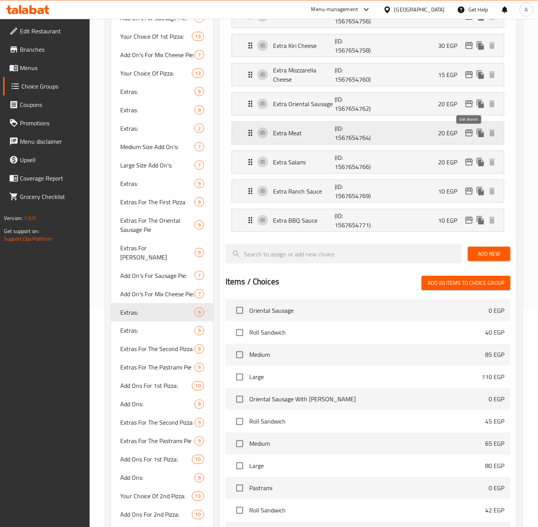
click at [472, 132] on icon "edit" at bounding box center [469, 132] width 8 height 7
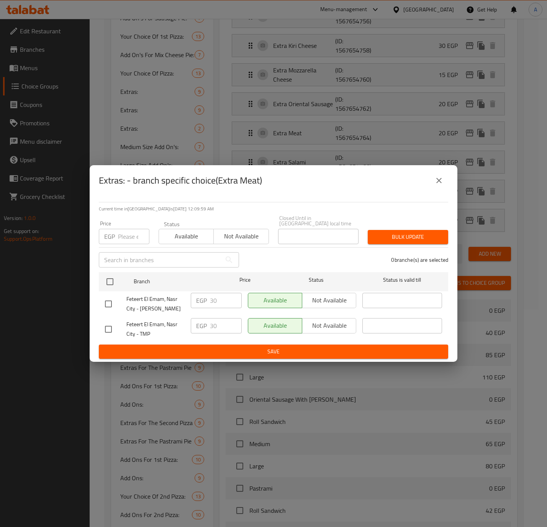
click at [434, 184] on icon "close" at bounding box center [438, 180] width 9 height 9
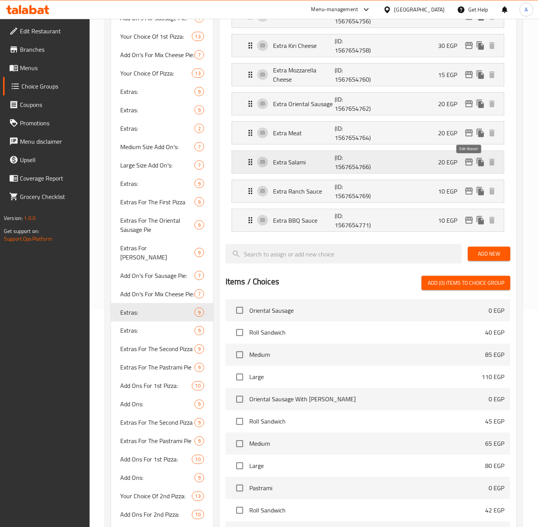
click at [467, 164] on icon "edit" at bounding box center [469, 162] width 8 height 7
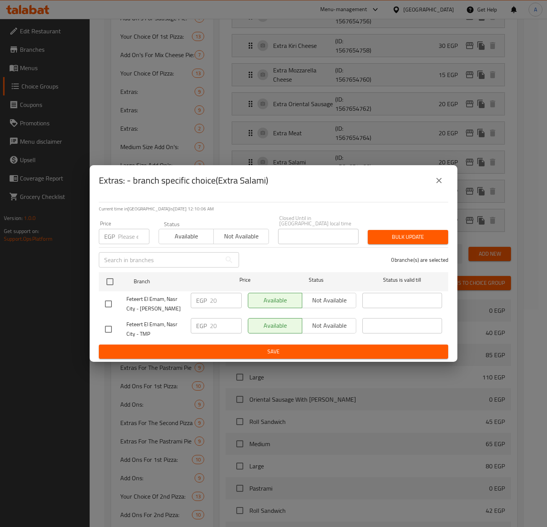
click at [107, 301] on input "checkbox" at bounding box center [108, 304] width 16 height 16
checkbox input "true"
click at [214, 300] on input "20" at bounding box center [226, 300] width 32 height 15
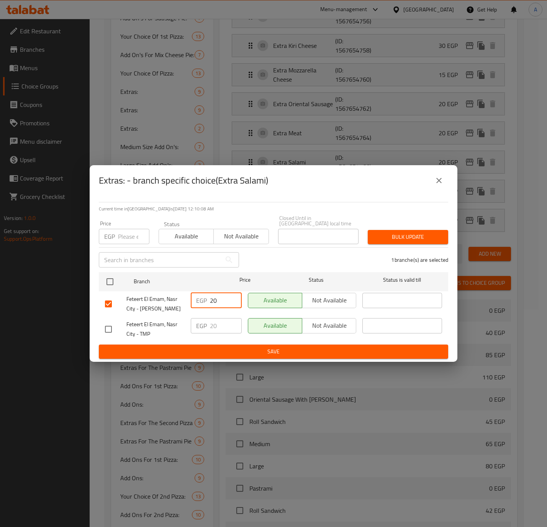
click at [214, 300] on input "20" at bounding box center [226, 300] width 32 height 15
type input "30"
click at [424, 230] on button "Bulk update" at bounding box center [408, 237] width 80 height 14
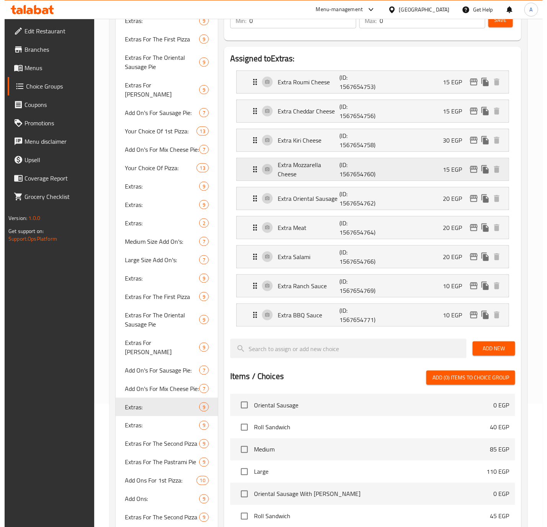
scroll to position [103, 0]
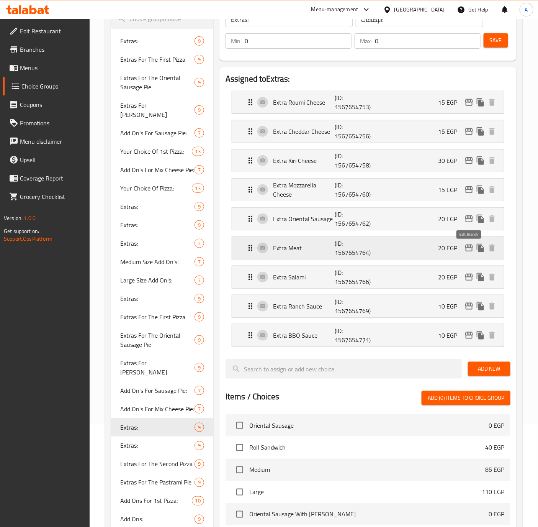
click at [469, 249] on icon "edit" at bounding box center [469, 247] width 8 height 7
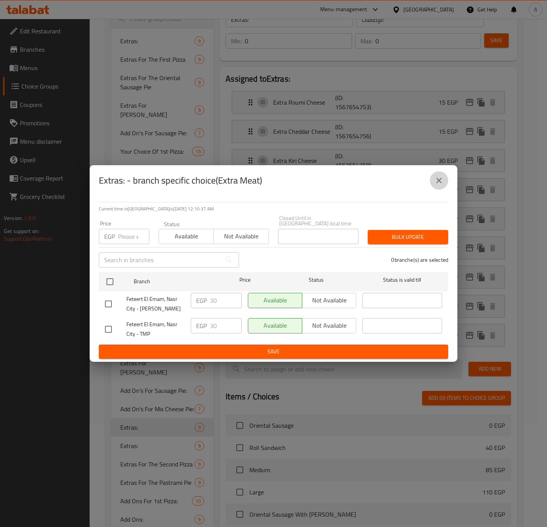
click at [435, 184] on icon "close" at bounding box center [438, 180] width 9 height 9
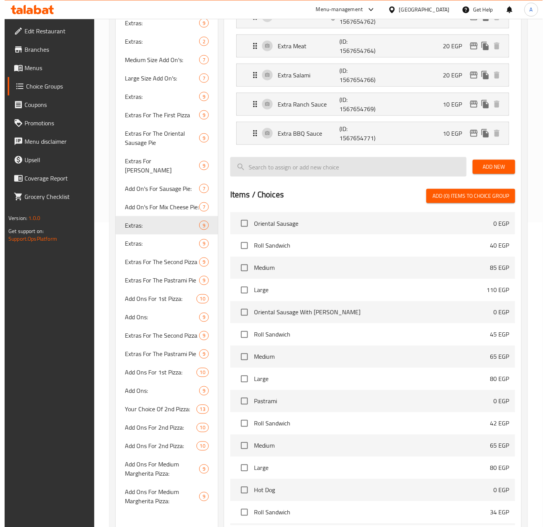
scroll to position [218, 0]
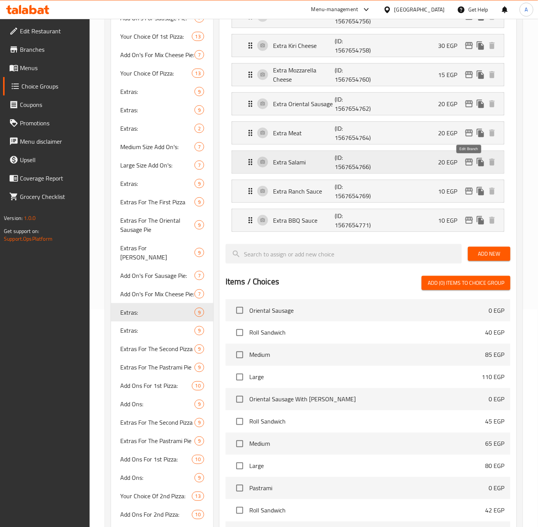
click at [466, 164] on icon "edit" at bounding box center [469, 162] width 8 height 7
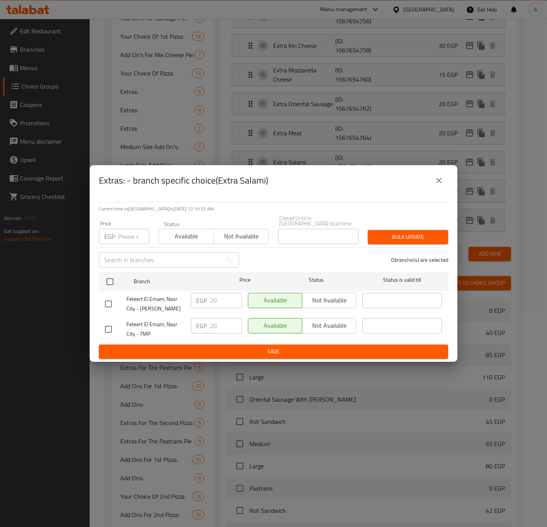
click at [102, 301] on input "checkbox" at bounding box center [108, 304] width 16 height 16
checkbox input "true"
click at [219, 299] on input "20" at bounding box center [226, 300] width 32 height 15
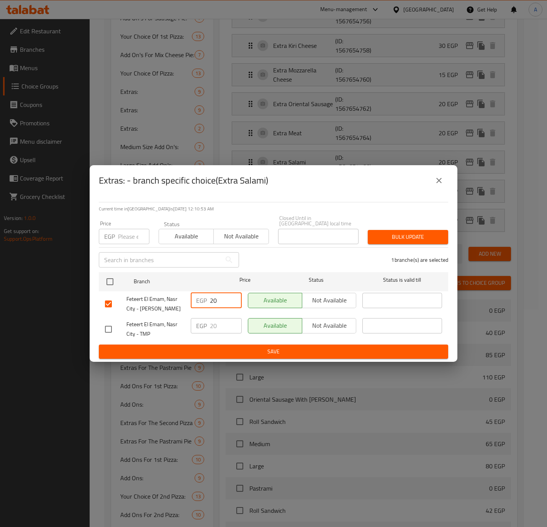
click at [219, 299] on input "20" at bounding box center [226, 300] width 32 height 15
type input "30"
click at [231, 350] on span "Save" at bounding box center [273, 352] width 337 height 10
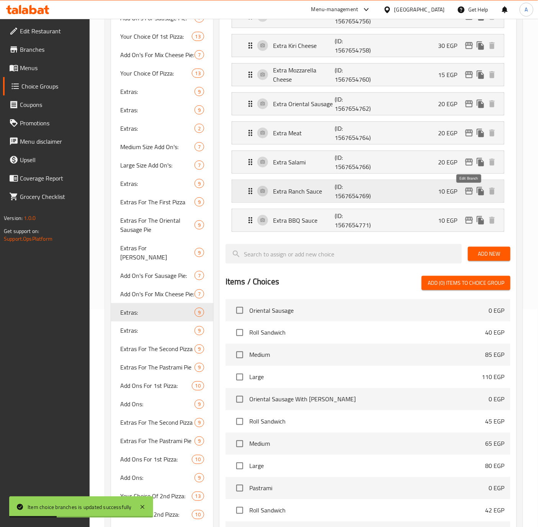
click at [468, 193] on icon "edit" at bounding box center [468, 190] width 9 height 9
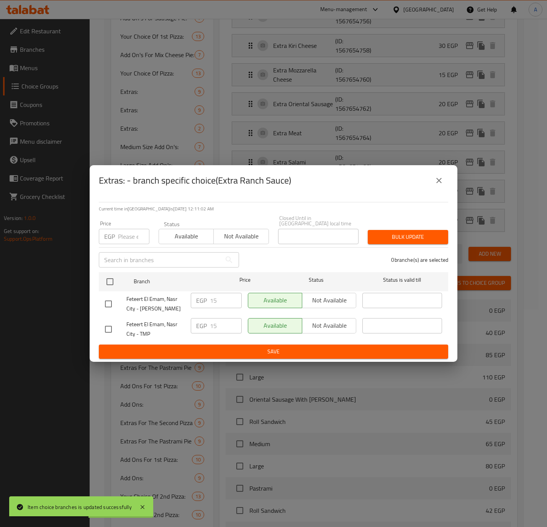
click at [435, 181] on icon "close" at bounding box center [438, 180] width 9 height 9
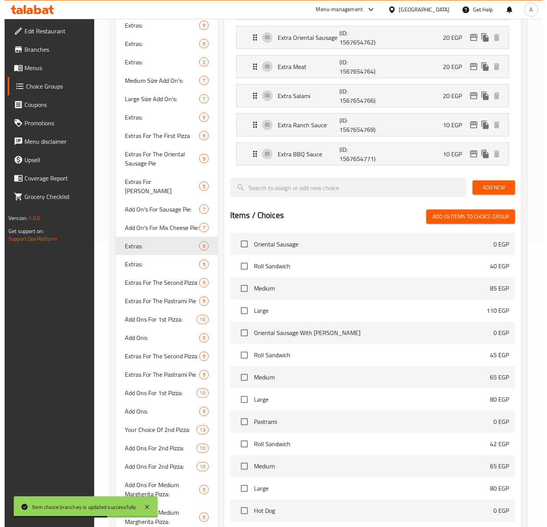
scroll to position [275, 0]
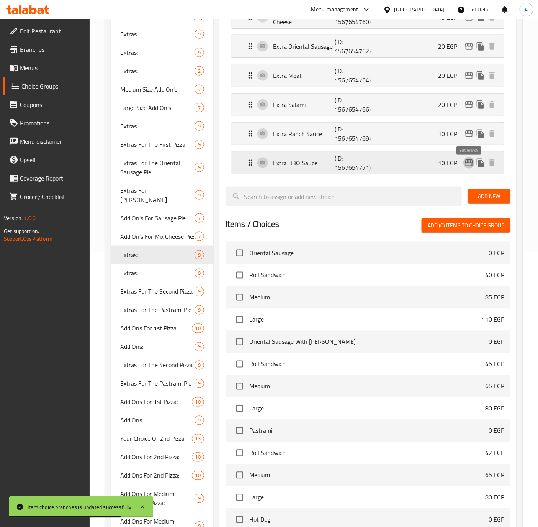
click at [464, 162] on icon "edit" at bounding box center [468, 162] width 9 height 9
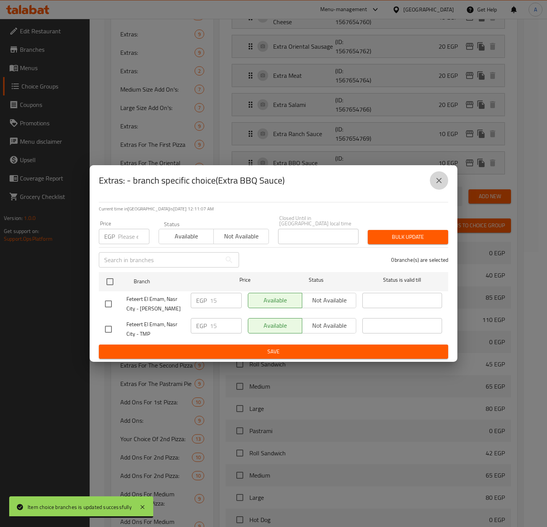
click at [433, 184] on button "close" at bounding box center [439, 180] width 18 height 18
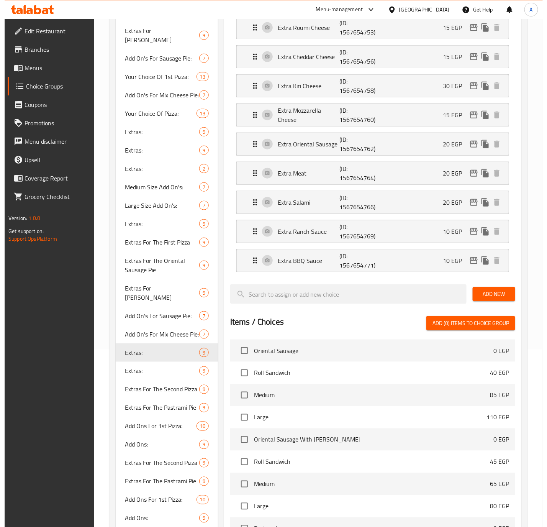
scroll to position [160, 0]
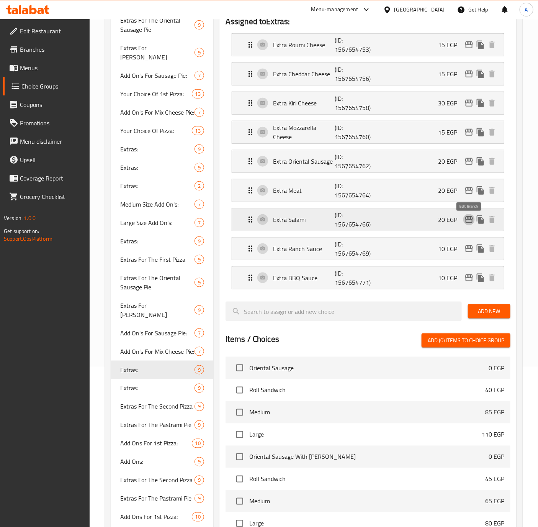
click at [468, 222] on icon "edit" at bounding box center [468, 219] width 9 height 9
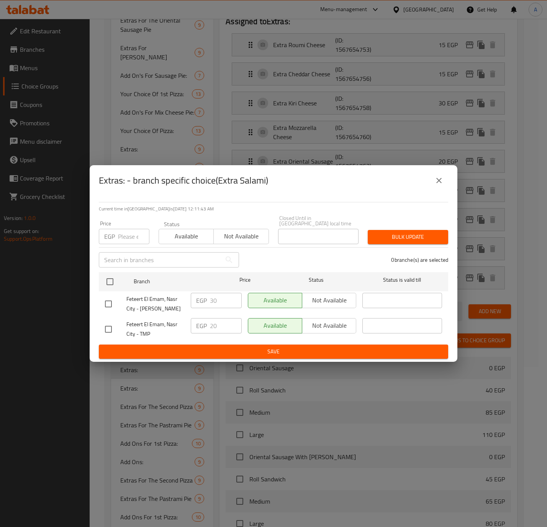
click at [436, 188] on button "close" at bounding box center [439, 180] width 18 height 18
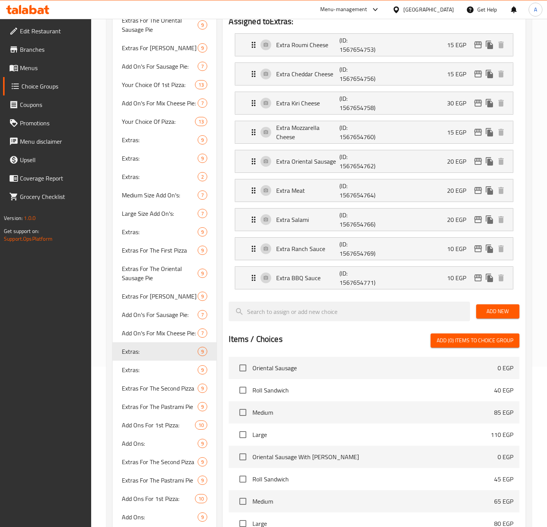
scroll to position [390, 0]
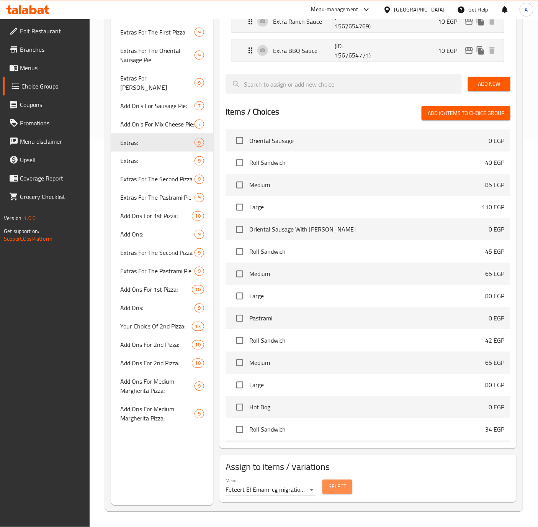
click at [346, 487] on button "Select" at bounding box center [337, 486] width 30 height 14
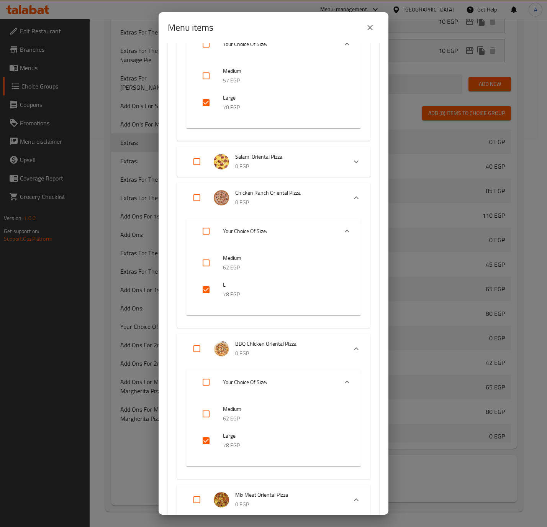
scroll to position [2987, 0]
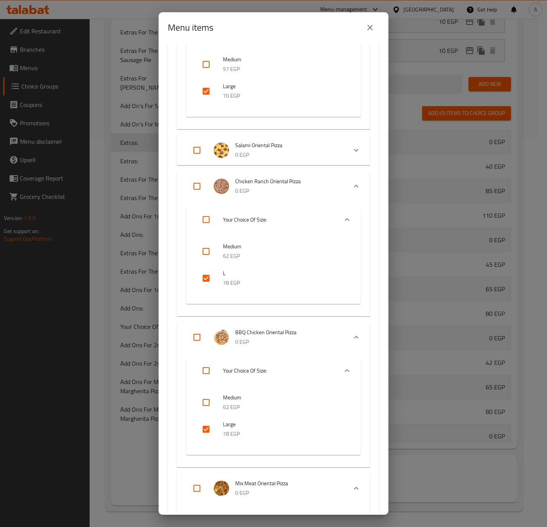
click at [352, 147] on icon "Expand" at bounding box center [356, 150] width 9 height 9
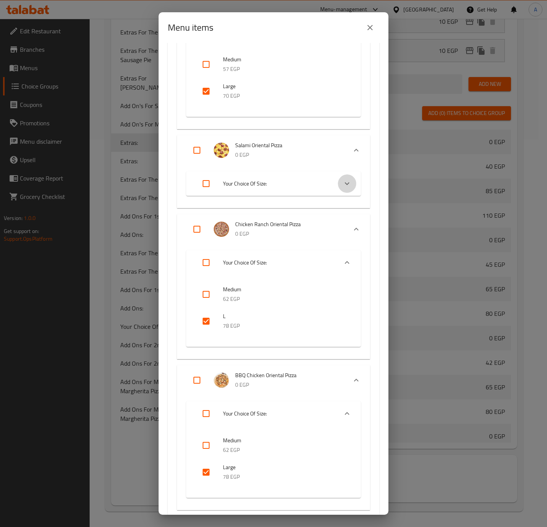
click at [342, 179] on icon "Expand" at bounding box center [346, 183] width 9 height 9
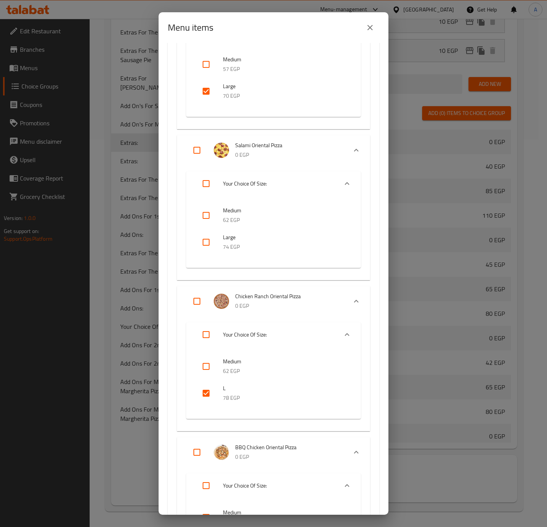
click at [208, 241] on input "checkbox" at bounding box center [206, 242] width 18 height 18
checkbox input "true"
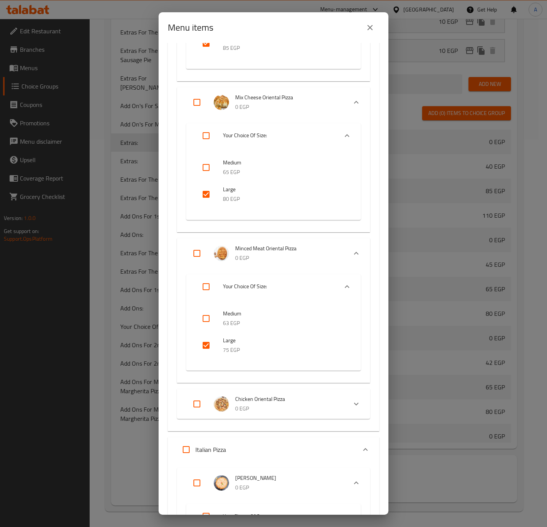
scroll to position [4193, 0]
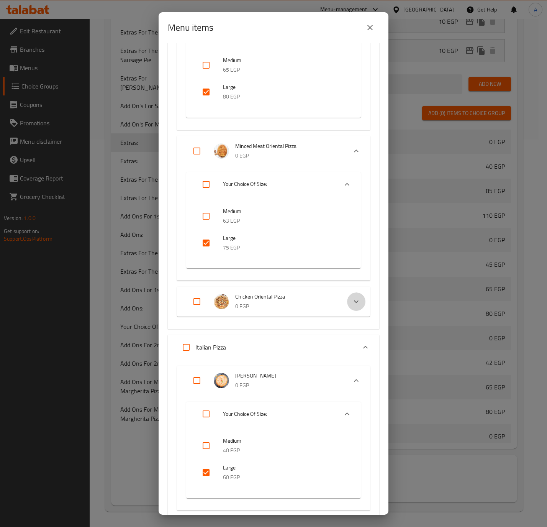
click at [353, 294] on div "Expand" at bounding box center [356, 301] width 18 height 18
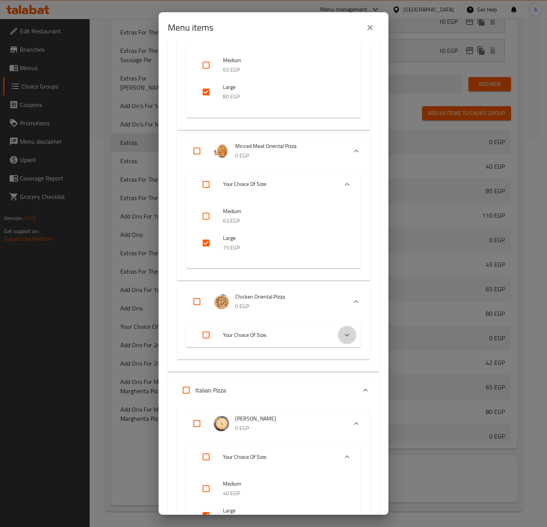
click at [343, 335] on div "Expand" at bounding box center [347, 334] width 18 height 18
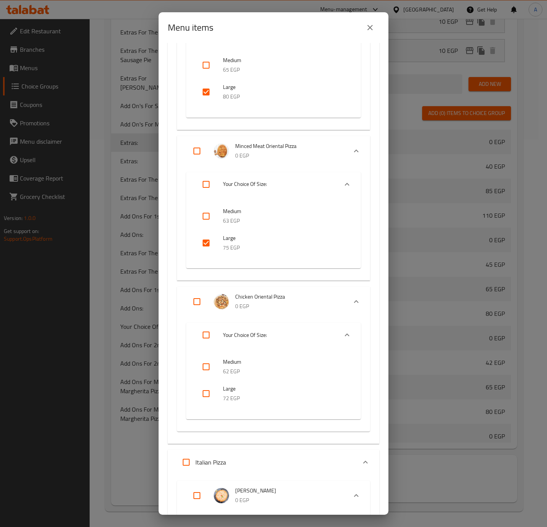
click at [207, 391] on input "checkbox" at bounding box center [206, 393] width 18 height 18
checkbox input "true"
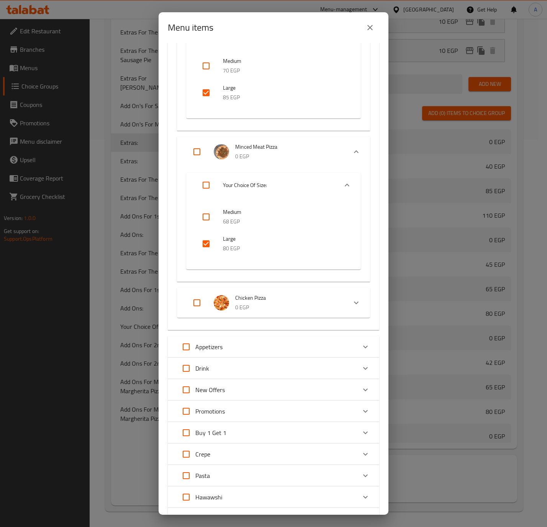
scroll to position [6203, 0]
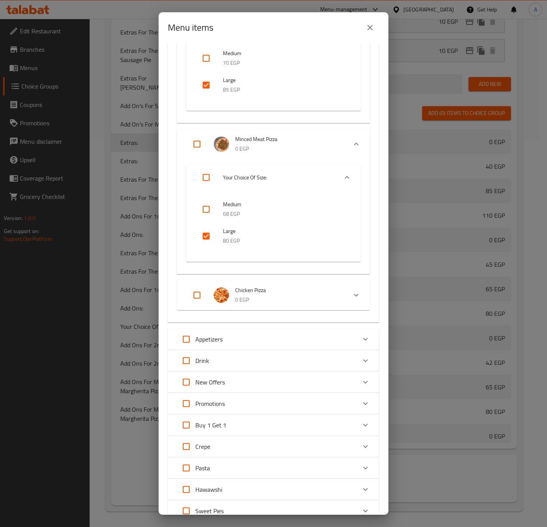
click at [347, 286] on div "Expand" at bounding box center [356, 295] width 18 height 18
click at [342, 324] on icon "Expand" at bounding box center [346, 328] width 9 height 9
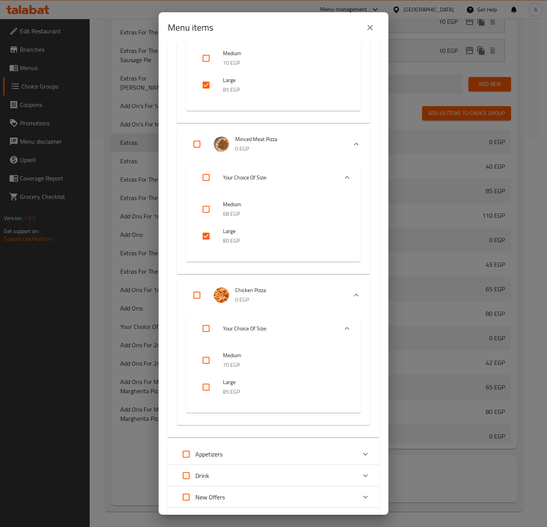
click at [211, 378] on input "checkbox" at bounding box center [206, 387] width 18 height 18
checkbox input "true"
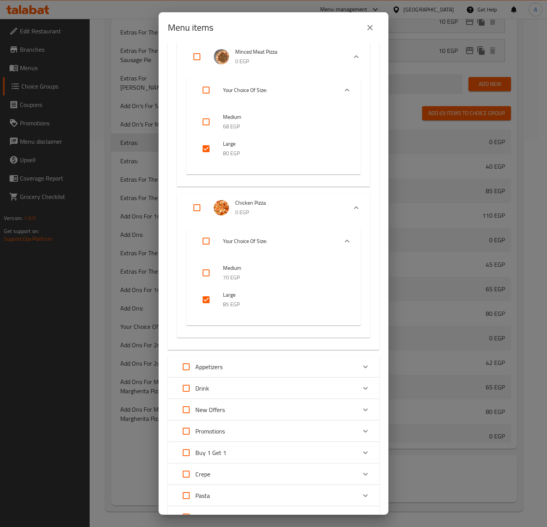
scroll to position [6372, 0]
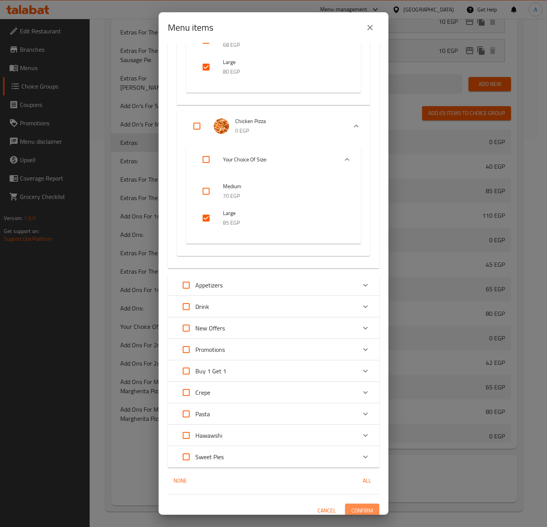
click at [358, 506] on span "Confirm" at bounding box center [362, 510] width 22 height 10
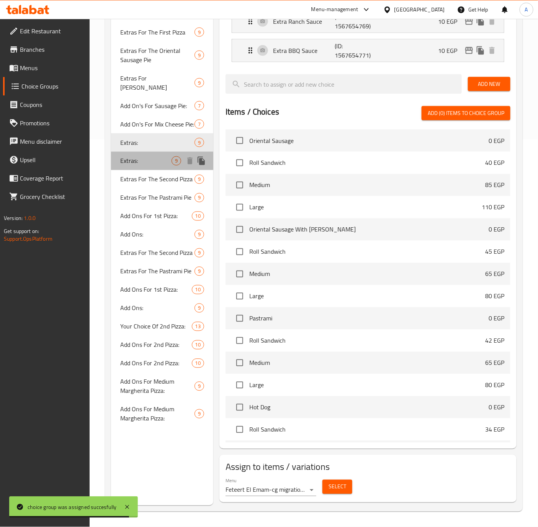
click at [126, 159] on span "Extras:" at bounding box center [145, 160] width 51 height 9
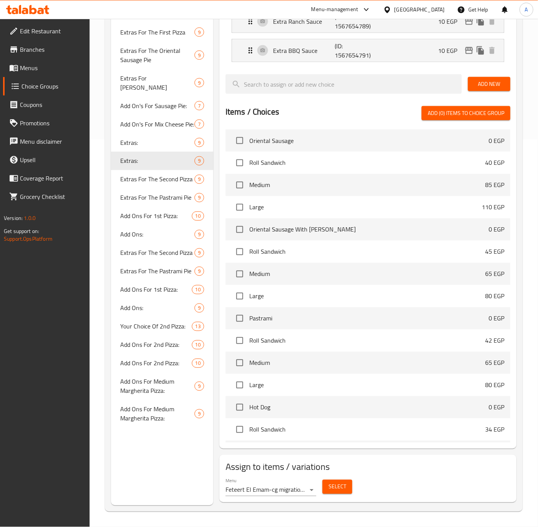
click at [339, 487] on span "Select" at bounding box center [338, 487] width 18 height 10
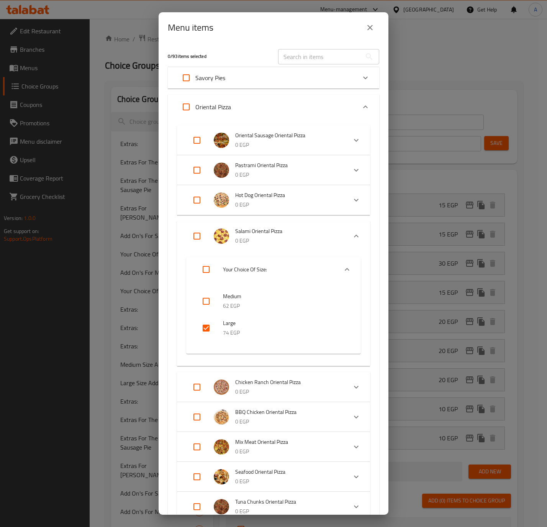
scroll to position [390, 0]
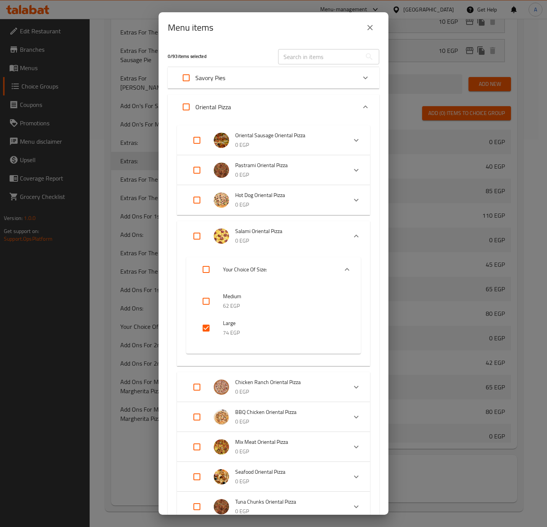
click at [204, 327] on input "checkbox" at bounding box center [206, 328] width 18 height 18
checkbox input "false"
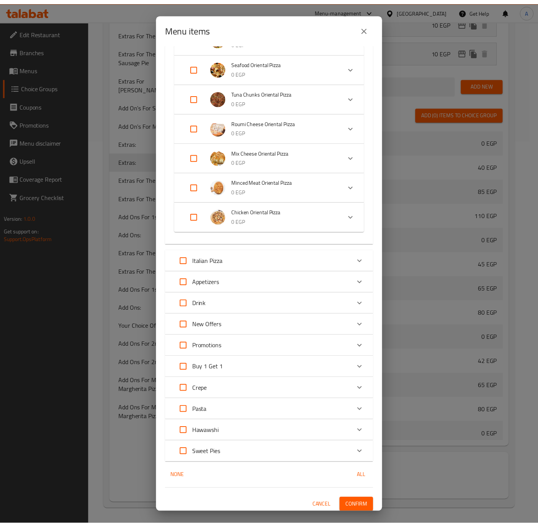
scroll to position [411, 0]
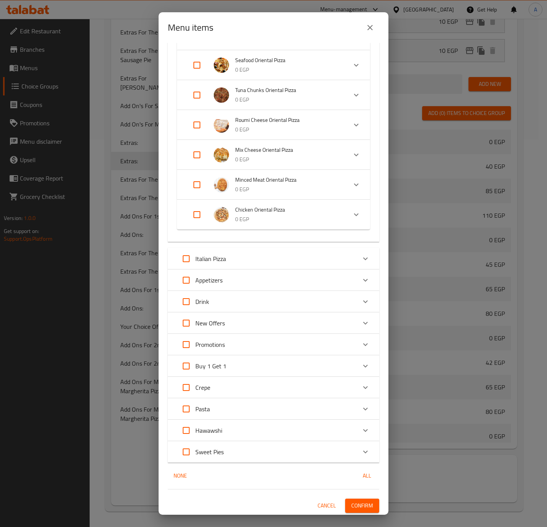
click at [355, 503] on span "Confirm" at bounding box center [362, 505] width 22 height 10
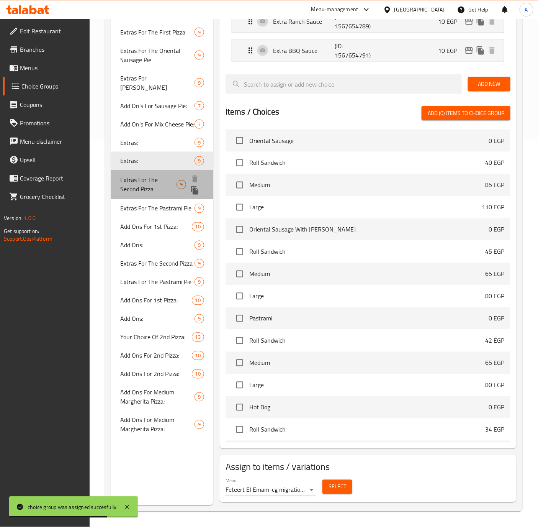
click at [142, 175] on span "Extras For The Second Pizza" at bounding box center [148, 184] width 56 height 18
type input "Extras For The Second Pizza"
type input "الإضافات للبيتزا الثانية"
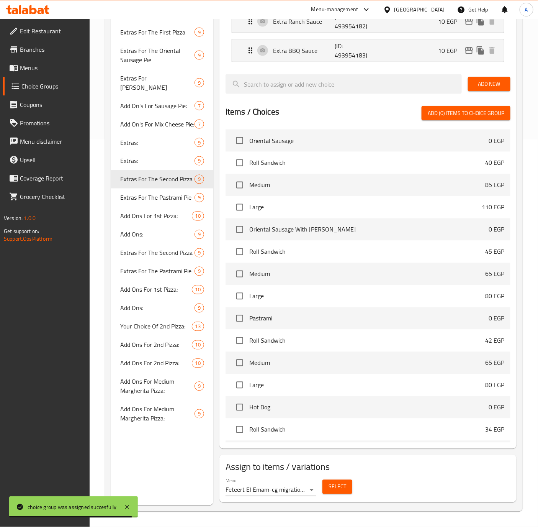
click at [329, 495] on div "Select" at bounding box center [337, 486] width 36 height 20
click at [333, 486] on span "Select" at bounding box center [338, 487] width 18 height 10
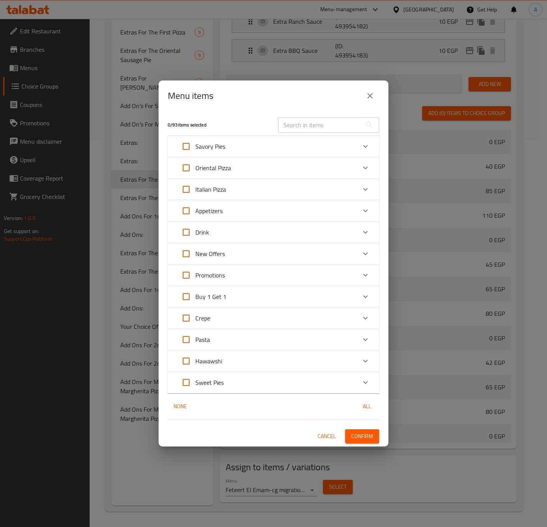
click at [373, 96] on icon "close" at bounding box center [369, 95] width 9 height 9
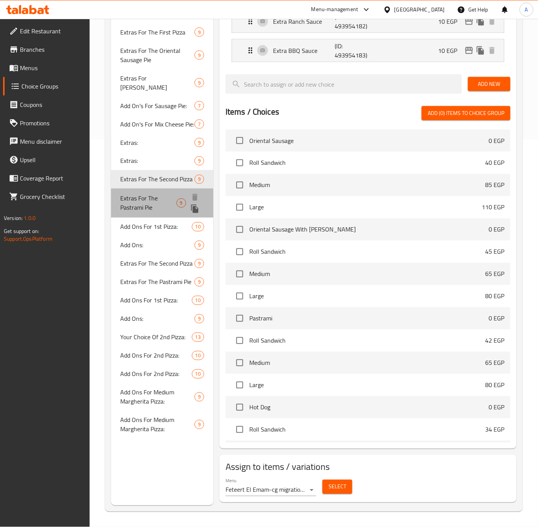
click at [159, 203] on span "Extras For The Pastrami Pie" at bounding box center [148, 203] width 56 height 18
type input "Extras For The Pastrami Pie"
type input "الإضافات لفطيرة البسطرمة"
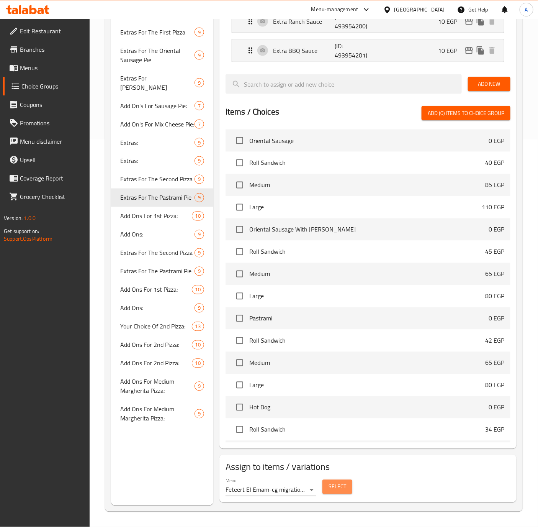
click at [328, 484] on button "Select" at bounding box center [337, 486] width 30 height 14
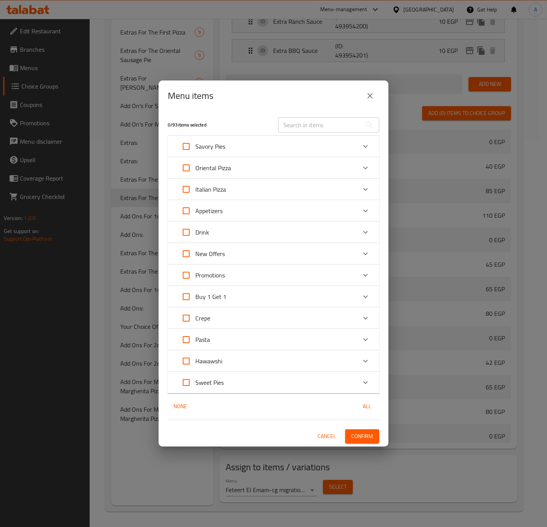
click at [366, 94] on icon "close" at bounding box center [369, 95] width 9 height 9
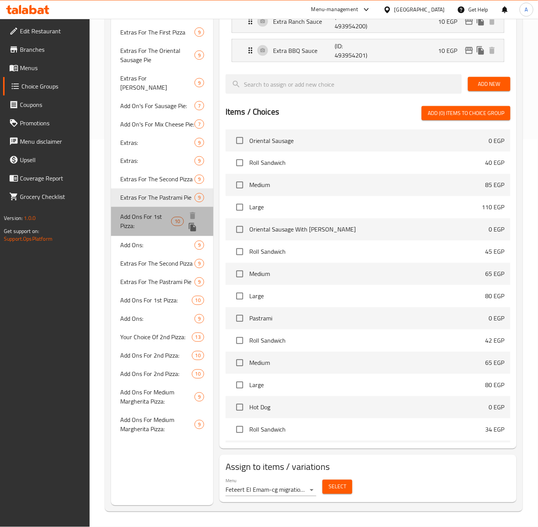
click at [144, 221] on span "Add Ons For 1st Pizza:" at bounding box center [145, 221] width 51 height 18
type input "Add Ons For 1st Pizza:"
type input "الإضافات للبيتزا الأولى:"
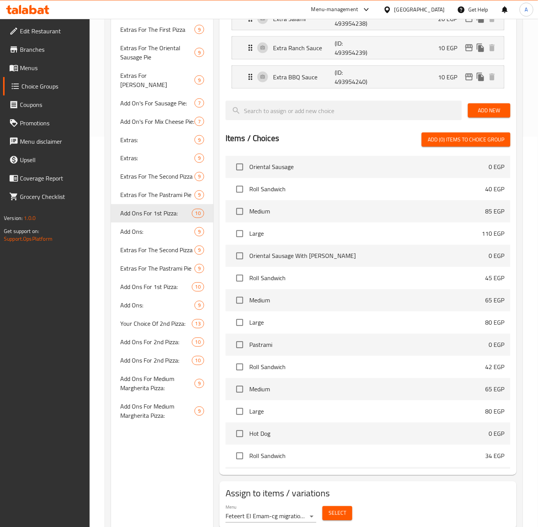
click at [341, 518] on span "Select" at bounding box center [338, 513] width 18 height 10
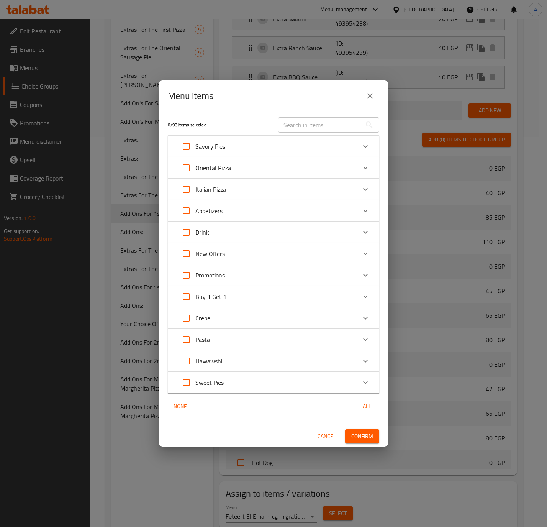
click at [371, 92] on icon "close" at bounding box center [369, 95] width 9 height 9
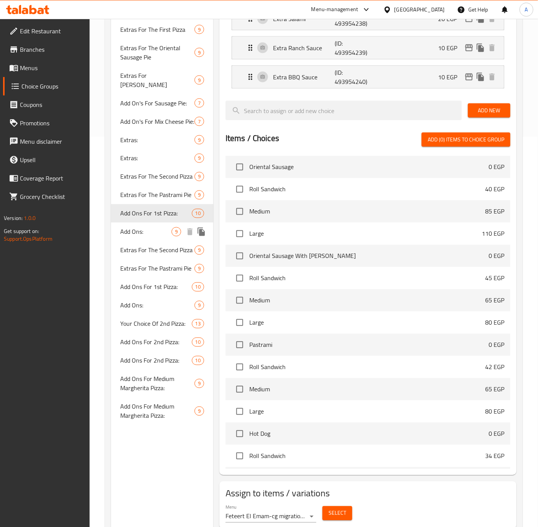
click at [146, 231] on span "Add Ons:" at bounding box center [145, 231] width 51 height 9
type input "Add Ons:"
type input "الإضافات:"
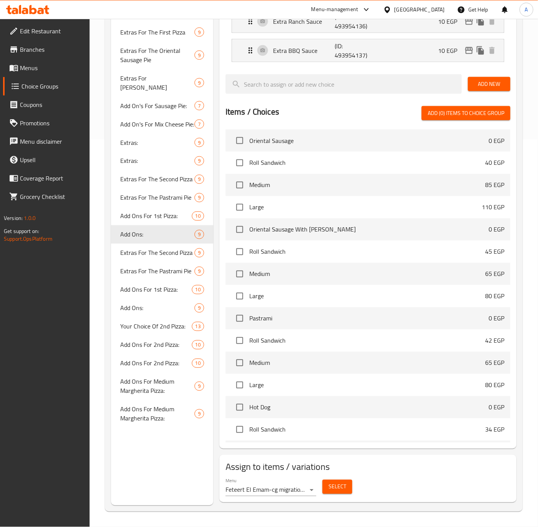
click at [329, 488] on span "Select" at bounding box center [338, 487] width 18 height 10
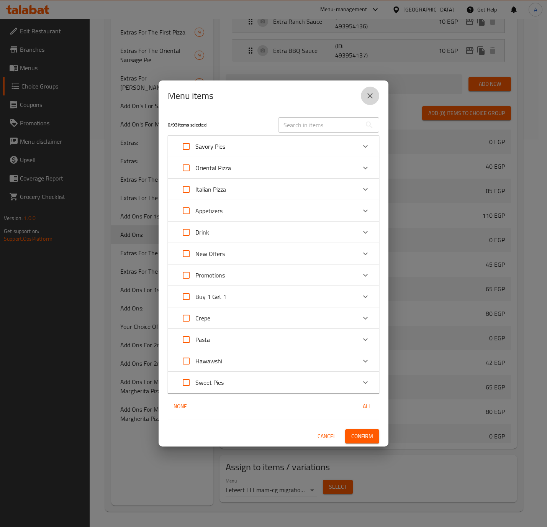
click at [368, 97] on icon "close" at bounding box center [369, 95] width 9 height 9
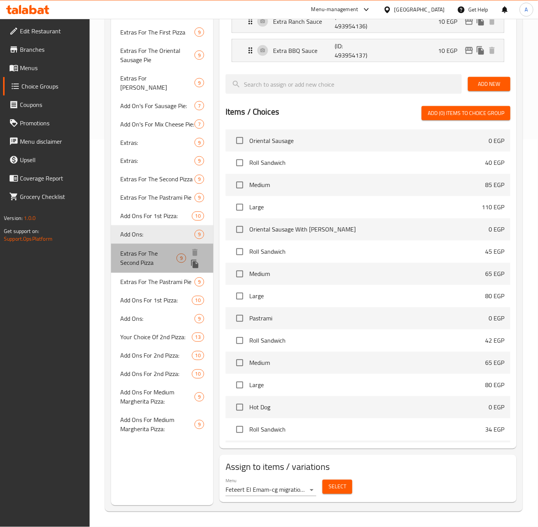
click at [136, 252] on span "Extras For The Second Pizza" at bounding box center [148, 258] width 56 height 18
type input "Extras For The Second Pizza"
type input "الإضافات للبيتزا الثانية"
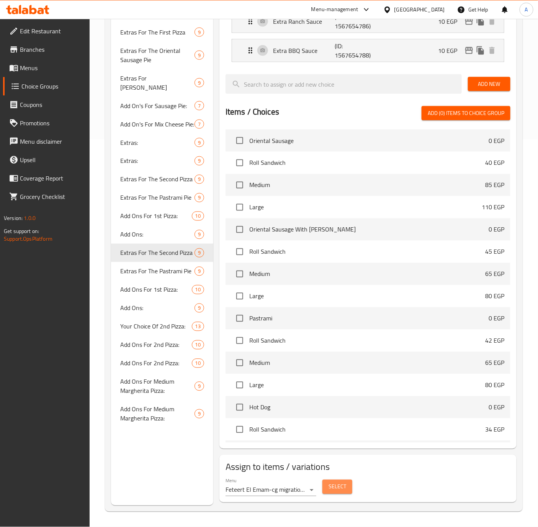
click at [331, 483] on span "Select" at bounding box center [338, 487] width 18 height 10
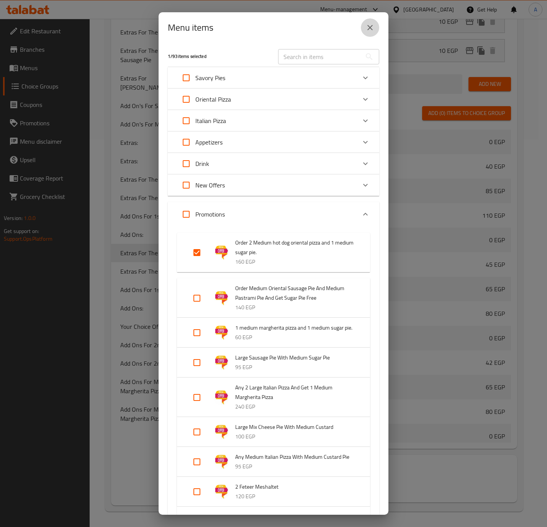
click at [365, 28] on icon "close" at bounding box center [369, 27] width 9 height 9
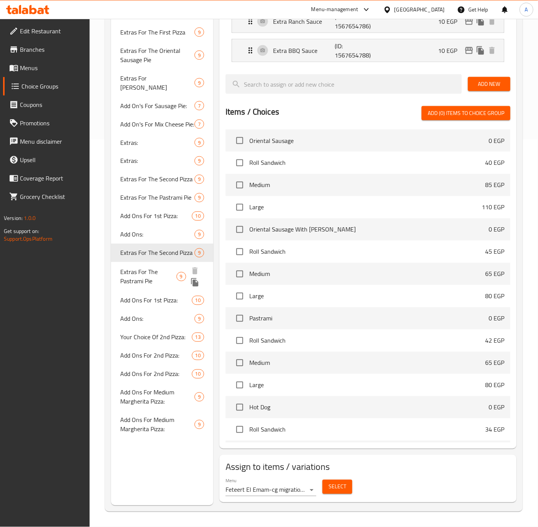
click at [142, 271] on span "Extras For The Pastrami Pie" at bounding box center [148, 276] width 56 height 18
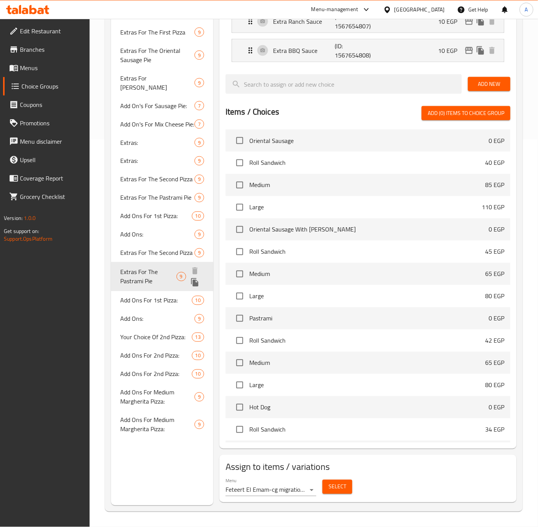
type input "Extras For The Pastrami Pie"
type input "الإضافات لفطيرة البسطرمة"
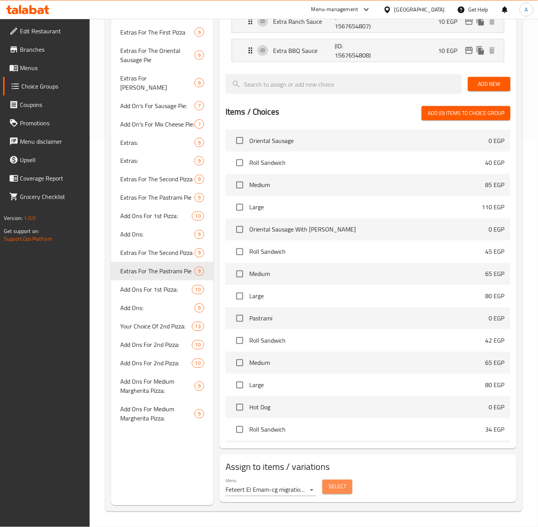
click at [337, 491] on span "Select" at bounding box center [338, 487] width 18 height 10
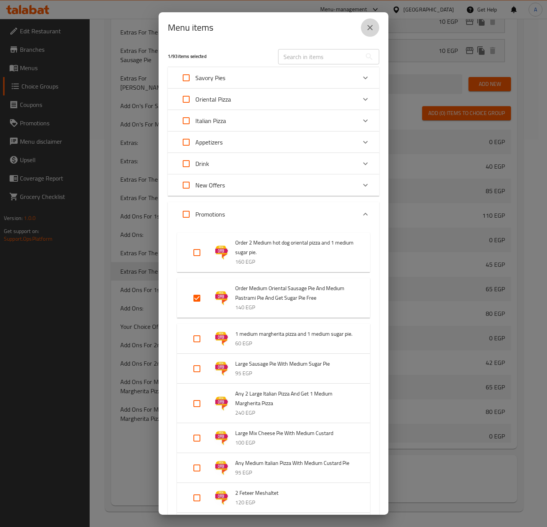
click at [369, 25] on icon "close" at bounding box center [369, 27] width 9 height 9
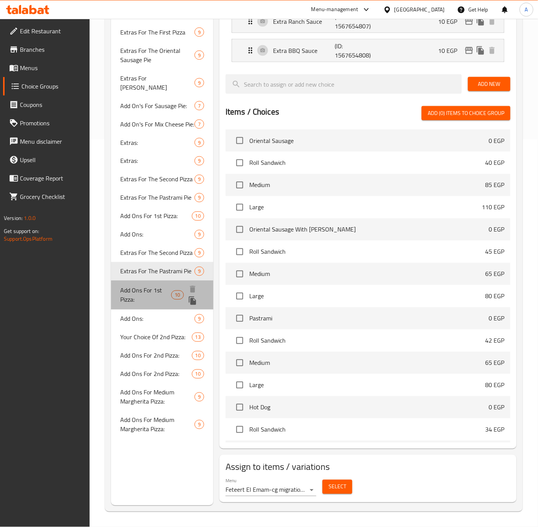
click at [141, 286] on span "Add Ons For 1st Pizza:" at bounding box center [145, 295] width 51 height 18
type input "Add Ons For 1st Pizza:"
type input "الإضافات للبيتزا الأولى:"
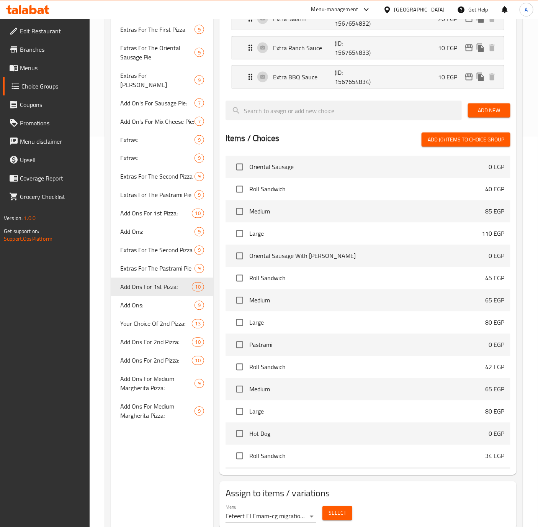
click at [335, 518] on span "Select" at bounding box center [338, 513] width 18 height 10
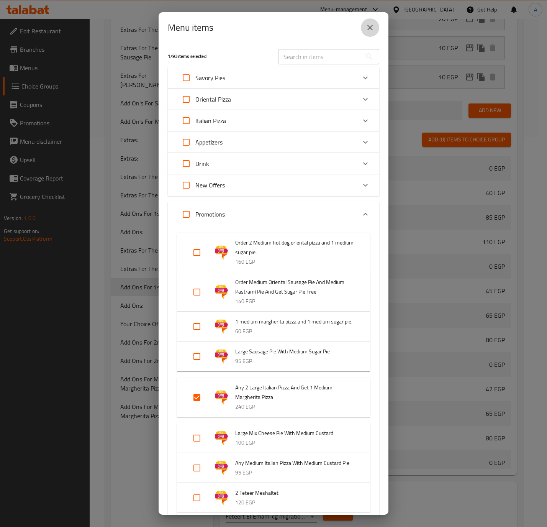
click at [371, 26] on icon "close" at bounding box center [369, 27] width 9 height 9
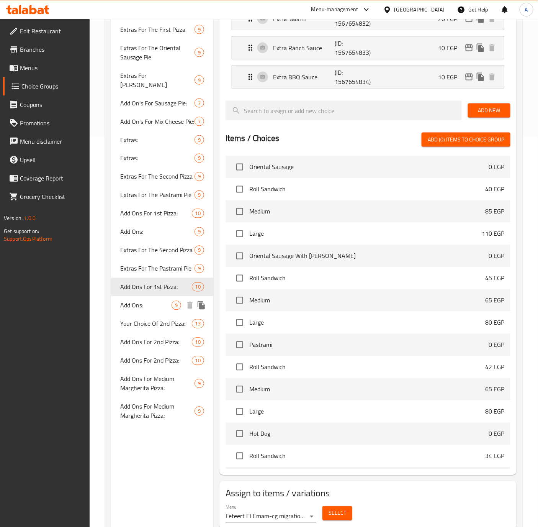
click at [144, 308] on span "Add Ons:" at bounding box center [145, 305] width 51 height 9
type input "Add Ons:"
type input "الإضافات:"
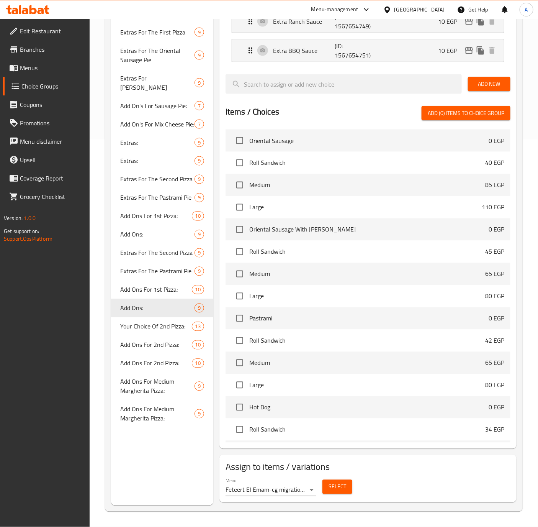
click at [339, 491] on span "Select" at bounding box center [338, 487] width 18 height 10
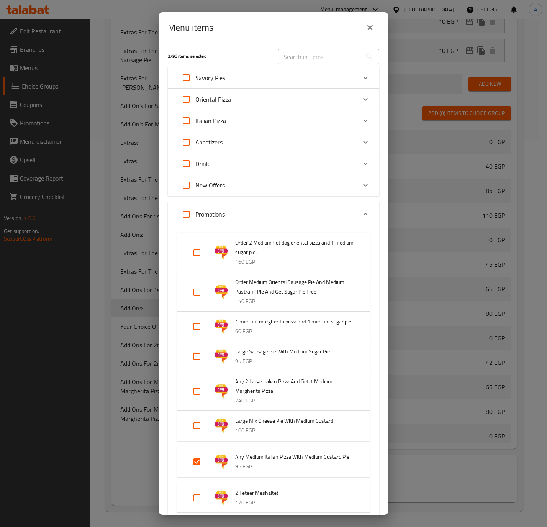
click at [371, 28] on icon "close" at bounding box center [369, 27] width 9 height 9
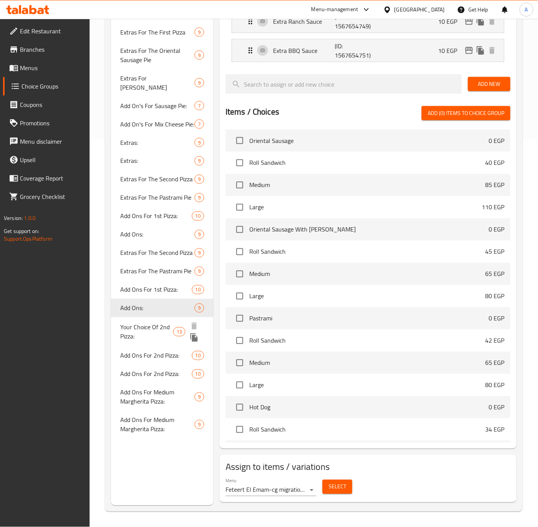
drag, startPoint x: 137, startPoint y: 322, endPoint x: 182, endPoint y: 276, distance: 64.2
click at [137, 323] on span "Your Choice Of 2nd Pizza:" at bounding box center [146, 331] width 53 height 18
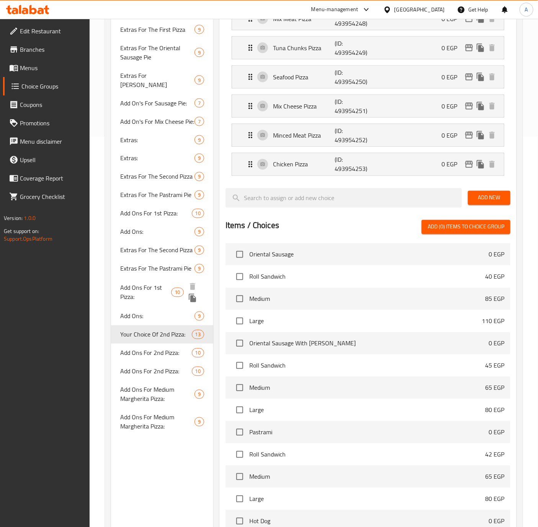
type input "Your Choice Of 2nd Pizza:"
type input "إختيارك من البيتزا الثانية:"
type input "1"
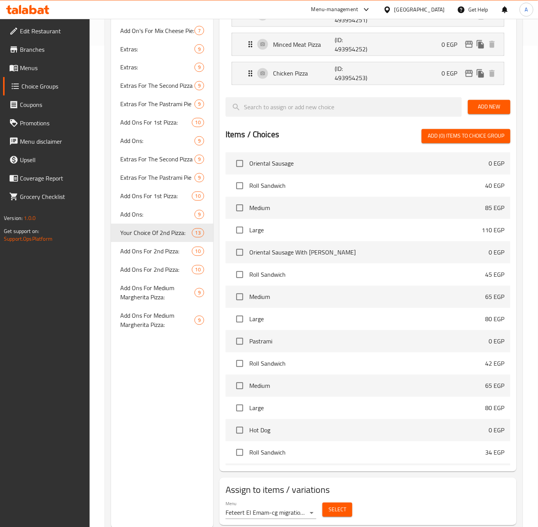
scroll to position [508, 0]
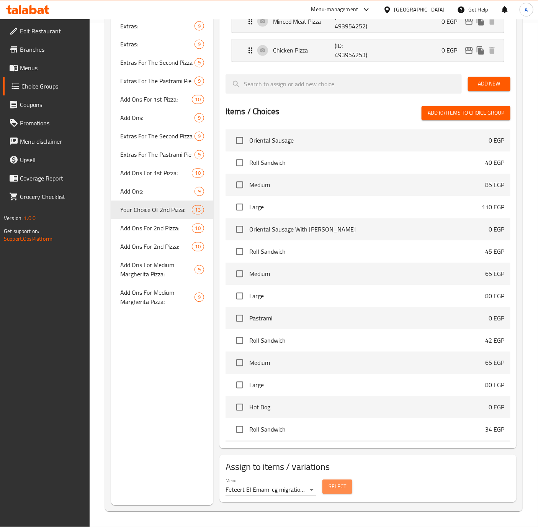
click at [335, 489] on span "Select" at bounding box center [338, 487] width 18 height 10
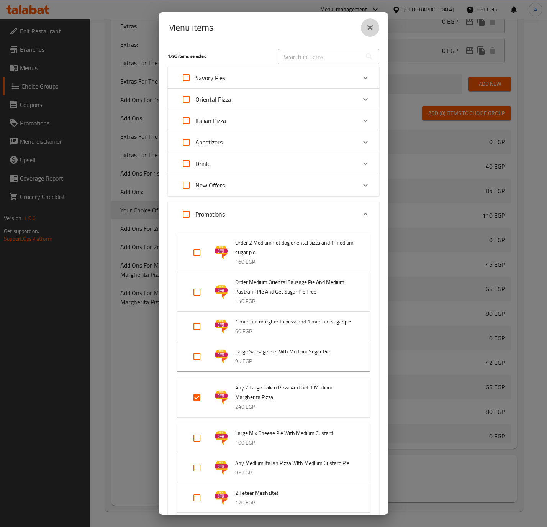
click at [369, 29] on icon "close" at bounding box center [369, 27] width 9 height 9
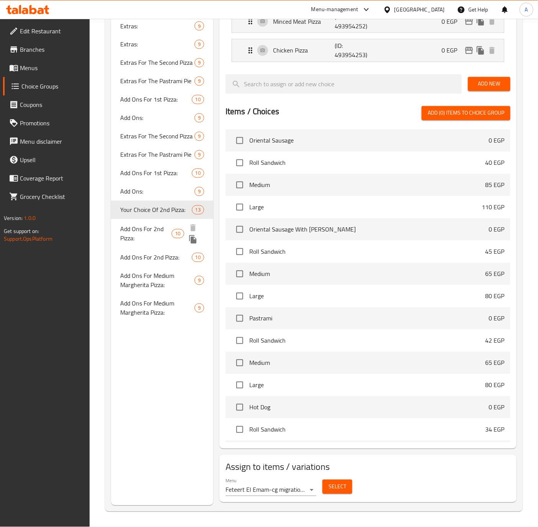
click at [147, 226] on span "Add Ons For 2nd Pizza:" at bounding box center [145, 233] width 51 height 18
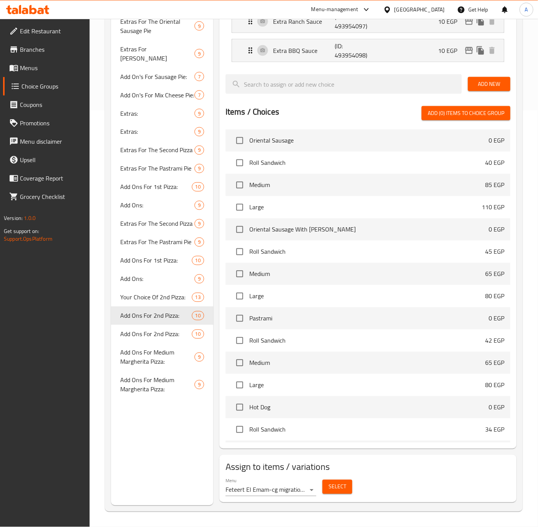
type input "Add Ons For 2nd Pizza:"
type input "الإضافات للبيتزا الثانية:"
type input "0"
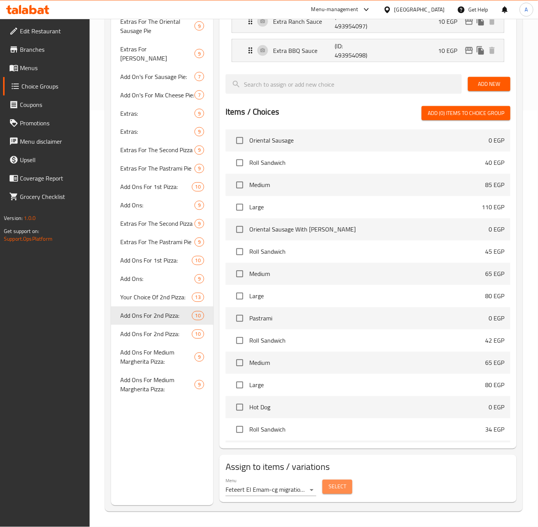
click at [330, 487] on span "Select" at bounding box center [338, 487] width 18 height 10
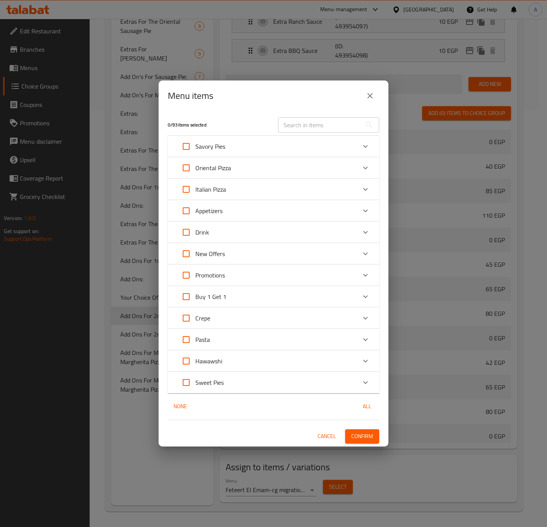
click at [372, 99] on icon "close" at bounding box center [369, 95] width 9 height 9
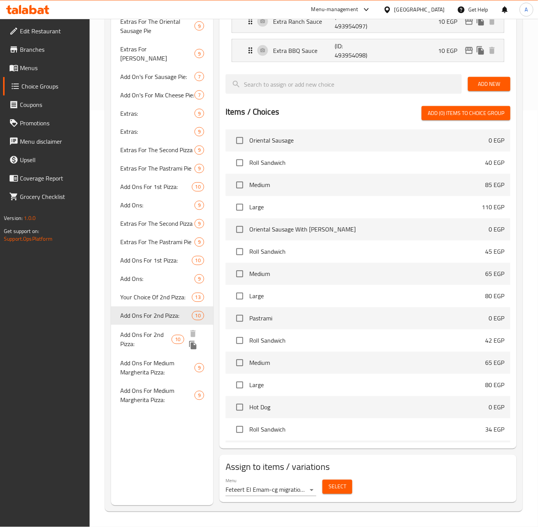
click at [137, 333] on span "Add Ons For 2nd Pizza:" at bounding box center [145, 339] width 51 height 18
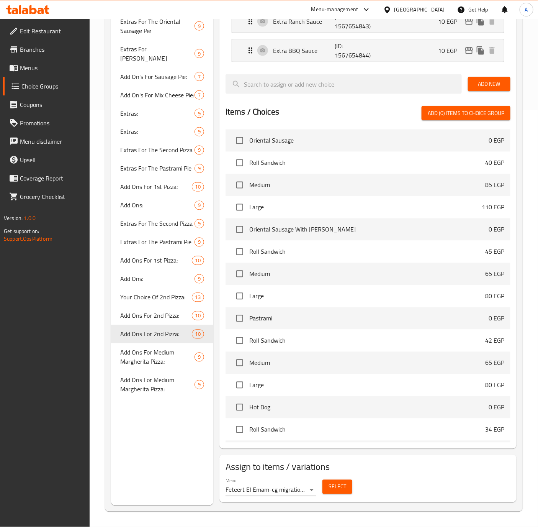
click at [334, 482] on span "Select" at bounding box center [338, 487] width 18 height 10
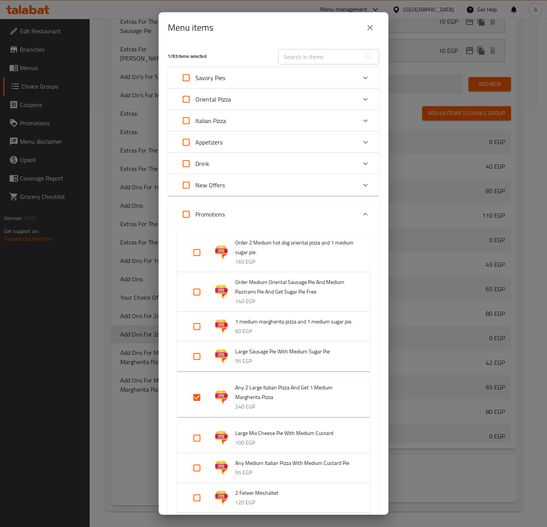
click at [366, 28] on icon "close" at bounding box center [369, 27] width 9 height 9
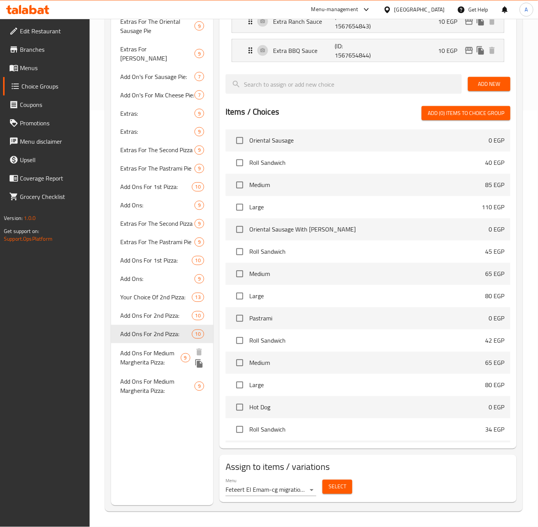
click at [153, 355] on span "Add Ons For Medium Margherita Pizza:" at bounding box center [150, 357] width 60 height 18
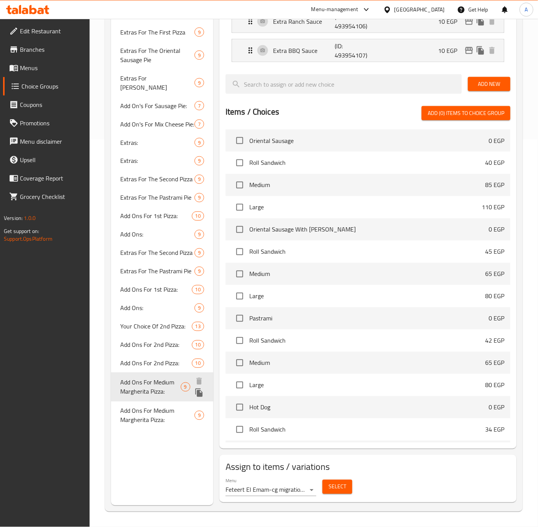
type input "Add Ons For Medium Margherita Pizza:"
type input "الإضافات لبيتزا مارجريتا وسط:"
click at [340, 487] on span "Select" at bounding box center [338, 487] width 18 height 10
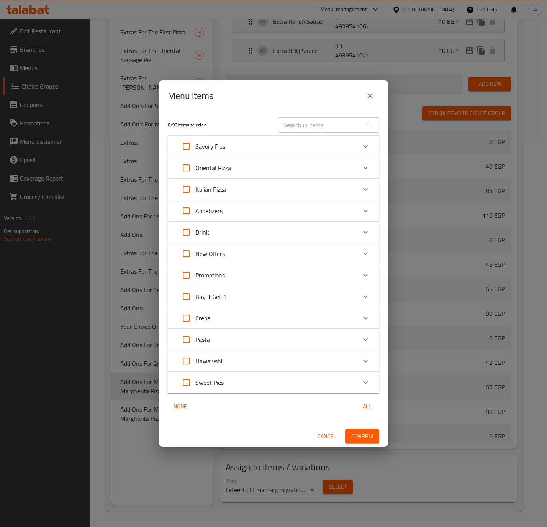
click at [365, 97] on button "close" at bounding box center [370, 96] width 18 height 18
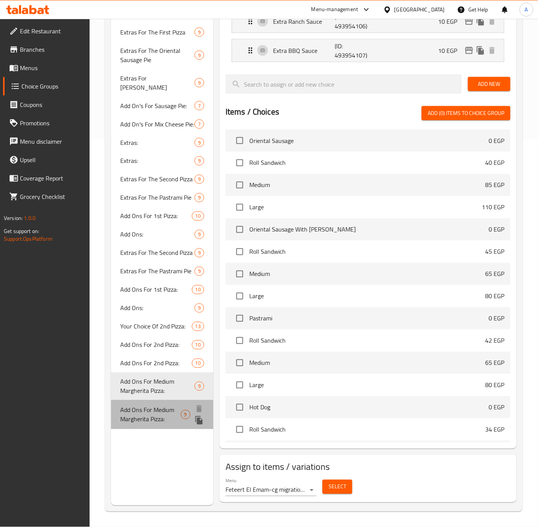
drag, startPoint x: 154, startPoint y: 404, endPoint x: 401, endPoint y: 500, distance: 264.5
click at [154, 405] on span "Add Ons For Medium Margherita Pizza:" at bounding box center [150, 414] width 60 height 18
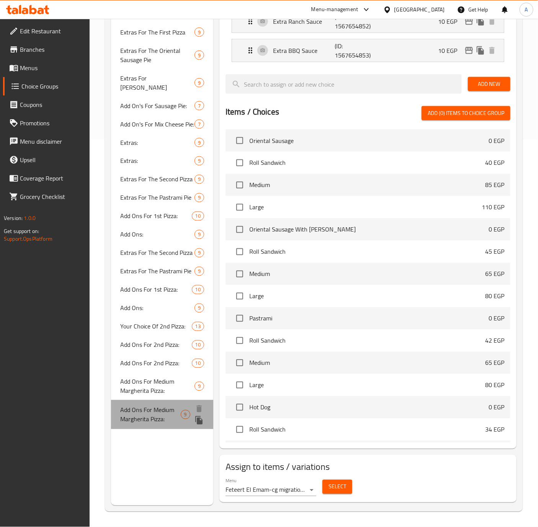
click at [149, 408] on span "Add Ons For Medium Margherita Pizza:" at bounding box center [150, 414] width 60 height 18
click at [129, 416] on span "Add Ons For Medium Margherita Pizza:" at bounding box center [150, 414] width 60 height 18
click at [345, 485] on span "Select" at bounding box center [338, 487] width 18 height 10
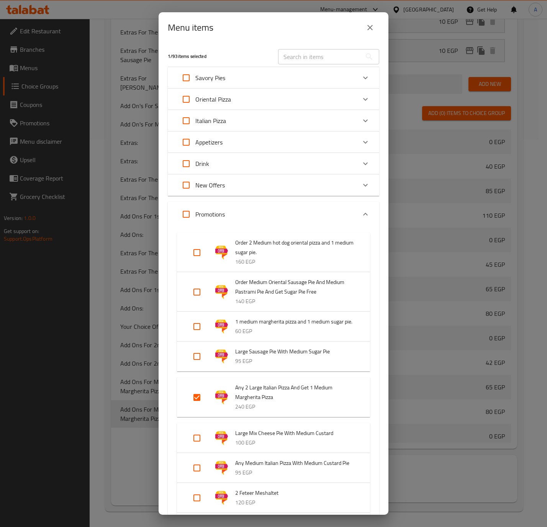
click at [366, 30] on icon "close" at bounding box center [369, 27] width 9 height 9
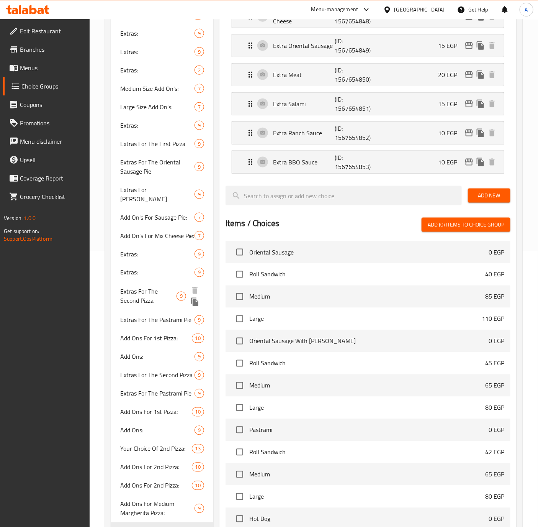
scroll to position [275, 0]
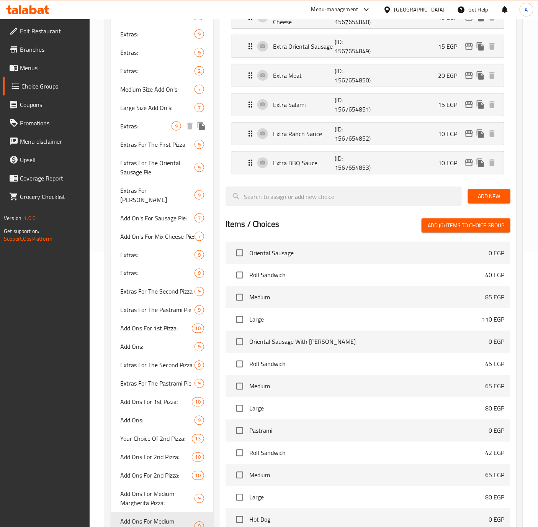
click at [139, 131] on div "Extras: 9" at bounding box center [162, 126] width 102 height 18
type input "Extras:"
type input "الإضافات:"
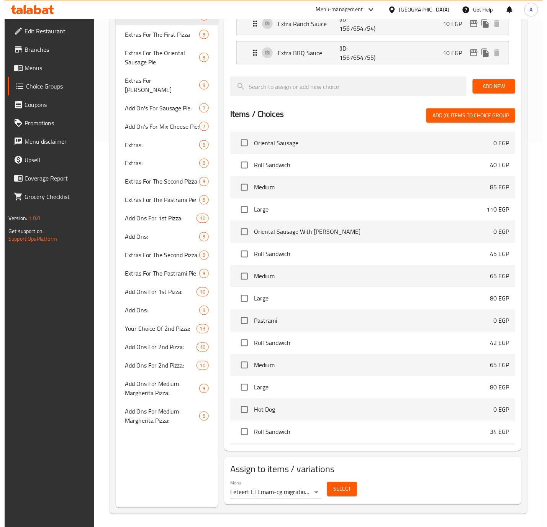
scroll to position [390, 0]
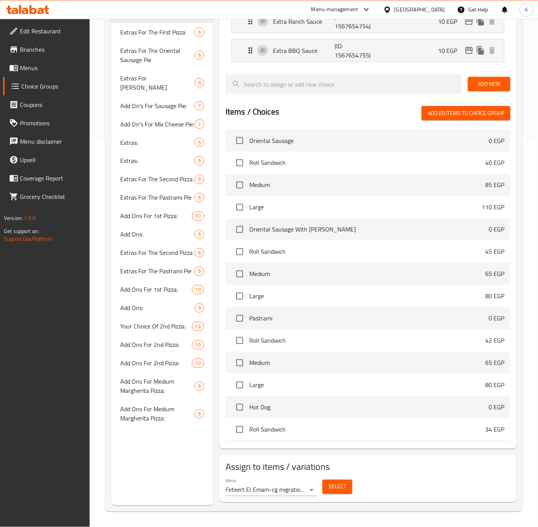
click at [339, 491] on span "Select" at bounding box center [338, 487] width 18 height 10
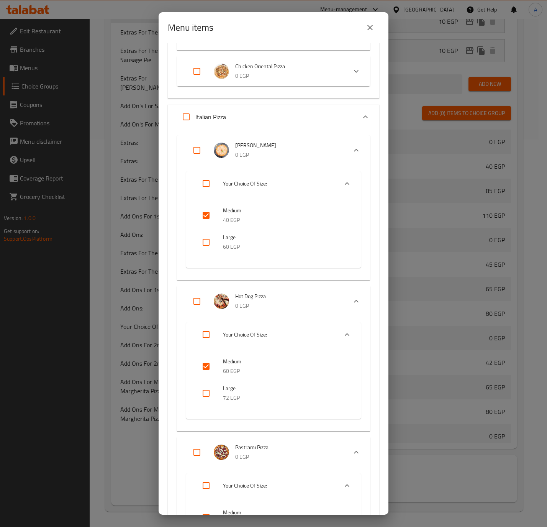
scroll to position [4308, 0]
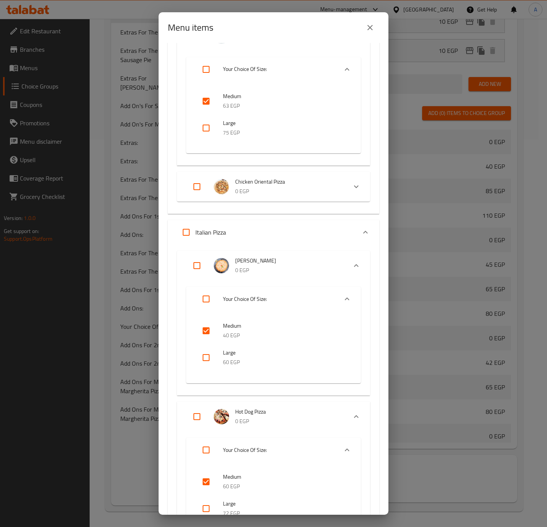
click at [347, 177] on div "Expand" at bounding box center [356, 186] width 18 height 18
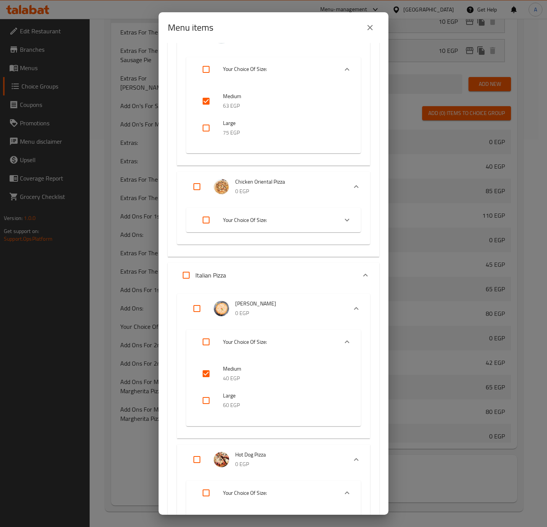
click at [342, 216] on icon "Expand" at bounding box center [346, 219] width 9 height 9
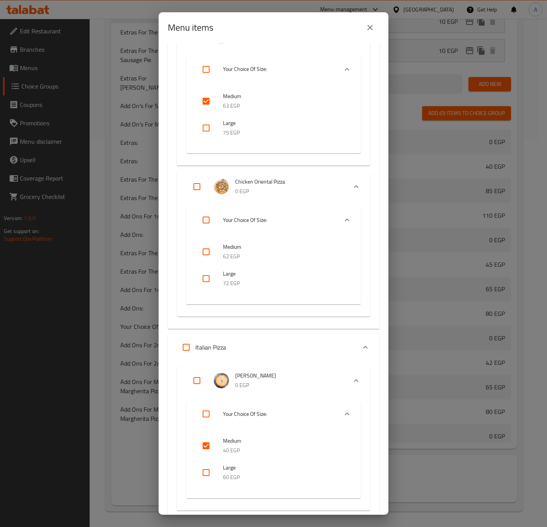
click at [213, 245] on input "checkbox" at bounding box center [206, 251] width 18 height 18
checkbox input "true"
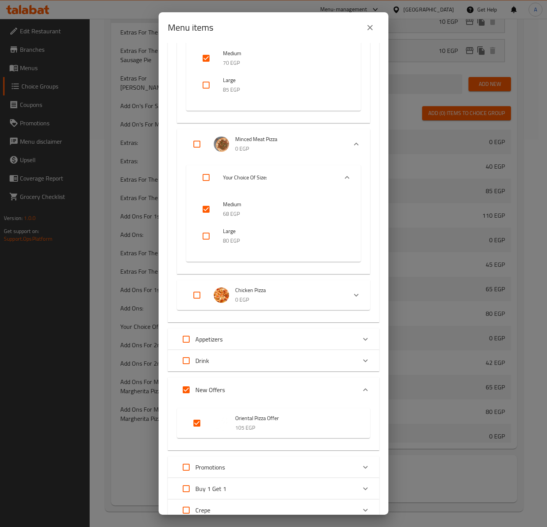
scroll to position [6318, 0]
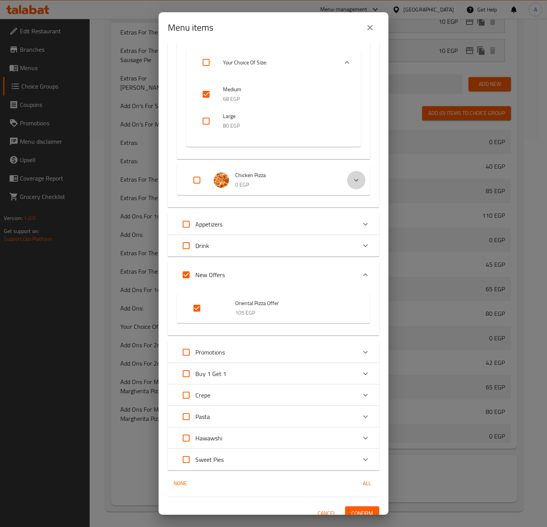
click at [352, 175] on icon "Expand" at bounding box center [356, 179] width 9 height 9
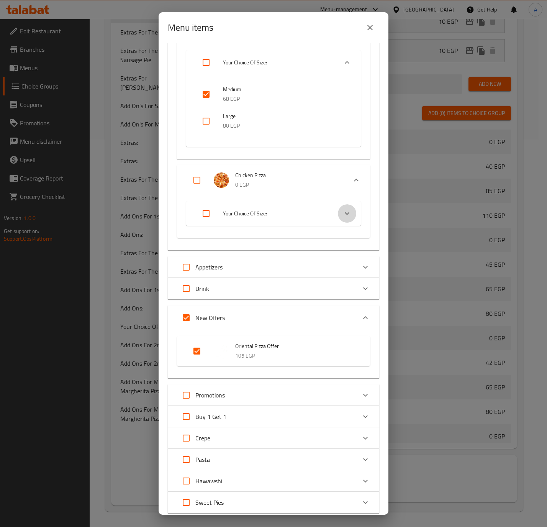
click at [342, 209] on icon "Expand" at bounding box center [346, 213] width 9 height 9
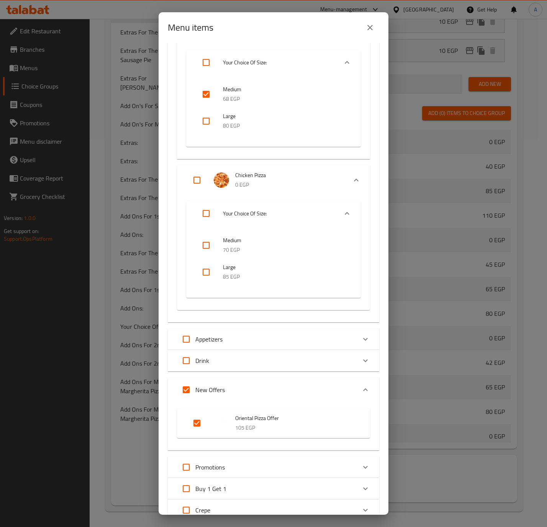
click at [208, 240] on input "checkbox" at bounding box center [206, 245] width 18 height 18
checkbox input "true"
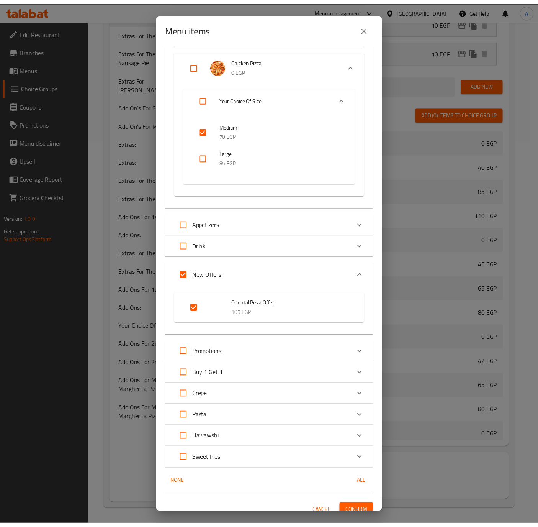
scroll to position [6435, 0]
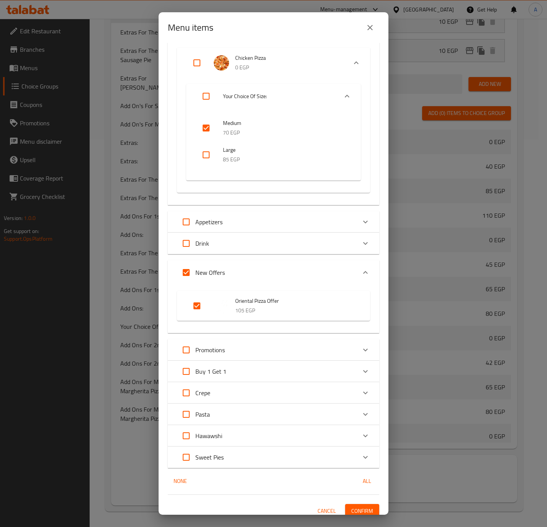
click at [351, 506] on span "Confirm" at bounding box center [362, 511] width 22 height 10
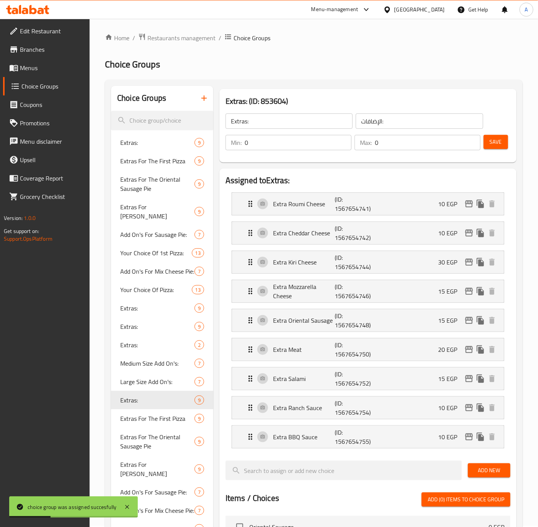
scroll to position [0, 0]
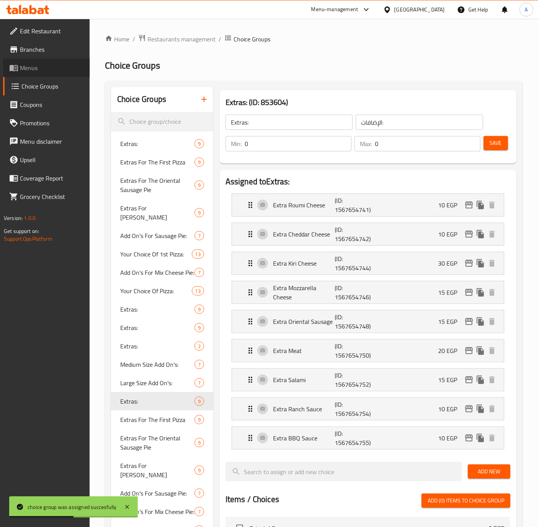
click at [28, 68] on span "Menus" at bounding box center [52, 67] width 64 height 9
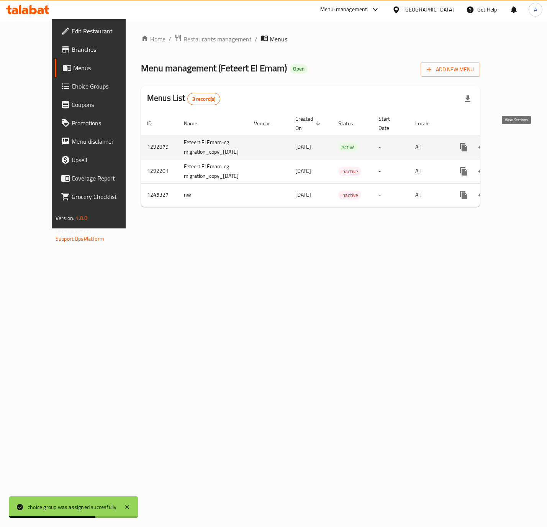
click at [517, 142] on icon "enhanced table" at bounding box center [518, 146] width 9 height 9
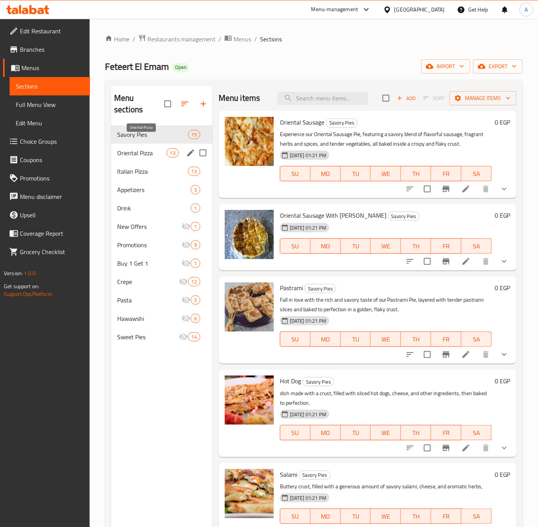
click at [156, 148] on span "Oriental Pizza" at bounding box center [141, 152] width 49 height 9
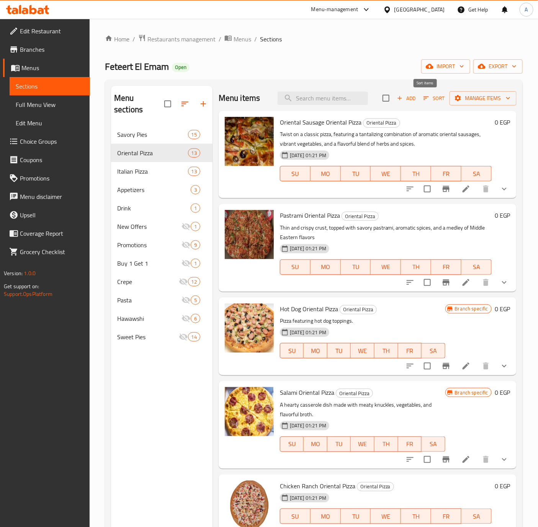
click at [423, 98] on icon "button" at bounding box center [426, 98] width 7 height 7
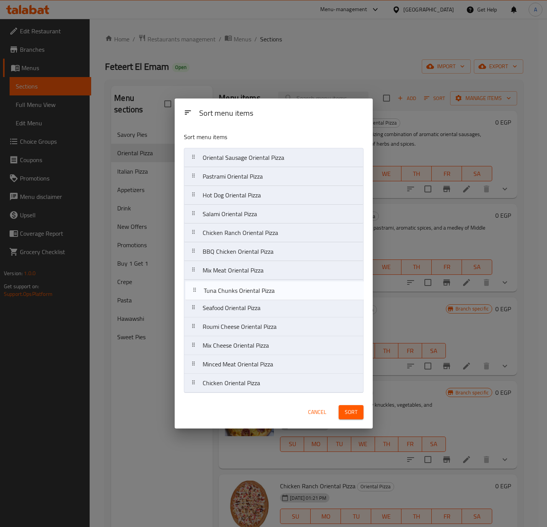
drag, startPoint x: 253, startPoint y: 312, endPoint x: 254, endPoint y: 292, distance: 19.9
click at [254, 292] on nav "Oriental Sausage Oriental Pizza Pastrami Oriental Pizza Hot Dog Oriental Pizza …" at bounding box center [274, 270] width 180 height 245
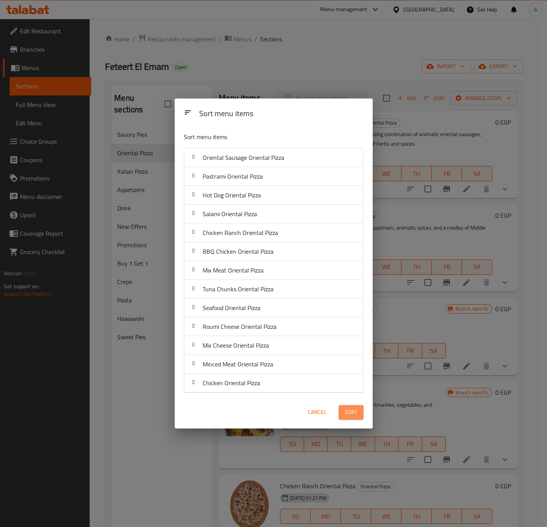
click at [353, 411] on span "Sort" at bounding box center [351, 412] width 13 height 10
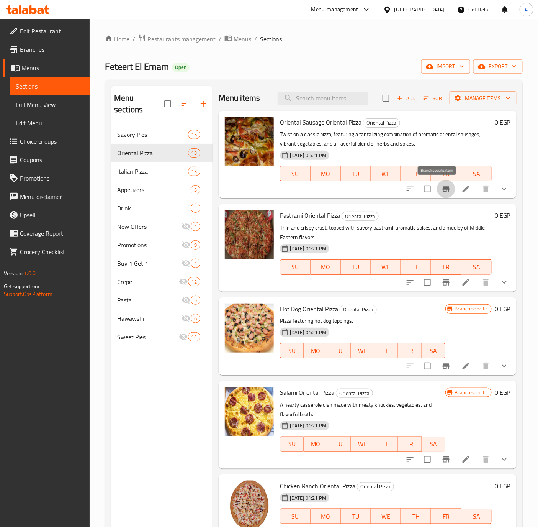
click at [443, 189] on icon "Branch-specific-item" at bounding box center [446, 189] width 7 height 6
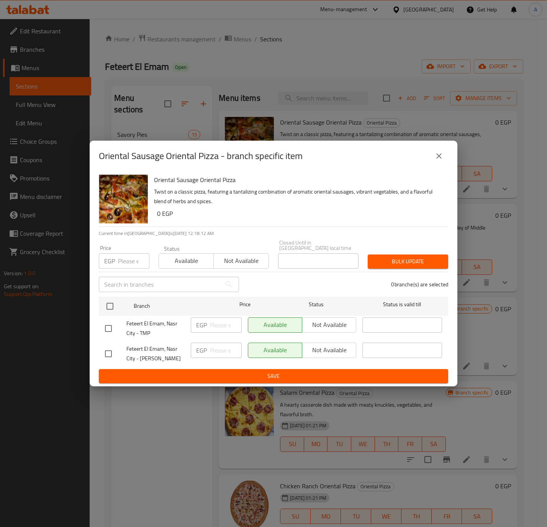
click at [436, 155] on icon "close" at bounding box center [438, 155] width 9 height 9
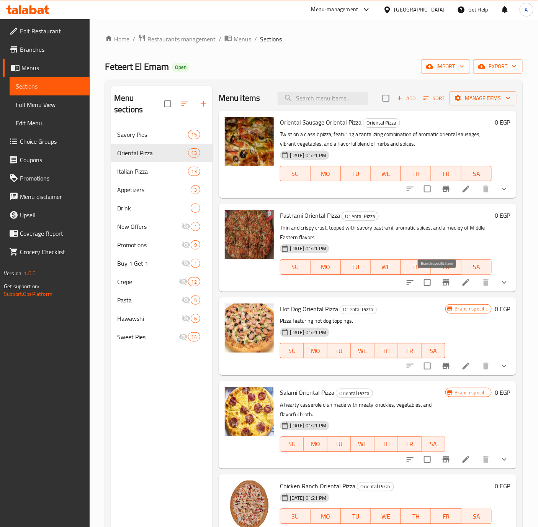
click at [443, 282] on icon "Branch-specific-item" at bounding box center [446, 282] width 7 height 6
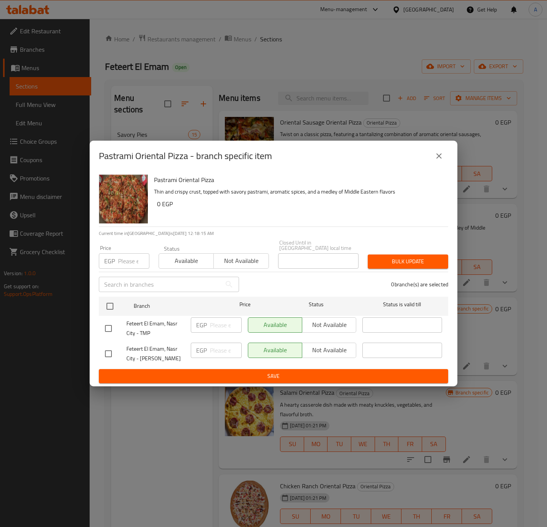
click at [438, 159] on icon "close" at bounding box center [438, 155] width 5 height 5
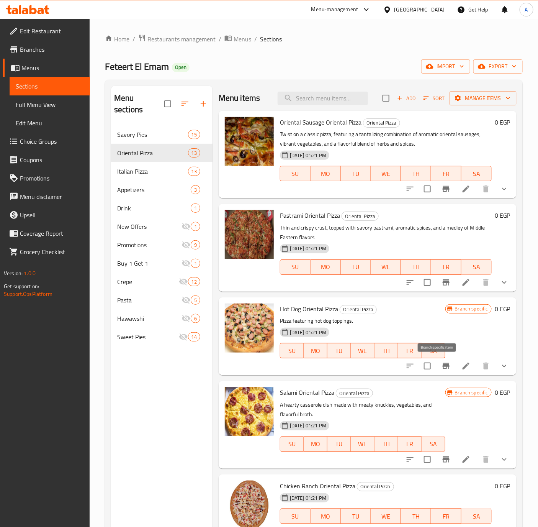
click at [442, 365] on icon "Branch-specific-item" at bounding box center [446, 365] width 9 height 9
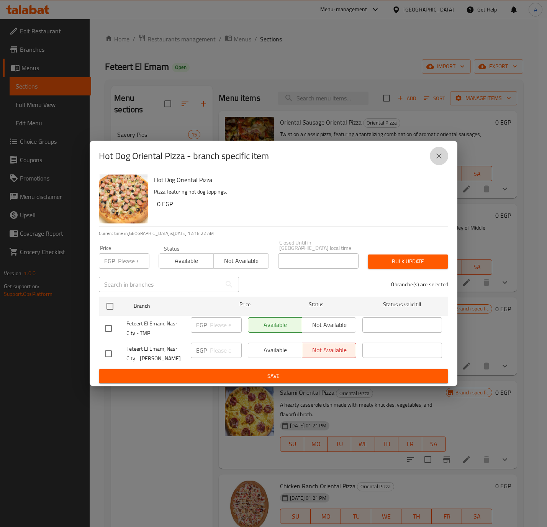
click at [438, 160] on icon "close" at bounding box center [438, 155] width 9 height 9
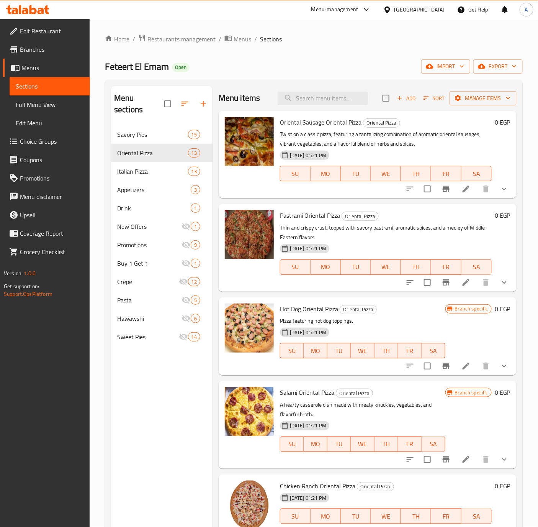
click at [500, 188] on icon "show more" at bounding box center [504, 188] width 9 height 9
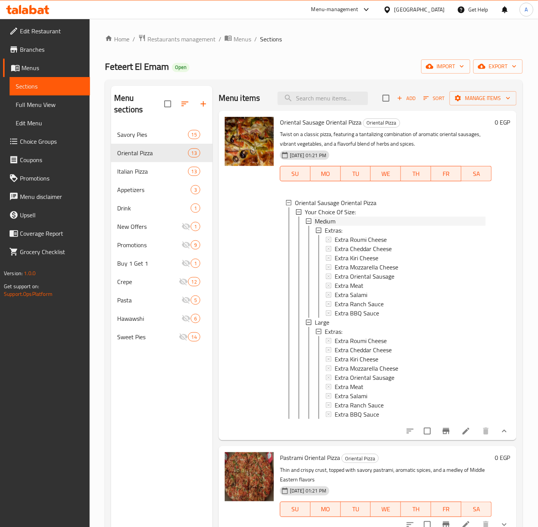
click at [334, 222] on span "Medium" at bounding box center [325, 220] width 21 height 9
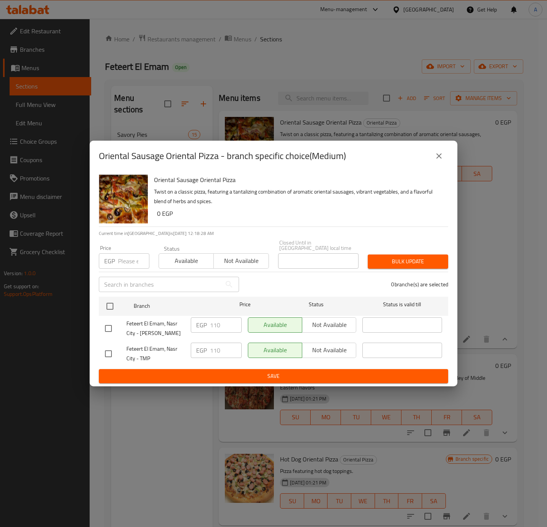
click at [440, 157] on icon "close" at bounding box center [438, 155] width 5 height 5
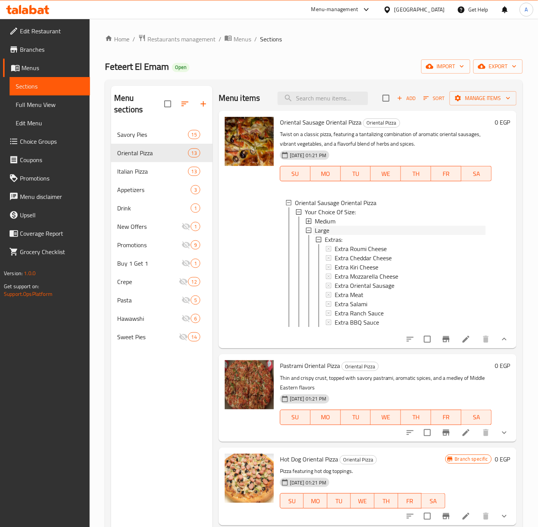
click at [324, 230] on span "Large" at bounding box center [322, 230] width 15 height 9
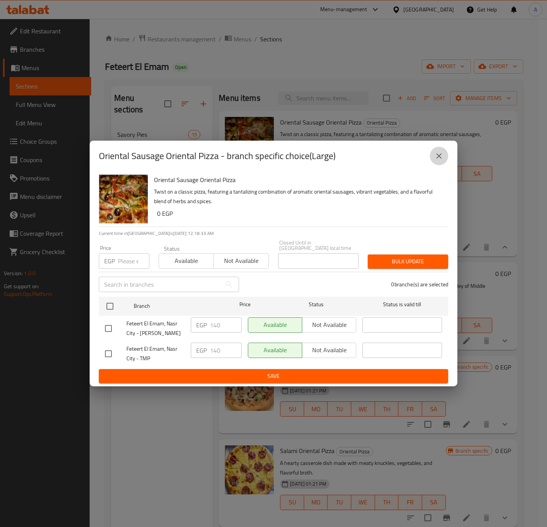
click at [435, 159] on icon "close" at bounding box center [438, 155] width 9 height 9
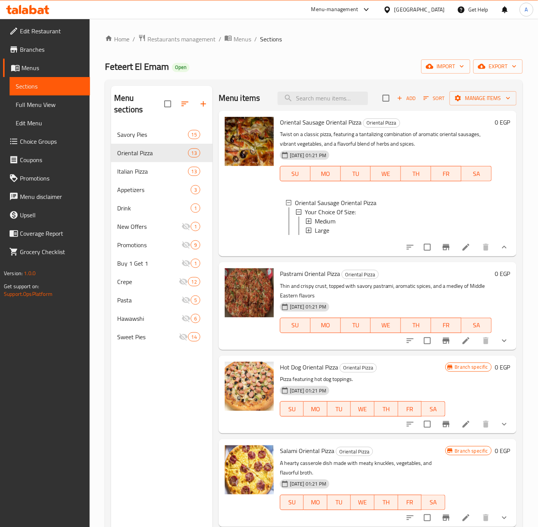
click at [500, 252] on icon "show more" at bounding box center [504, 246] width 9 height 9
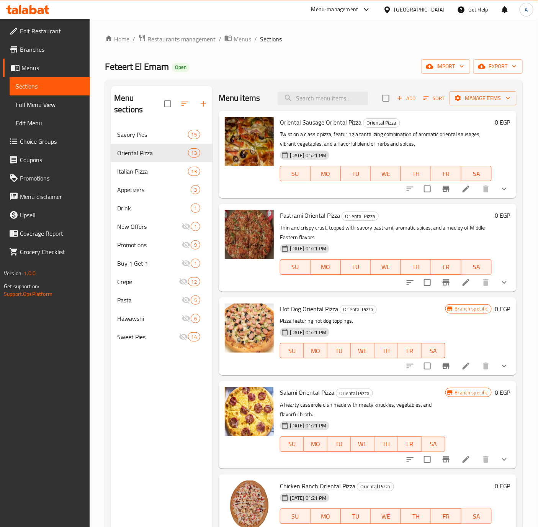
click at [502, 279] on button "show more" at bounding box center [504, 282] width 18 height 18
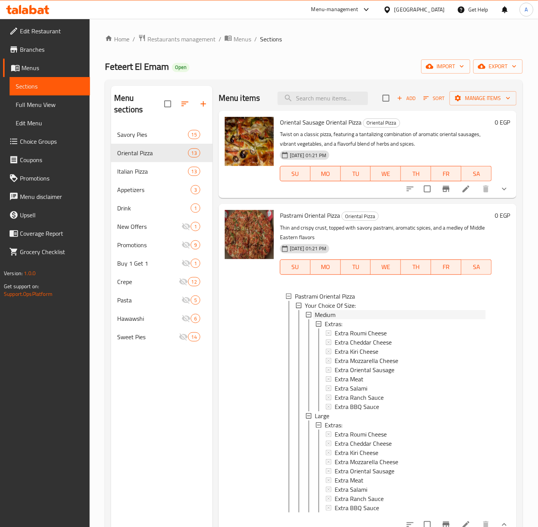
click at [328, 311] on span "Medium" at bounding box center [325, 314] width 21 height 9
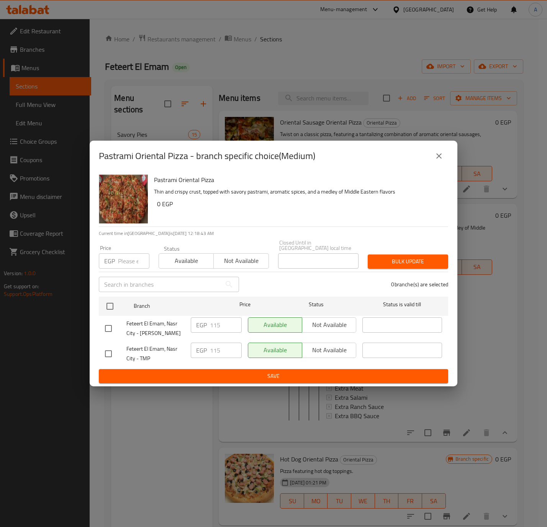
click at [438, 157] on icon "close" at bounding box center [438, 155] width 9 height 9
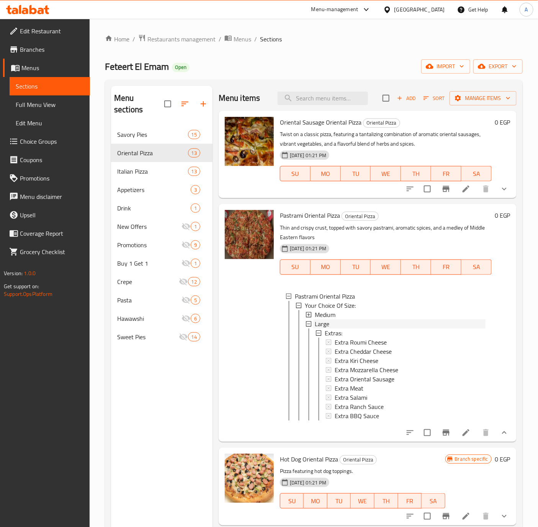
click at [319, 322] on span "Large" at bounding box center [322, 323] width 15 height 9
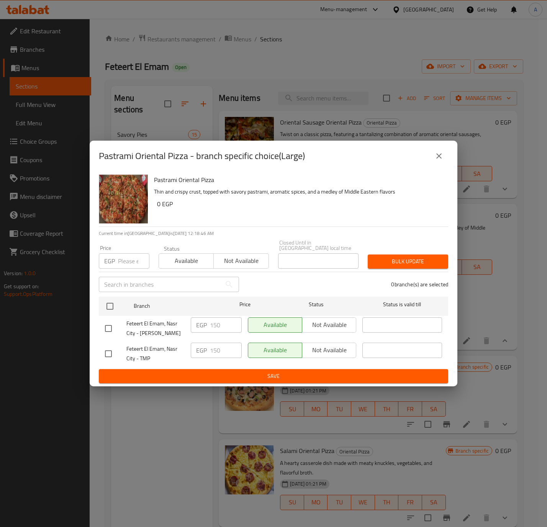
click at [438, 159] on icon "close" at bounding box center [438, 155] width 9 height 9
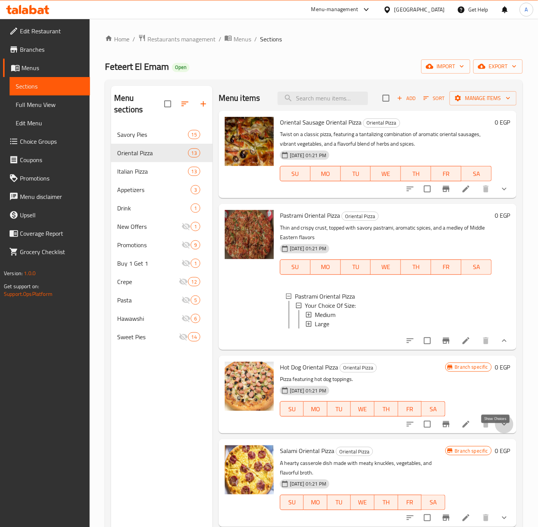
click at [500, 428] on icon "show more" at bounding box center [504, 423] width 9 height 9
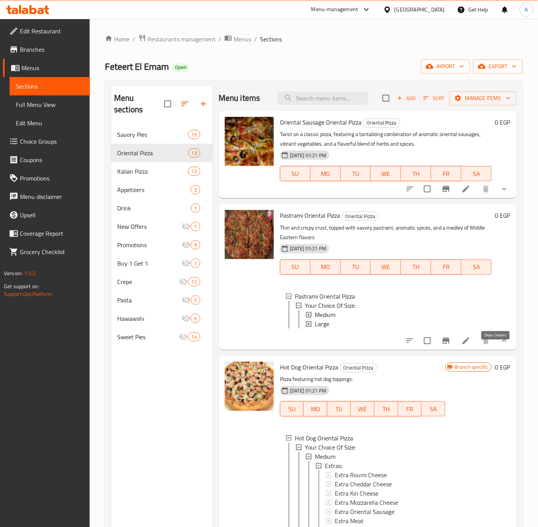
click at [500, 345] on icon "show more" at bounding box center [504, 340] width 9 height 9
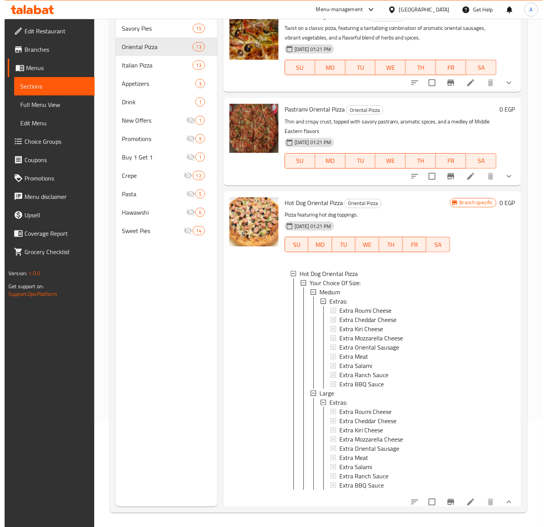
scroll to position [107, 0]
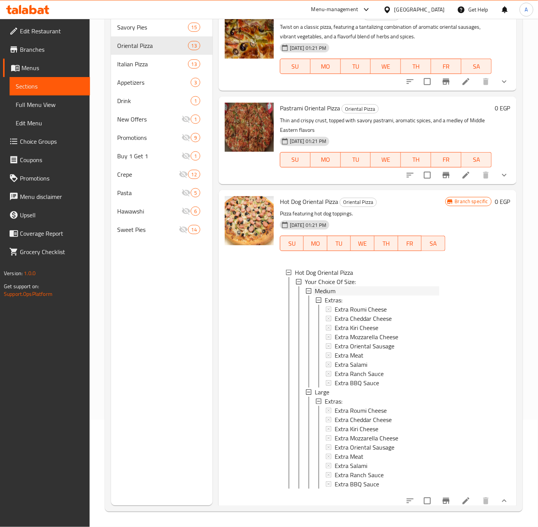
click at [323, 291] on span "Medium" at bounding box center [325, 290] width 21 height 9
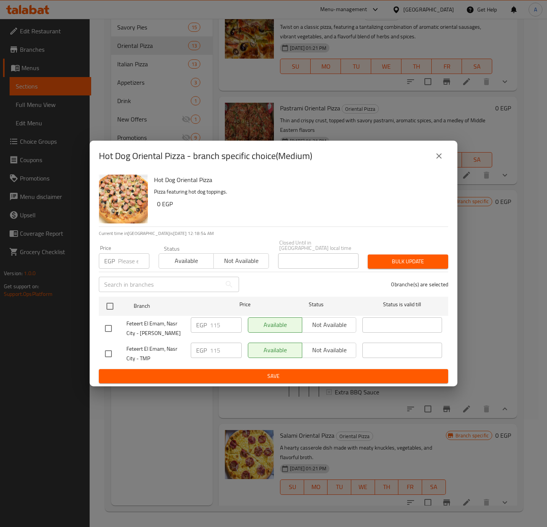
click at [438, 155] on icon "close" at bounding box center [438, 155] width 9 height 9
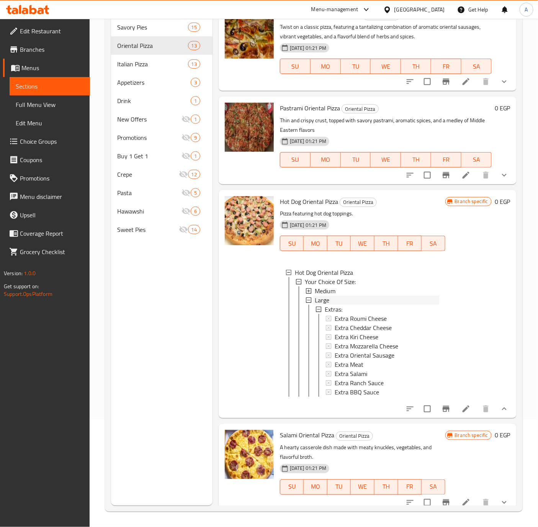
click at [321, 299] on span "Large" at bounding box center [322, 299] width 15 height 9
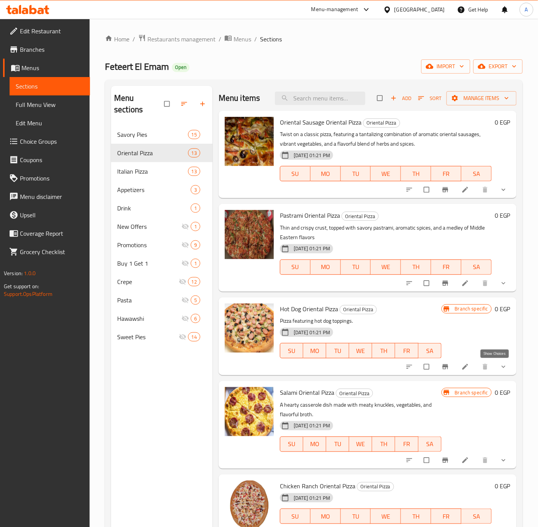
click at [500, 363] on icon "show more" at bounding box center [504, 367] width 8 height 8
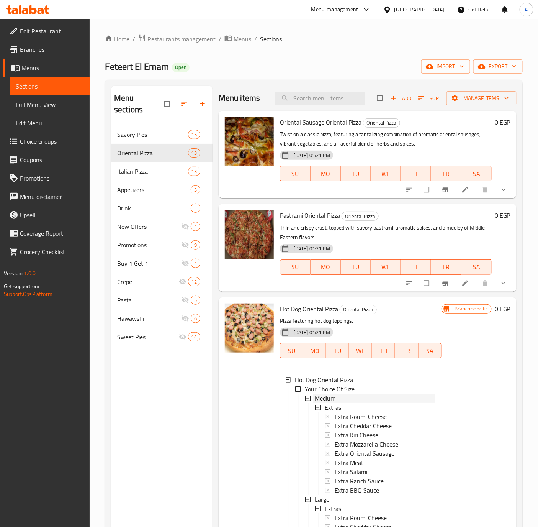
click at [330, 399] on span "Medium" at bounding box center [325, 397] width 21 height 9
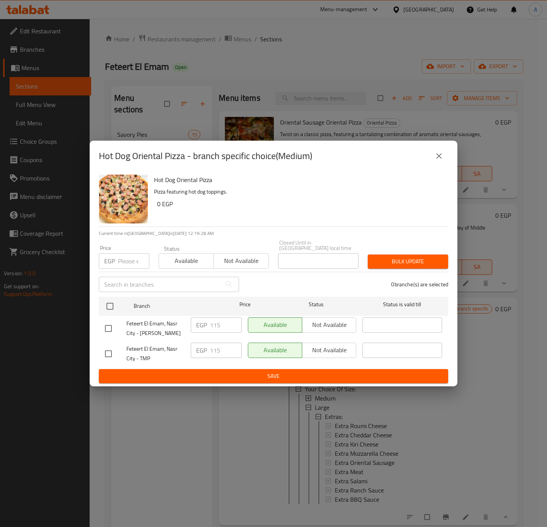
click at [434, 159] on icon "close" at bounding box center [438, 155] width 9 height 9
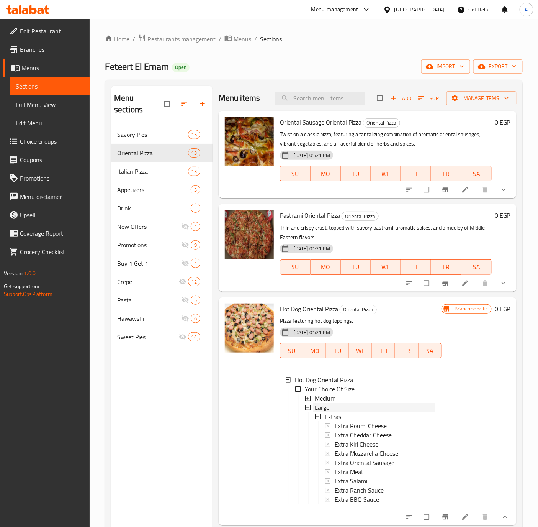
click at [323, 406] on span "Large" at bounding box center [322, 406] width 15 height 9
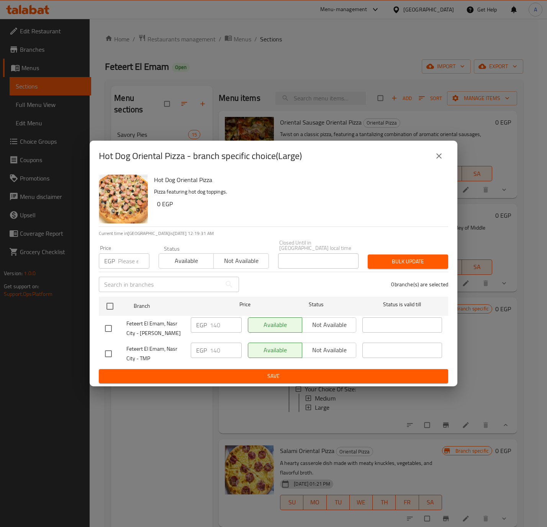
click at [437, 159] on icon "close" at bounding box center [438, 155] width 9 height 9
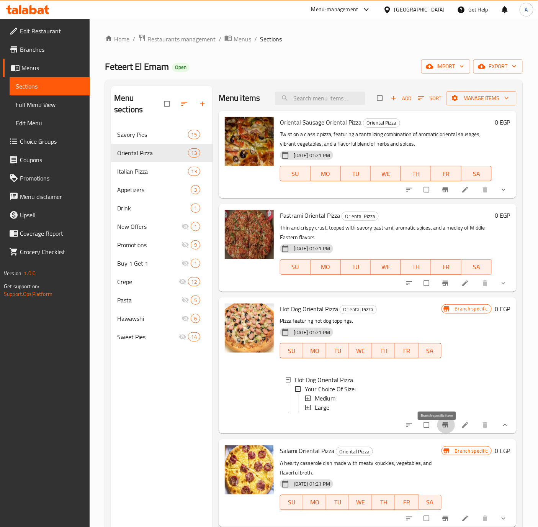
click at [437, 427] on button "Branch-specific-item" at bounding box center [446, 424] width 18 height 17
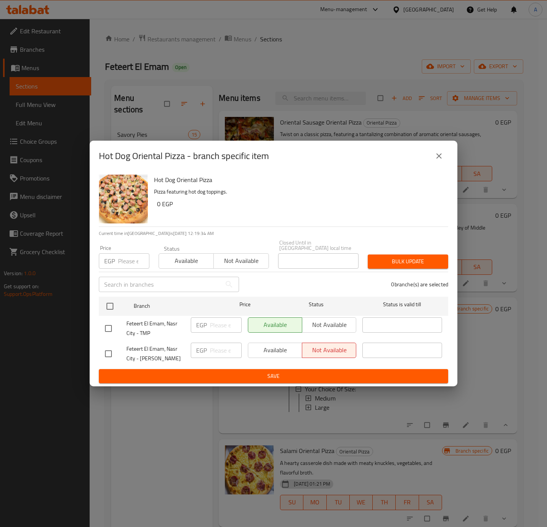
click at [107, 351] on input "checkbox" at bounding box center [108, 353] width 16 height 16
checkbox input "true"
click at [267, 350] on span "Available" at bounding box center [275, 349] width 48 height 11
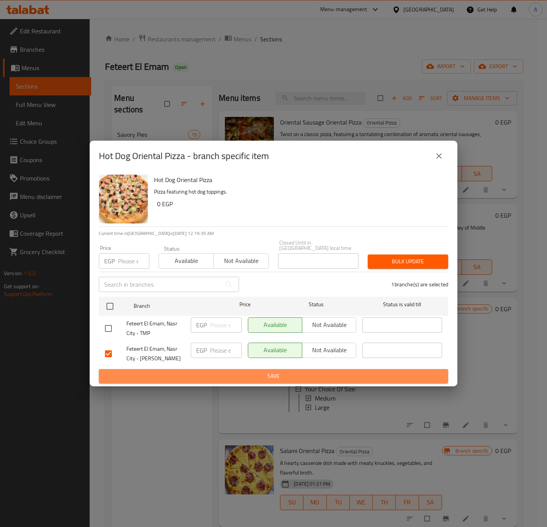
click at [237, 377] on span "Save" at bounding box center [273, 376] width 337 height 10
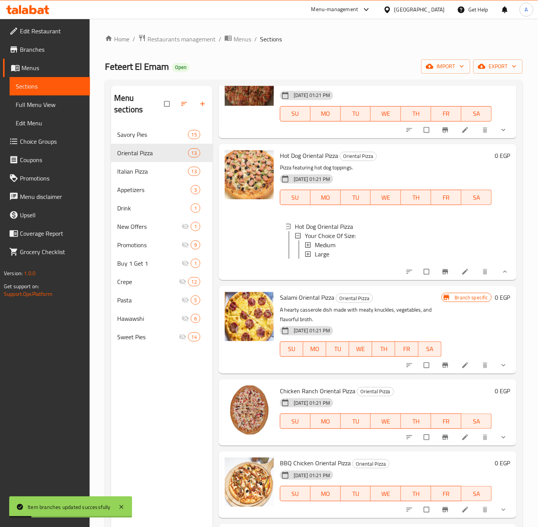
scroll to position [172, 0]
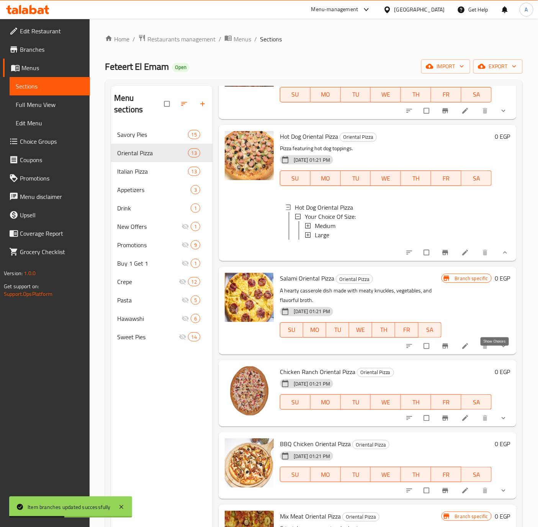
click at [500, 350] on icon "show more" at bounding box center [504, 346] width 8 height 8
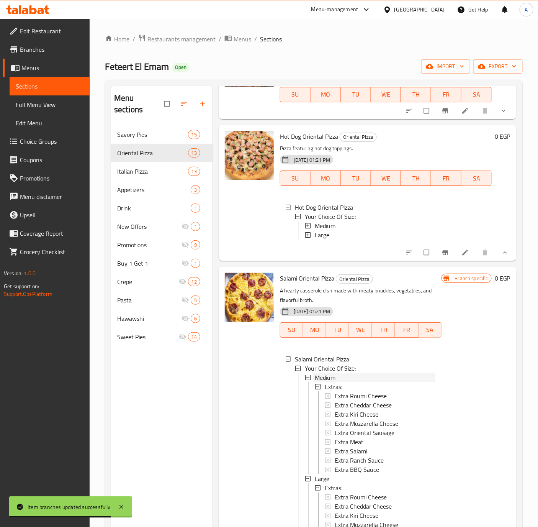
click at [330, 382] on span "Medium" at bounding box center [325, 377] width 21 height 9
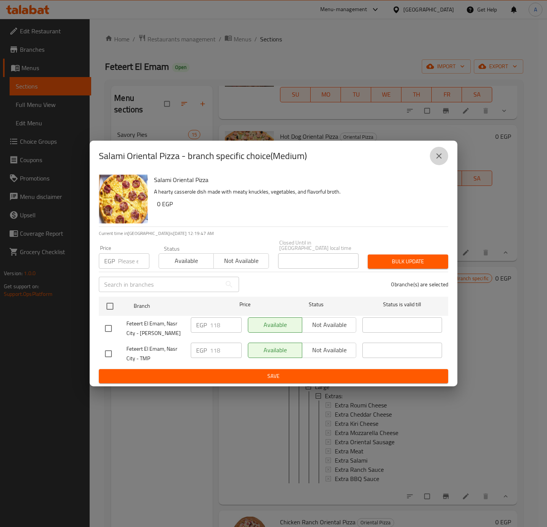
click at [438, 157] on icon "close" at bounding box center [438, 155] width 9 height 9
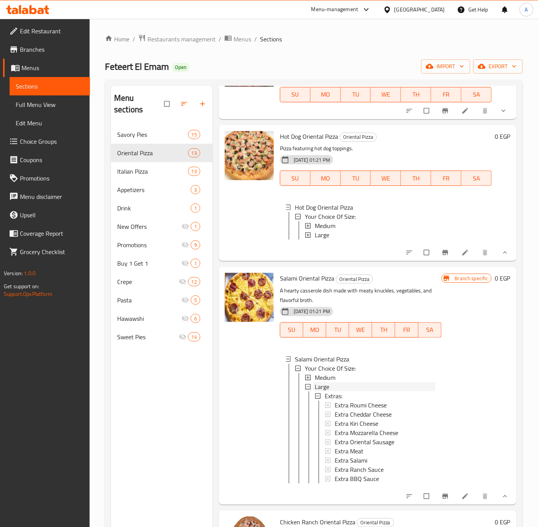
click at [317, 391] on span "Large" at bounding box center [322, 386] width 15 height 9
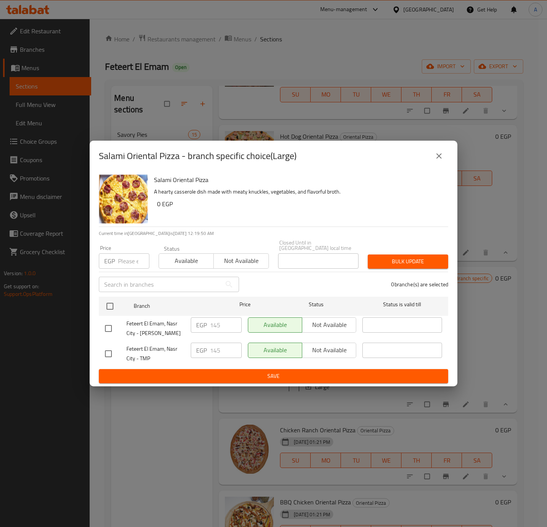
click at [440, 154] on icon "close" at bounding box center [438, 155] width 9 height 9
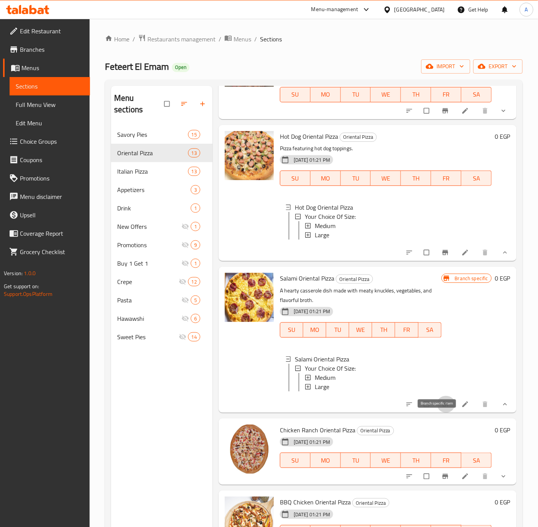
click at [442, 406] on icon "Branch-specific-item" at bounding box center [445, 403] width 6 height 5
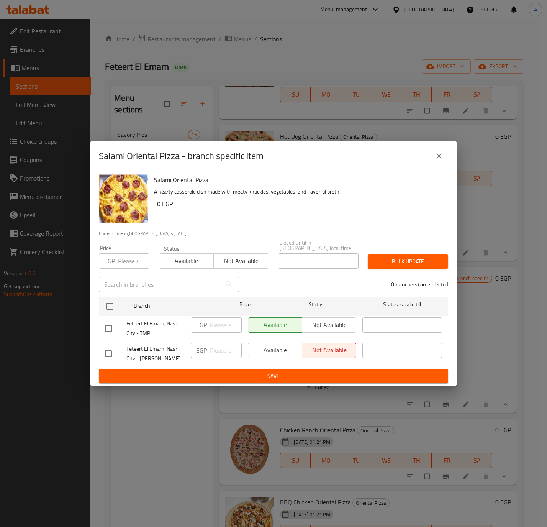
click at [117, 347] on div at bounding box center [115, 353] width 21 height 16
click at [109, 352] on input "checkbox" at bounding box center [108, 353] width 16 height 16
checkbox input "true"
click at [252, 344] on span "Available" at bounding box center [275, 349] width 48 height 11
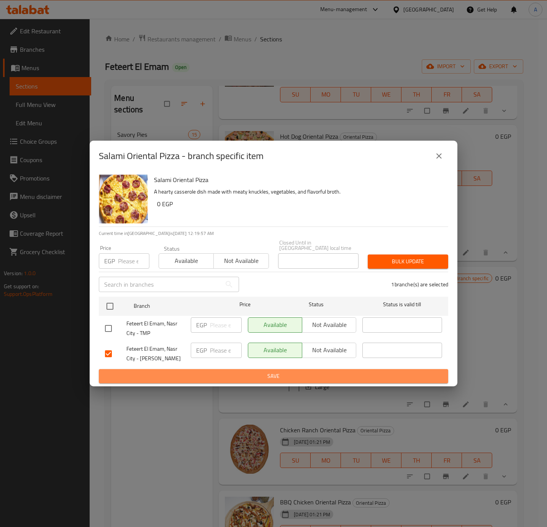
click at [246, 373] on span "Save" at bounding box center [273, 376] width 337 height 10
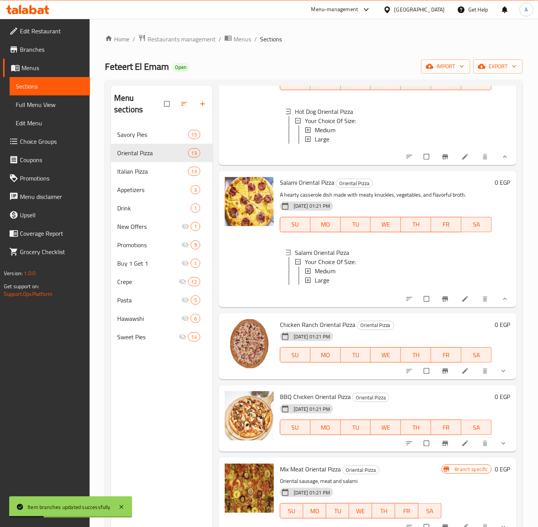
scroll to position [287, 0]
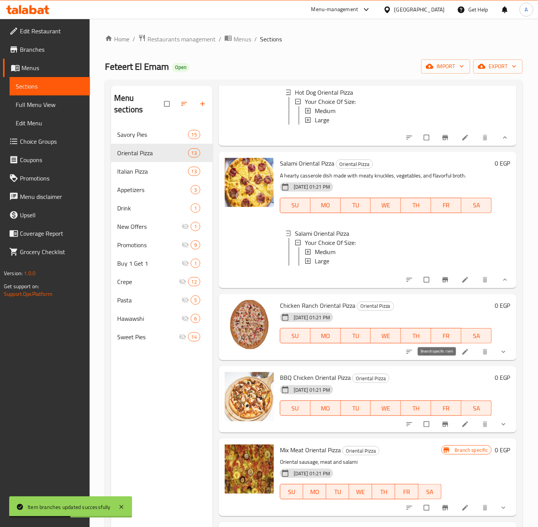
click at [442, 354] on icon "Branch-specific-item" at bounding box center [445, 351] width 6 height 5
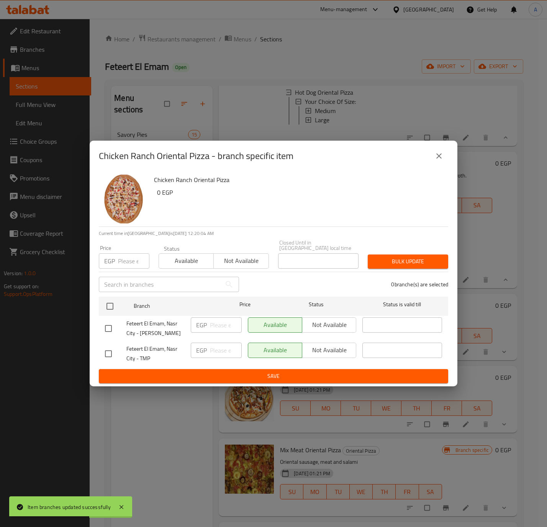
click at [440, 158] on icon "close" at bounding box center [438, 155] width 9 height 9
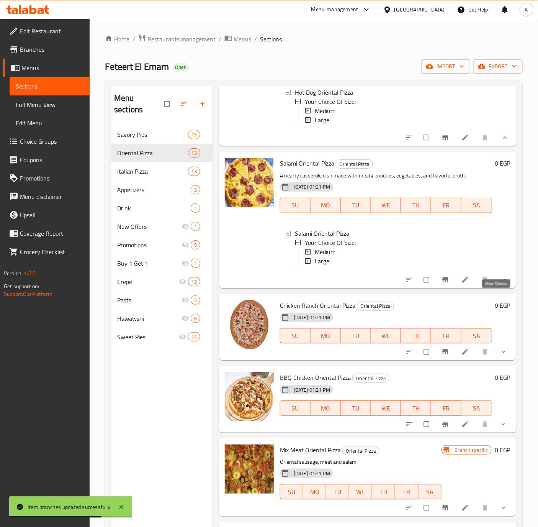
click at [501, 283] on icon "show more" at bounding box center [505, 280] width 8 height 8
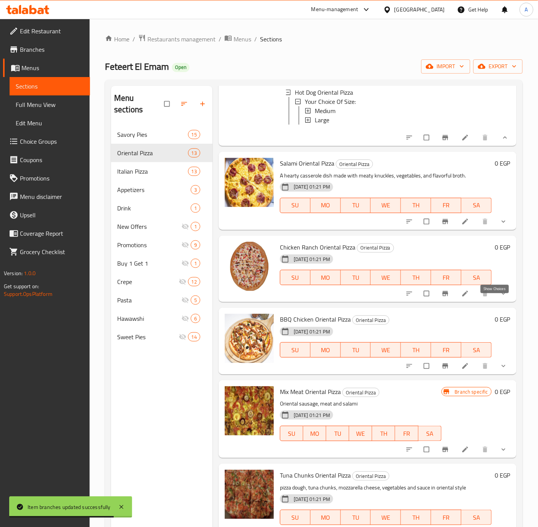
click at [500, 297] on icon "show more" at bounding box center [504, 293] width 8 height 8
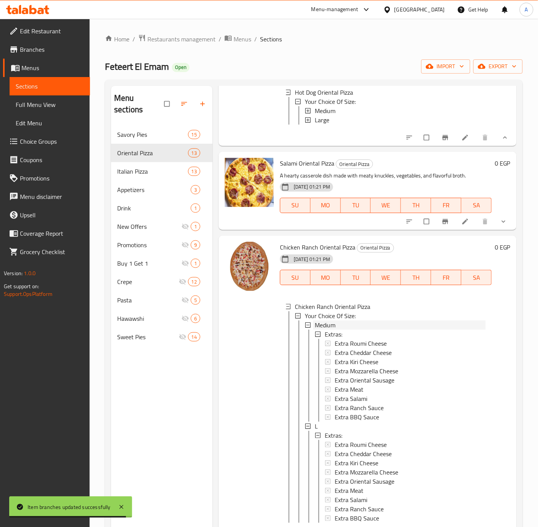
click at [335, 329] on span "Medium" at bounding box center [325, 324] width 21 height 9
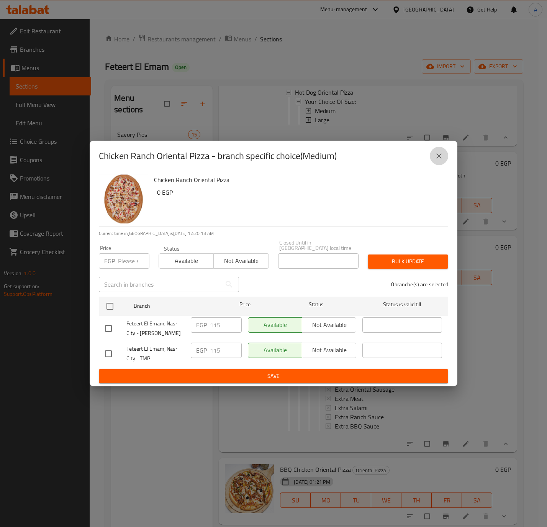
click at [433, 161] on button "close" at bounding box center [439, 156] width 18 height 18
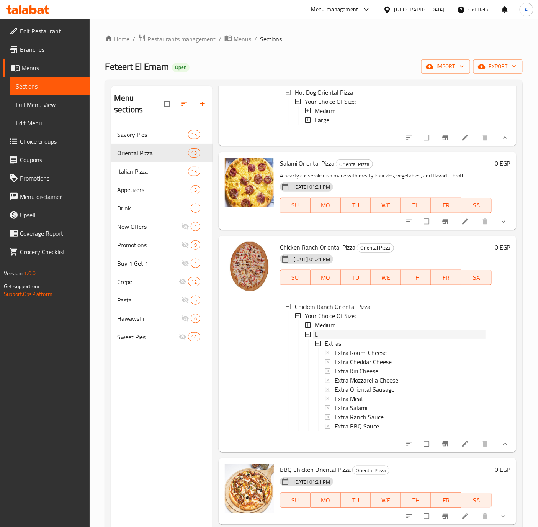
click at [316, 339] on span "L" at bounding box center [316, 333] width 3 height 9
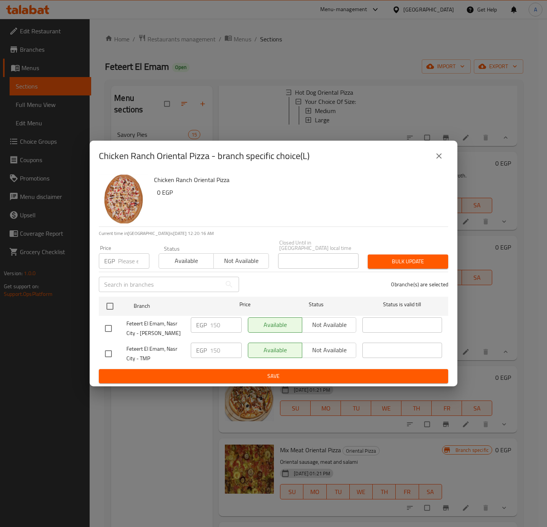
click at [432, 163] on button "close" at bounding box center [439, 156] width 18 height 18
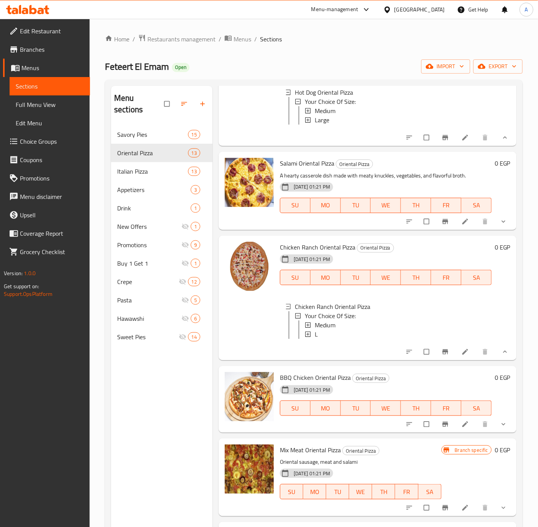
scroll to position [1, 0]
click at [442, 426] on icon "Branch-specific-item" at bounding box center [445, 423] width 6 height 5
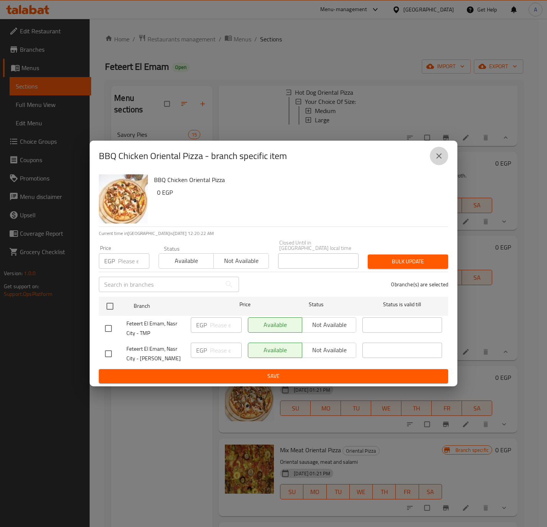
click at [435, 160] on icon "close" at bounding box center [438, 155] width 9 height 9
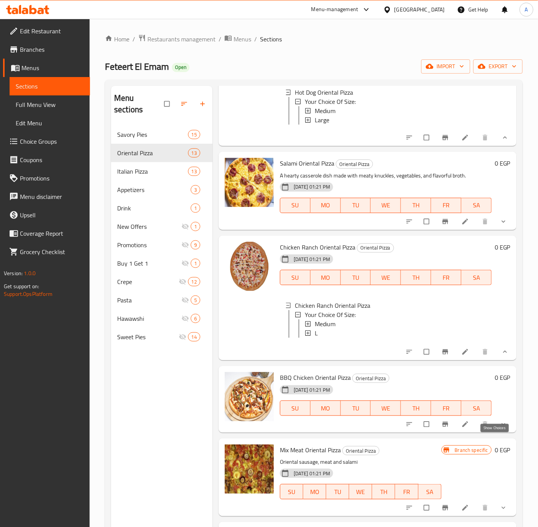
click at [500, 428] on icon "show more" at bounding box center [504, 424] width 8 height 8
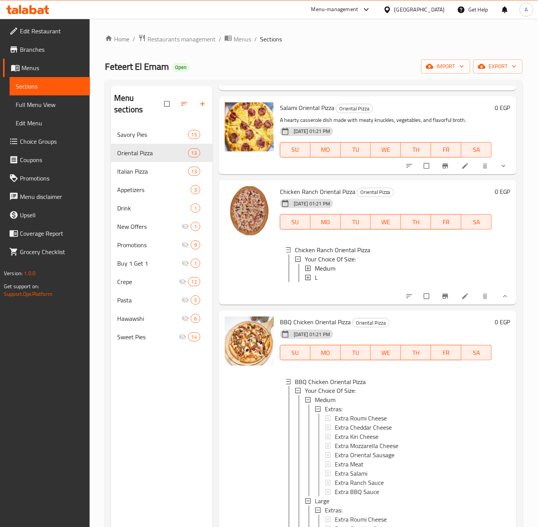
scroll to position [460, 0]
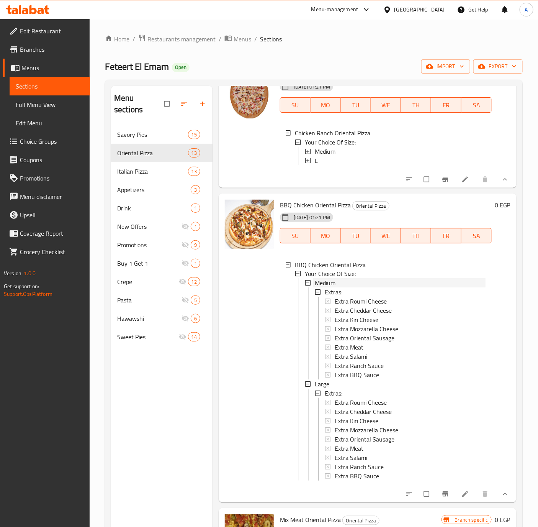
click at [327, 288] on span "Medium" at bounding box center [325, 282] width 21 height 9
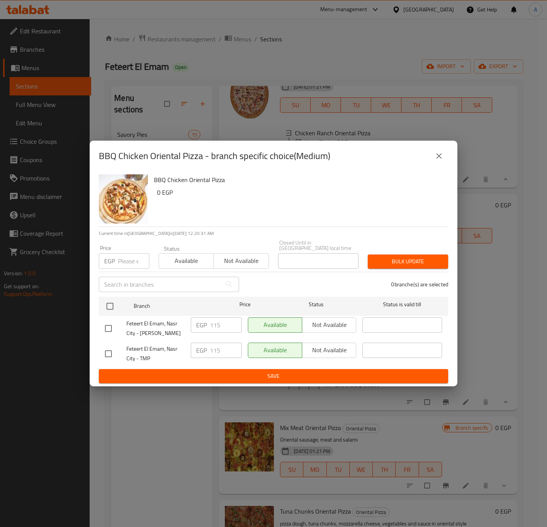
click at [437, 159] on icon "close" at bounding box center [438, 155] width 9 height 9
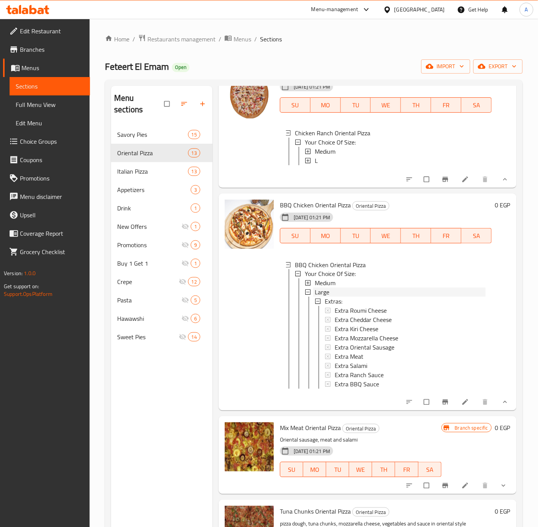
click at [316, 297] on span "Large" at bounding box center [322, 292] width 15 height 9
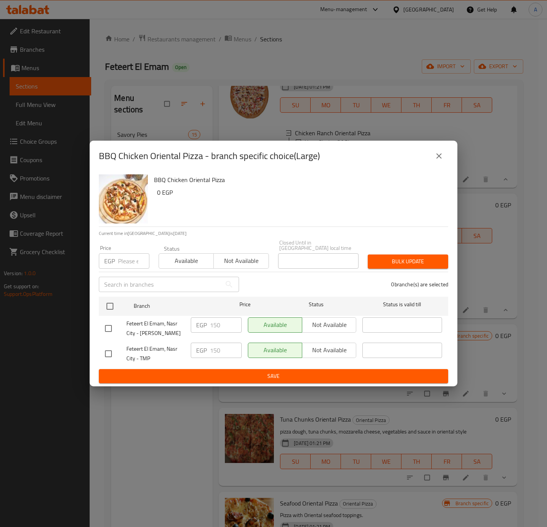
click at [435, 155] on icon "close" at bounding box center [438, 155] width 9 height 9
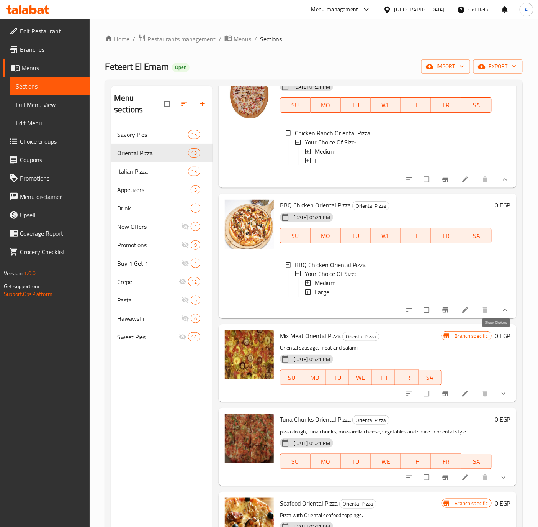
click at [501, 314] on icon "show more" at bounding box center [505, 310] width 8 height 8
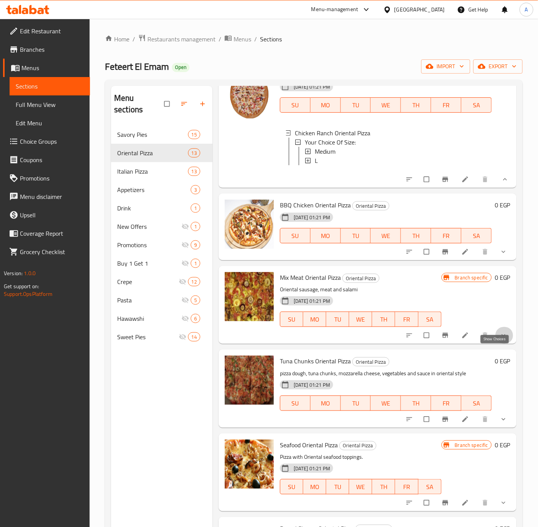
click at [500, 339] on icon "show more" at bounding box center [504, 335] width 8 height 8
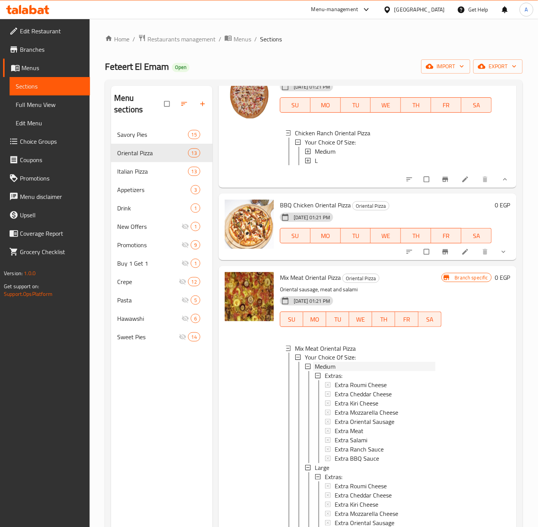
click at [332, 371] on span "Medium" at bounding box center [325, 366] width 21 height 9
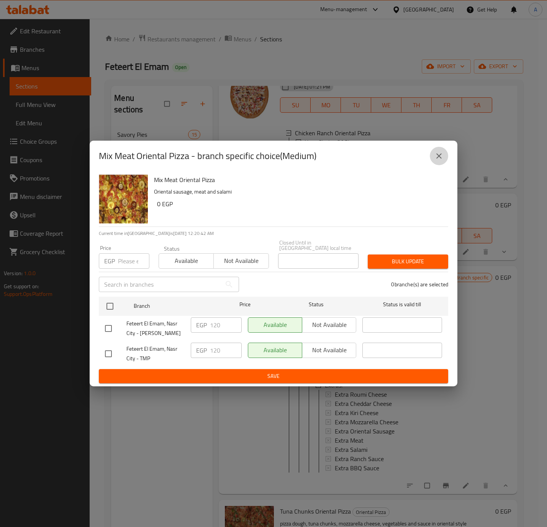
click at [434, 157] on icon "close" at bounding box center [438, 155] width 9 height 9
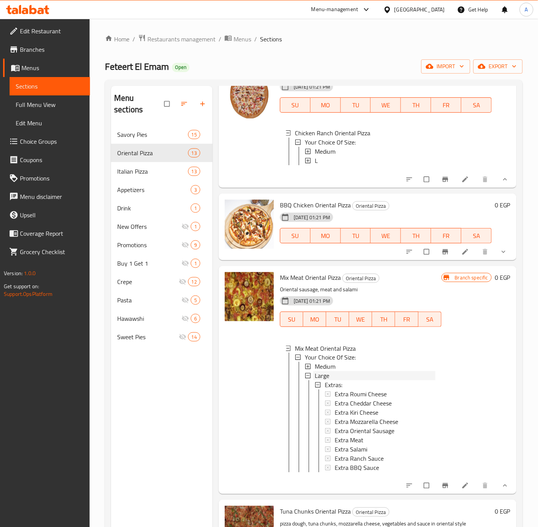
click at [328, 380] on span "Large" at bounding box center [322, 375] width 15 height 9
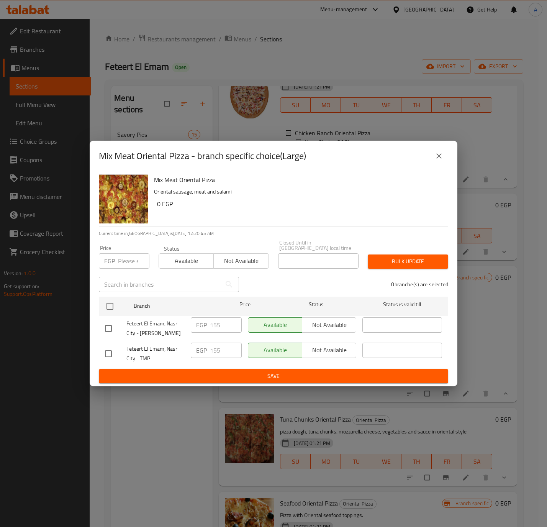
click at [438, 159] on icon "close" at bounding box center [438, 155] width 9 height 9
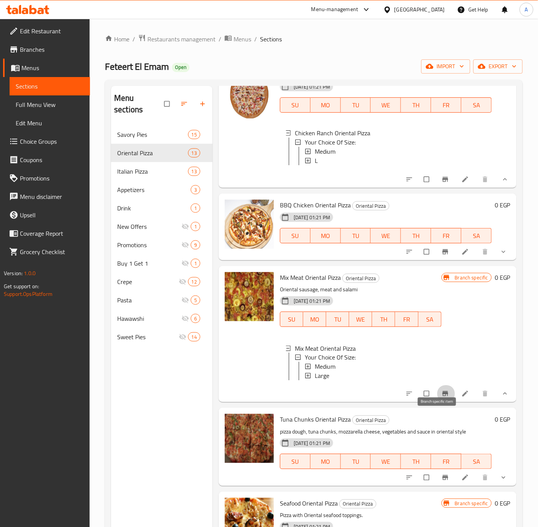
click at [442, 397] on icon "Branch-specific-item" at bounding box center [446, 393] width 8 height 8
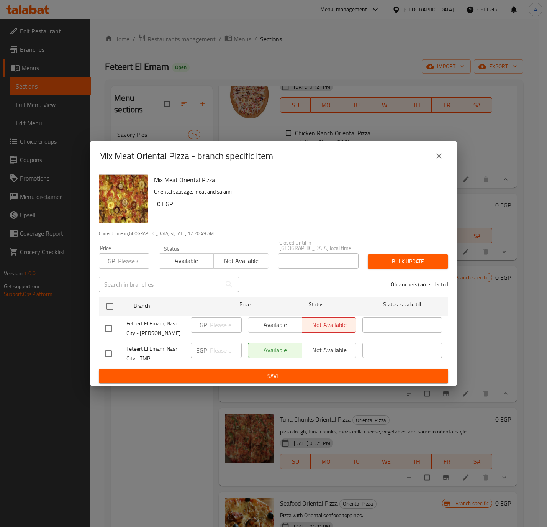
click at [117, 325] on div at bounding box center [115, 328] width 21 height 16
click at [106, 329] on input "checkbox" at bounding box center [108, 328] width 16 height 16
checkbox input "true"
click at [257, 323] on span "Available" at bounding box center [275, 324] width 48 height 11
click at [252, 369] on button "Save" at bounding box center [273, 376] width 349 height 14
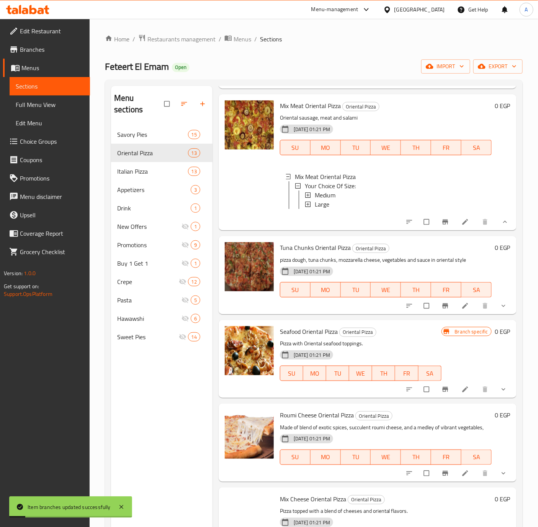
scroll to position [632, 0]
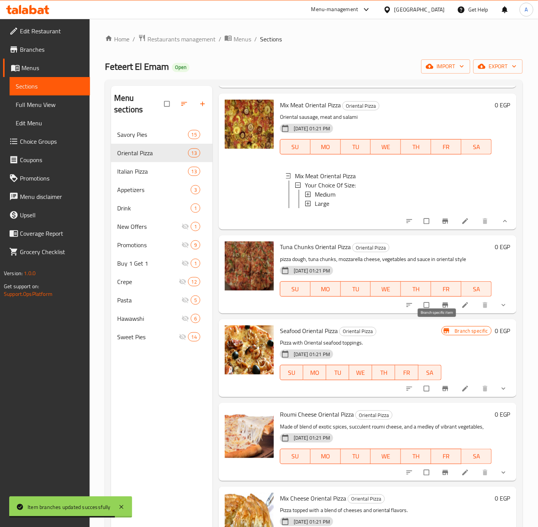
click at [442, 309] on span "Branch-specific-item" at bounding box center [446, 305] width 9 height 8
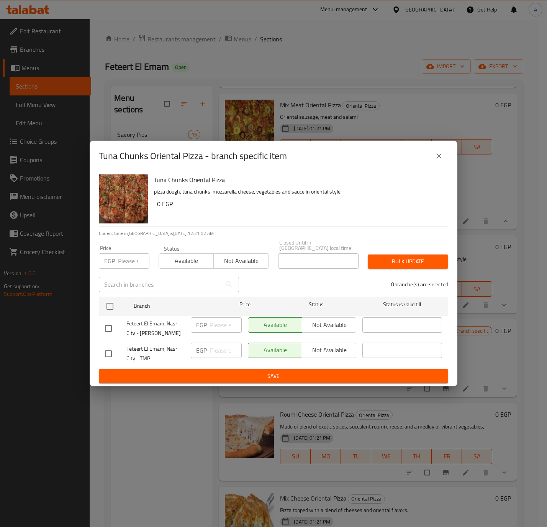
click at [439, 158] on icon "close" at bounding box center [438, 155] width 9 height 9
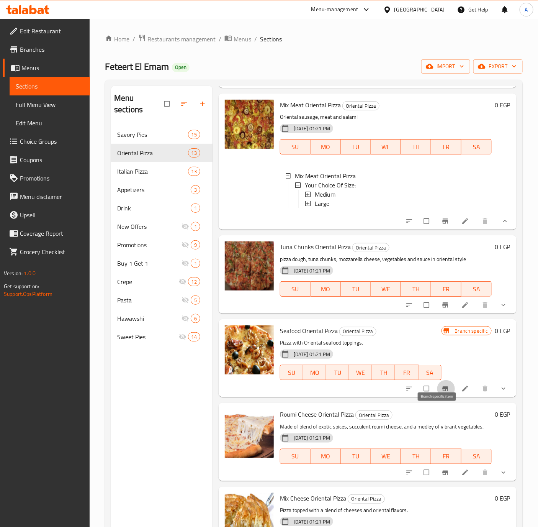
click at [442, 392] on icon "Branch-specific-item" at bounding box center [446, 388] width 8 height 8
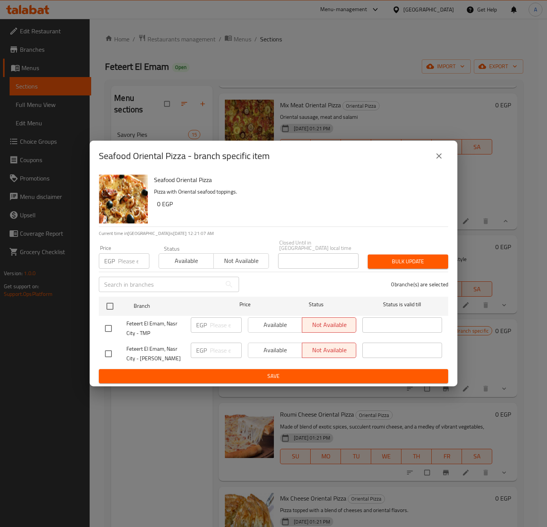
click at [115, 347] on input "checkbox" at bounding box center [108, 353] width 16 height 16
checkbox input "true"
click at [282, 347] on span "Available" at bounding box center [275, 349] width 48 height 11
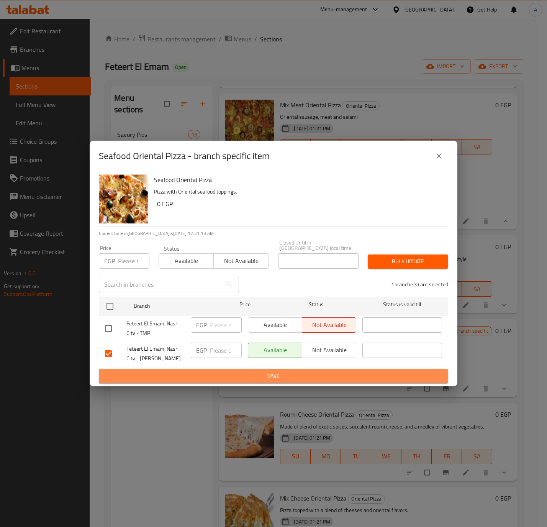
click at [276, 374] on span "Save" at bounding box center [273, 376] width 337 height 10
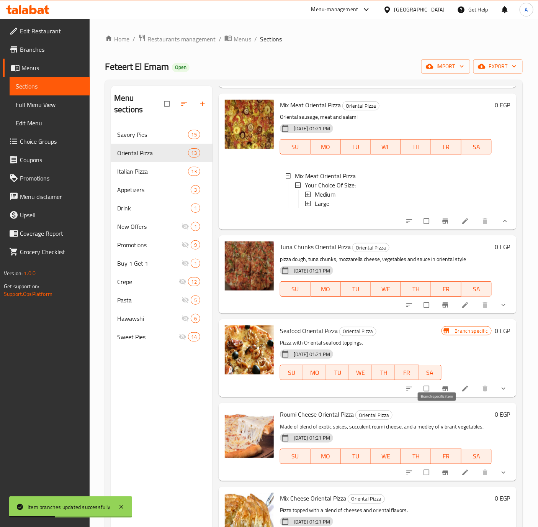
click at [442, 392] on icon "Branch-specific-item" at bounding box center [446, 388] width 8 height 8
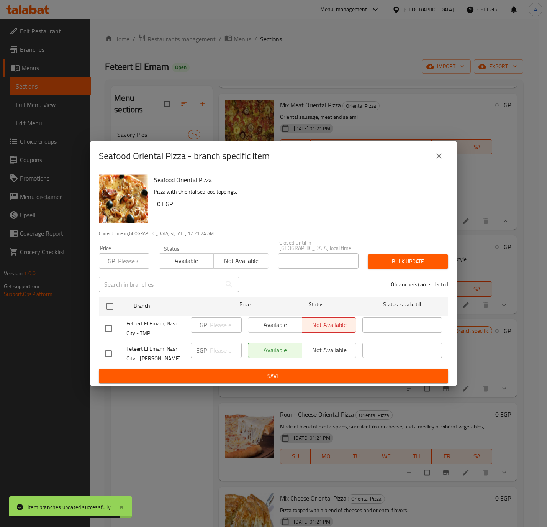
click at [443, 157] on button "close" at bounding box center [439, 156] width 18 height 18
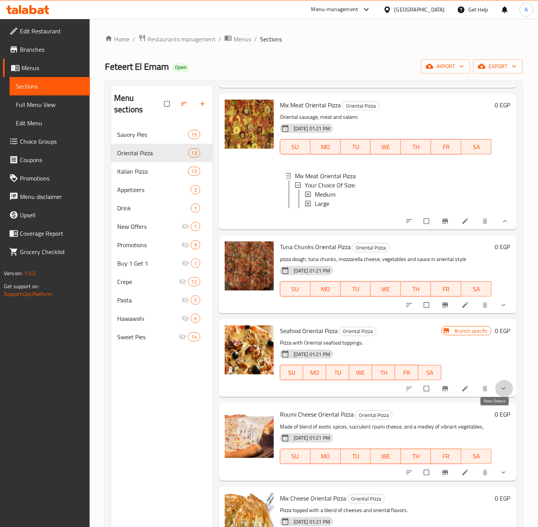
click at [500, 392] on icon "show more" at bounding box center [504, 388] width 8 height 8
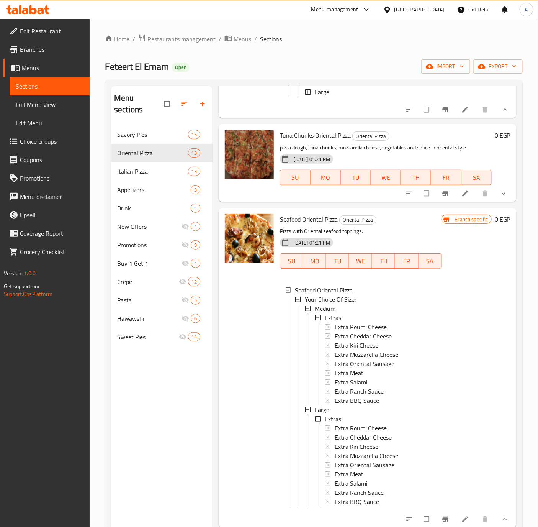
scroll to position [747, 0]
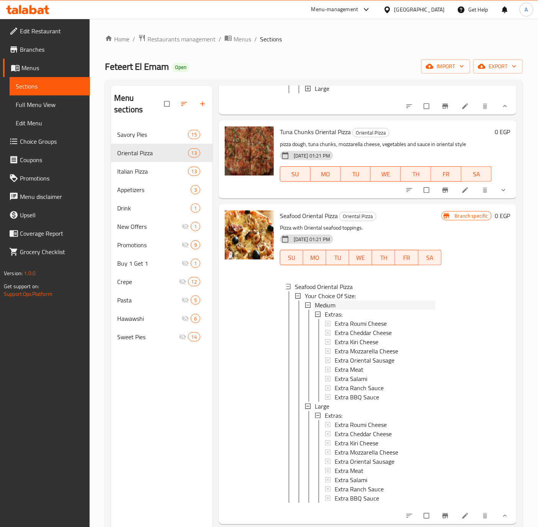
click at [328, 309] on span "Medium" at bounding box center [325, 304] width 21 height 9
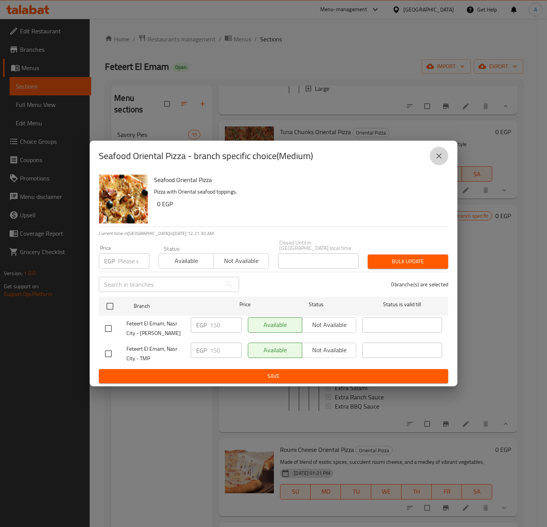
click at [442, 155] on icon "close" at bounding box center [438, 155] width 9 height 9
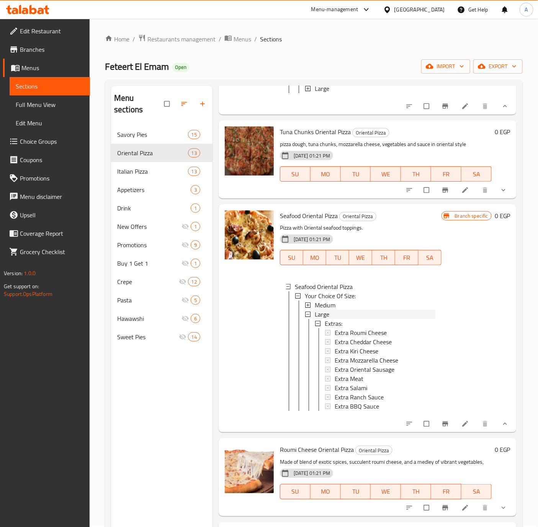
click at [327, 319] on span "Large" at bounding box center [322, 313] width 15 height 9
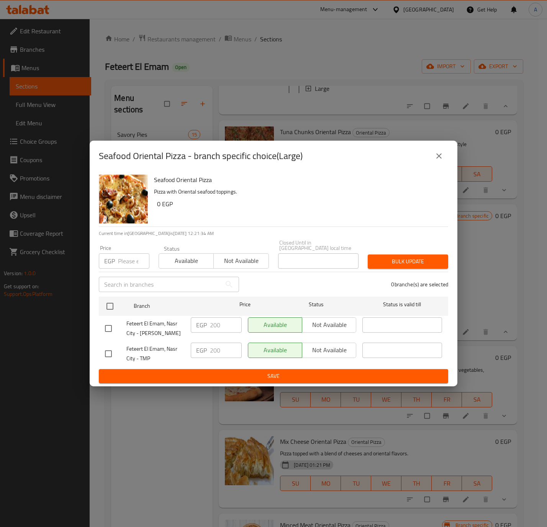
click at [434, 157] on icon "close" at bounding box center [438, 155] width 9 height 9
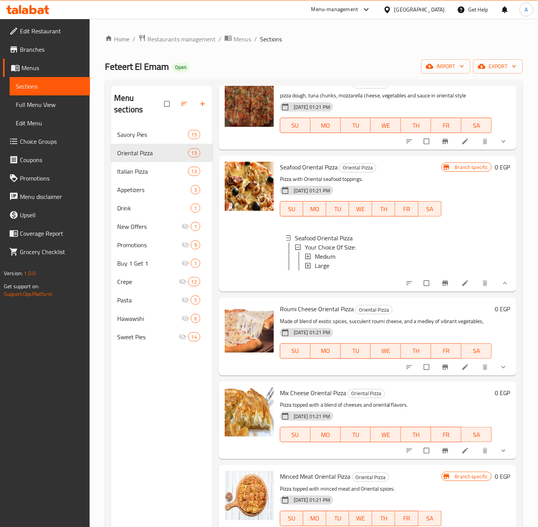
scroll to position [862, 0]
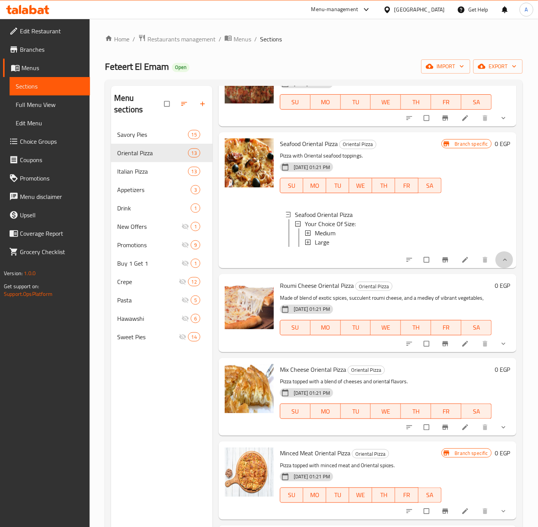
click at [497, 251] on button "show more" at bounding box center [504, 259] width 18 height 17
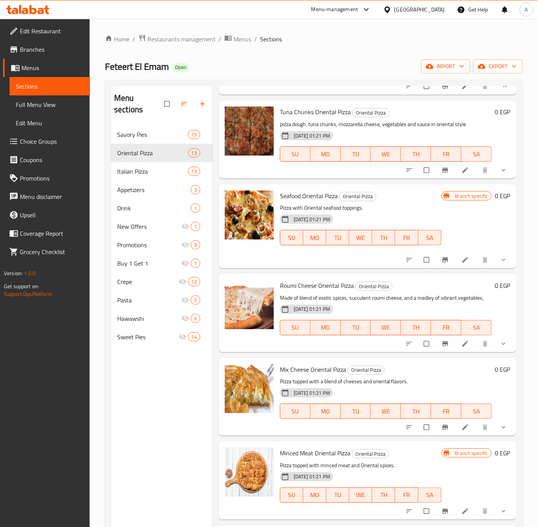
scroll to position [795, 0]
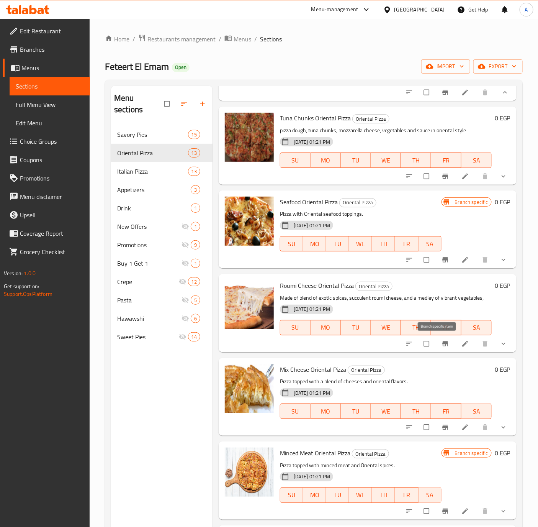
click at [437, 347] on button "Branch-specific-item" at bounding box center [446, 343] width 18 height 17
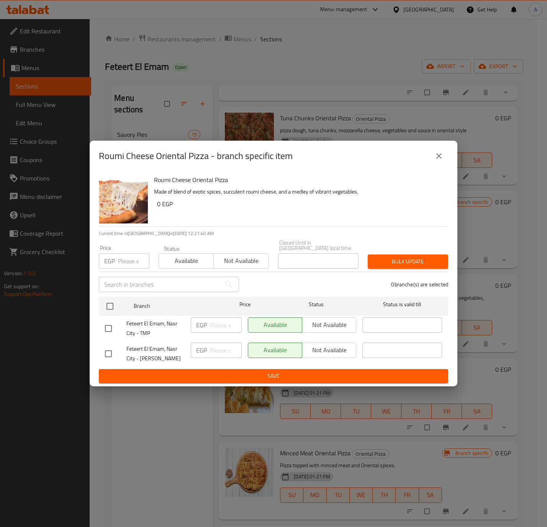
click at [437, 159] on icon "close" at bounding box center [438, 155] width 5 height 5
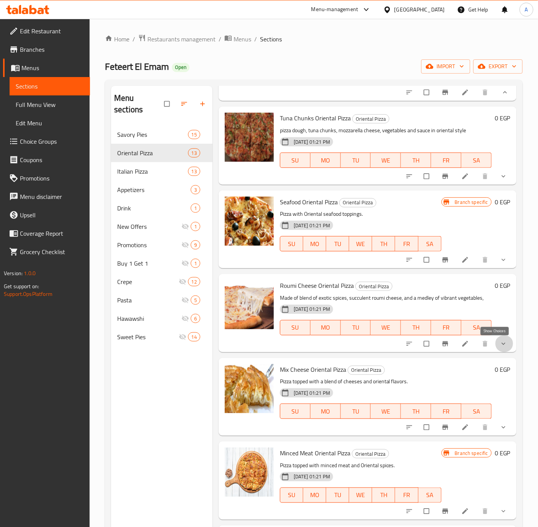
click at [500, 342] on icon "show more" at bounding box center [504, 344] width 8 height 8
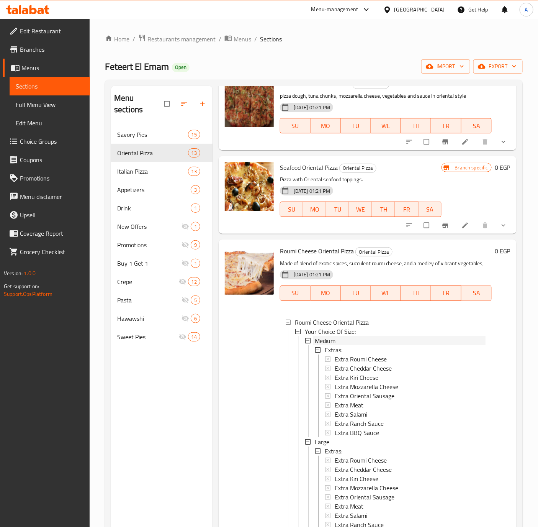
click at [345, 345] on div "Medium" at bounding box center [400, 340] width 171 height 9
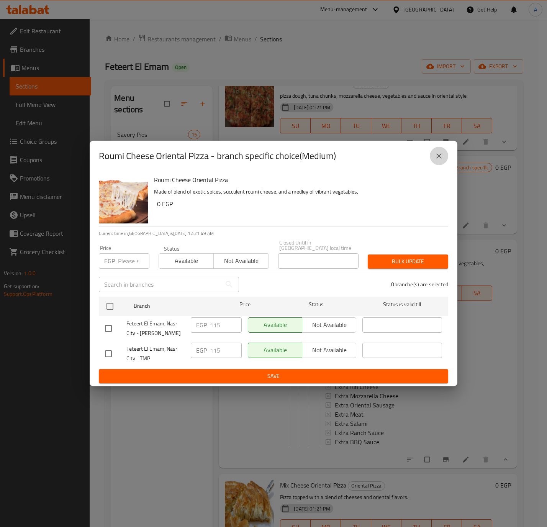
click at [433, 159] on button "close" at bounding box center [439, 156] width 18 height 18
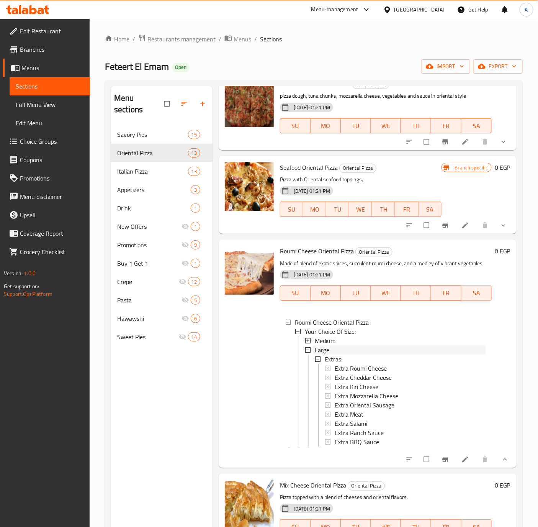
click at [328, 354] on span "Large" at bounding box center [322, 349] width 15 height 9
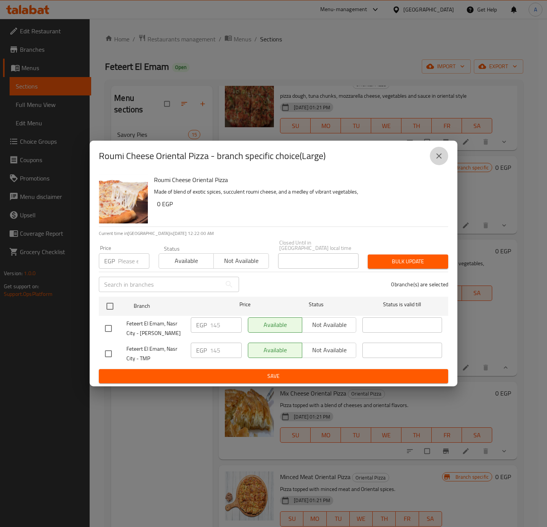
click at [441, 158] on icon "close" at bounding box center [438, 155] width 9 height 9
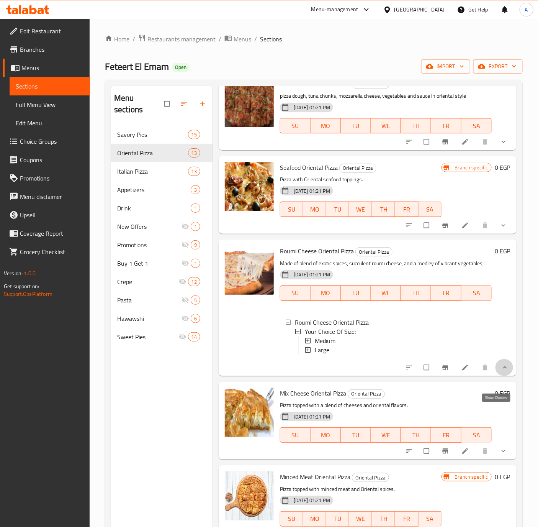
click at [501, 371] on icon "show more" at bounding box center [505, 367] width 8 height 8
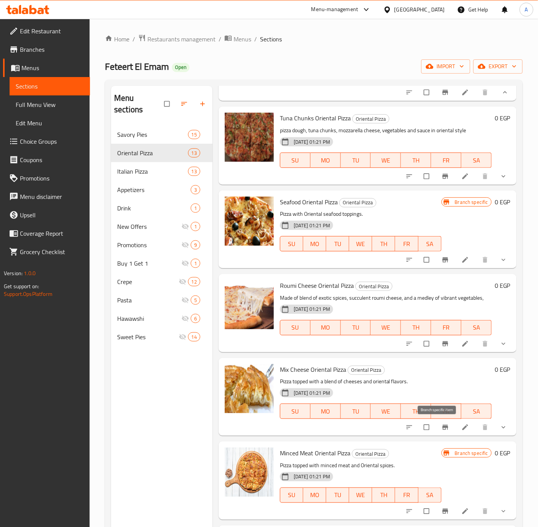
click at [443, 427] on button "Branch-specific-item" at bounding box center [446, 427] width 18 height 17
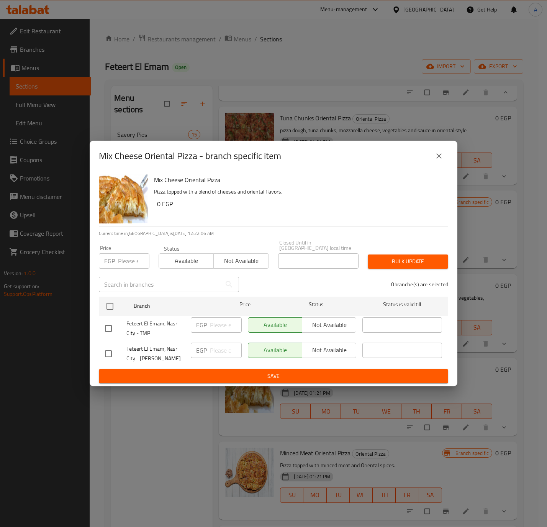
click at [441, 152] on button "close" at bounding box center [439, 156] width 18 height 18
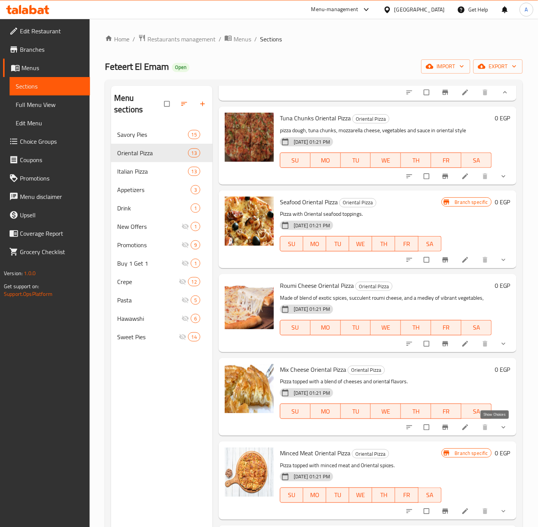
click at [500, 424] on icon "show more" at bounding box center [504, 427] width 8 height 8
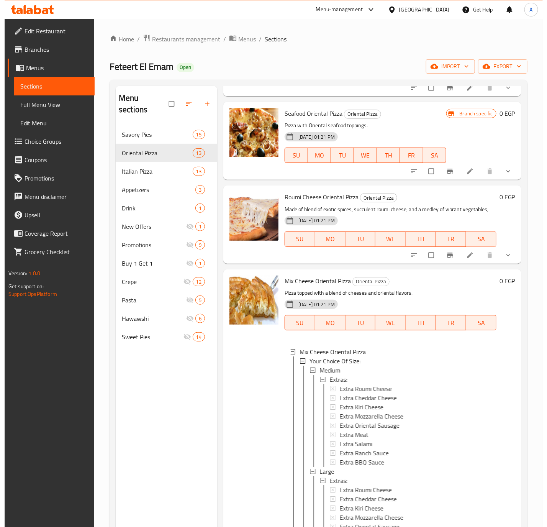
scroll to position [910, 0]
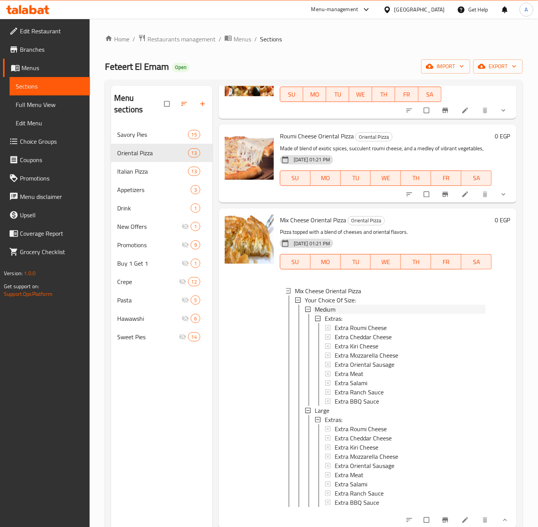
click at [314, 314] on div "Medium" at bounding box center [399, 308] width 172 height 9
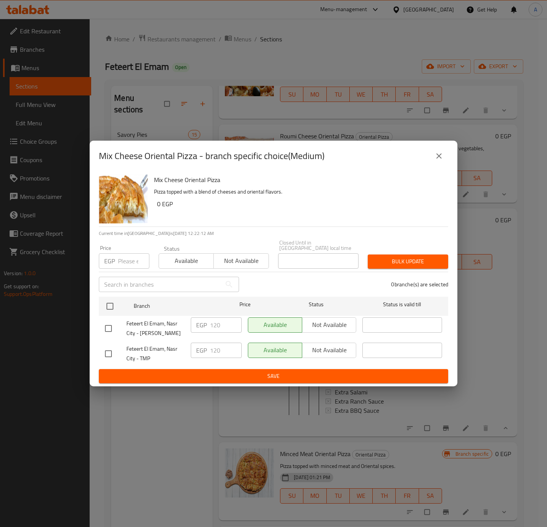
click at [435, 160] on icon "close" at bounding box center [438, 155] width 9 height 9
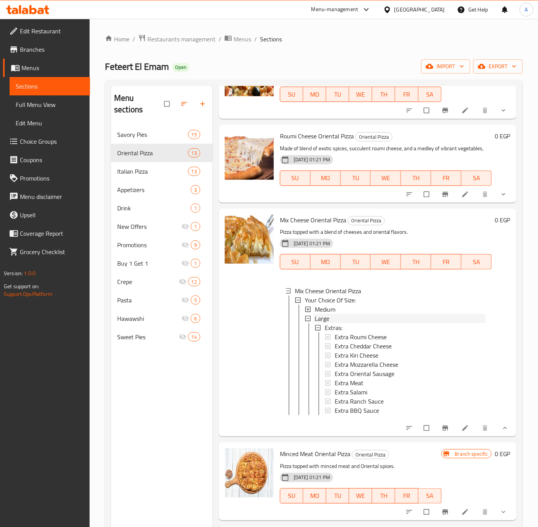
click at [340, 323] on div "Large" at bounding box center [400, 318] width 171 height 9
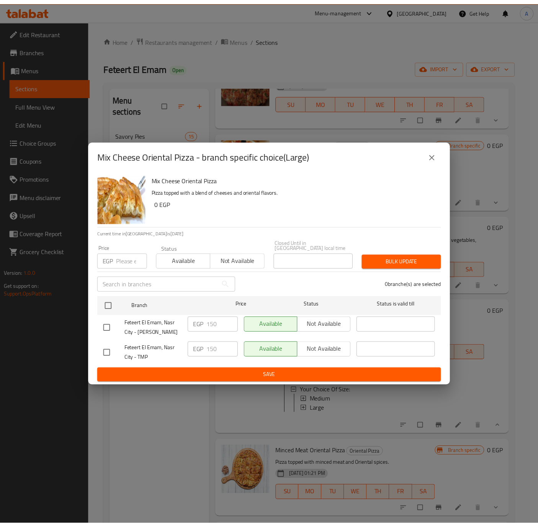
scroll to position [862, 0]
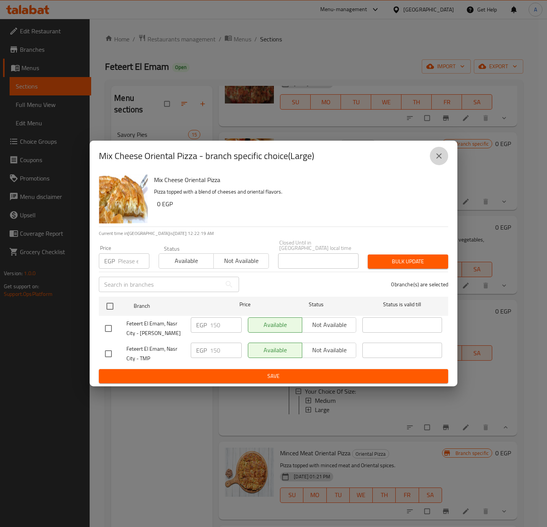
click at [439, 160] on icon "close" at bounding box center [438, 155] width 9 height 9
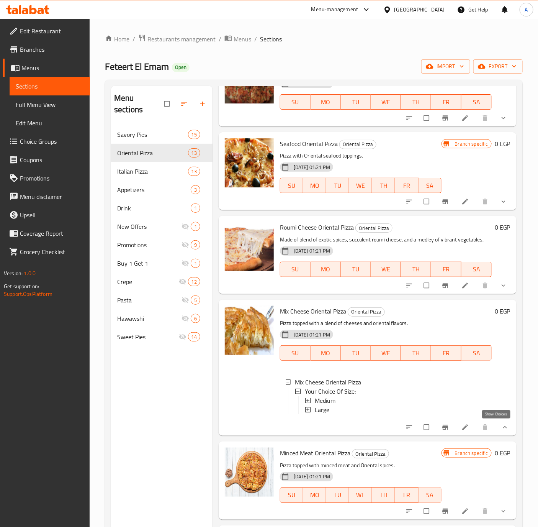
click at [503, 427] on icon "show more" at bounding box center [505, 427] width 4 height 2
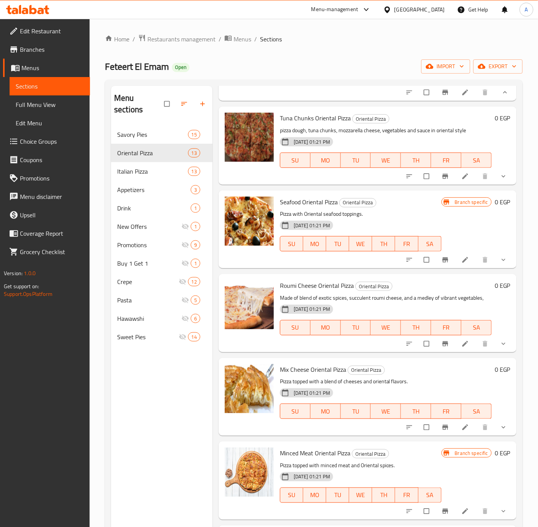
scroll to position [107, 0]
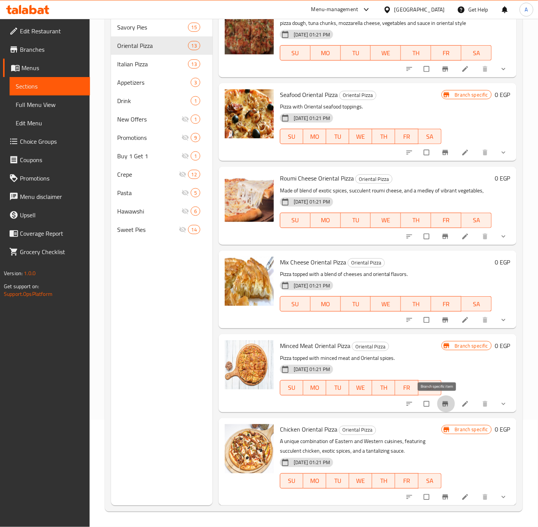
click at [442, 406] on icon "Branch-specific-item" at bounding box center [445, 403] width 6 height 5
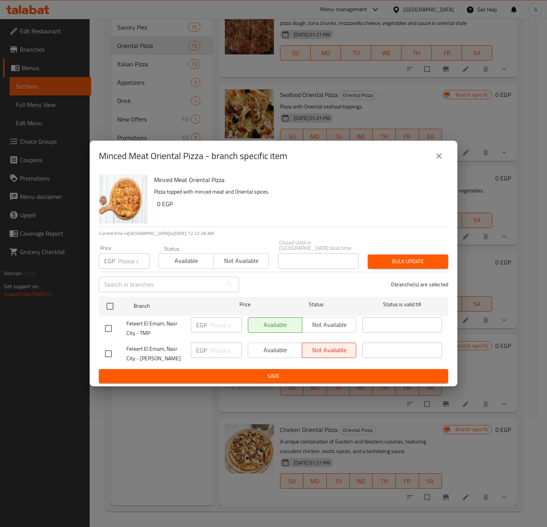
click at [109, 352] on input "checkbox" at bounding box center [108, 353] width 16 height 16
checkbox input "true"
click at [268, 348] on span "Available" at bounding box center [275, 349] width 48 height 11
click at [251, 373] on span "Save" at bounding box center [273, 376] width 337 height 10
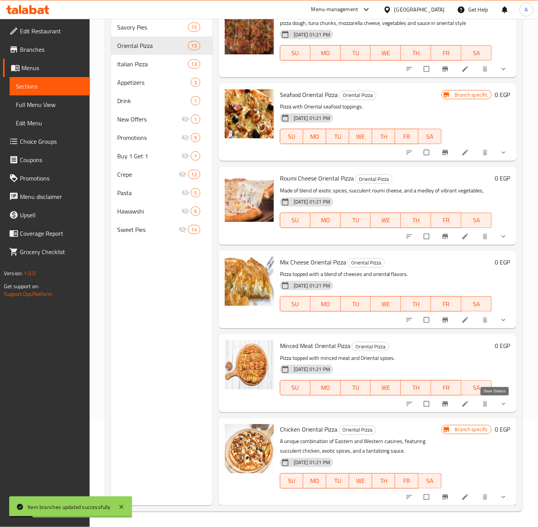
click at [500, 403] on icon "show more" at bounding box center [504, 404] width 8 height 8
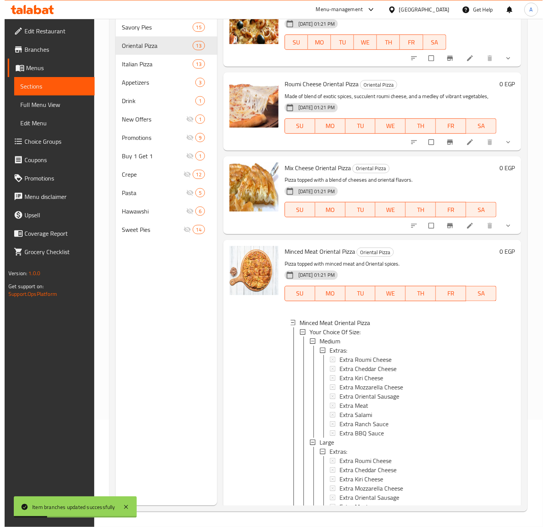
scroll to position [910, 0]
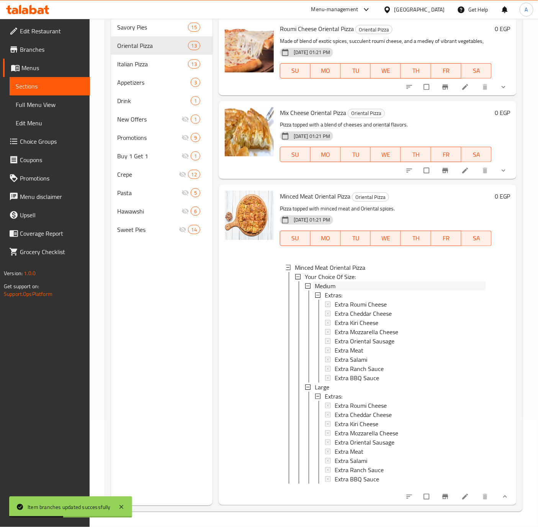
click at [324, 290] on span "Medium" at bounding box center [325, 285] width 21 height 9
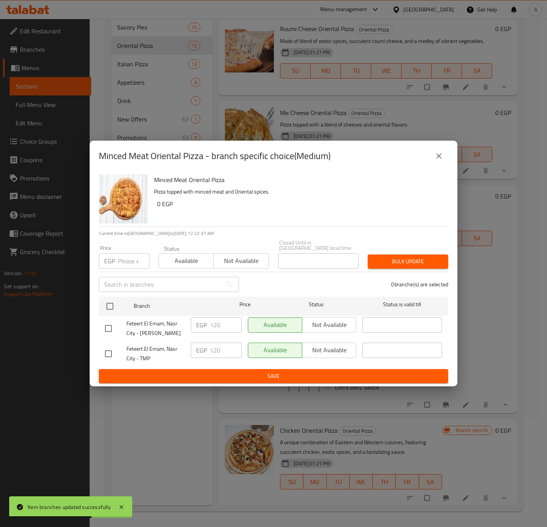
click at [439, 160] on icon "close" at bounding box center [438, 155] width 9 height 9
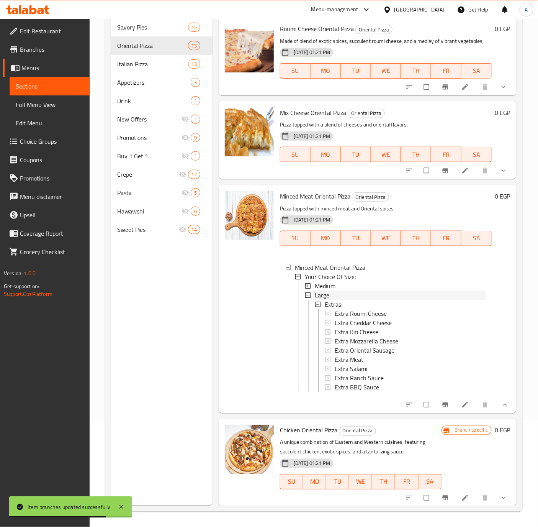
click at [323, 299] on span "Large" at bounding box center [322, 294] width 15 height 9
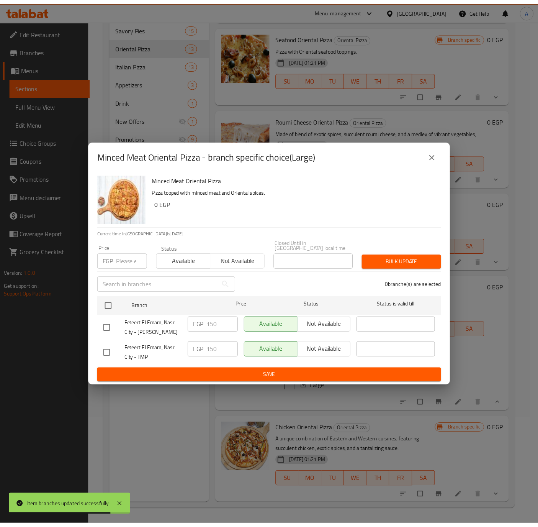
scroll to position [862, 0]
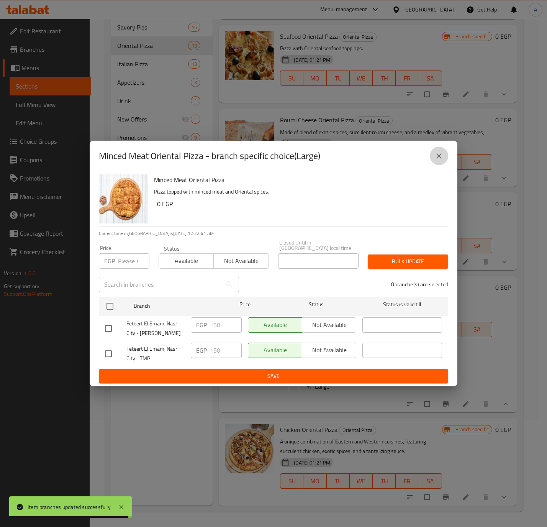
click at [431, 157] on button "close" at bounding box center [439, 156] width 18 height 18
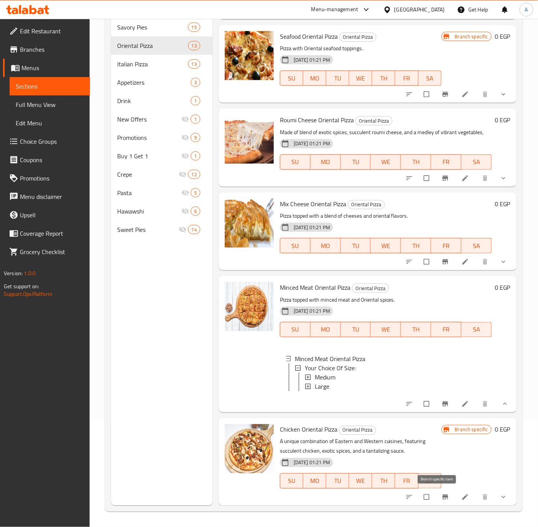
click at [442, 497] on icon "Branch-specific-item" at bounding box center [445, 496] width 6 height 5
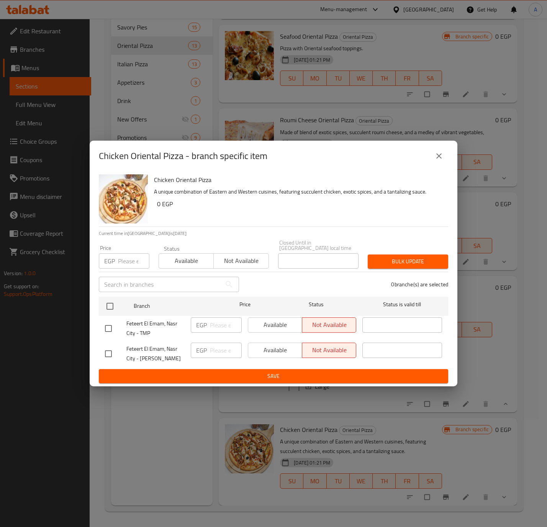
click at [432, 156] on button "close" at bounding box center [439, 156] width 18 height 18
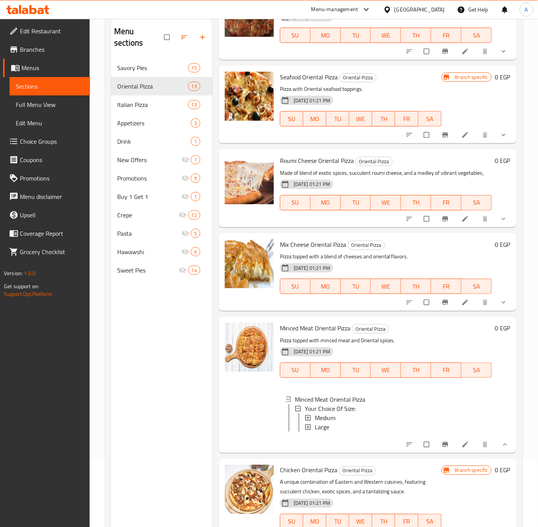
scroll to position [0, 0]
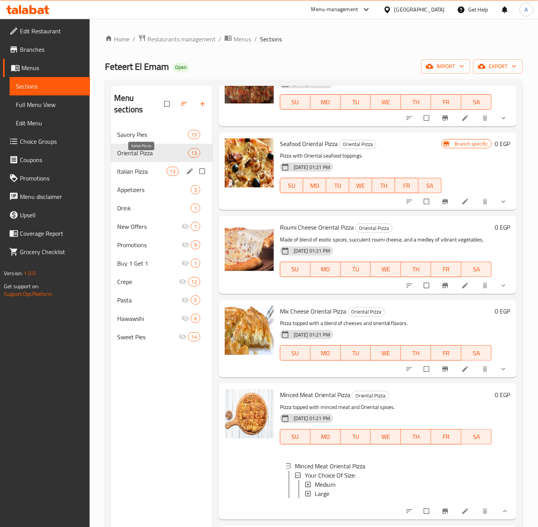
click at [131, 167] on span "Italian Pizza" at bounding box center [141, 171] width 49 height 9
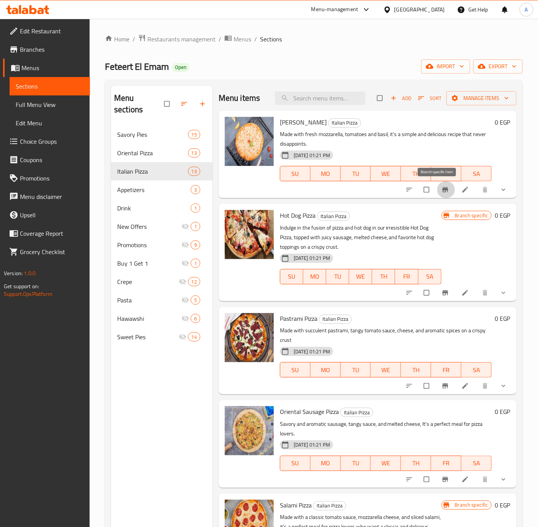
click at [442, 190] on icon "Branch-specific-item" at bounding box center [445, 189] width 6 height 5
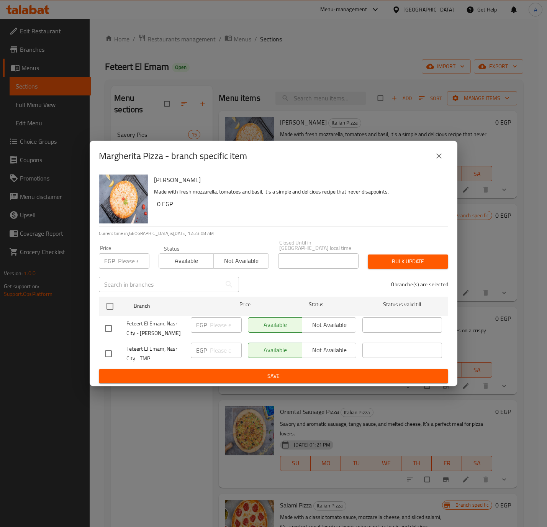
click at [437, 156] on icon "close" at bounding box center [438, 155] width 9 height 9
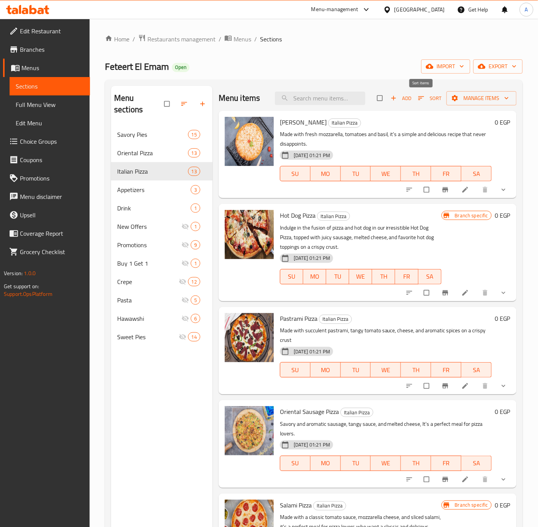
click at [417, 100] on icon "button" at bounding box center [421, 98] width 8 height 8
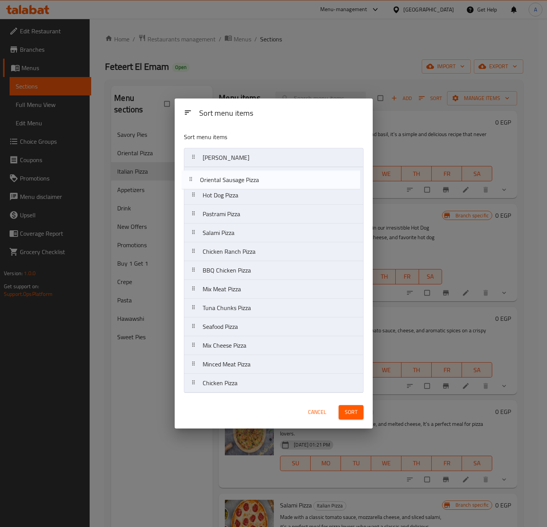
drag, startPoint x: 239, startPoint y: 219, endPoint x: 237, endPoint y: 179, distance: 39.5
click at [237, 179] on nav "Margherita Pizza Hot Dog Pizza Pastrami Pizza Oriental Sausage Pizza Salami Piz…" at bounding box center [274, 270] width 180 height 245
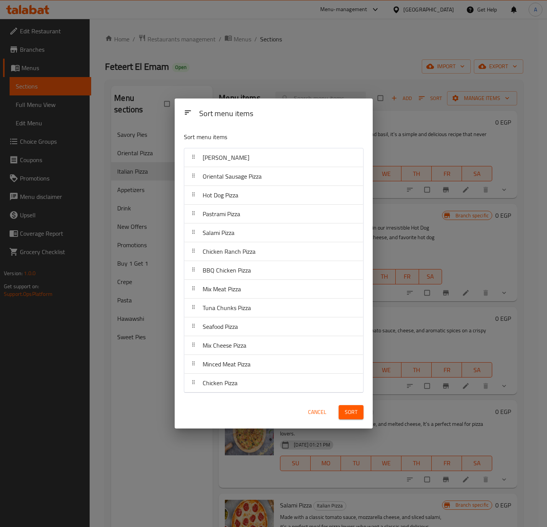
click at [353, 415] on span "Sort" at bounding box center [351, 412] width 13 height 10
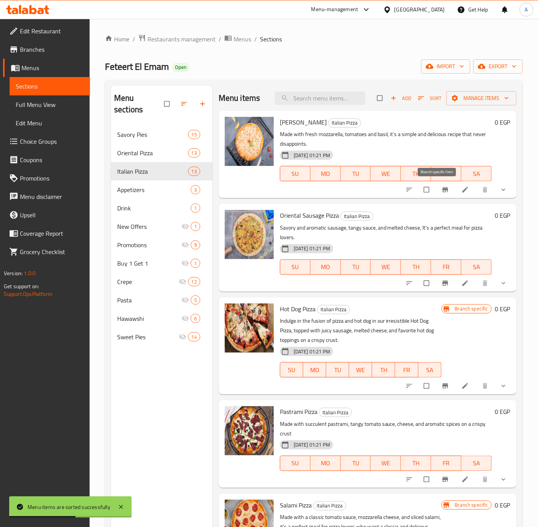
click at [442, 190] on icon "Branch-specific-item" at bounding box center [445, 189] width 6 height 5
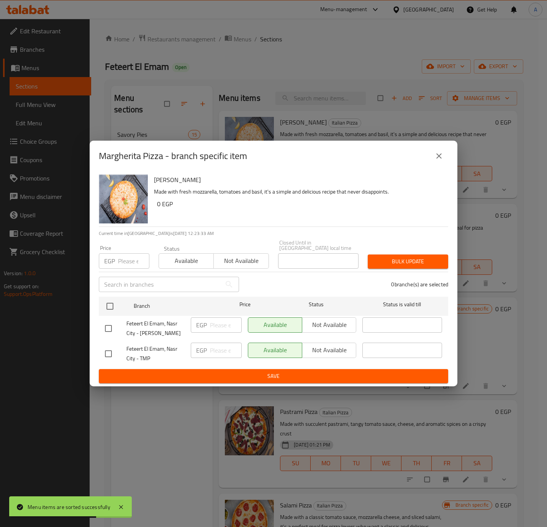
click at [436, 158] on icon "close" at bounding box center [438, 155] width 9 height 9
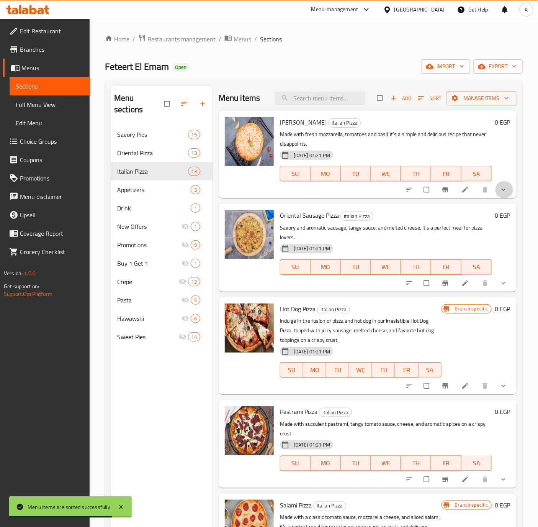
click at [495, 191] on button "show more" at bounding box center [504, 189] width 18 height 17
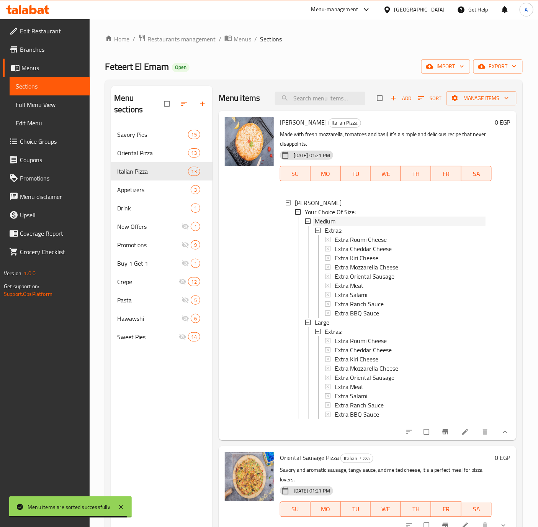
click at [332, 221] on span "Medium" at bounding box center [325, 220] width 21 height 9
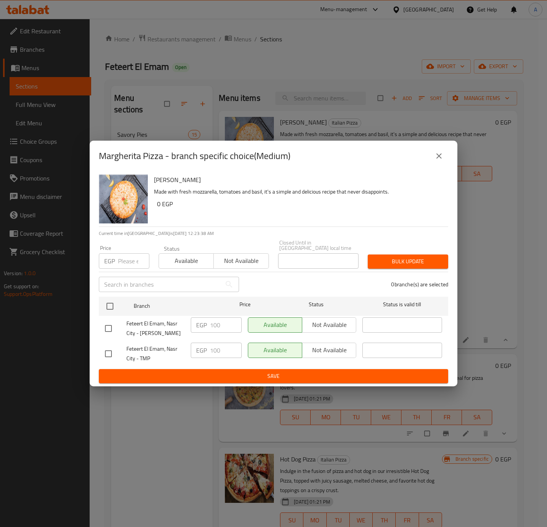
click at [436, 153] on button "close" at bounding box center [439, 156] width 18 height 18
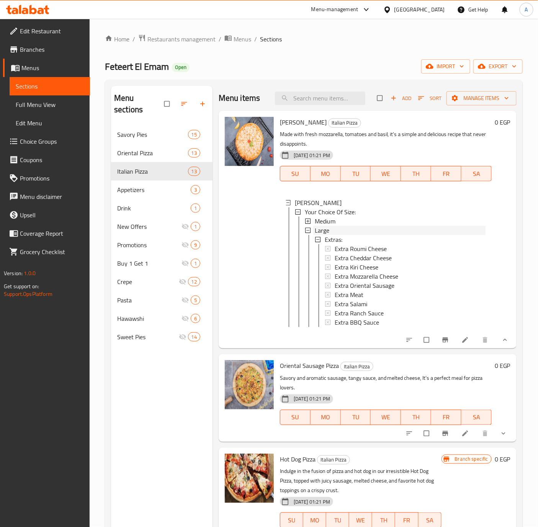
click at [333, 231] on div "Large" at bounding box center [400, 230] width 171 height 9
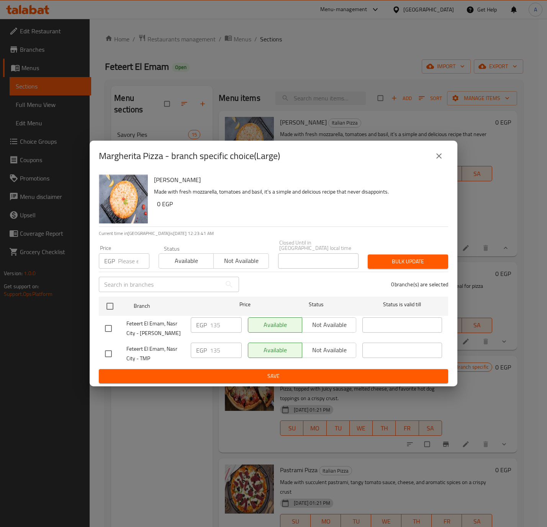
click at [440, 157] on icon "close" at bounding box center [438, 155] width 9 height 9
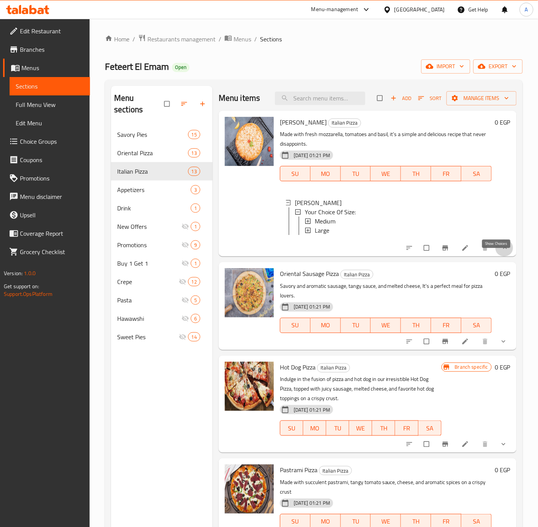
click at [501, 252] on icon "show more" at bounding box center [505, 248] width 8 height 8
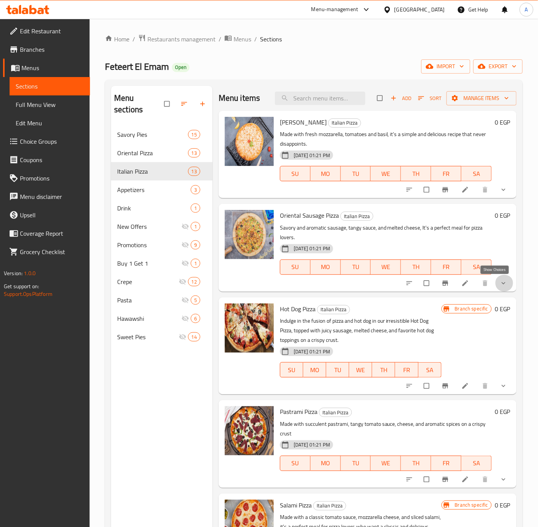
click at [500, 282] on icon "show more" at bounding box center [504, 283] width 8 height 8
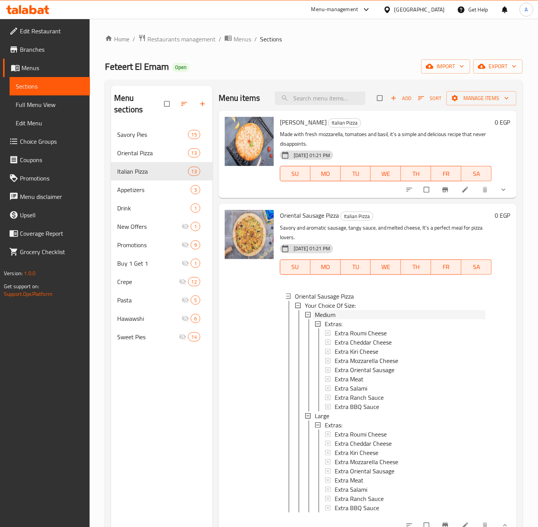
click at [340, 315] on div "Medium" at bounding box center [400, 314] width 171 height 9
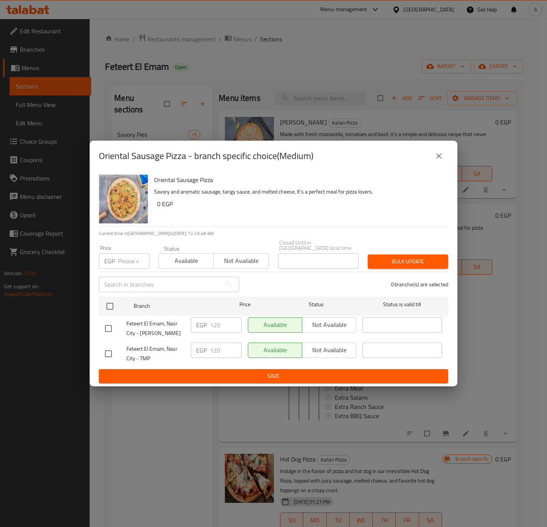
click at [439, 157] on icon "close" at bounding box center [438, 155] width 9 height 9
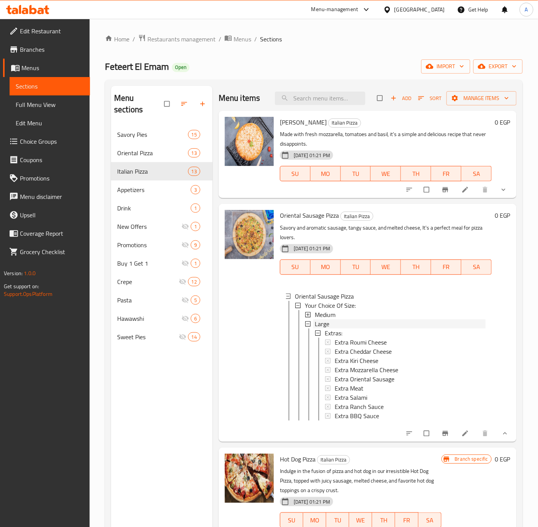
click at [320, 325] on span "Large" at bounding box center [322, 323] width 15 height 9
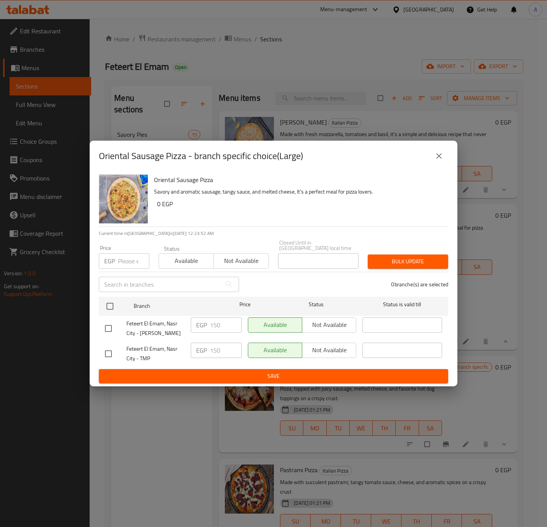
click at [443, 153] on button "close" at bounding box center [439, 156] width 18 height 18
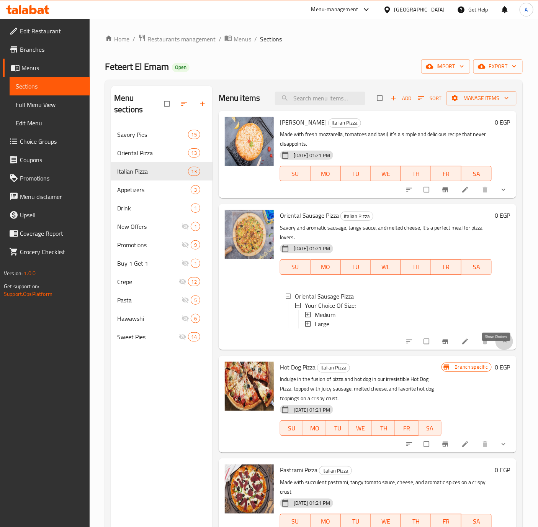
click at [501, 345] on icon "show more" at bounding box center [505, 341] width 8 height 8
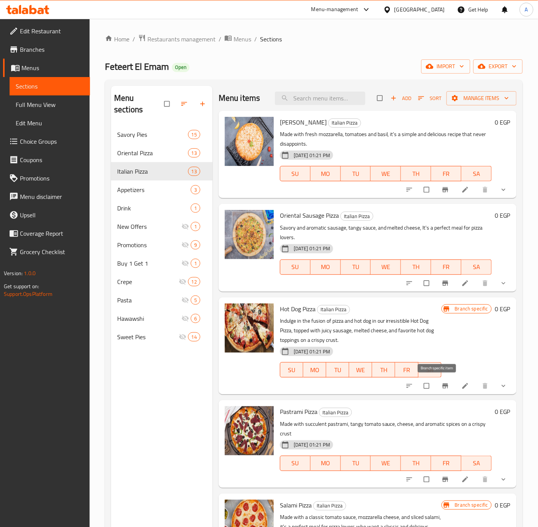
click at [442, 384] on icon "Branch-specific-item" at bounding box center [446, 386] width 8 height 8
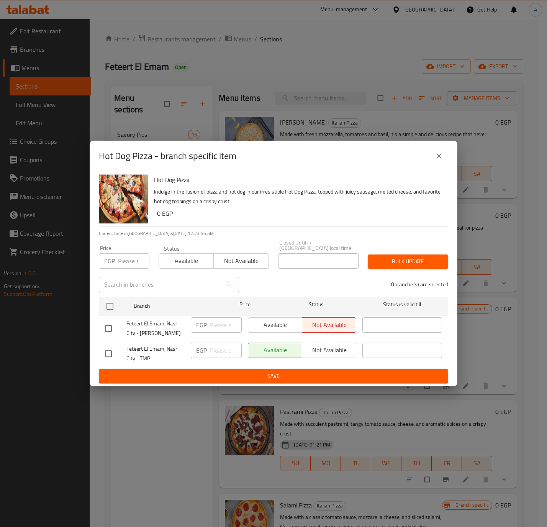
click at [108, 326] on input "checkbox" at bounding box center [108, 328] width 16 height 16
checkbox input "true"
click at [271, 324] on span "Available" at bounding box center [275, 324] width 48 height 11
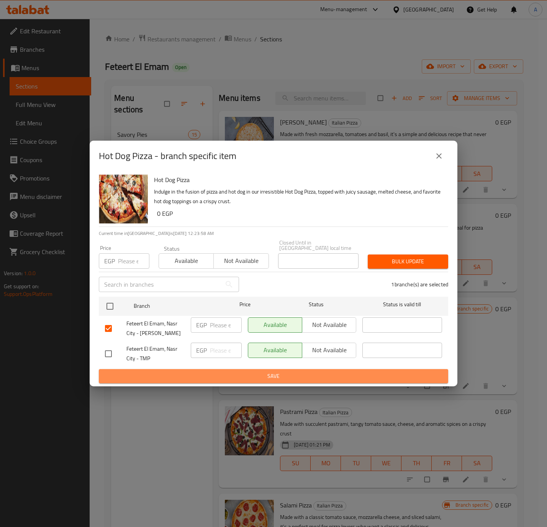
click at [273, 371] on span "Save" at bounding box center [273, 376] width 337 height 10
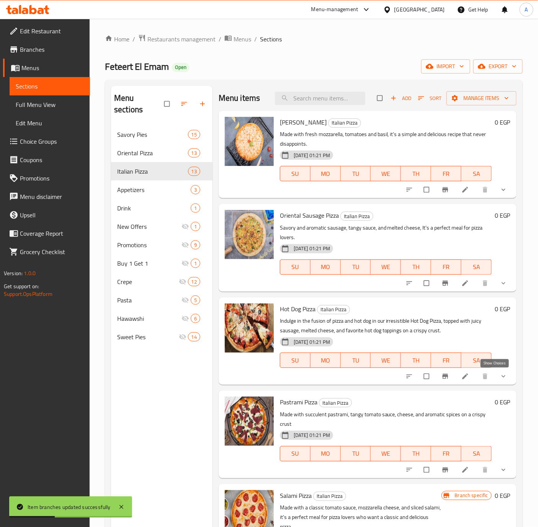
click at [502, 376] on icon "show more" at bounding box center [504, 376] width 4 height 2
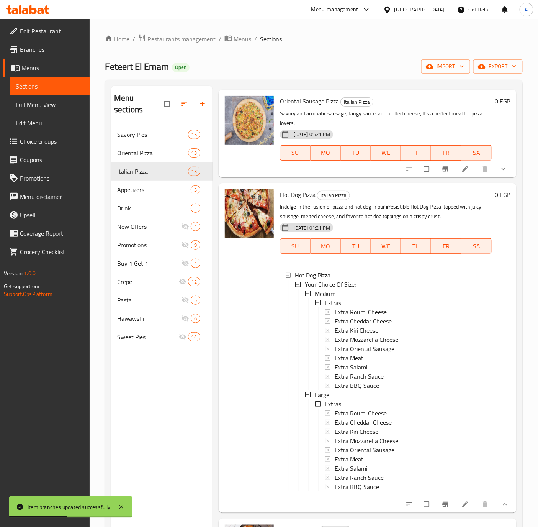
scroll to position [115, 0]
click at [320, 292] on span "Medium" at bounding box center [325, 292] width 21 height 9
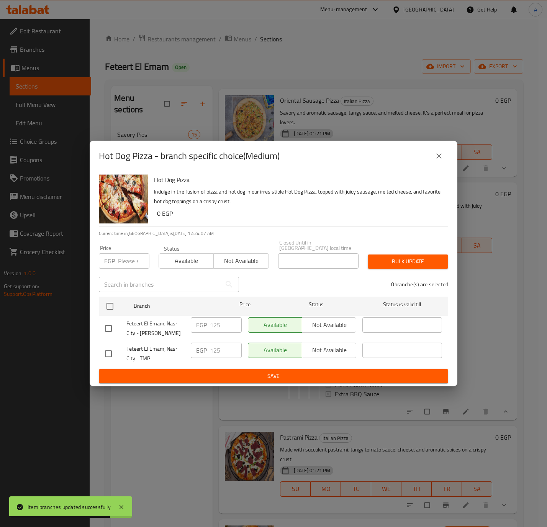
click at [440, 157] on icon "close" at bounding box center [438, 155] width 5 height 5
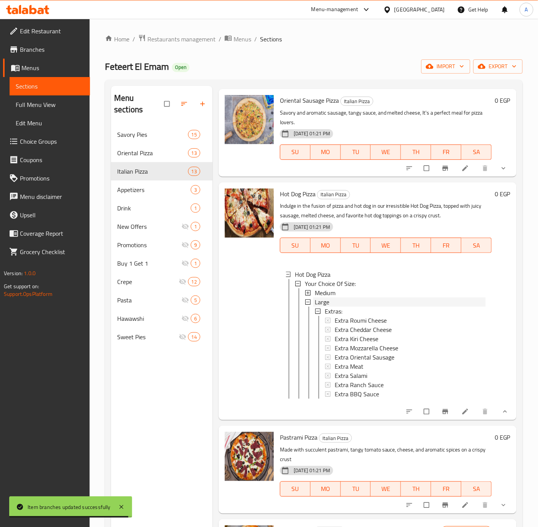
click at [324, 300] on span "Large" at bounding box center [322, 301] width 15 height 9
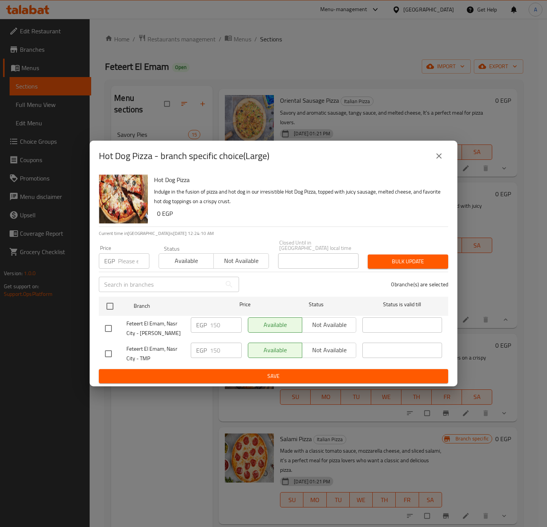
click at [431, 158] on button "close" at bounding box center [439, 156] width 18 height 18
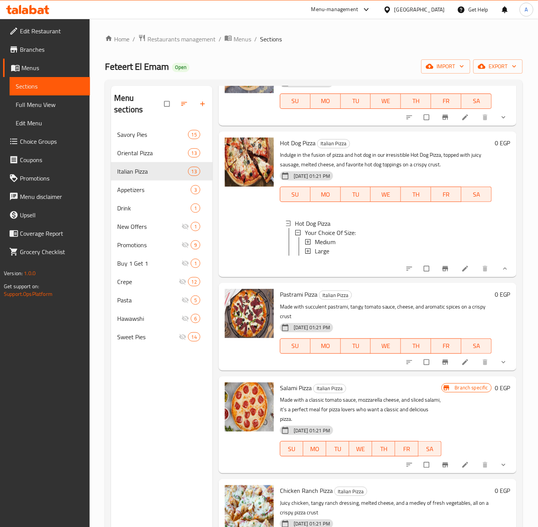
scroll to position [230, 0]
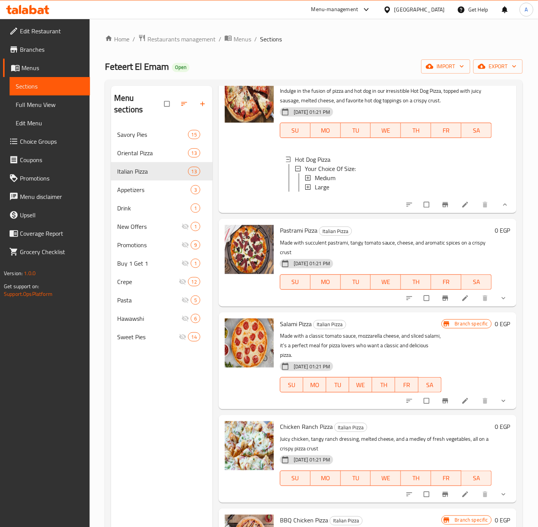
click at [501, 208] on icon "show more" at bounding box center [505, 205] width 8 height 8
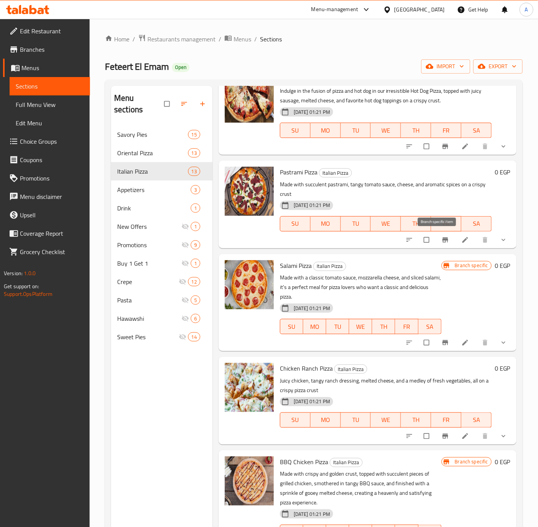
click at [442, 240] on icon "Branch-specific-item" at bounding box center [446, 240] width 8 height 8
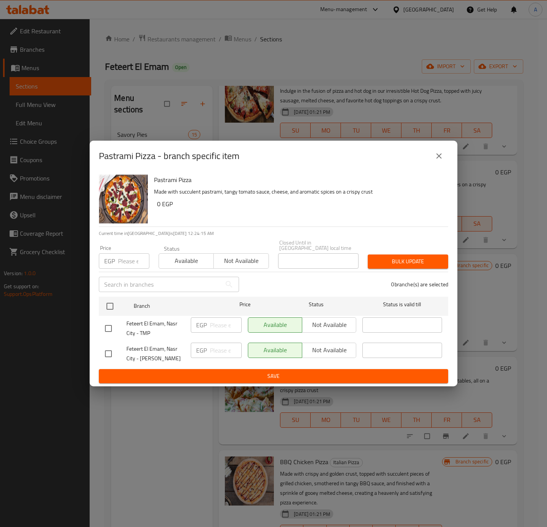
click at [437, 160] on icon "close" at bounding box center [438, 155] width 9 height 9
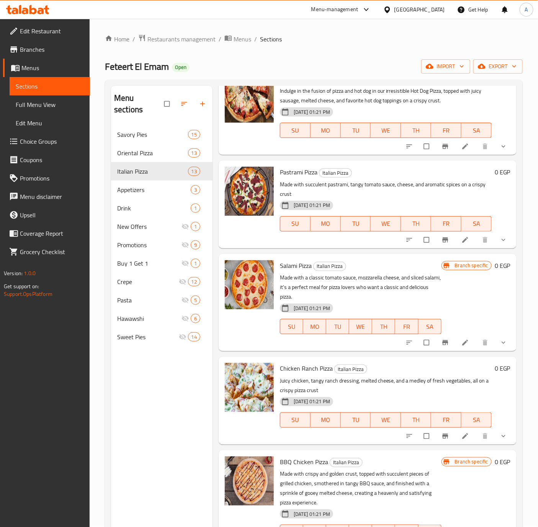
click at [495, 231] on button "show more" at bounding box center [504, 239] width 18 height 17
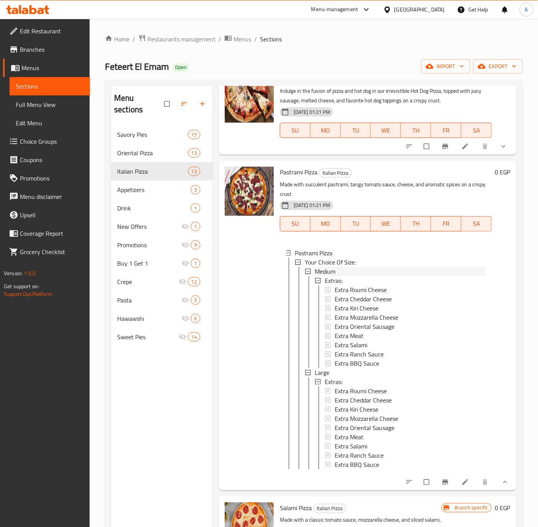
click at [331, 270] on span "Medium" at bounding box center [325, 271] width 21 height 9
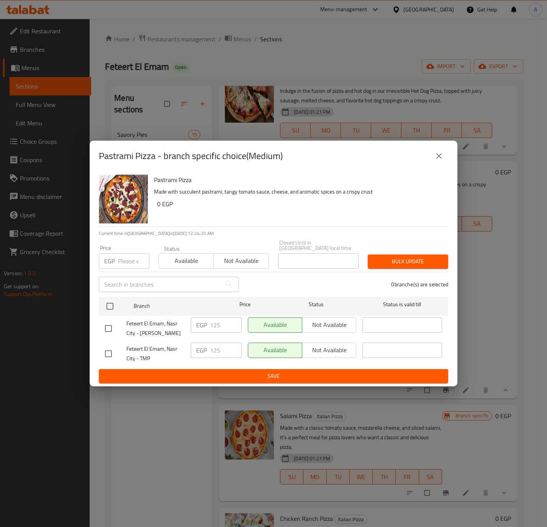
click at [440, 159] on icon "close" at bounding box center [438, 155] width 5 height 5
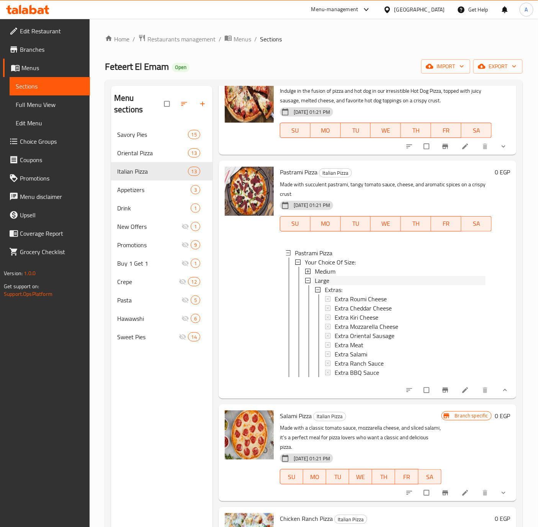
click at [318, 278] on span "Large" at bounding box center [322, 280] width 15 height 9
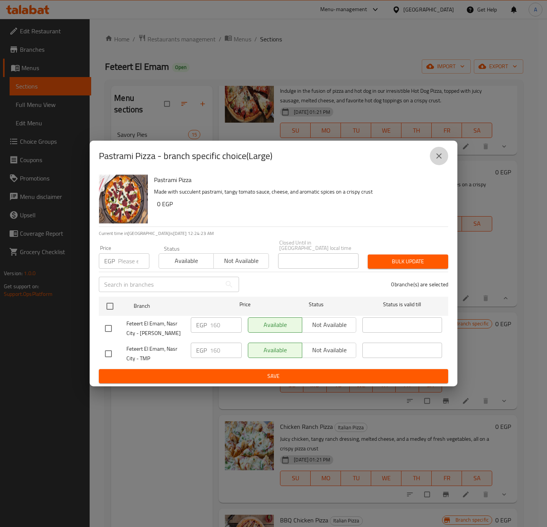
click at [438, 157] on icon "close" at bounding box center [438, 155] width 5 height 5
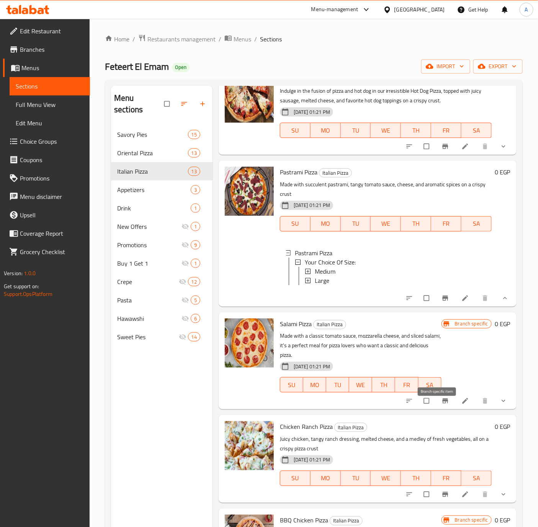
click at [442, 403] on icon "Branch-specific-item" at bounding box center [445, 400] width 6 height 5
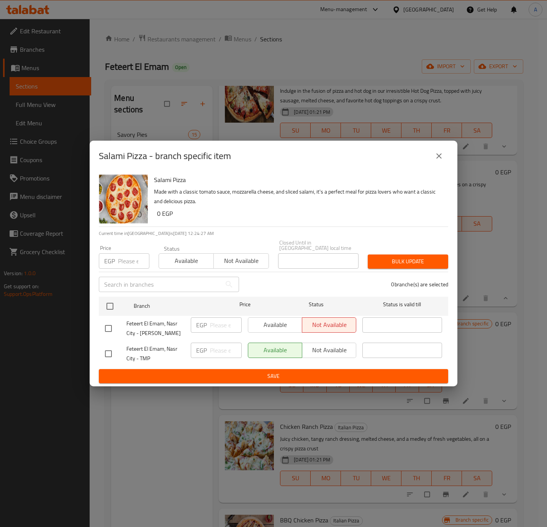
click at [110, 324] on input "checkbox" at bounding box center [108, 328] width 16 height 16
checkbox input "true"
click at [276, 322] on span "Available" at bounding box center [275, 324] width 48 height 11
click at [269, 369] on button "Save" at bounding box center [273, 376] width 349 height 14
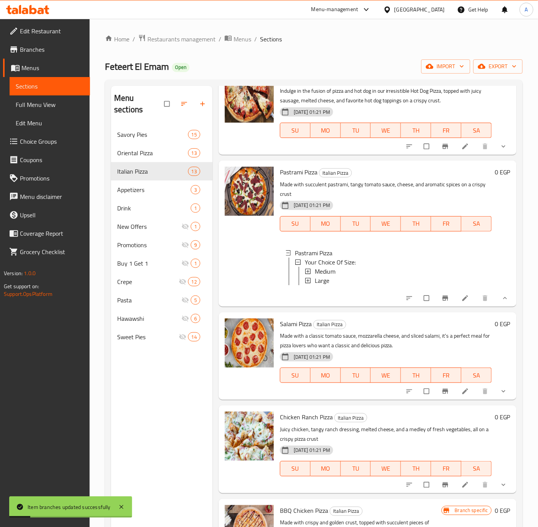
click at [497, 394] on button "show more" at bounding box center [504, 391] width 18 height 17
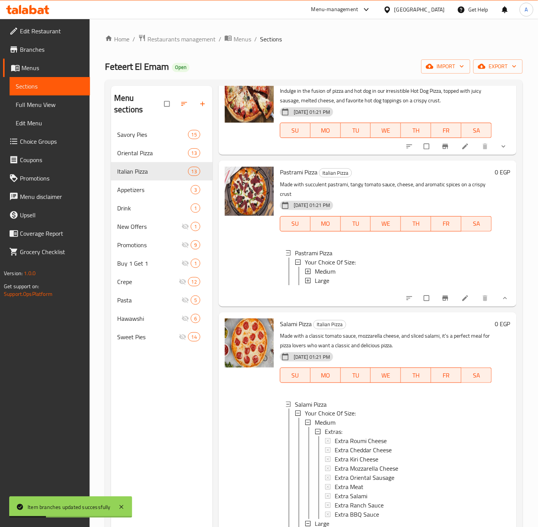
scroll to position [345, 0]
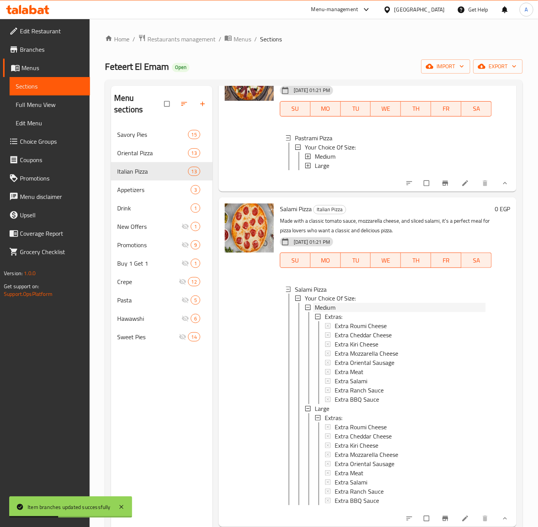
click at [322, 312] on span "Medium" at bounding box center [325, 307] width 21 height 9
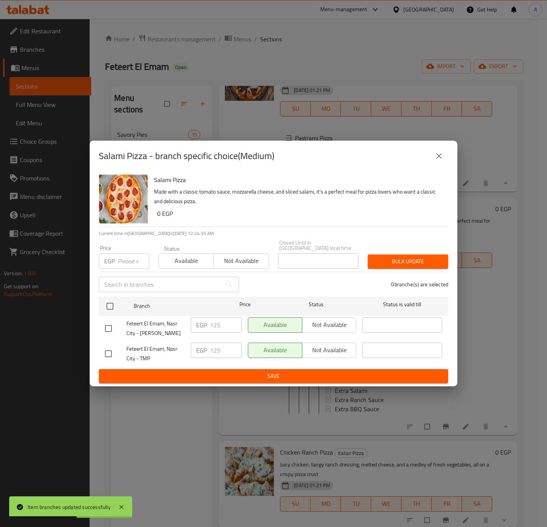
click at [439, 159] on icon "close" at bounding box center [438, 155] width 5 height 5
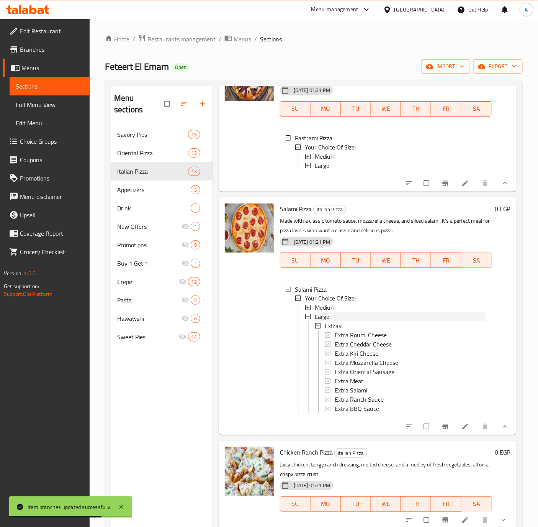
click at [324, 321] on span "Large" at bounding box center [322, 316] width 15 height 9
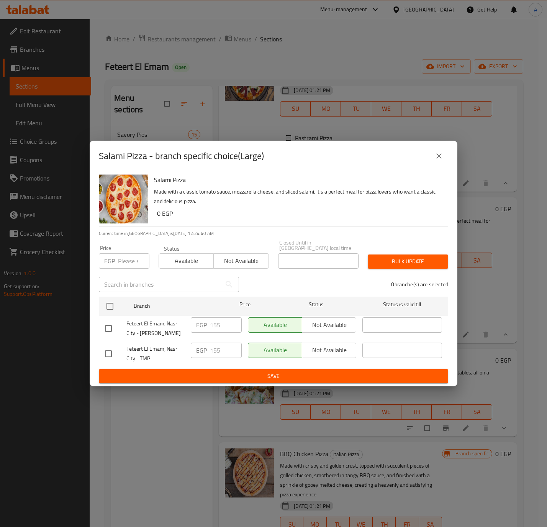
click at [438, 154] on icon "close" at bounding box center [438, 155] width 9 height 9
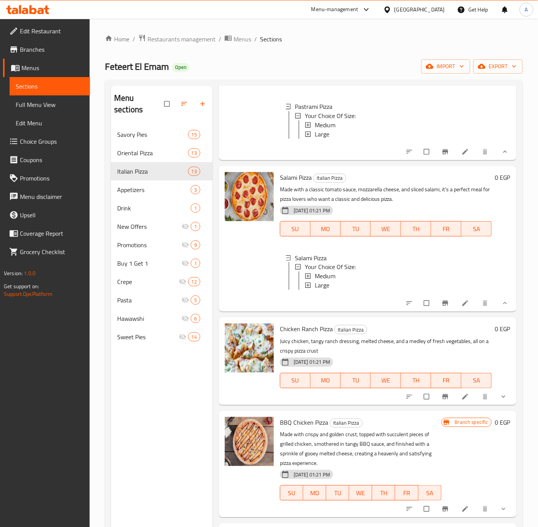
scroll to position [402, 0]
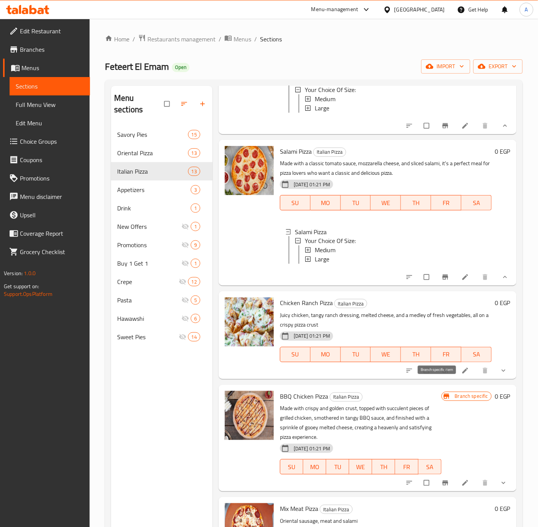
click at [442, 374] on span "Branch-specific-item" at bounding box center [446, 370] width 9 height 8
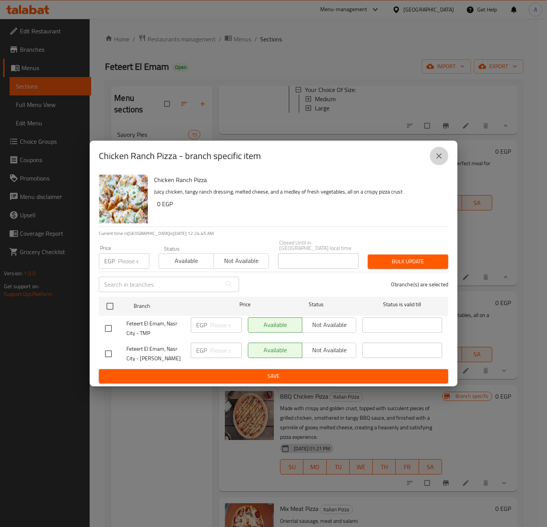
click at [440, 160] on icon "close" at bounding box center [438, 155] width 9 height 9
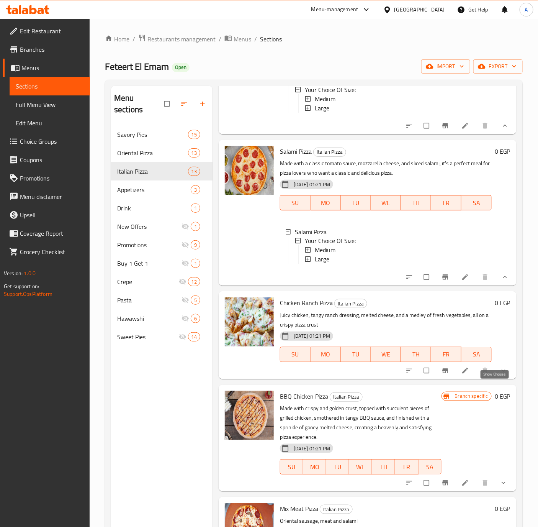
click at [502, 371] on icon "show more" at bounding box center [504, 370] width 4 height 2
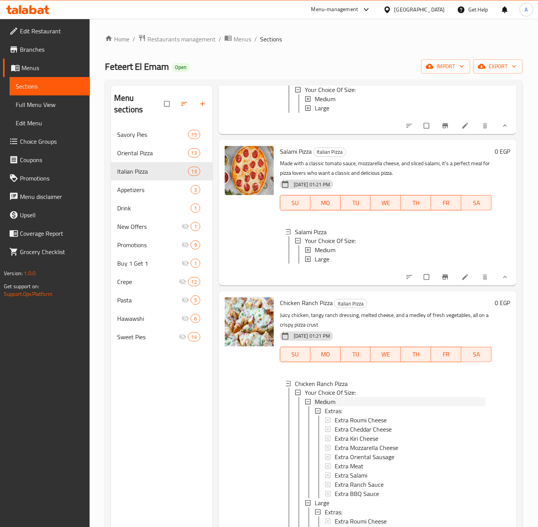
click at [321, 406] on span "Medium" at bounding box center [325, 401] width 21 height 9
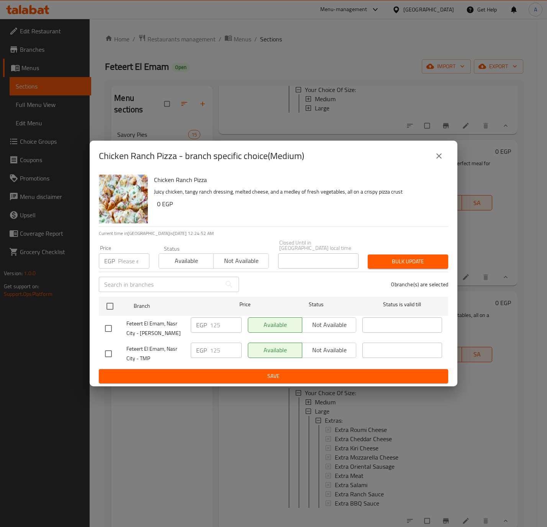
click at [437, 158] on icon "close" at bounding box center [438, 155] width 9 height 9
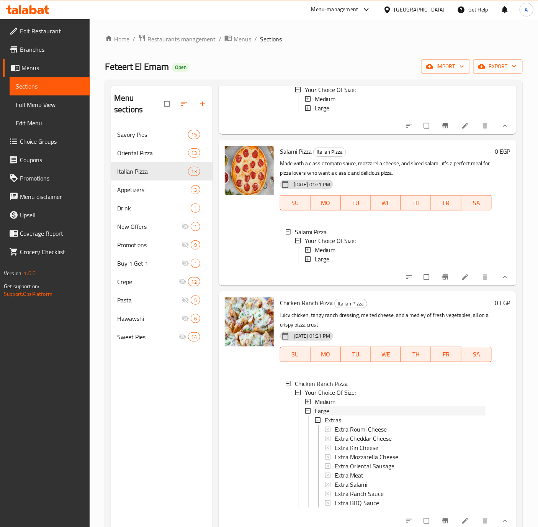
click at [325, 415] on span "Large" at bounding box center [322, 410] width 15 height 9
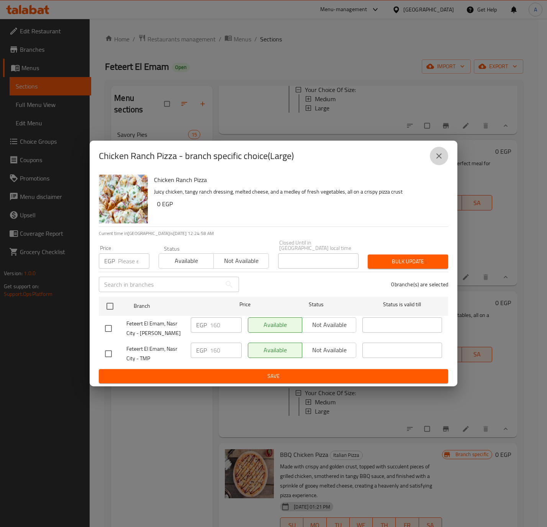
click at [436, 159] on icon "close" at bounding box center [438, 155] width 9 height 9
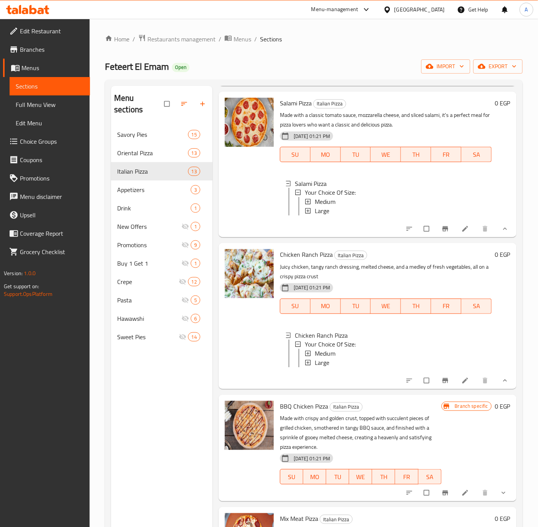
scroll to position [517, 0]
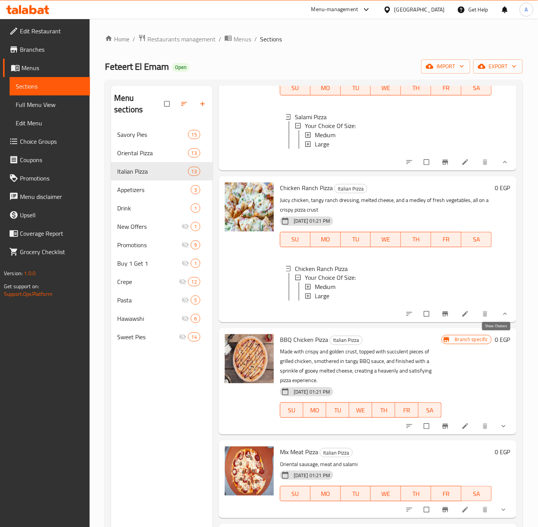
click at [501, 317] on icon "show more" at bounding box center [505, 314] width 8 height 8
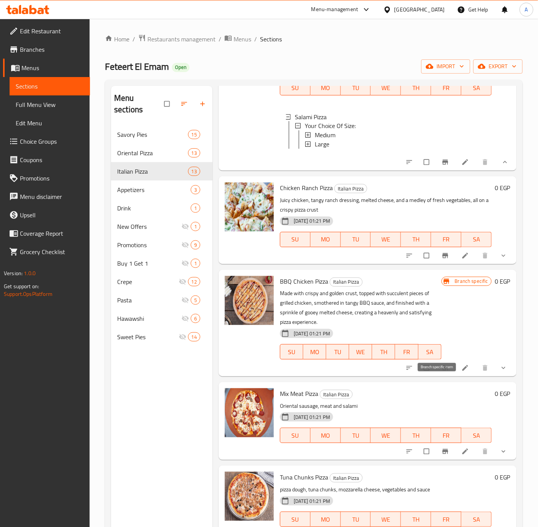
click at [442, 371] on icon "Branch-specific-item" at bounding box center [446, 368] width 8 height 8
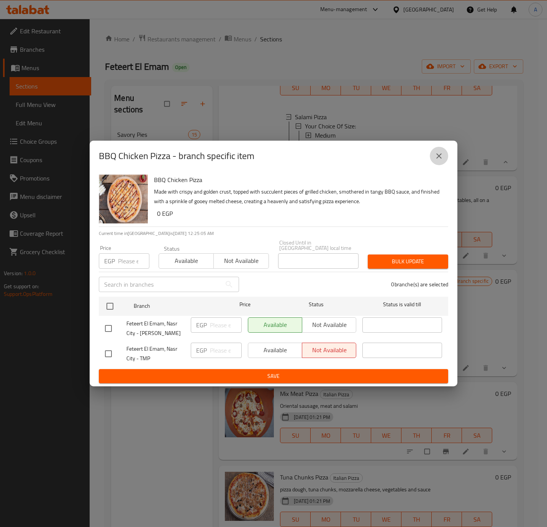
click at [446, 155] on button "close" at bounding box center [439, 156] width 18 height 18
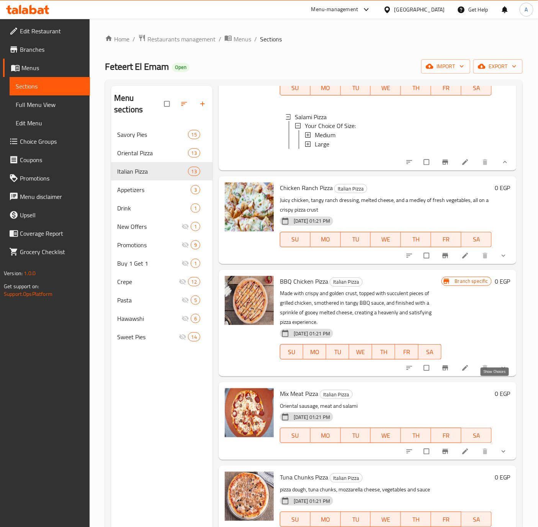
click at [500, 371] on icon "show more" at bounding box center [504, 368] width 8 height 8
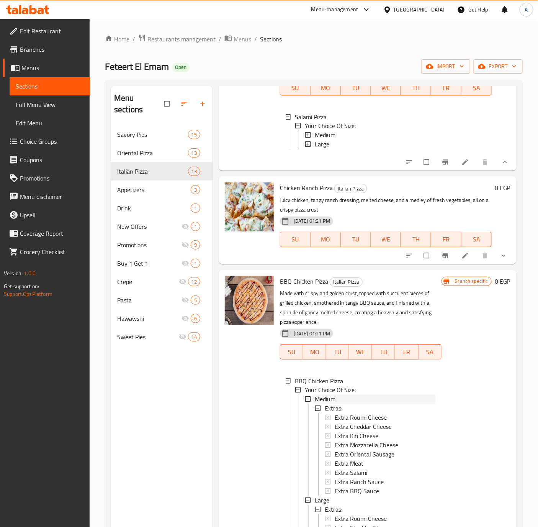
click at [322, 404] on span "Medium" at bounding box center [325, 398] width 21 height 9
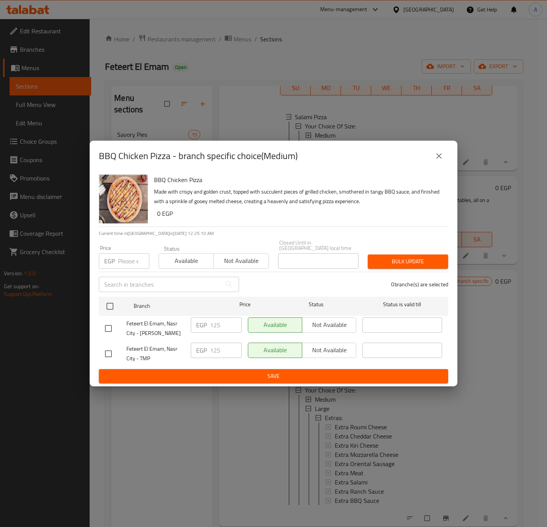
click at [441, 159] on icon "close" at bounding box center [438, 155] width 5 height 5
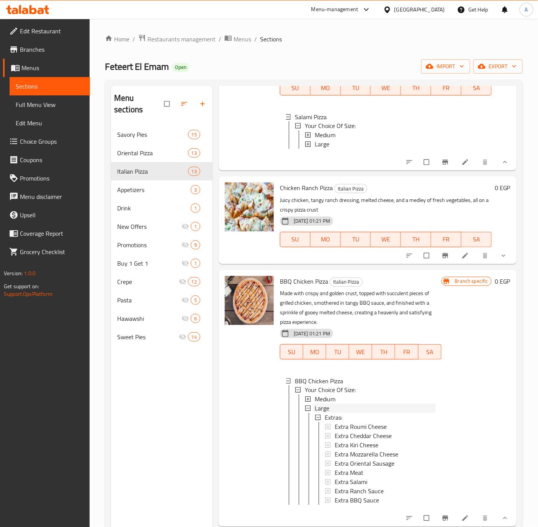
click at [329, 413] on span "Large" at bounding box center [322, 408] width 15 height 9
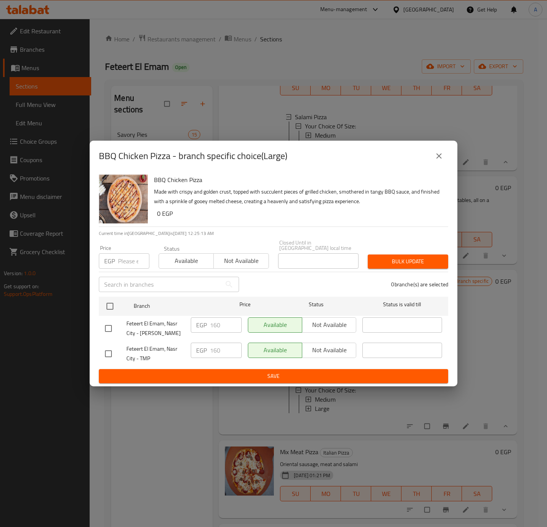
click at [443, 160] on icon "close" at bounding box center [438, 155] width 9 height 9
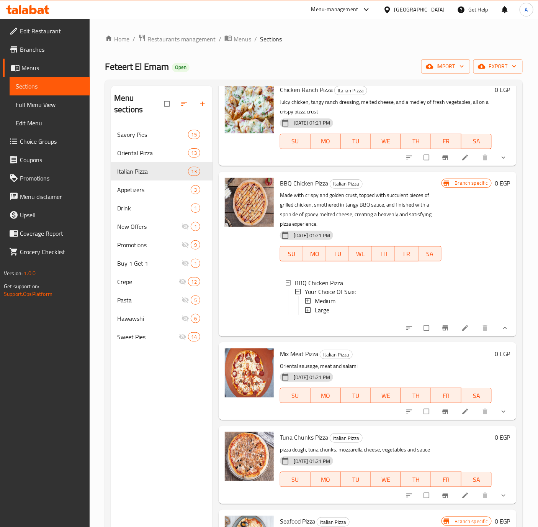
scroll to position [689, 0]
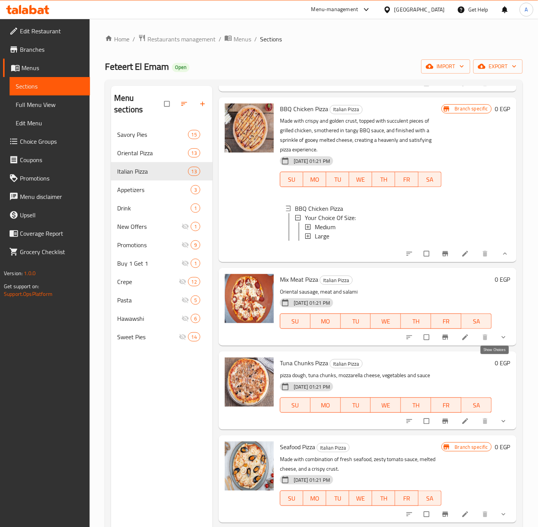
click at [502, 339] on icon "show more" at bounding box center [504, 337] width 4 height 2
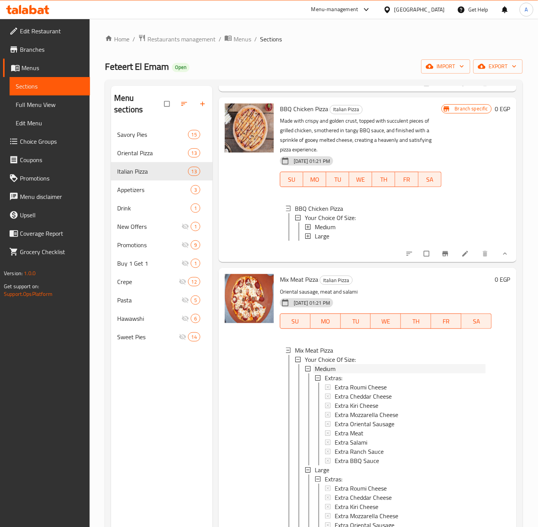
click at [330, 373] on span "Medium" at bounding box center [325, 368] width 21 height 9
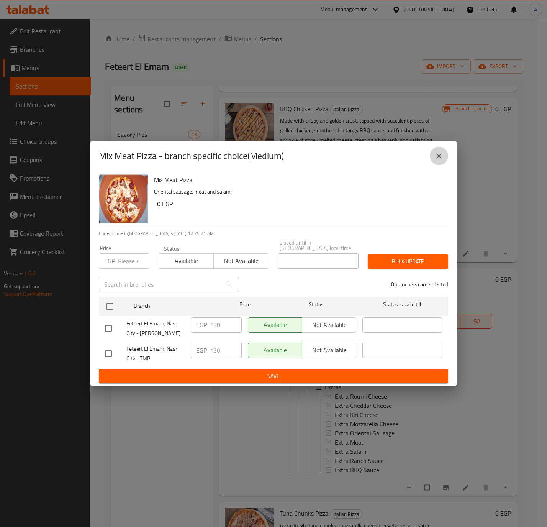
click at [440, 156] on icon "close" at bounding box center [438, 155] width 9 height 9
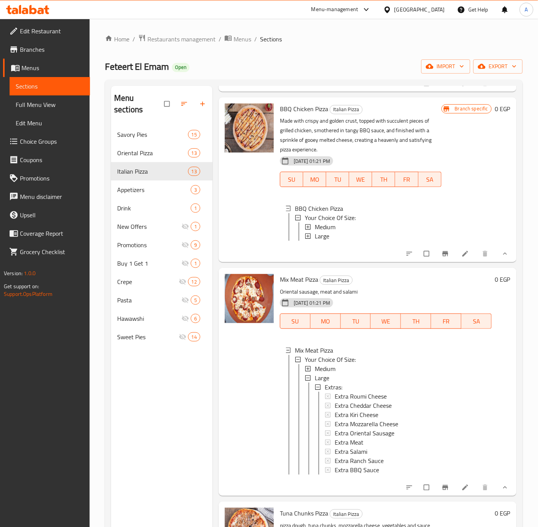
click at [325, 373] on span "Medium" at bounding box center [325, 368] width 21 height 9
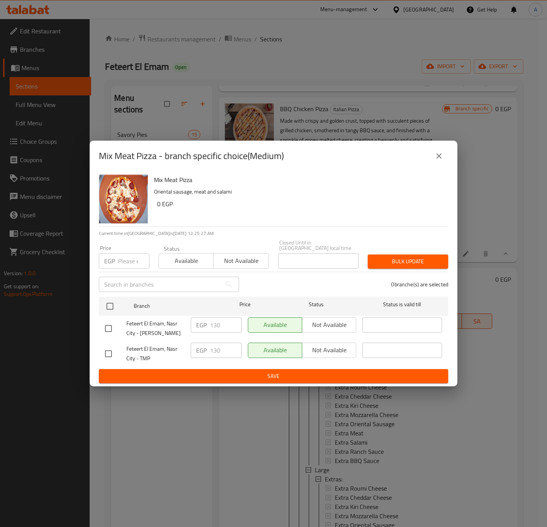
click at [432, 160] on button "close" at bounding box center [439, 156] width 18 height 18
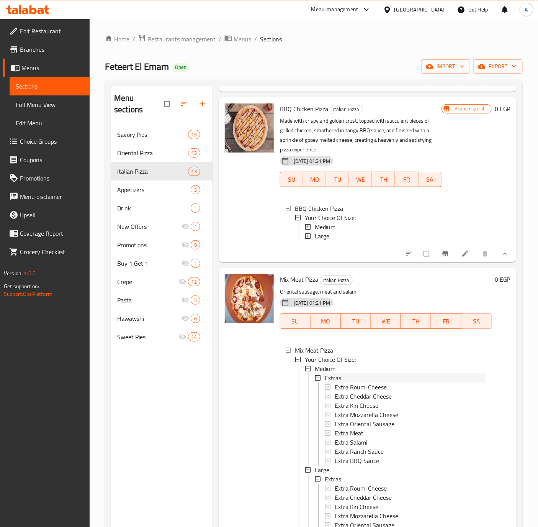
click at [335, 382] on span "Extras:" at bounding box center [334, 377] width 18 height 9
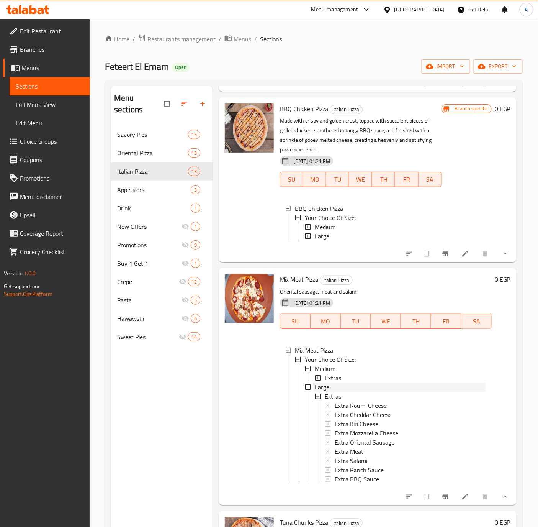
click at [317, 391] on span "Large" at bounding box center [322, 386] width 15 height 9
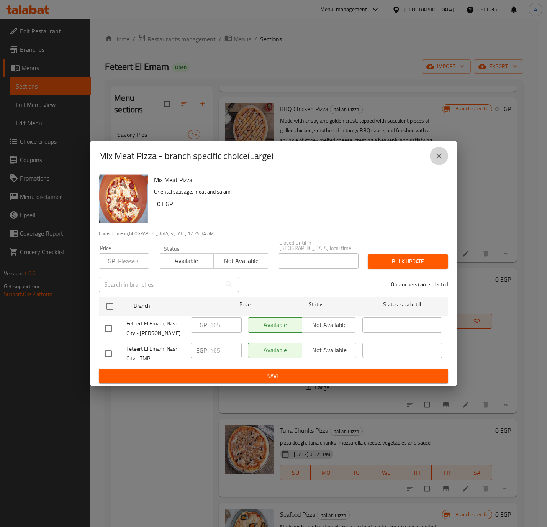
click at [442, 157] on icon "close" at bounding box center [438, 155] width 9 height 9
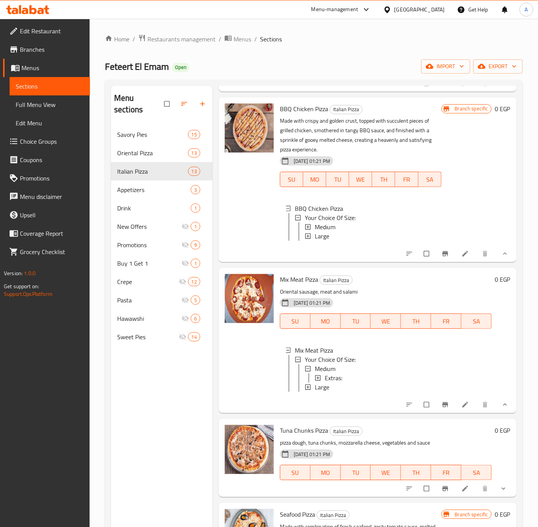
scroll to position [862, 0]
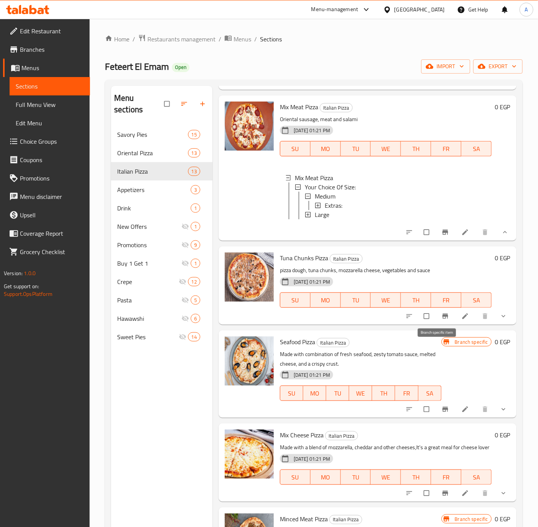
click at [437, 324] on button "Branch-specific-item" at bounding box center [446, 315] width 18 height 17
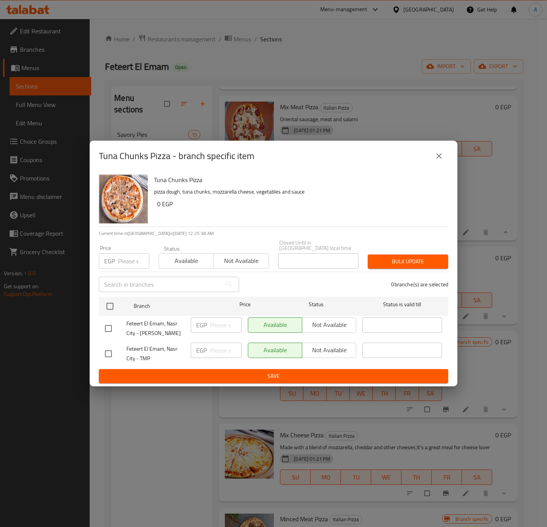
click at [437, 153] on button "close" at bounding box center [439, 156] width 18 height 18
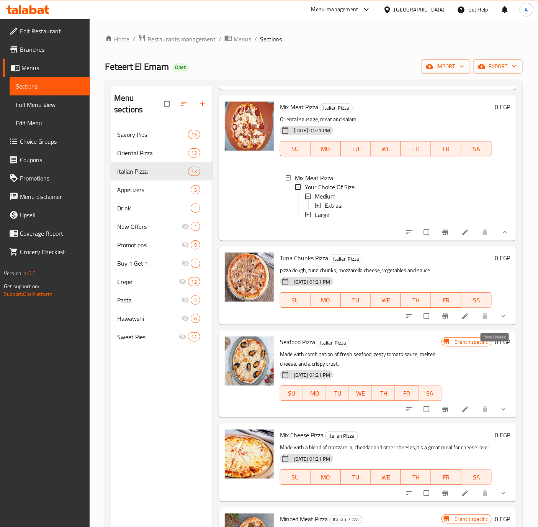
click at [500, 320] on icon "show more" at bounding box center [504, 316] width 8 height 8
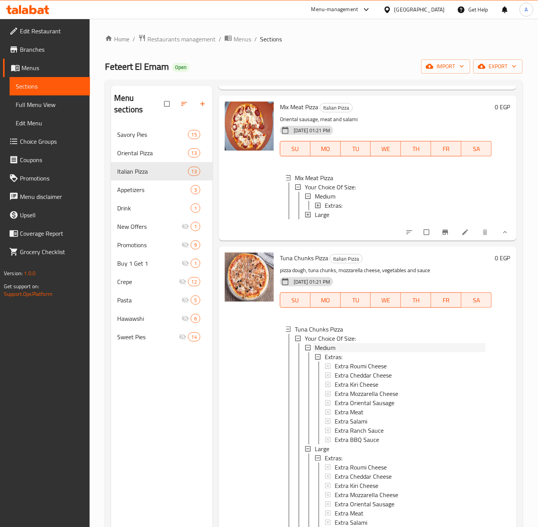
click at [338, 352] on div "Medium" at bounding box center [400, 347] width 171 height 9
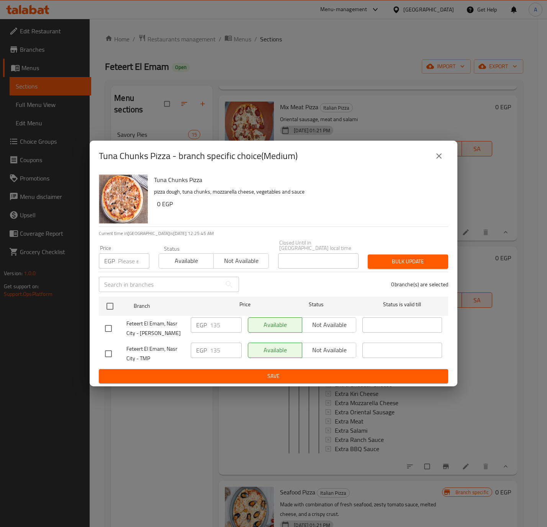
click at [432, 153] on button "close" at bounding box center [439, 156] width 18 height 18
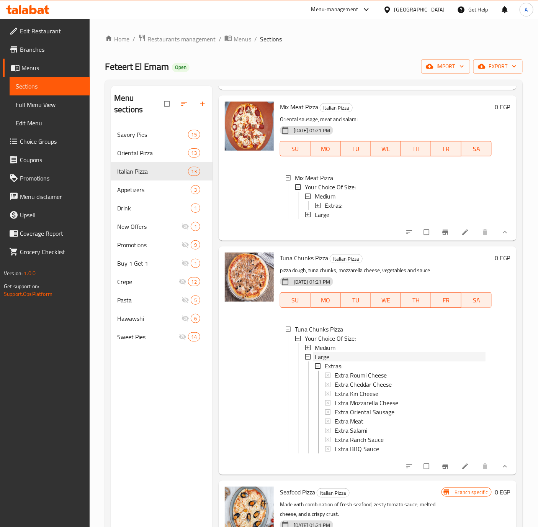
click at [317, 361] on span "Large" at bounding box center [322, 356] width 15 height 9
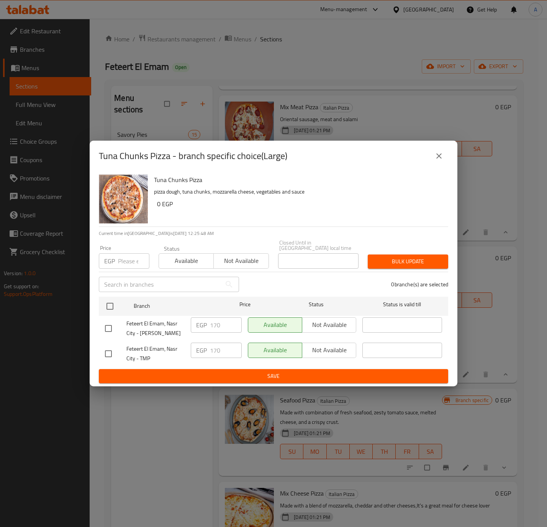
click at [443, 157] on icon "close" at bounding box center [438, 155] width 9 height 9
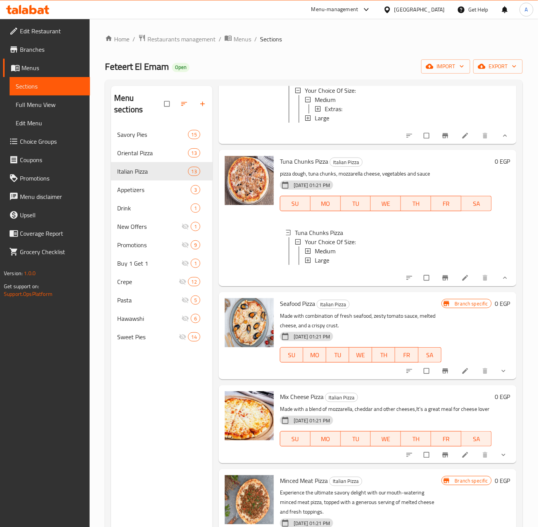
scroll to position [976, 0]
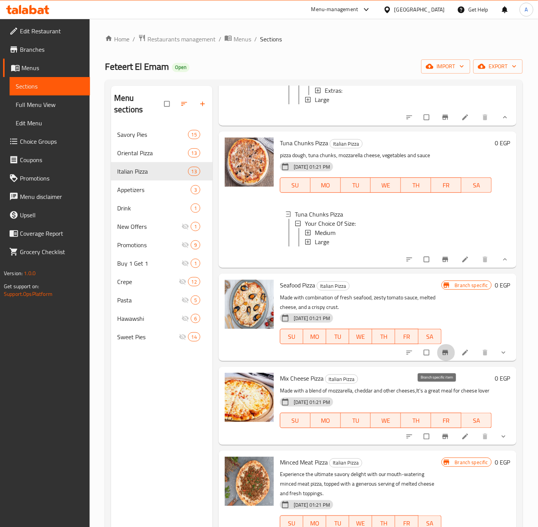
click at [442, 356] on icon "Branch-specific-item" at bounding box center [446, 352] width 8 height 8
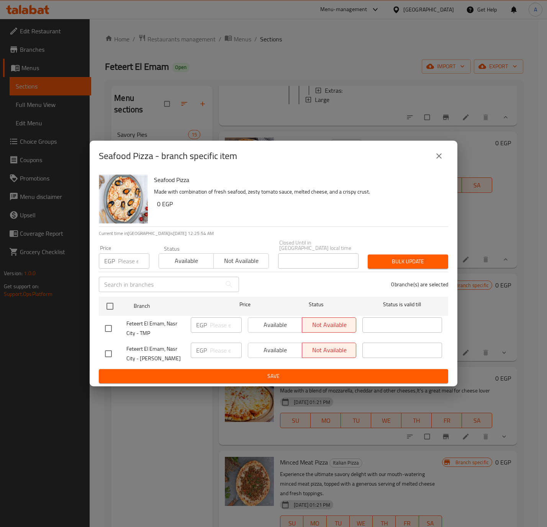
click at [112, 353] on input "checkbox" at bounding box center [108, 353] width 16 height 16
checkbox input "true"
click at [264, 352] on span "Available" at bounding box center [275, 349] width 48 height 11
click at [244, 371] on span "Save" at bounding box center [273, 376] width 337 height 10
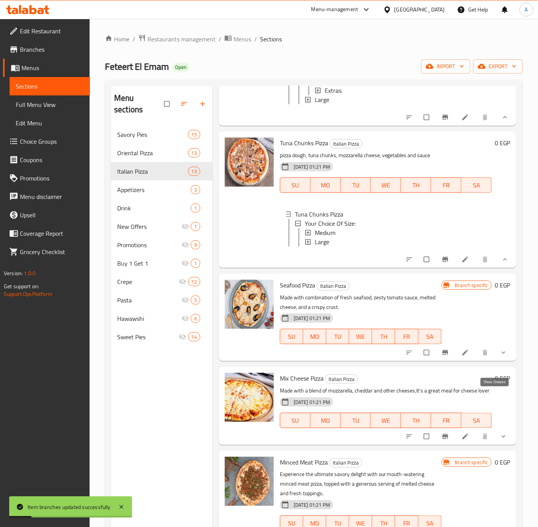
click at [500, 356] on icon "show more" at bounding box center [504, 352] width 8 height 8
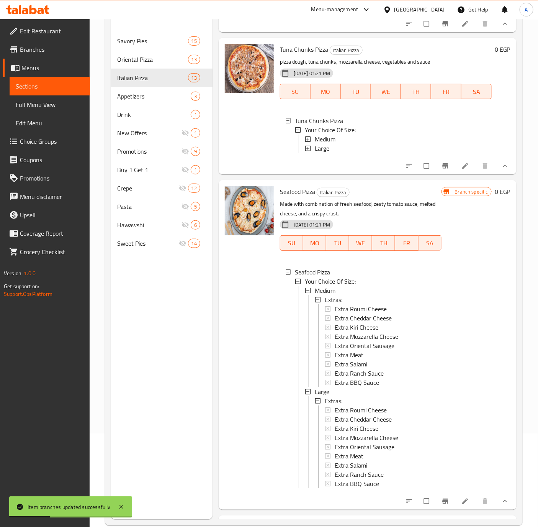
scroll to position [107, 0]
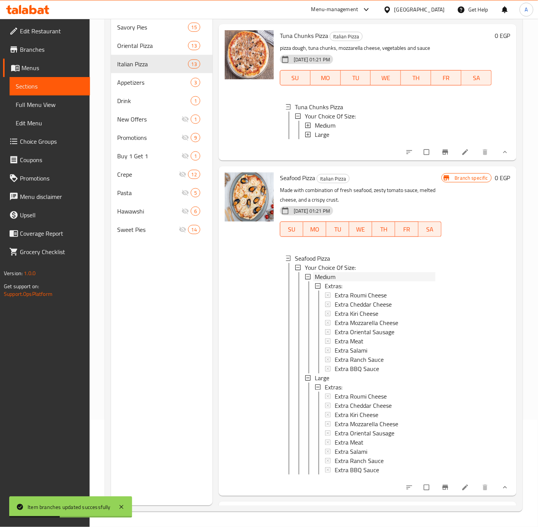
click at [325, 281] on span "Medium" at bounding box center [325, 276] width 21 height 9
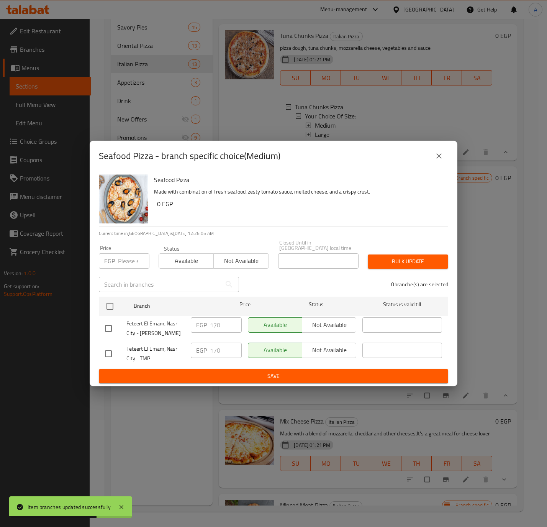
click at [438, 154] on icon "close" at bounding box center [438, 155] width 9 height 9
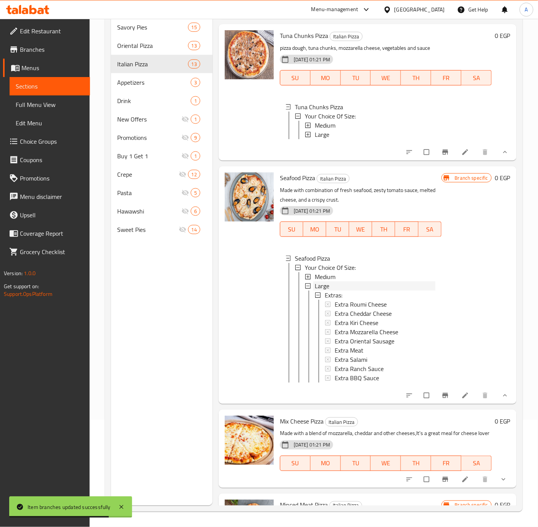
click at [325, 290] on span "Large" at bounding box center [322, 285] width 15 height 9
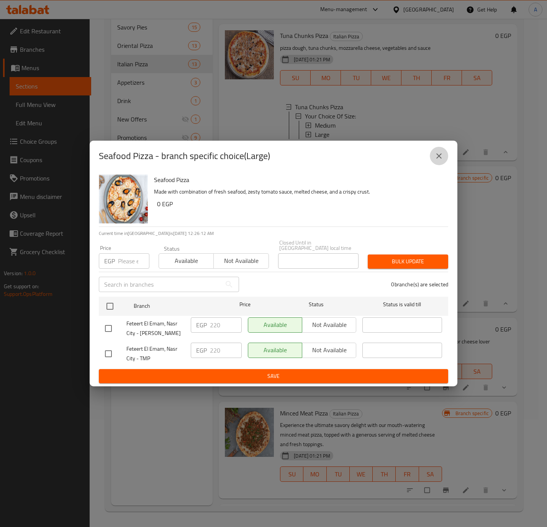
click at [437, 157] on icon "close" at bounding box center [438, 155] width 9 height 9
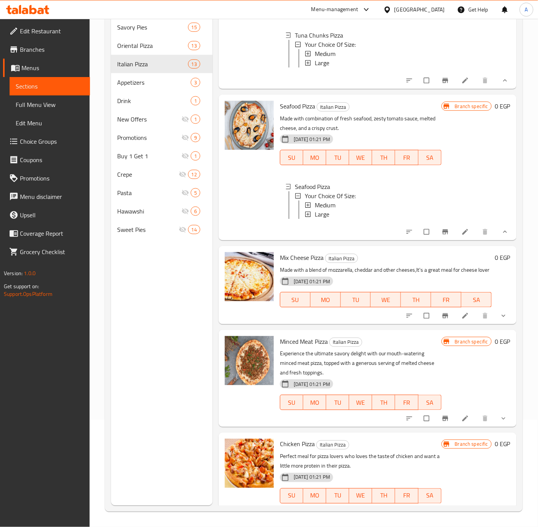
scroll to position [1123, 0]
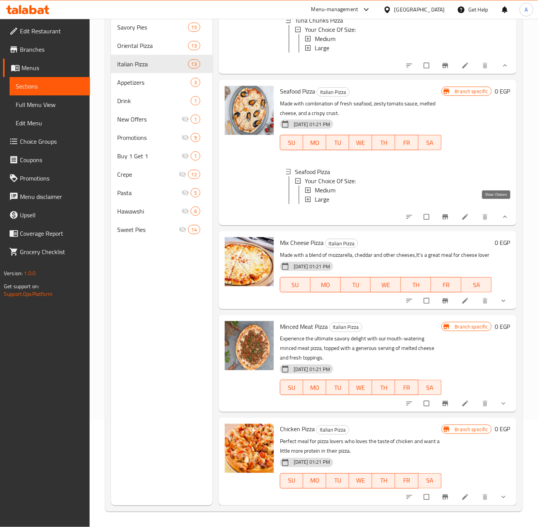
click at [501, 213] on icon "show more" at bounding box center [505, 217] width 8 height 8
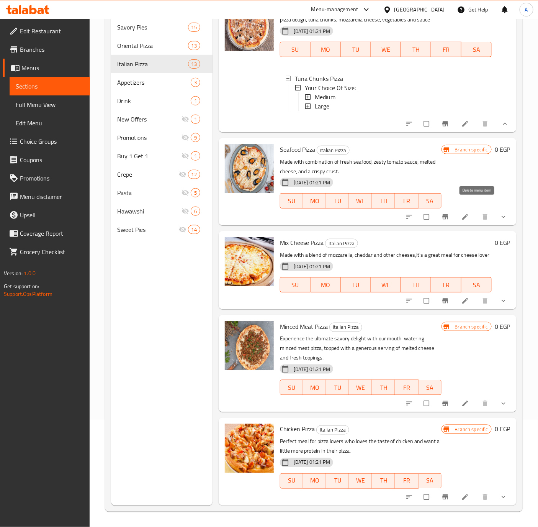
scroll to position [1056, 0]
click at [442, 301] on icon "Branch-specific-item" at bounding box center [445, 300] width 6 height 5
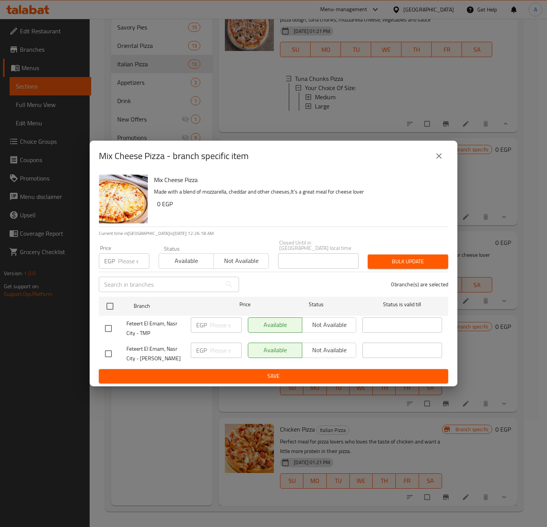
click at [437, 159] on icon "close" at bounding box center [438, 155] width 9 height 9
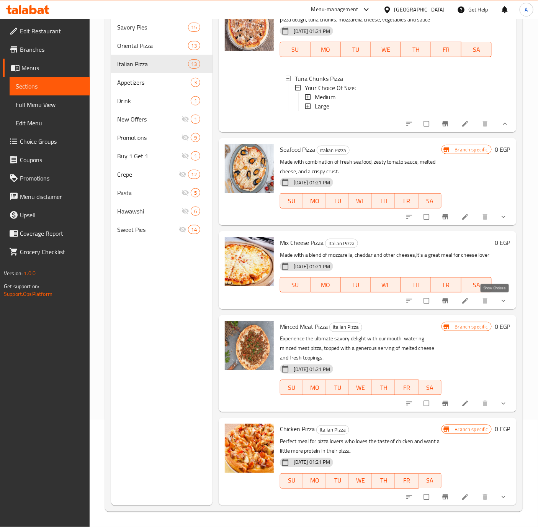
click at [500, 301] on icon "show more" at bounding box center [504, 301] width 8 height 8
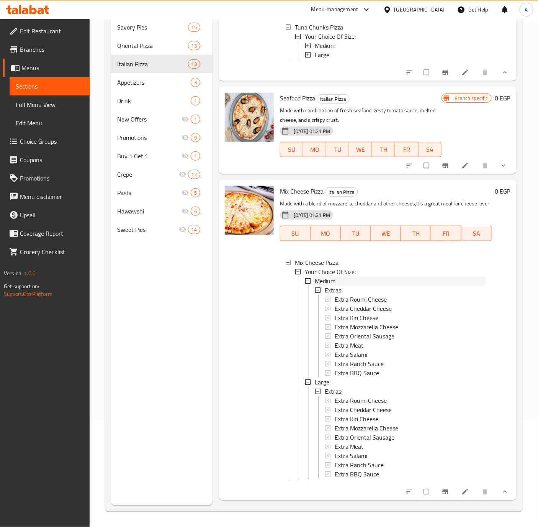
click at [317, 285] on span "Medium" at bounding box center [325, 280] width 21 height 9
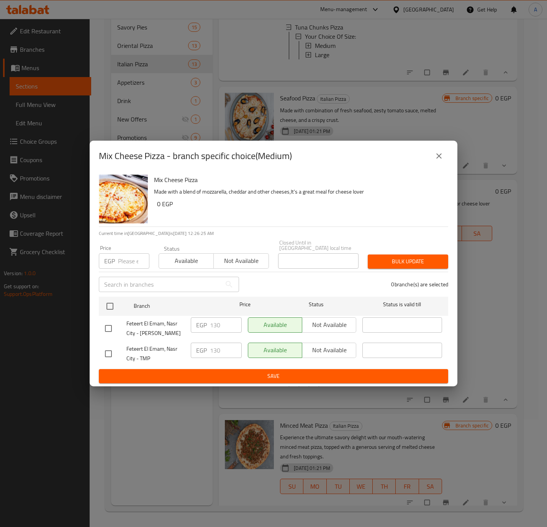
click at [437, 159] on icon "close" at bounding box center [438, 155] width 5 height 5
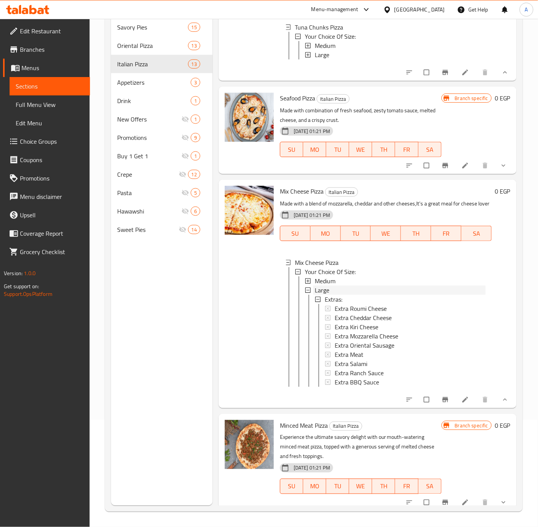
click at [316, 294] on span "Large" at bounding box center [322, 289] width 15 height 9
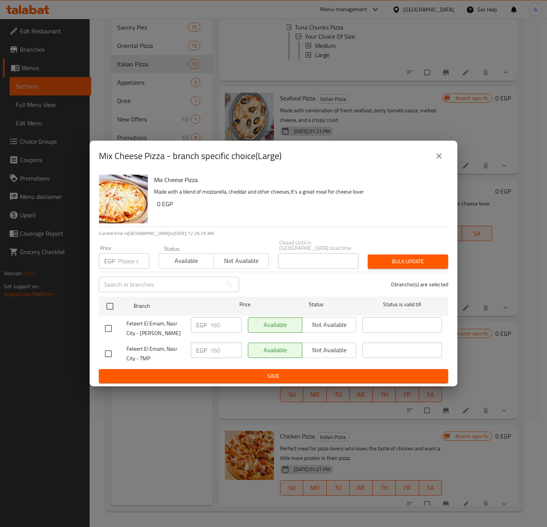
click at [438, 160] on icon "close" at bounding box center [438, 155] width 9 height 9
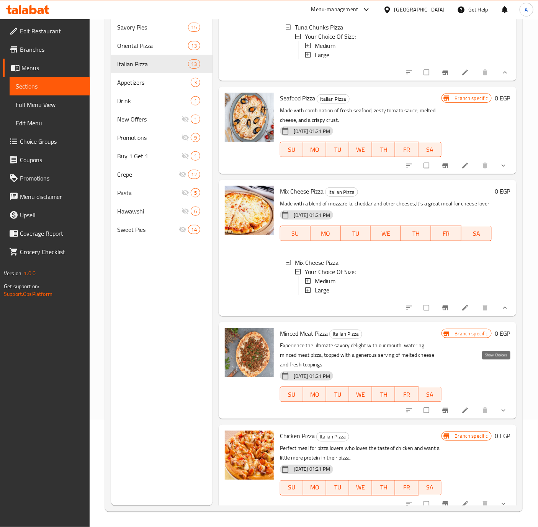
click at [501, 311] on icon "show more" at bounding box center [505, 308] width 8 height 8
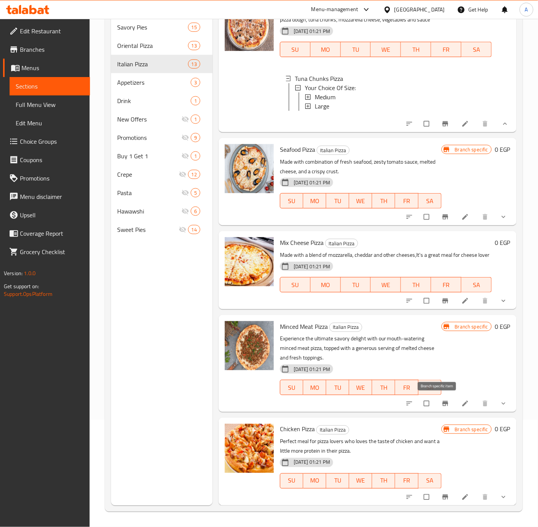
click at [442, 406] on icon "Branch-specific-item" at bounding box center [446, 403] width 8 height 8
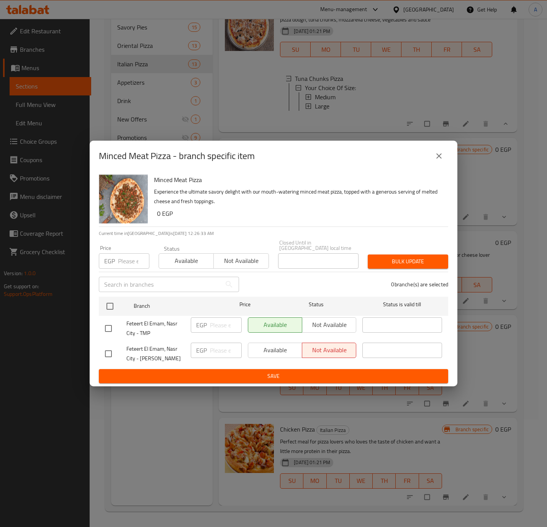
click at [108, 349] on input "checkbox" at bounding box center [108, 353] width 16 height 16
checkbox input "true"
click at [275, 342] on button "Available" at bounding box center [275, 349] width 54 height 15
click at [261, 375] on span "Save" at bounding box center [273, 376] width 337 height 10
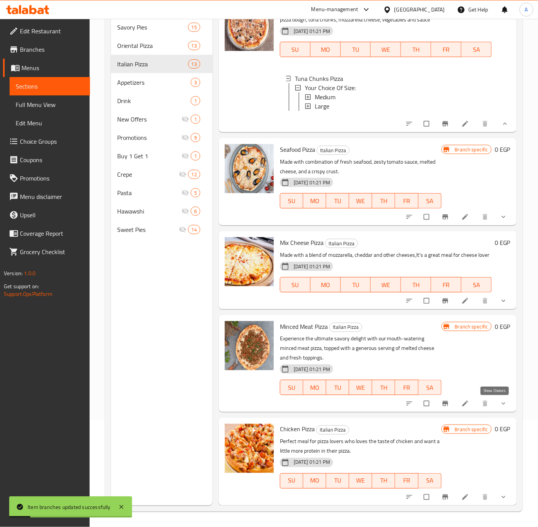
scroll to position [1047, 0]
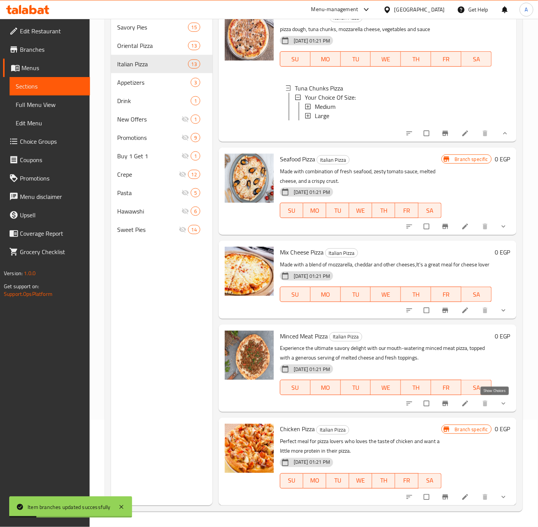
click at [500, 406] on icon "show more" at bounding box center [504, 403] width 8 height 8
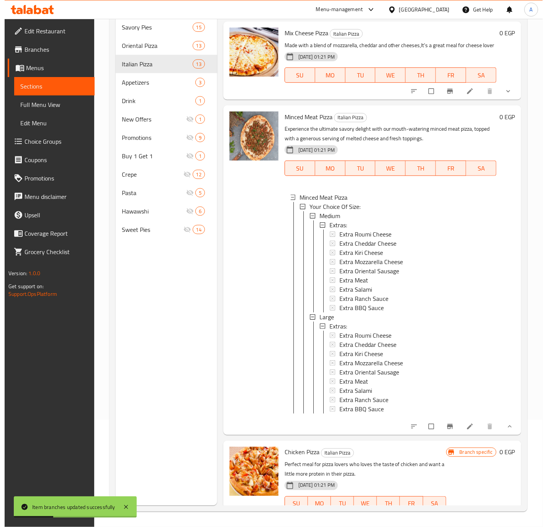
scroll to position [1219, 0]
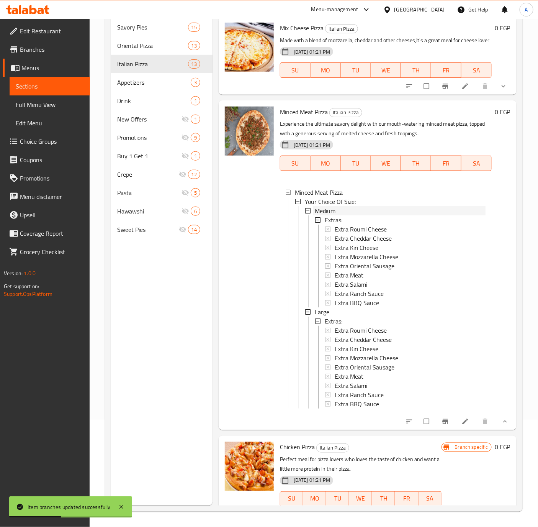
click at [319, 215] on span "Medium" at bounding box center [325, 210] width 21 height 9
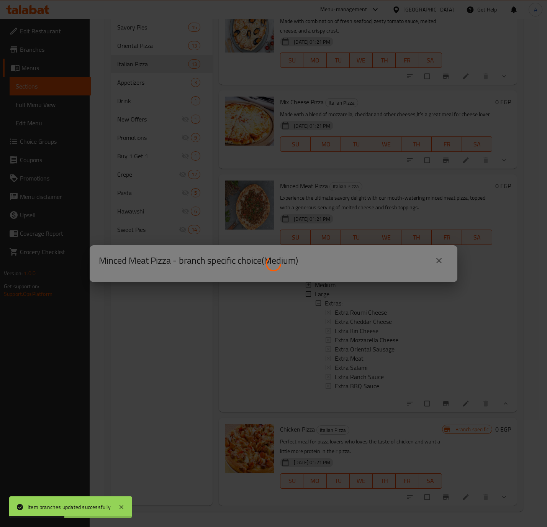
scroll to position [1205, 0]
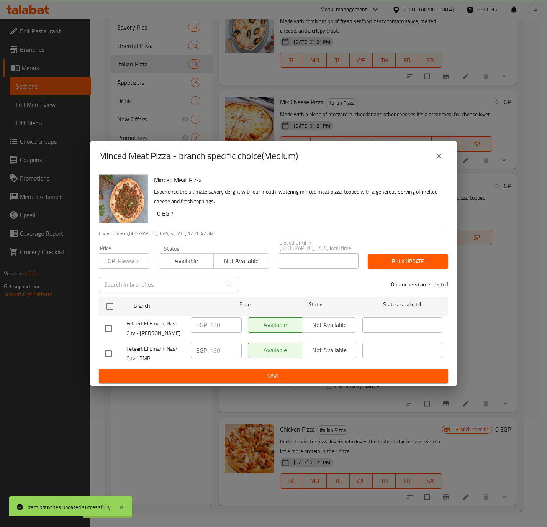
click at [437, 156] on icon "close" at bounding box center [438, 155] width 9 height 9
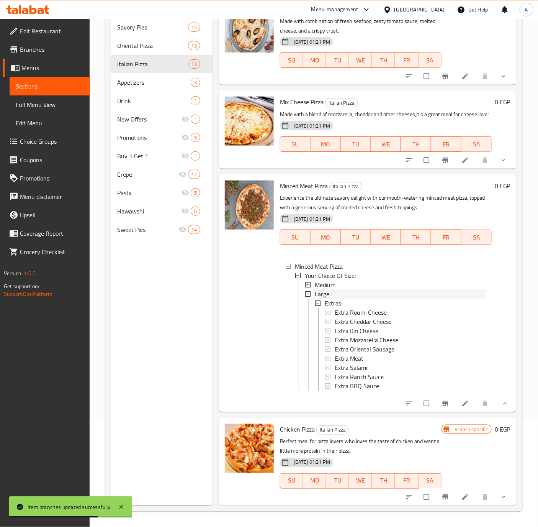
click at [331, 289] on div "Large" at bounding box center [400, 293] width 171 height 9
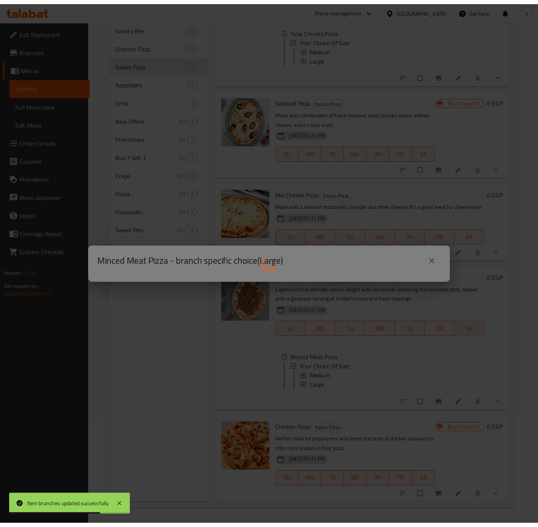
scroll to position [1114, 0]
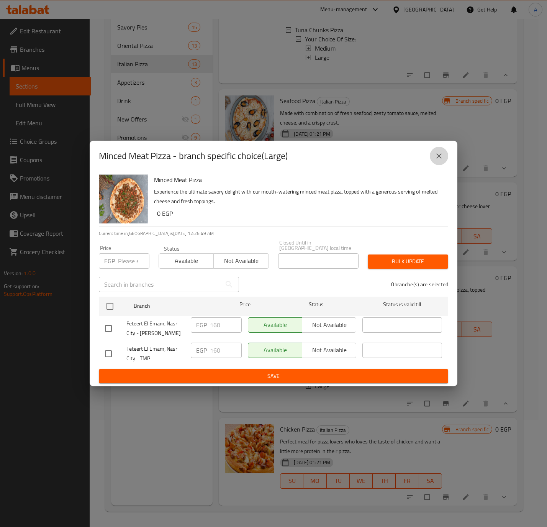
drag, startPoint x: 438, startPoint y: 156, endPoint x: 479, endPoint y: 288, distance: 137.7
click at [439, 156] on icon "close" at bounding box center [438, 155] width 9 height 9
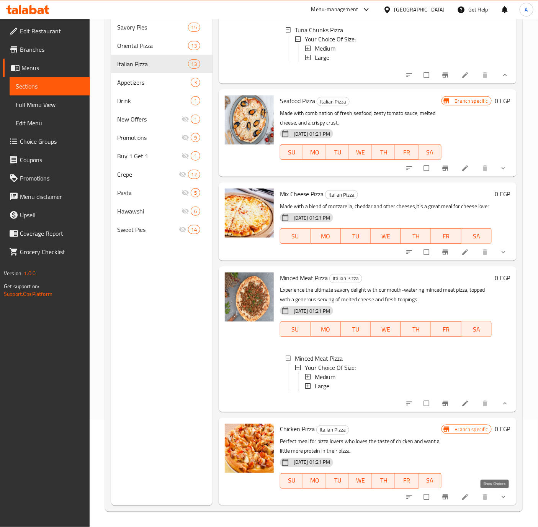
click at [500, 500] on icon "show more" at bounding box center [504, 497] width 8 height 8
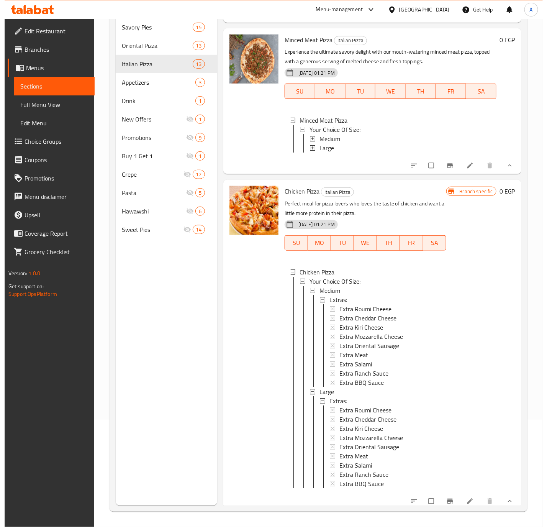
scroll to position [1364, 0]
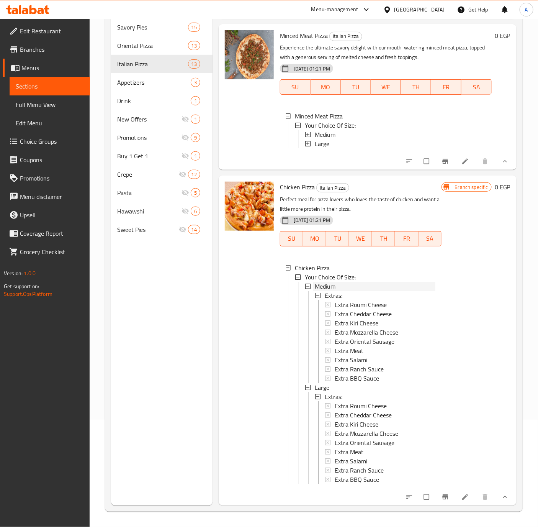
click at [346, 281] on div "Medium" at bounding box center [375, 285] width 121 height 9
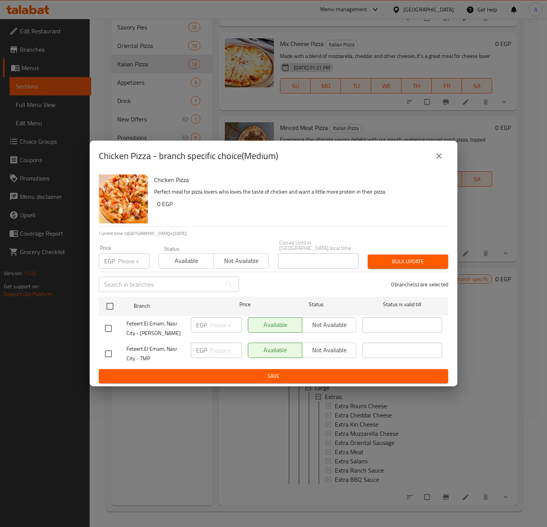
scroll to position [1272, 0]
click at [437, 157] on icon "close" at bounding box center [438, 155] width 9 height 9
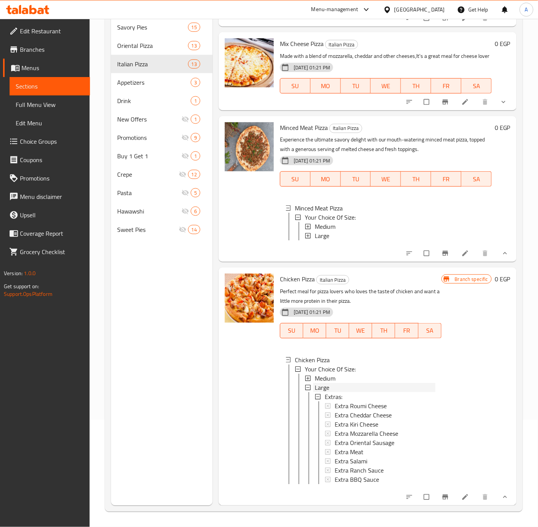
click at [330, 383] on div "Large" at bounding box center [375, 387] width 121 height 9
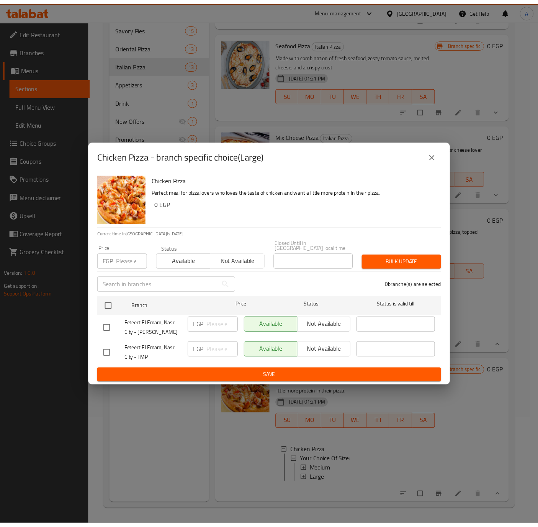
scroll to position [1180, 0]
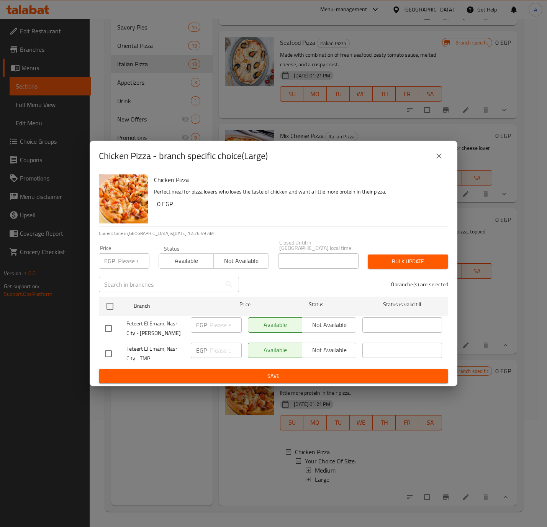
click at [440, 157] on icon "close" at bounding box center [438, 155] width 9 height 9
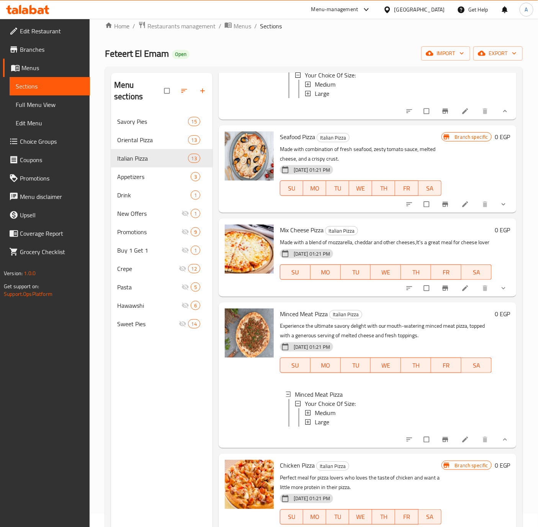
scroll to position [0, 0]
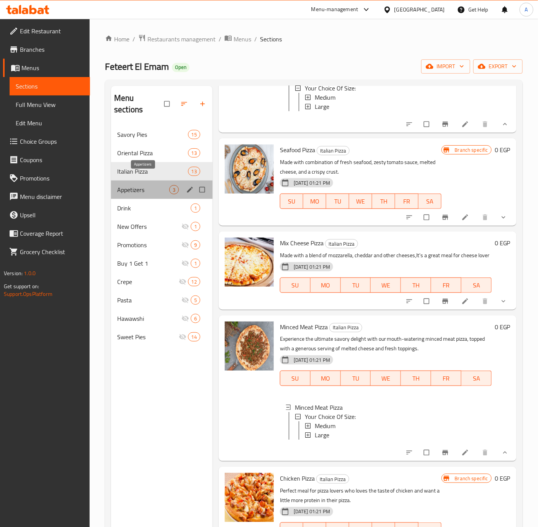
click at [134, 185] on span "Appetizers" at bounding box center [143, 189] width 52 height 9
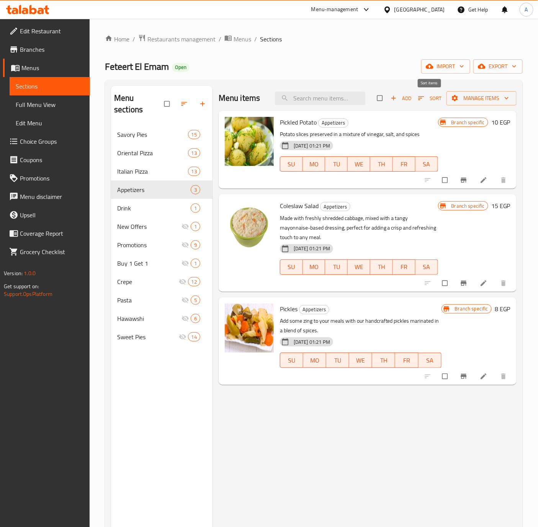
click at [420, 98] on icon "button" at bounding box center [421, 98] width 6 height 4
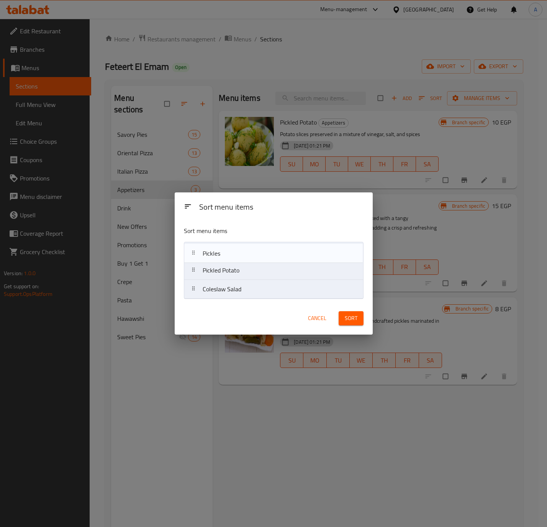
drag, startPoint x: 239, startPoint y: 293, endPoint x: 239, endPoint y: 254, distance: 39.4
click at [239, 254] on nav "Pickled Potato Coleslaw Salad Pickles" at bounding box center [274, 270] width 180 height 57
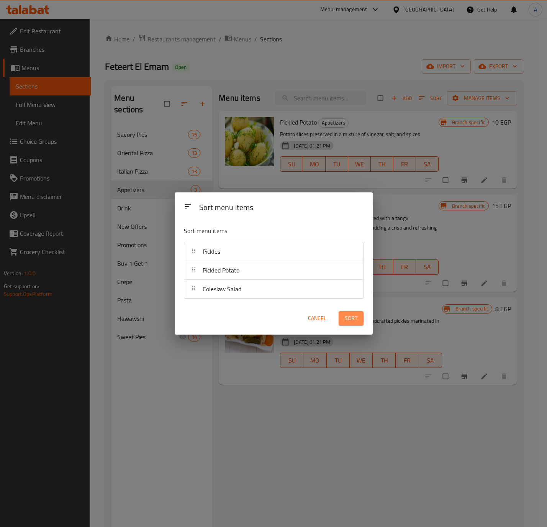
click at [356, 319] on span "Sort" at bounding box center [351, 318] width 13 height 10
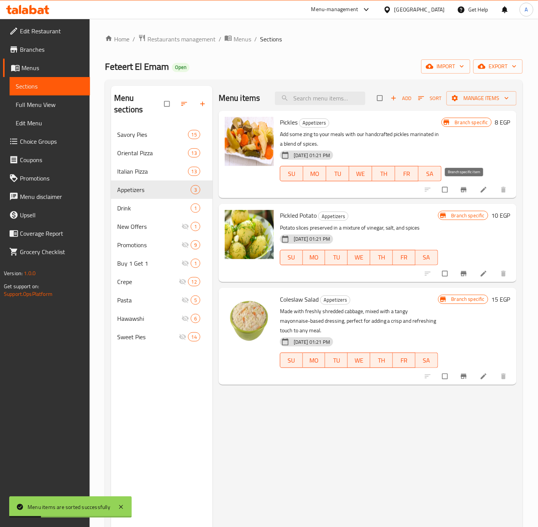
click at [462, 188] on icon "Branch-specific-item" at bounding box center [464, 189] width 6 height 5
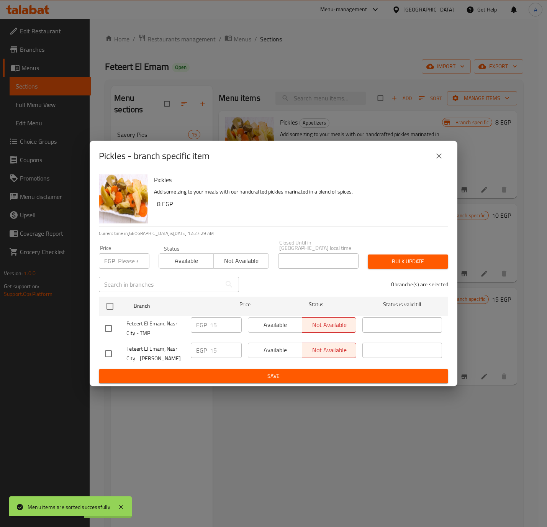
click at [110, 347] on input "checkbox" at bounding box center [108, 353] width 16 height 16
checkbox input "true"
click at [263, 345] on span "Available" at bounding box center [275, 349] width 48 height 11
click at [257, 371] on span "Save" at bounding box center [273, 376] width 337 height 10
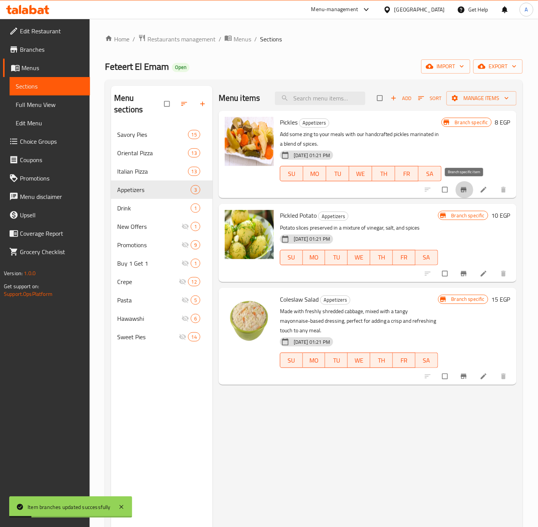
click at [462, 189] on icon "Branch-specific-item" at bounding box center [464, 189] width 6 height 5
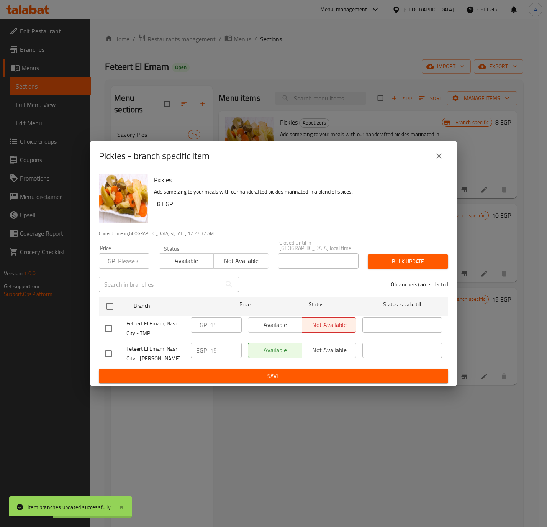
click at [441, 158] on icon "close" at bounding box center [438, 155] width 9 height 9
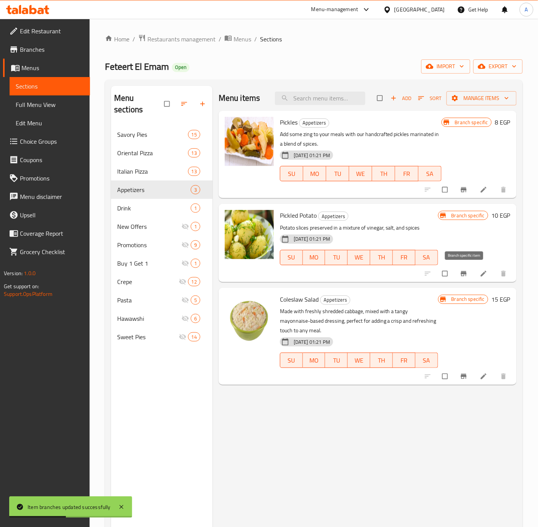
click at [460, 275] on button "Branch-specific-item" at bounding box center [464, 273] width 18 height 17
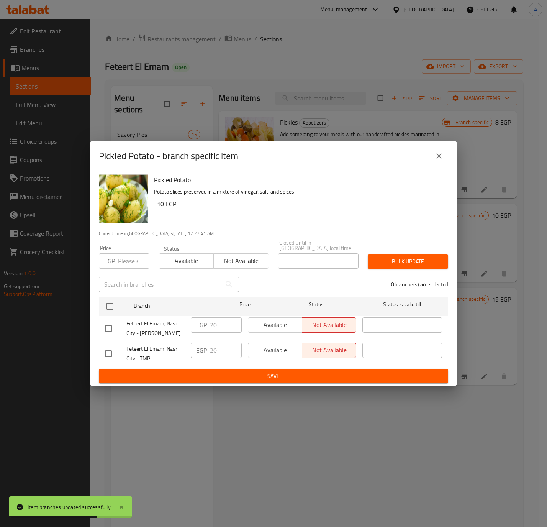
click at [110, 351] on input "checkbox" at bounding box center [108, 353] width 16 height 16
checkbox input "false"
click at [108, 323] on input "checkbox" at bounding box center [108, 328] width 16 height 16
checkbox input "true"
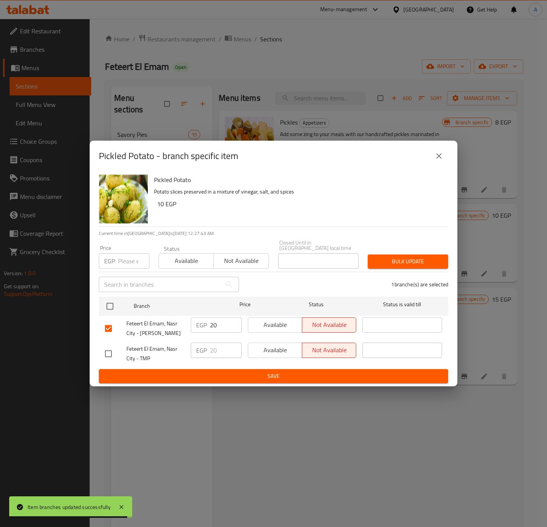
click at [274, 319] on span "Available" at bounding box center [275, 324] width 48 height 11
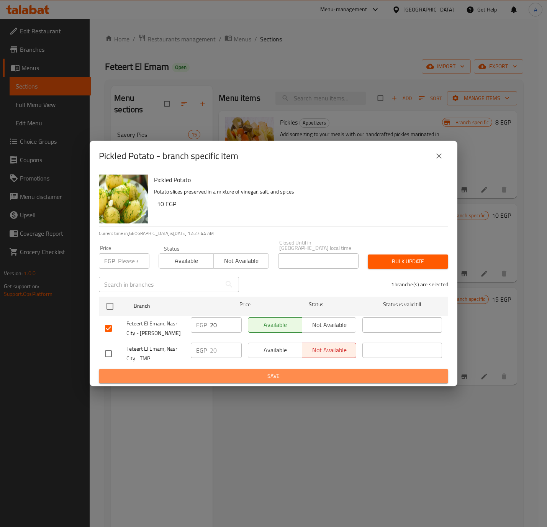
click at [245, 374] on span "Save" at bounding box center [273, 376] width 337 height 10
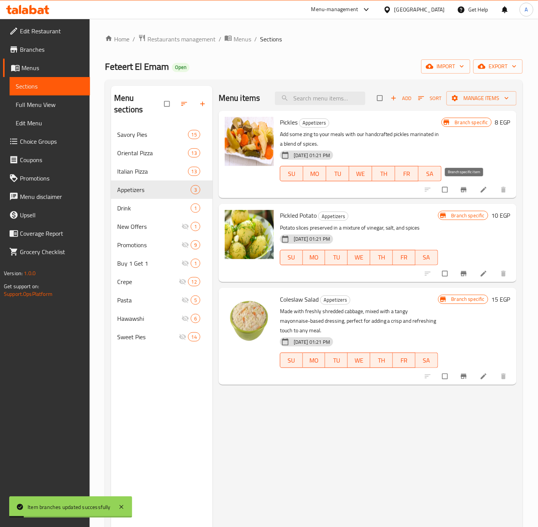
click at [463, 185] on button "Branch-specific-item" at bounding box center [464, 189] width 18 height 17
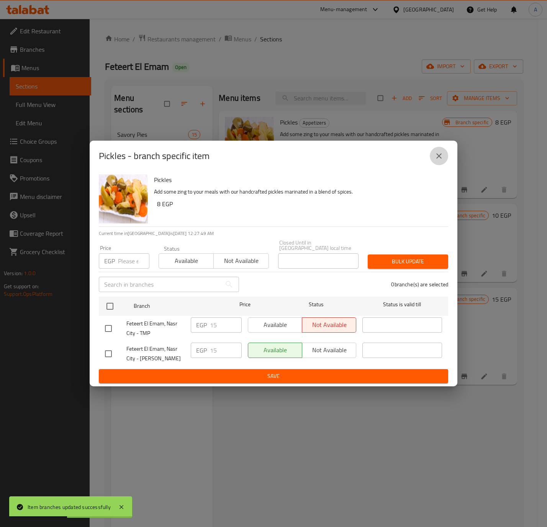
click at [440, 154] on icon "close" at bounding box center [438, 155] width 9 height 9
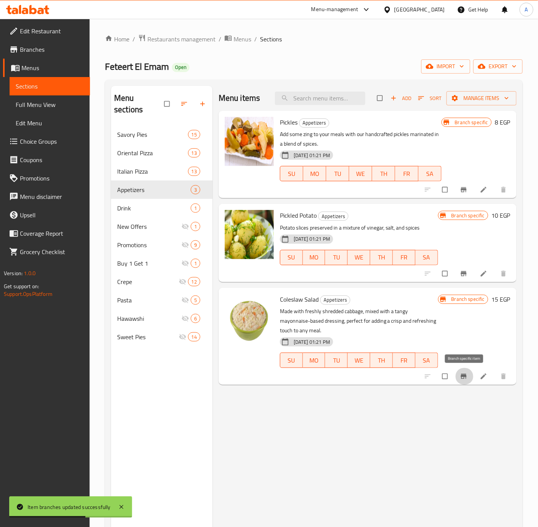
click at [461, 377] on icon "Branch-specific-item" at bounding box center [464, 376] width 8 height 8
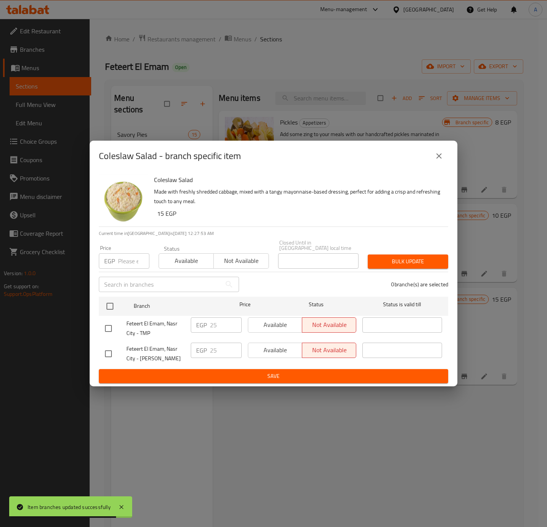
click at [110, 353] on input "checkbox" at bounding box center [108, 353] width 16 height 16
checkbox input "true"
click at [265, 345] on span "Available" at bounding box center [275, 349] width 48 height 11
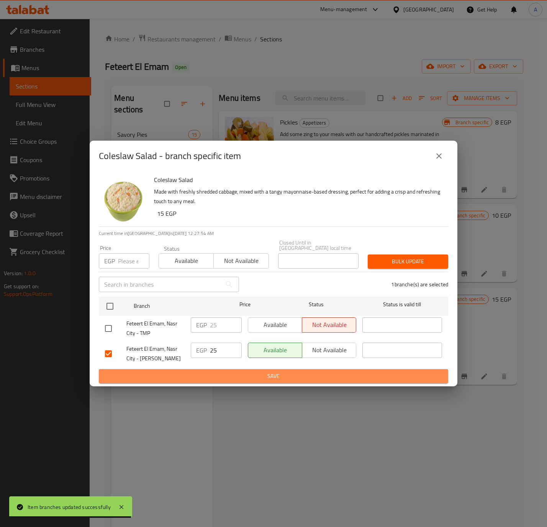
click at [253, 380] on button "Save" at bounding box center [273, 376] width 349 height 14
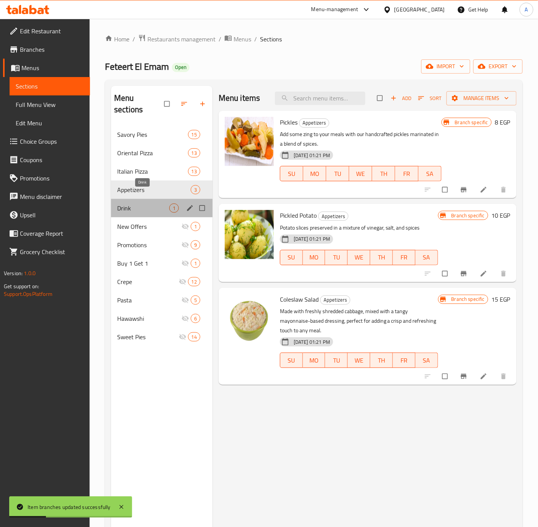
click at [145, 203] on span "Drink" at bounding box center [143, 207] width 52 height 9
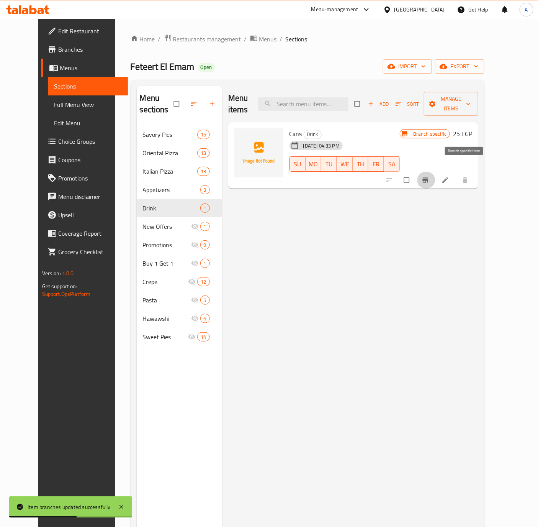
click at [428, 178] on icon "Branch-specific-item" at bounding box center [426, 180] width 6 height 5
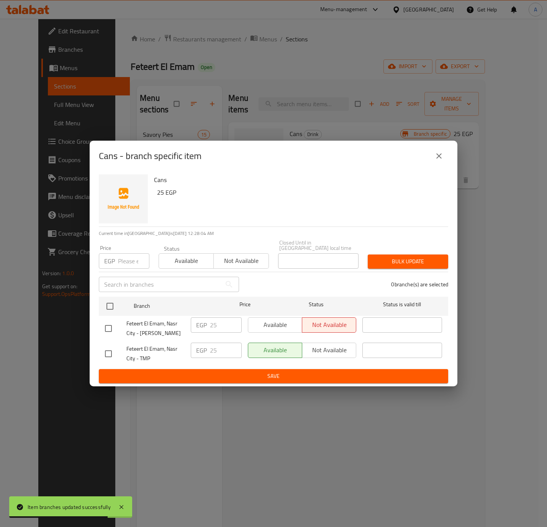
click at [106, 329] on input "checkbox" at bounding box center [108, 328] width 16 height 16
checkbox input "true"
click at [273, 319] on span "Available" at bounding box center [275, 324] width 48 height 11
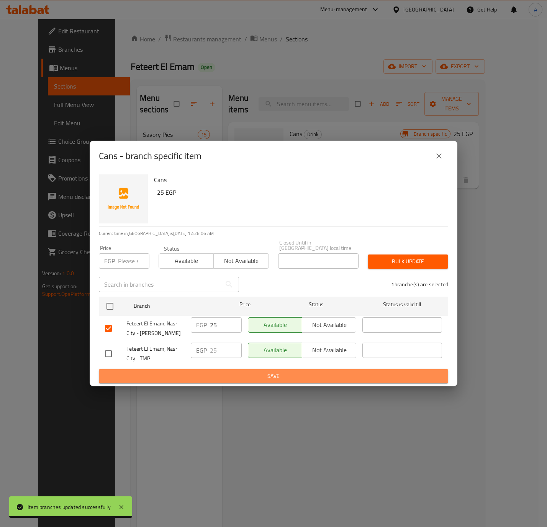
click at [226, 369] on button "Save" at bounding box center [273, 376] width 349 height 14
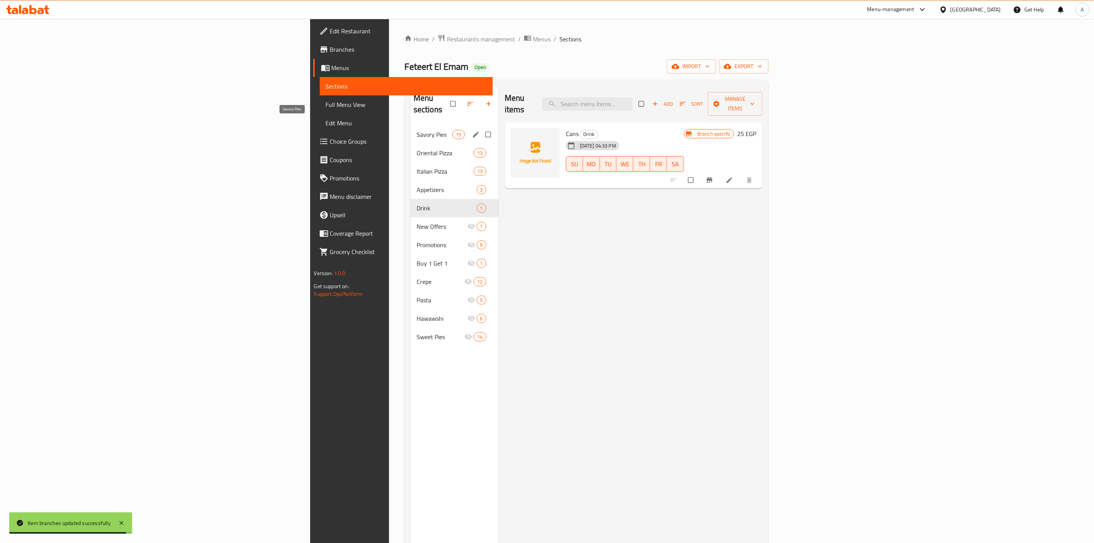
click at [417, 130] on span "Savory Pies" at bounding box center [435, 134] width 36 height 9
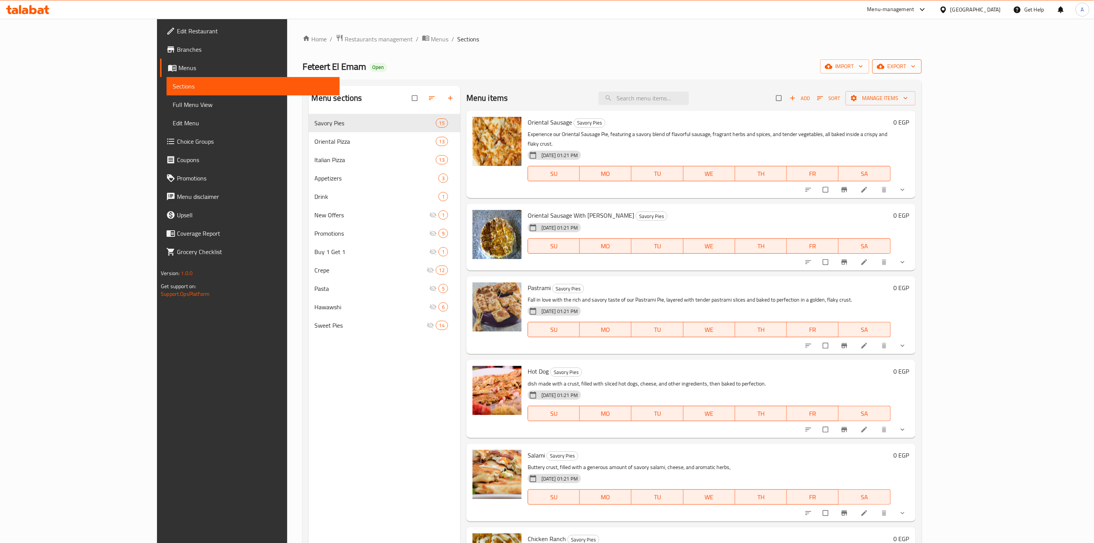
click at [546, 69] on span "export" at bounding box center [896, 67] width 37 height 10
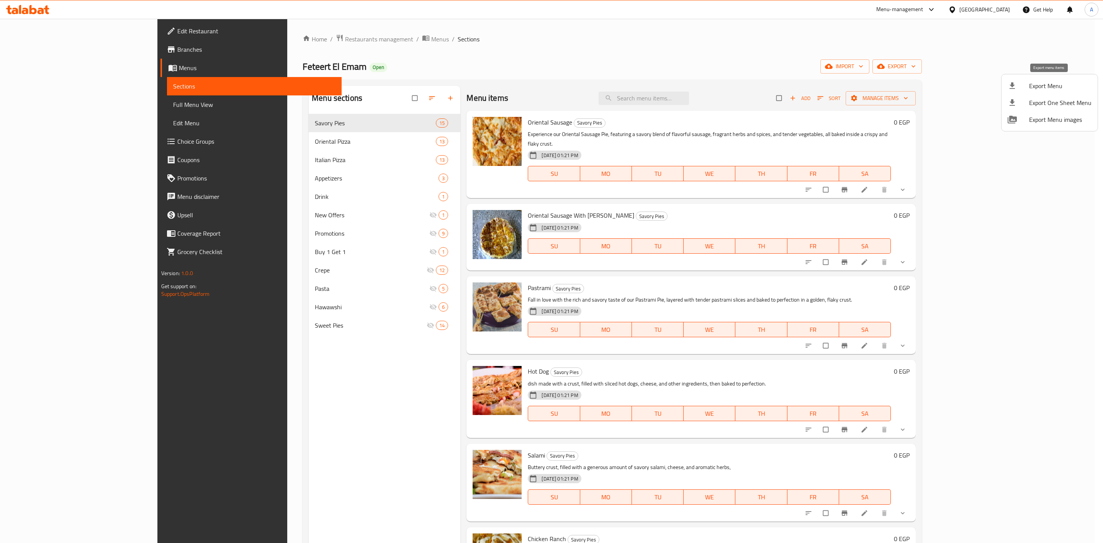
click at [546, 88] on icon at bounding box center [1011, 85] width 9 height 9
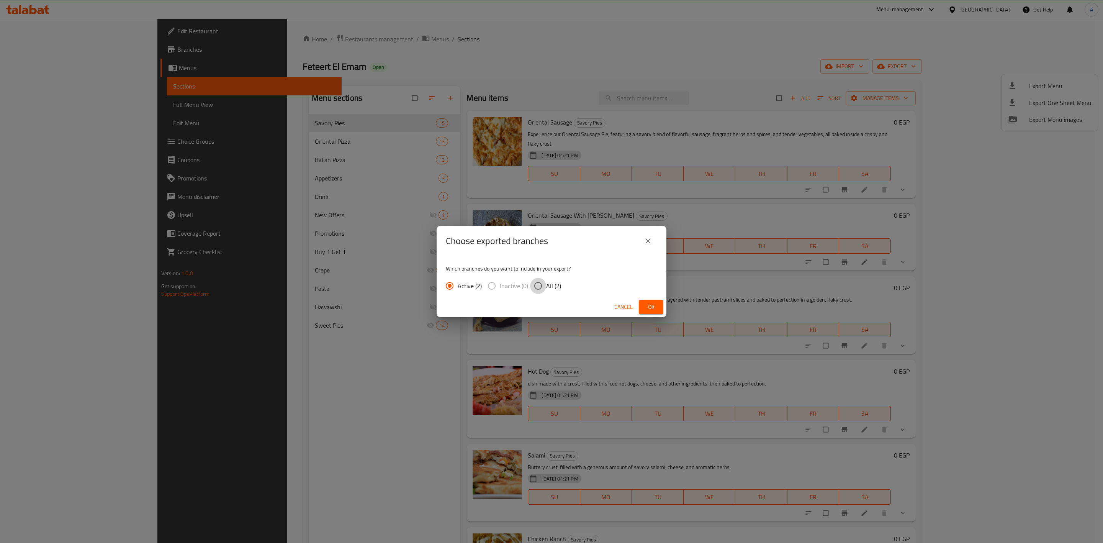
click at [534, 285] on input "All (2)" at bounding box center [538, 286] width 16 height 16
radio input "true"
click at [546, 308] on span "Ok" at bounding box center [651, 307] width 12 height 10
